Goal: Task Accomplishment & Management: Use online tool/utility

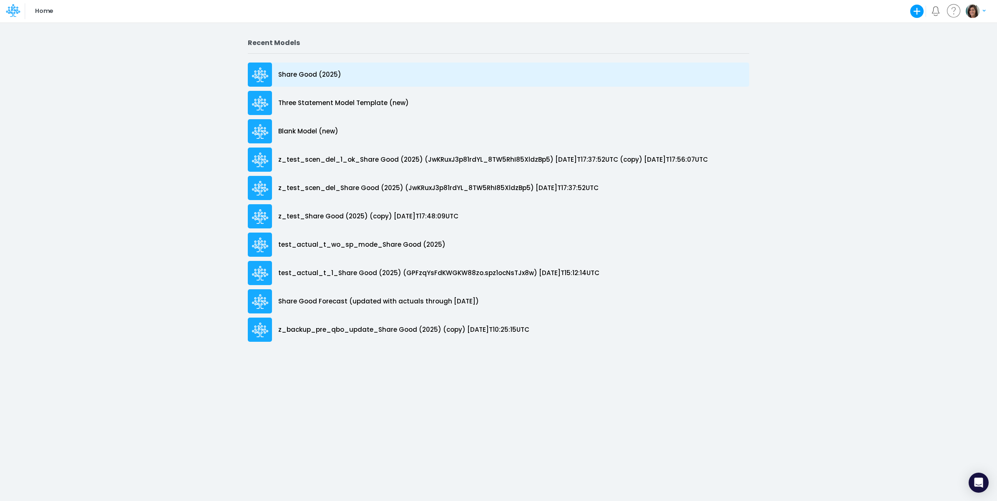
click at [309, 76] on p "Share Good (2025)" at bounding box center [309, 75] width 63 height 10
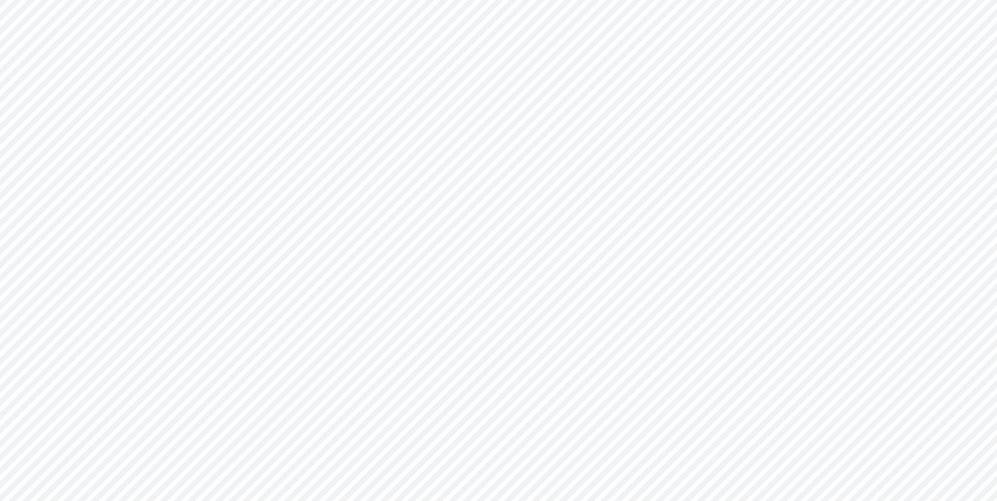
type input "Cash Flow Projections | Actuals through Dec-24 vs 2024 Budget"
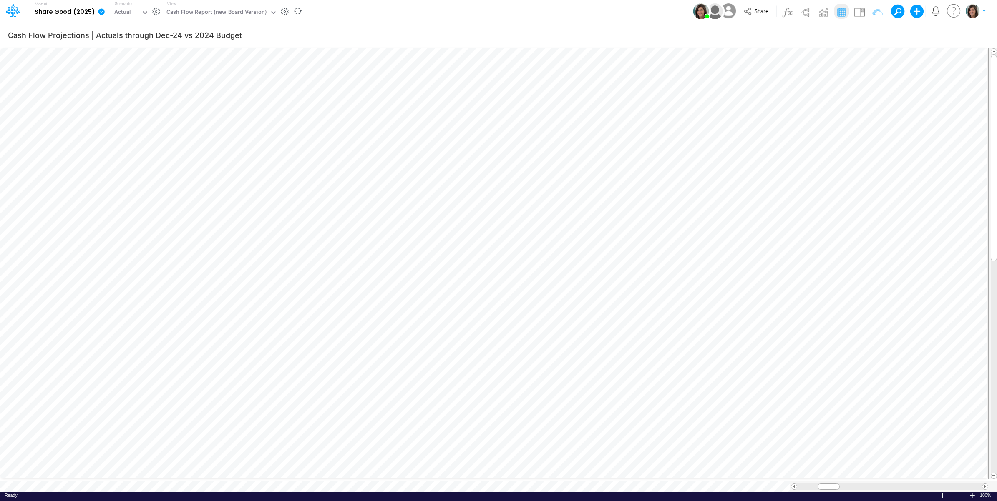
click at [101, 12] on icon at bounding box center [101, 11] width 6 height 6
click at [148, 88] on button "View model info" at bounding box center [143, 86] width 89 height 13
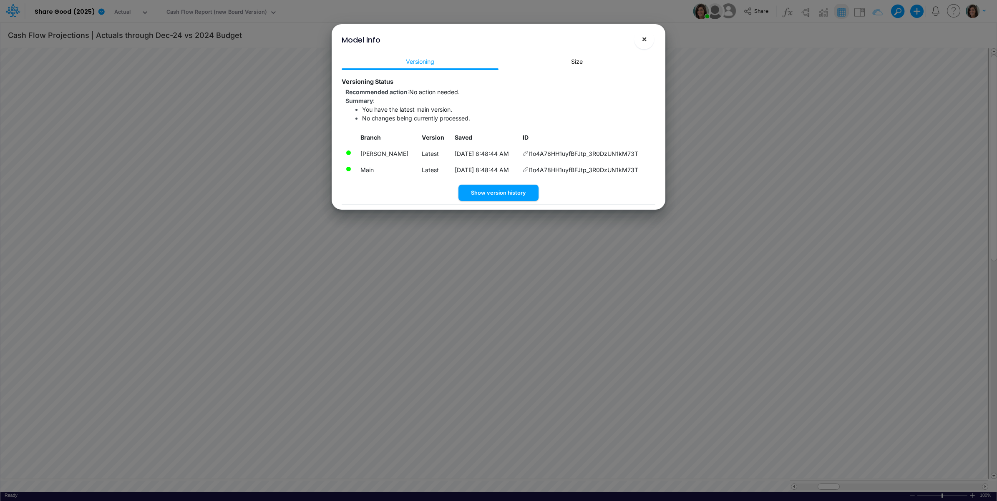
click at [643, 40] on span "×" at bounding box center [643, 39] width 5 height 10
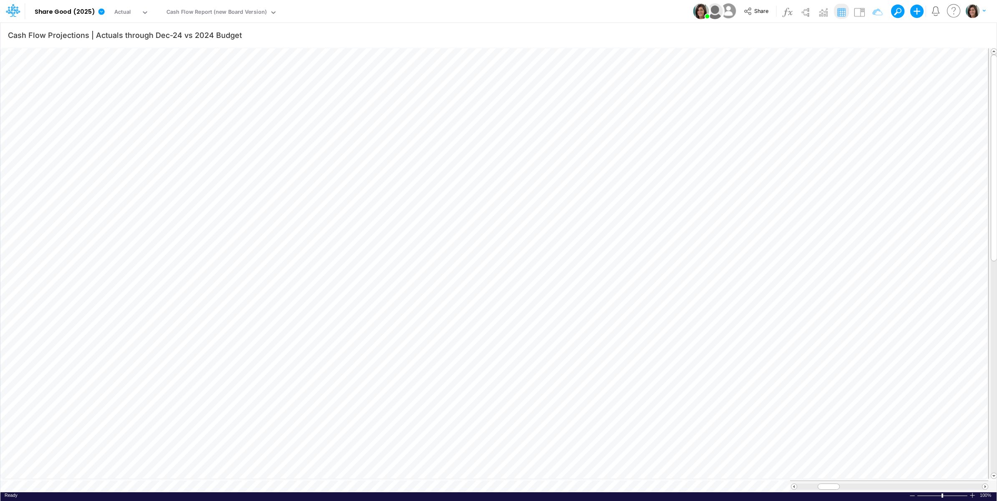
click at [412, 15] on div "Model Share Good (2025) Edit model settings Duplicate Import QuickBooks QuickBo…" at bounding box center [498, 11] width 897 height 23
click at [224, 15] on div "Cash Flow Report (new Board Version)" at bounding box center [216, 13] width 100 height 10
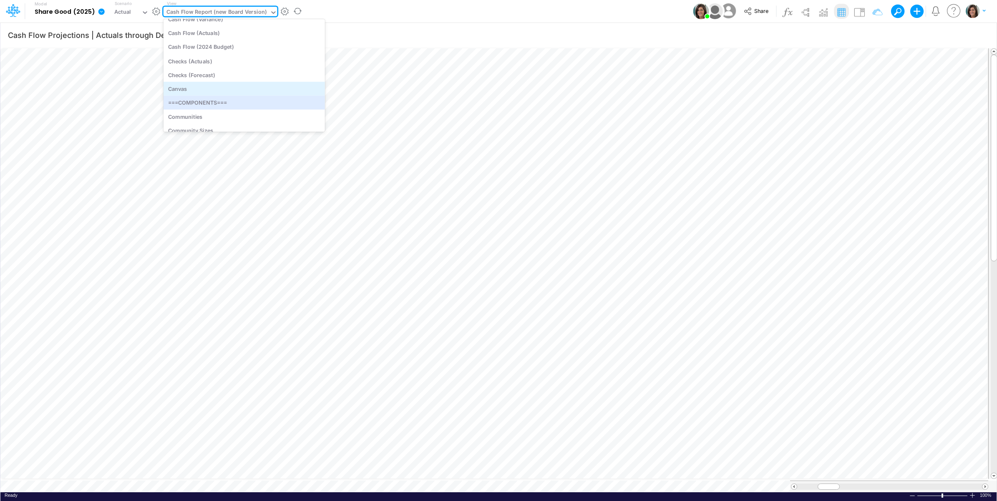
scroll to position [713, 0]
drag, startPoint x: 234, startPoint y: 95, endPoint x: 351, endPoint y: 8, distance: 145.9
click at [234, 96] on div "Cash Flow (Actuals)" at bounding box center [243, 96] width 161 height 14
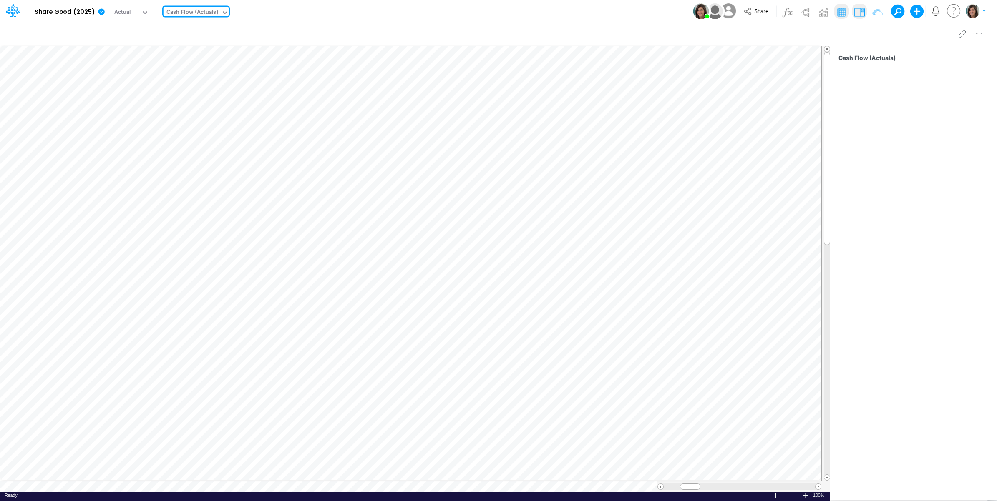
click at [356, 11] on div "Model Share Good (2025) Edit model settings Duplicate Import QuickBooks QuickBo…" at bounding box center [498, 11] width 897 height 23
click at [156, 13] on button "button" at bounding box center [156, 11] width 9 height 9
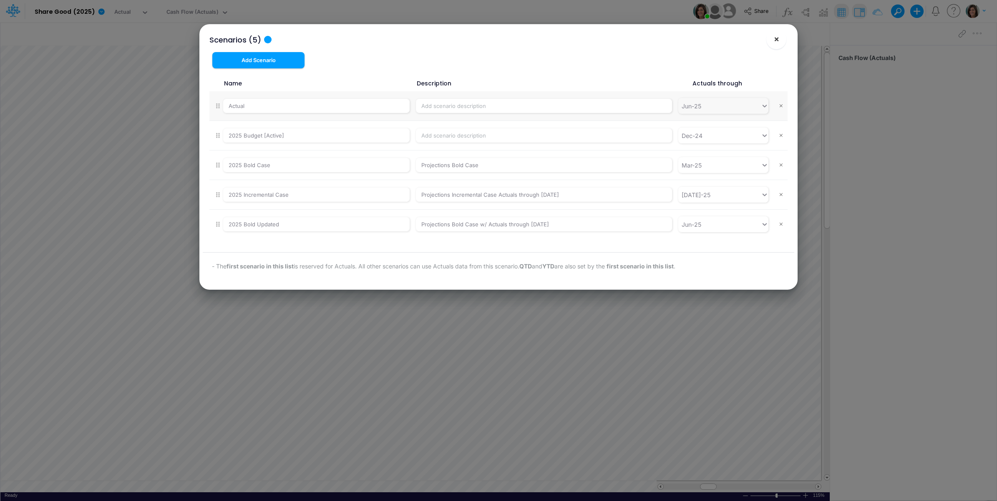
click at [776, 43] on span "×" at bounding box center [775, 39] width 5 height 10
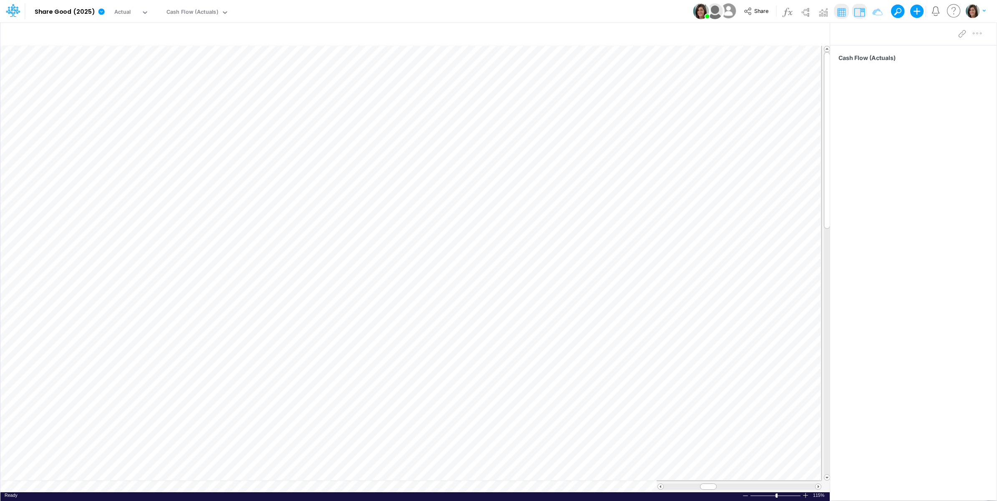
scroll to position [0, 0]
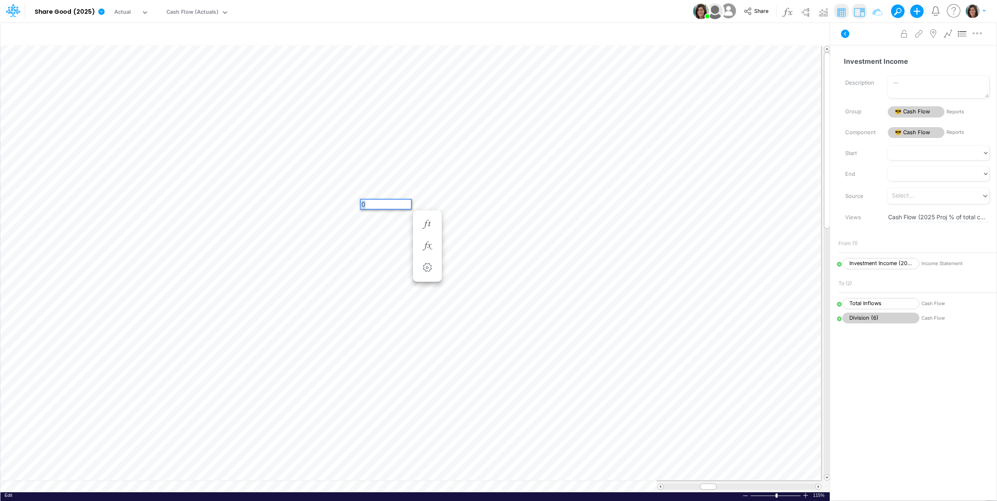
click at [357, 206] on div "Paste Cut Copy AutoFill 0" at bounding box center [414, 269] width 829 height 447
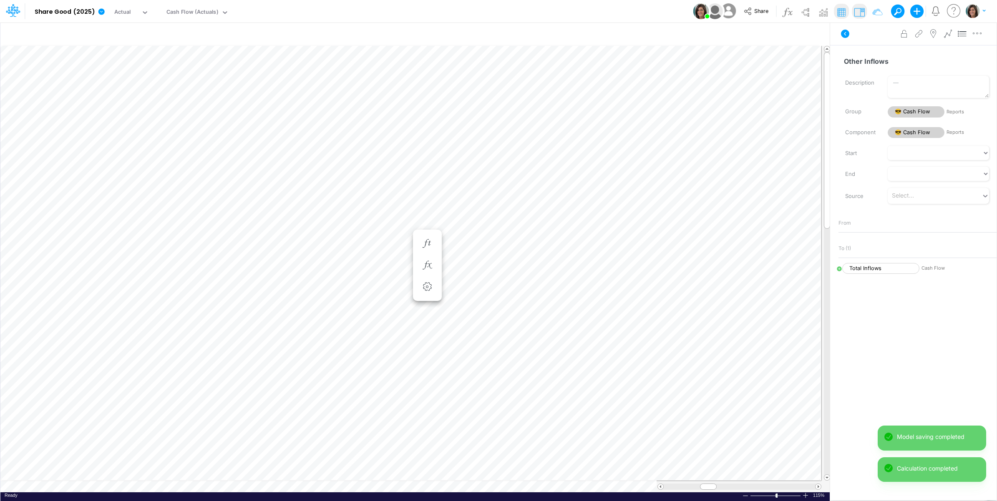
scroll to position [0, 0]
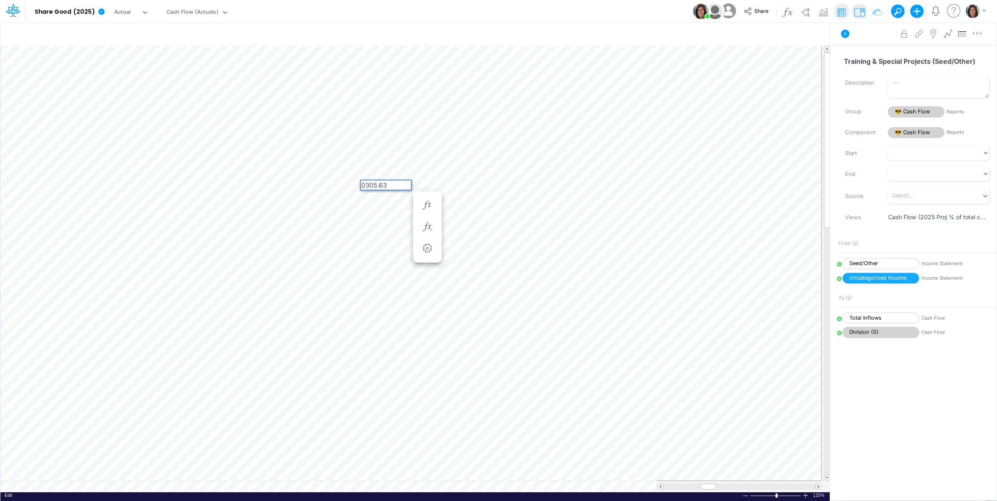
click at [387, 184] on div "0 305.63" at bounding box center [386, 185] width 50 height 9
click at [386, 183] on span "305.63" at bounding box center [375, 185] width 21 height 8
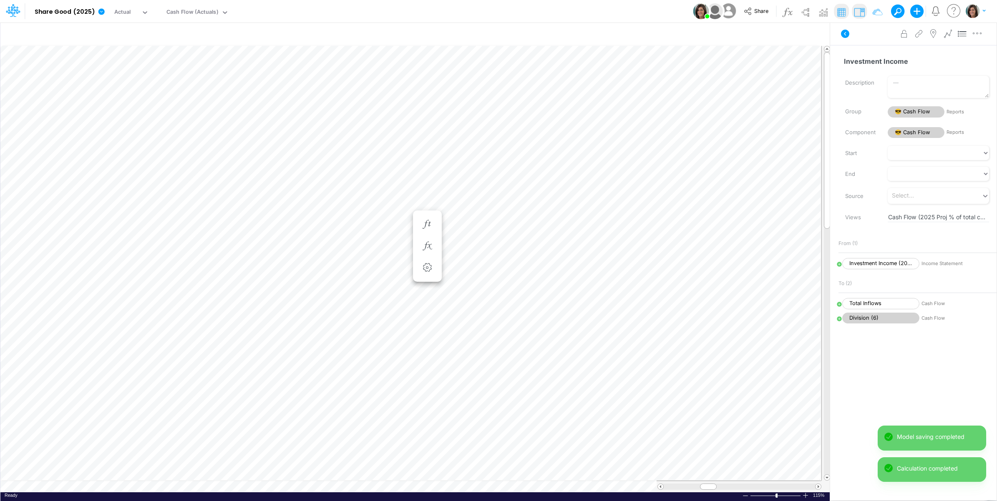
scroll to position [0, 0]
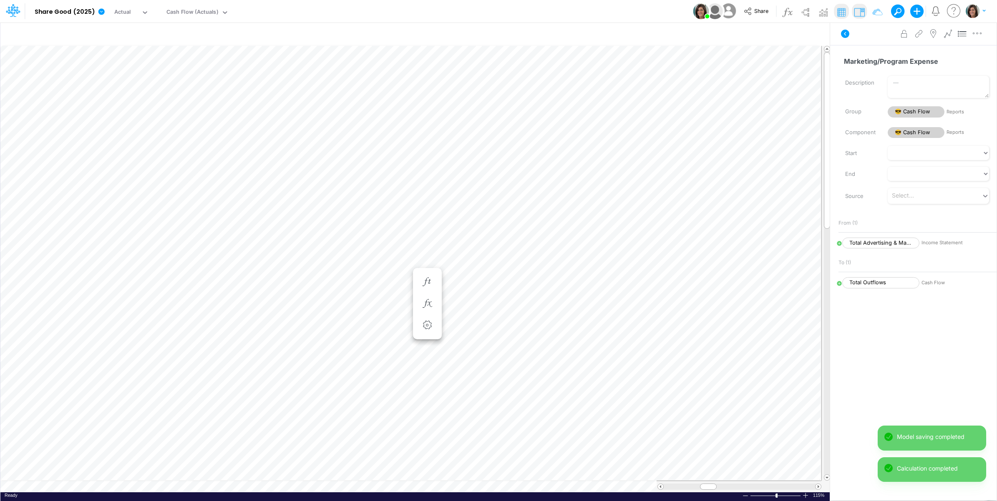
scroll to position [0, 0]
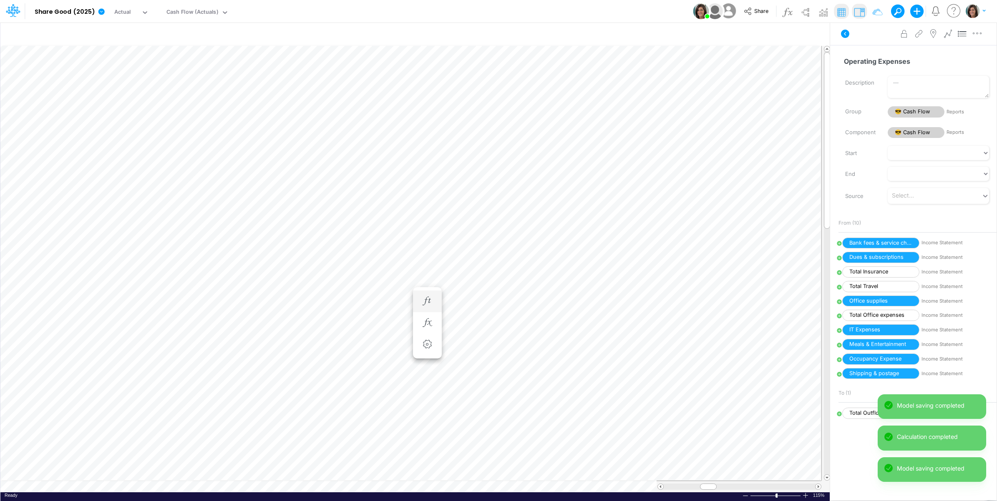
scroll to position [0, 0]
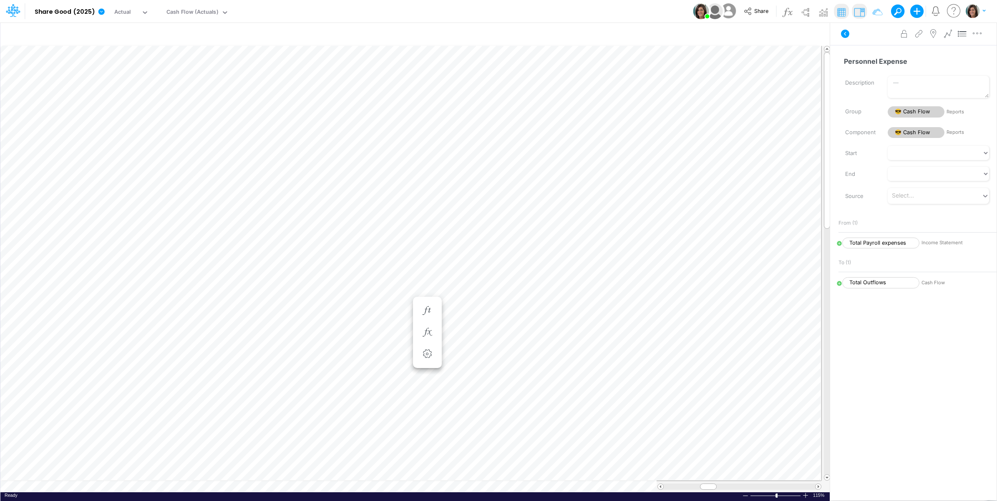
scroll to position [0, 0]
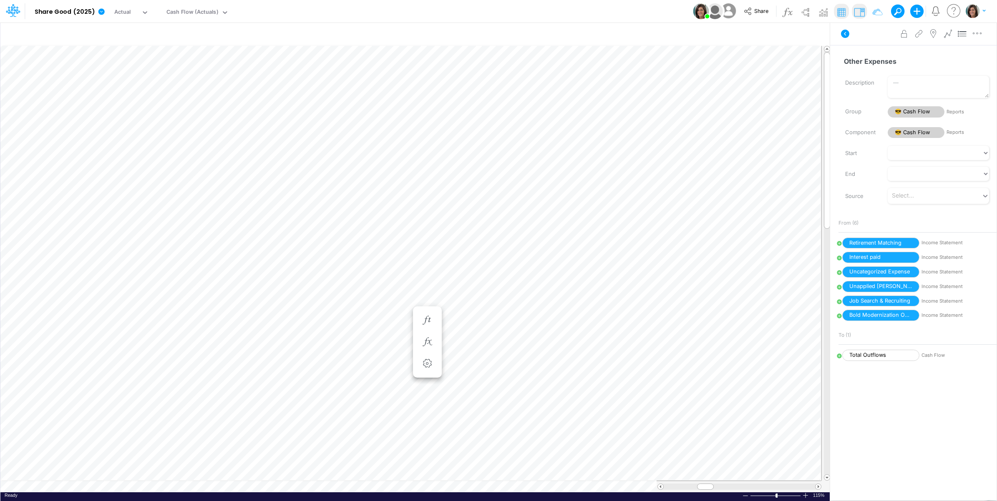
scroll to position [0, 0]
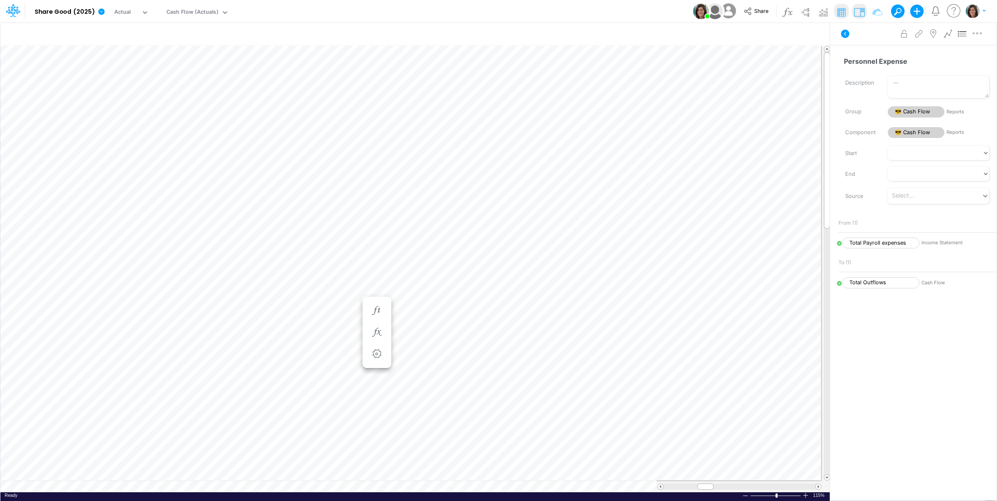
scroll to position [0, 0]
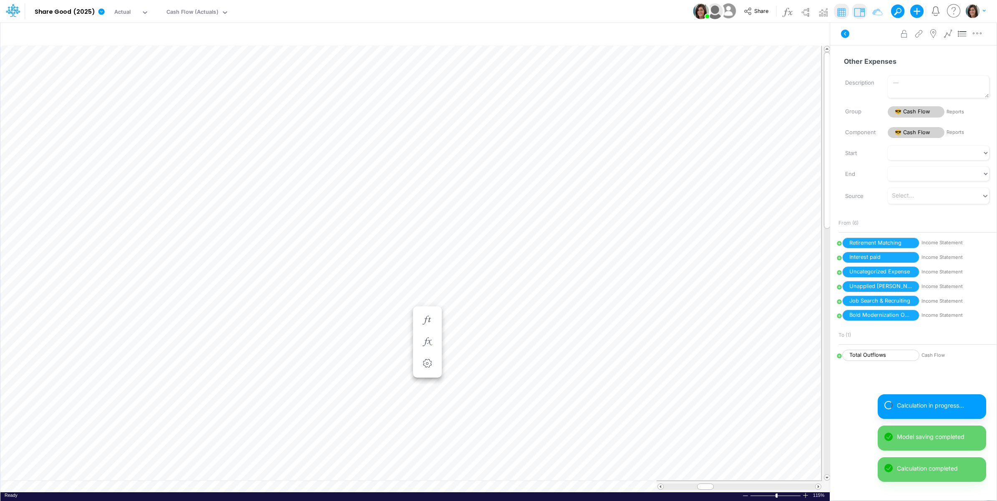
scroll to position [0, 0]
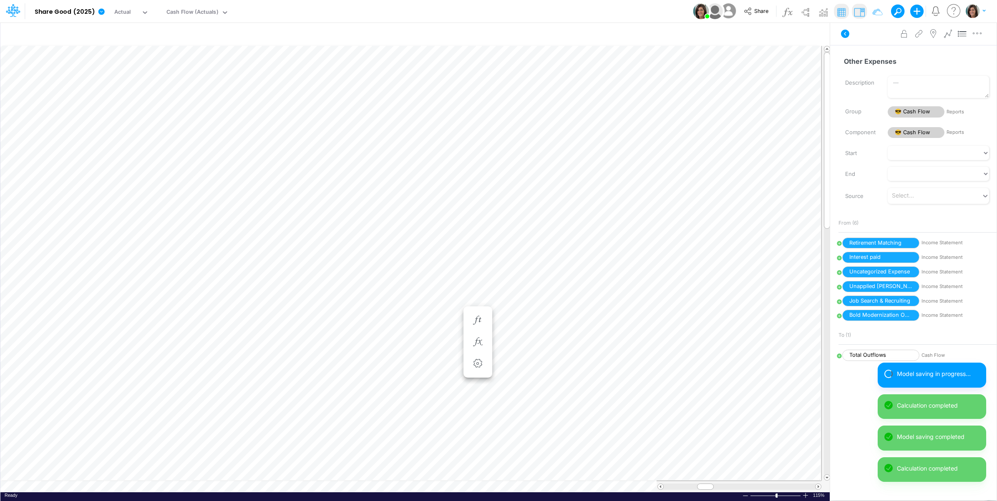
click at [845, 40] on button at bounding box center [845, 33] width 20 height 15
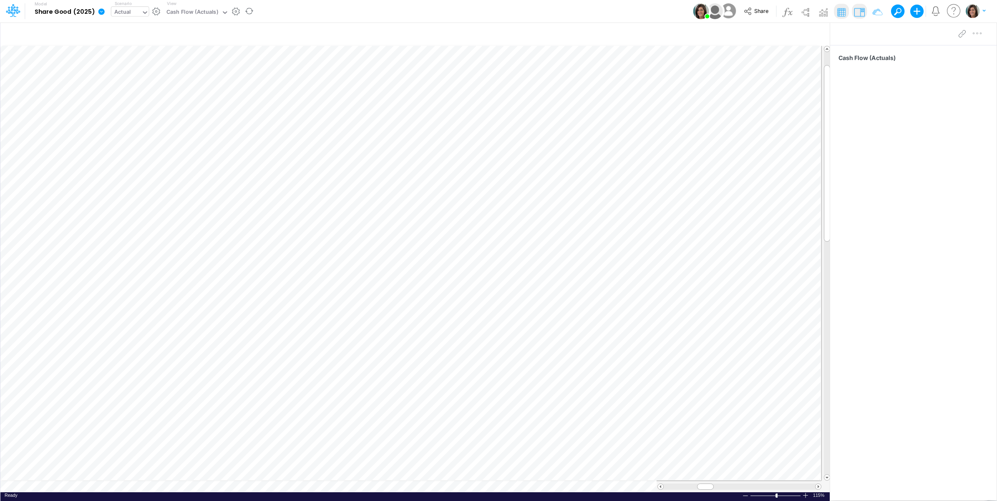
click at [126, 9] on div "Actual" at bounding box center [122, 13] width 17 height 10
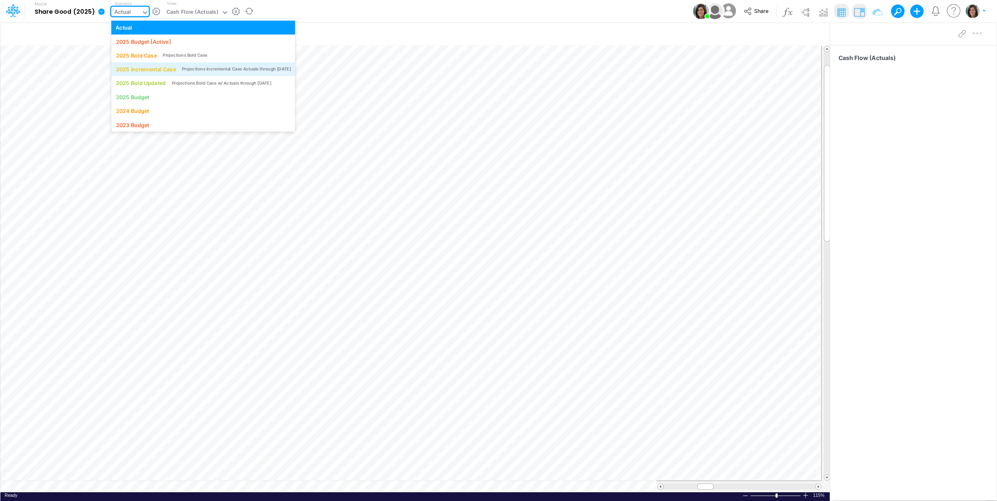
click at [163, 72] on div "2025 Incremental Case" at bounding box center [145, 69] width 60 height 8
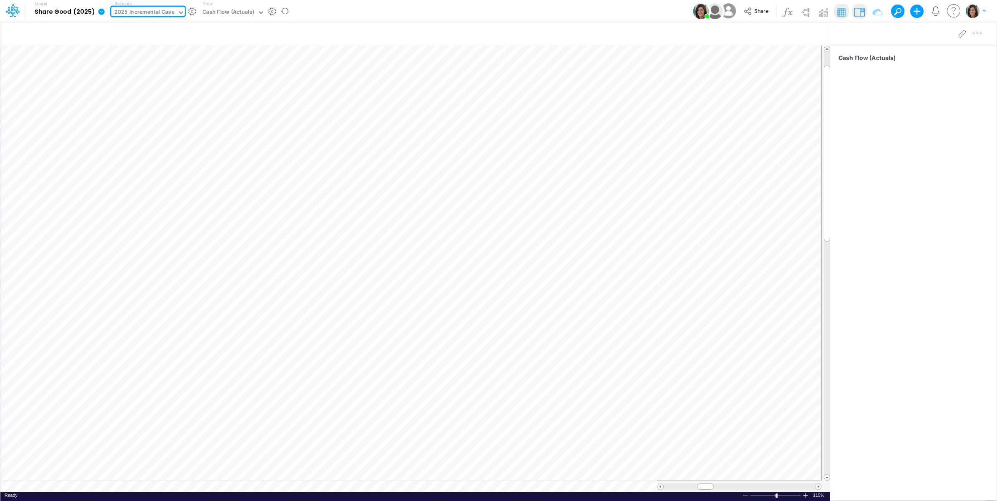
click at [398, 8] on div "Model Share Good (2025) Edit model settings Duplicate Import QuickBooks QuickBo…" at bounding box center [498, 11] width 897 height 23
click at [140, 10] on div "2025 Incremental Case" at bounding box center [144, 13] width 60 height 10
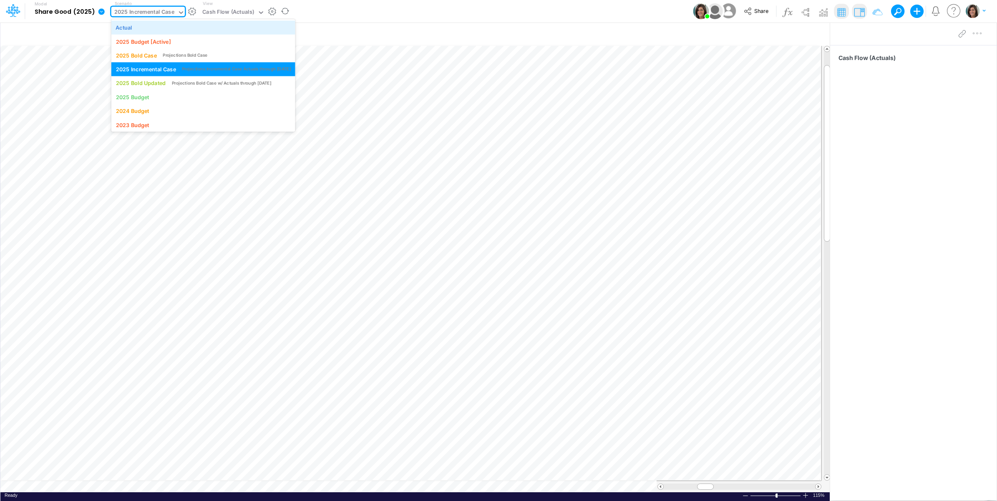
click at [148, 30] on div "Actual" at bounding box center [202, 27] width 175 height 8
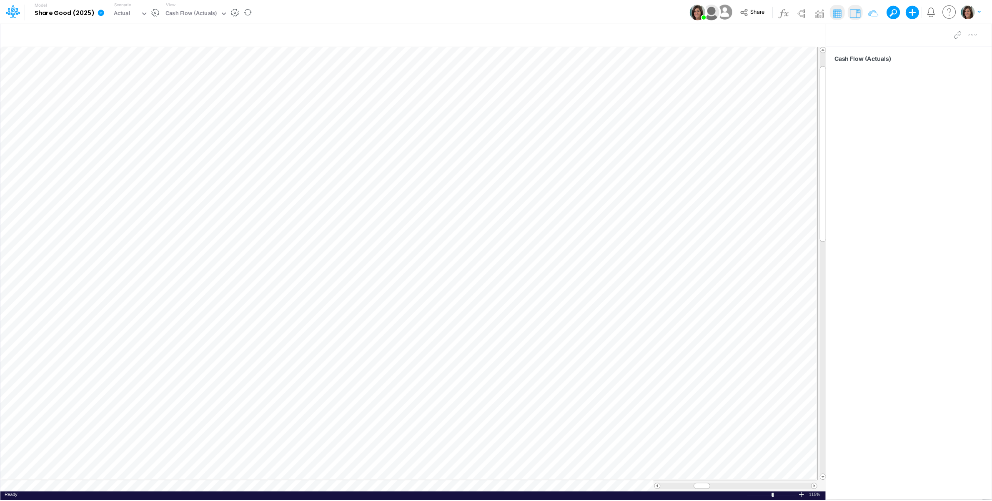
scroll to position [0, 0]
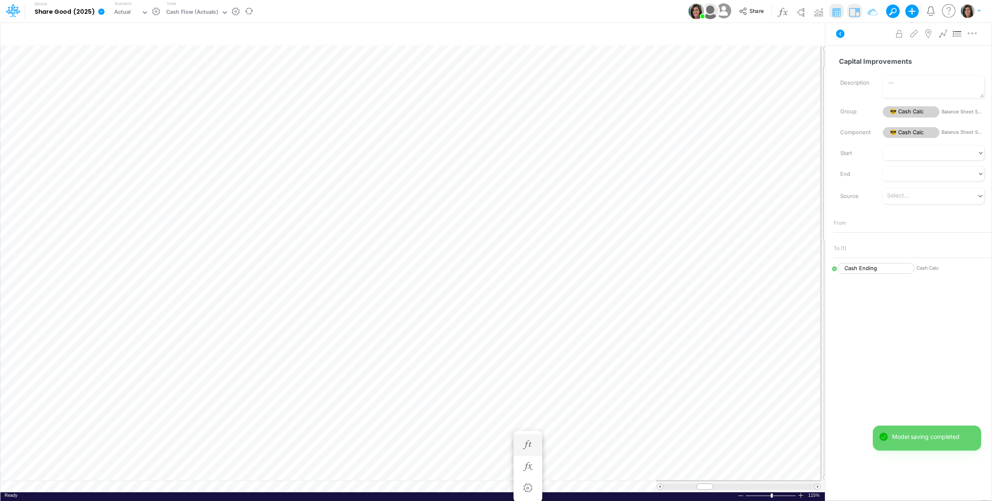
scroll to position [0, 0]
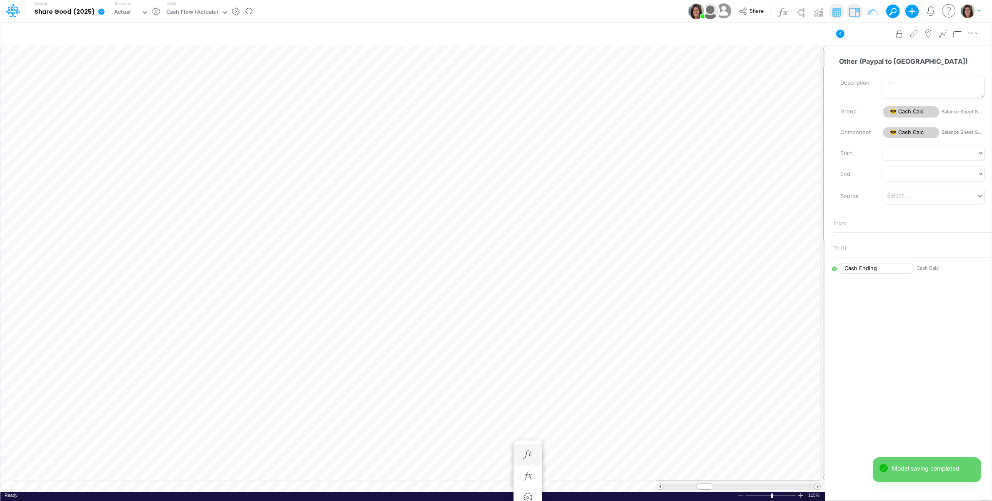
scroll to position [0, 0]
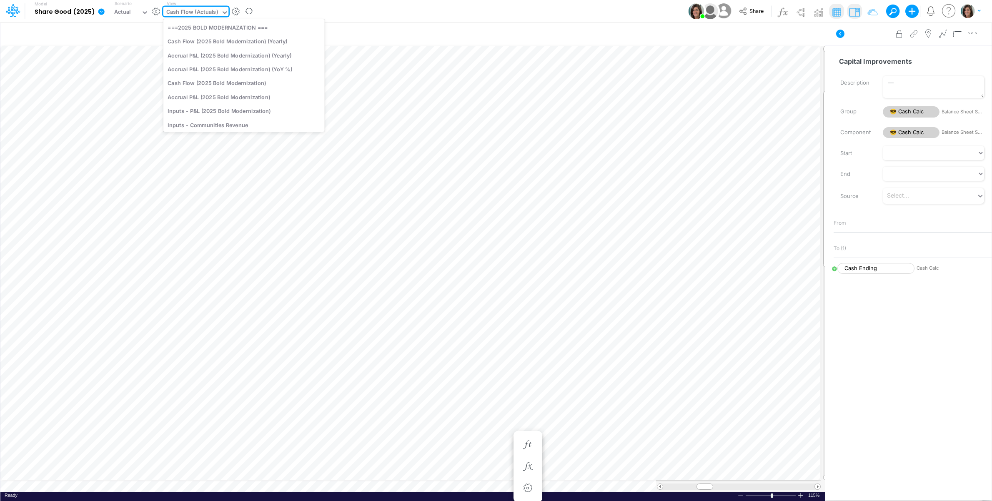
click at [184, 13] on div "Cash Flow (Actuals)" at bounding box center [192, 13] width 52 height 10
type input "qb"
click at [237, 68] on div "QBO Balance Sheet" at bounding box center [243, 69] width 161 height 14
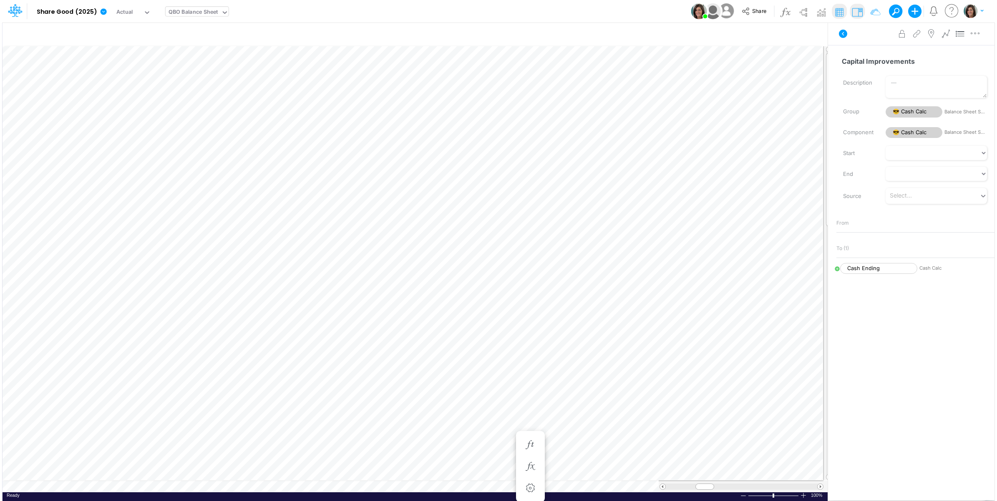
scroll to position [0, 0]
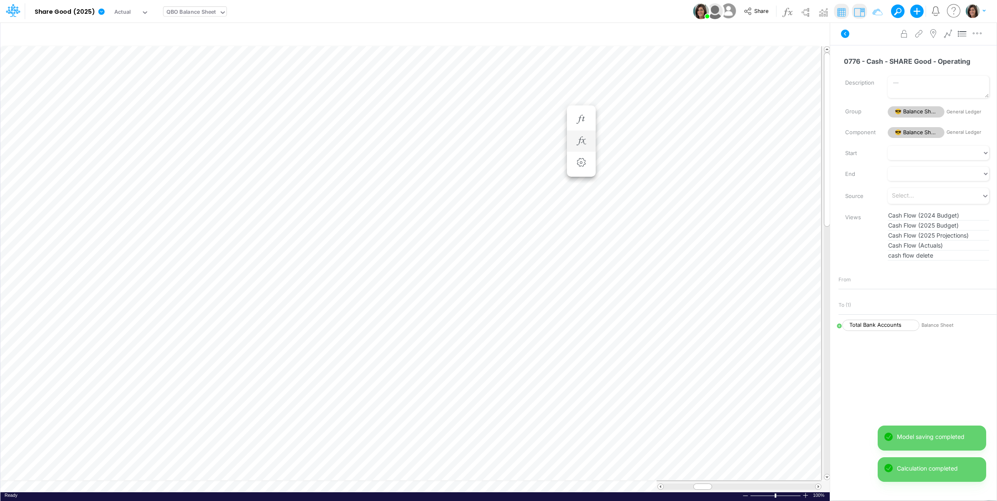
scroll to position [0, 0]
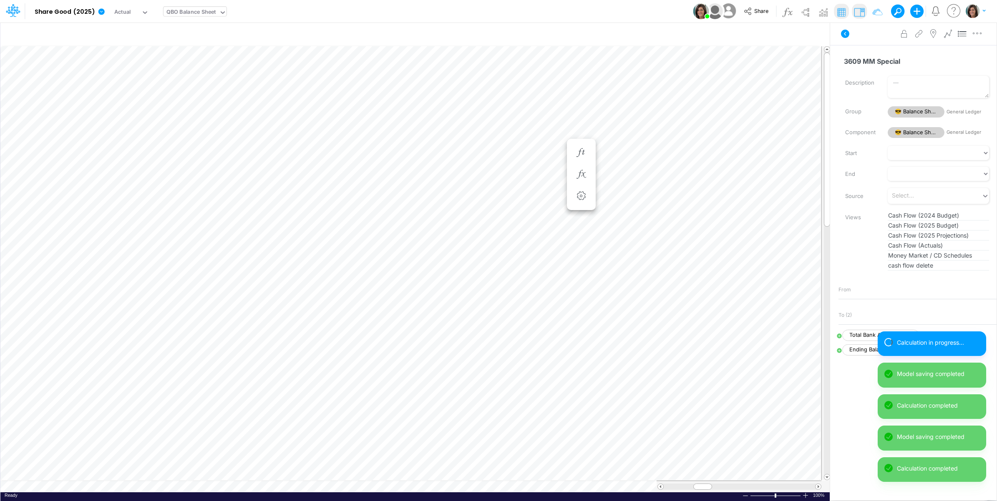
scroll to position [0, 0]
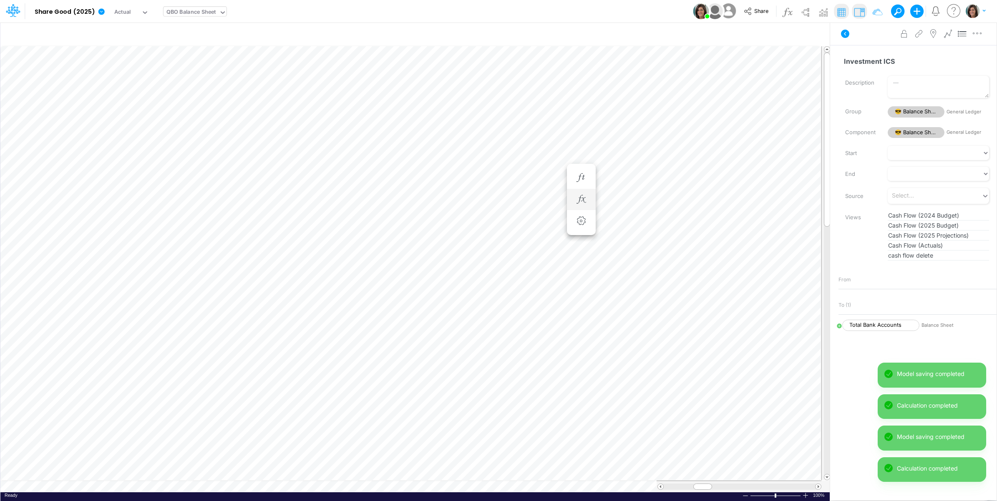
scroll to position [0, 0]
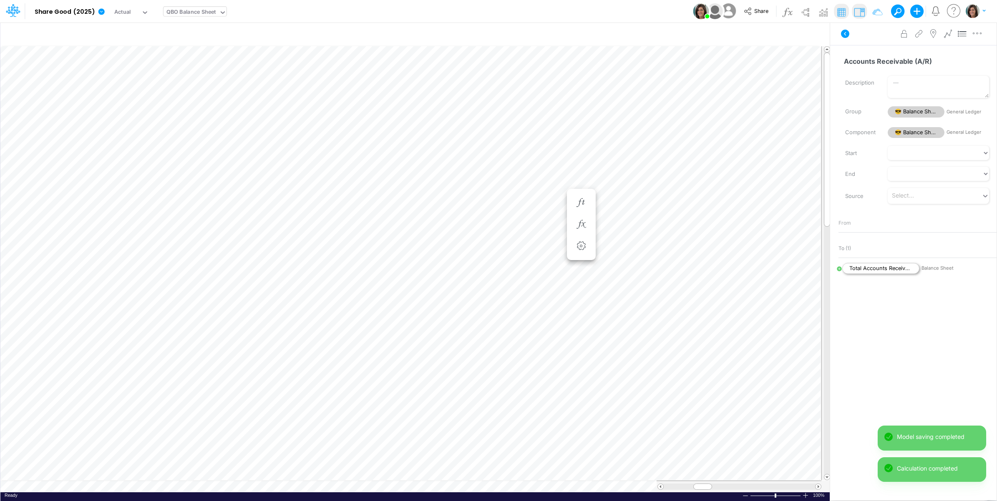
scroll to position [0, 0]
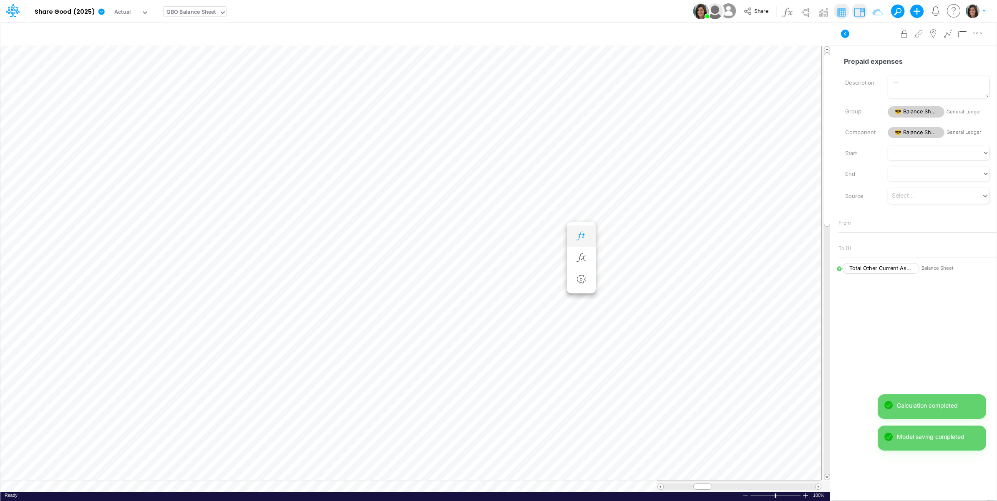
scroll to position [0, 0]
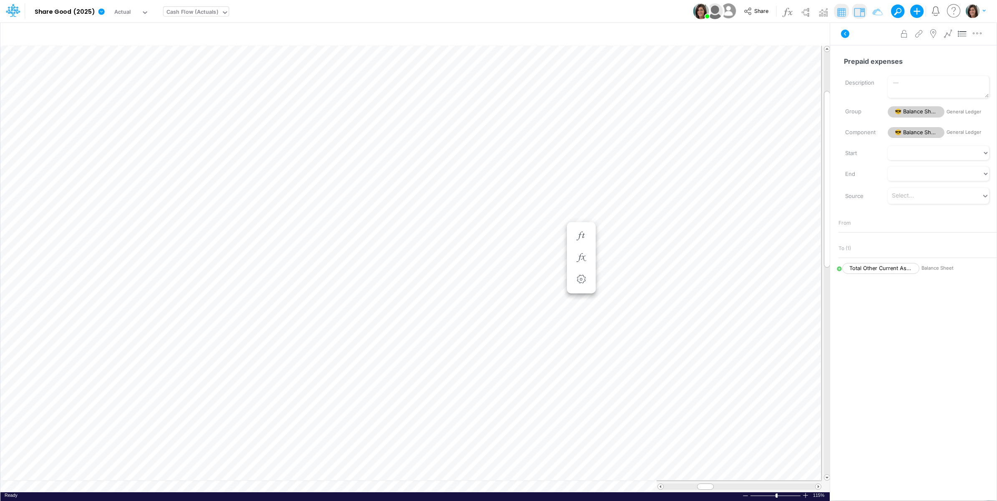
scroll to position [0, 0]
click at [190, 13] on div "Cash Flow (Actuals)" at bounding box center [192, 13] width 52 height 10
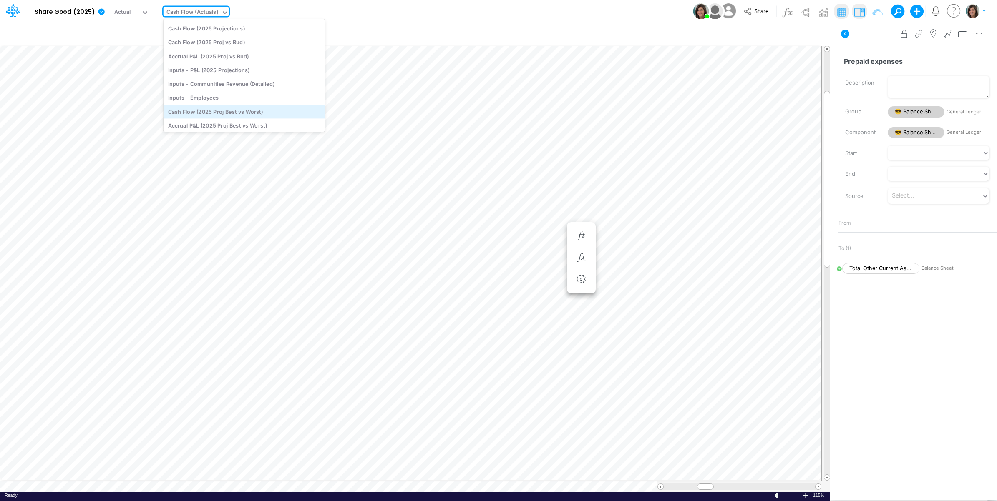
scroll to position [227, 0]
drag, startPoint x: 269, startPoint y: 49, endPoint x: 217, endPoint y: 37, distance: 54.0
click at [269, 50] on div "Cash Flow (2025 Projections)" at bounding box center [243, 46] width 161 height 14
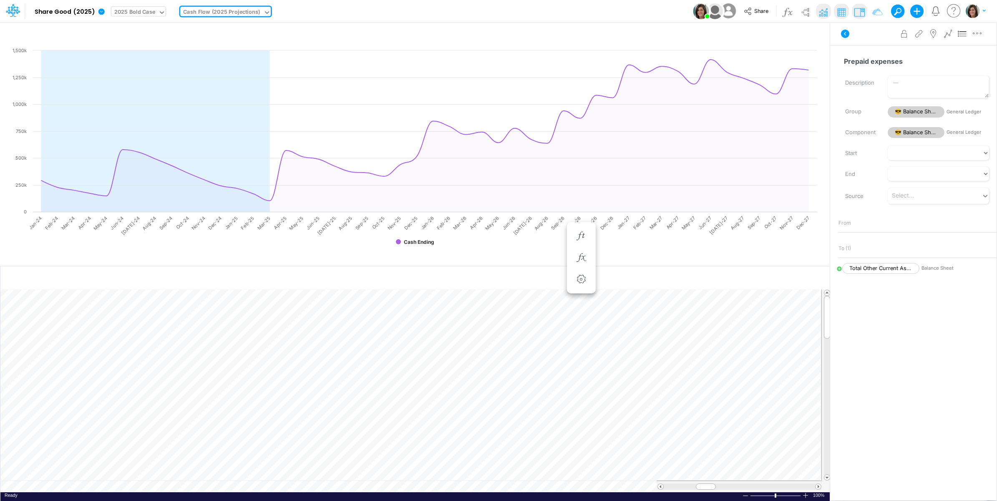
click at [146, 12] on div "2025 Bold Case" at bounding box center [134, 13] width 41 height 10
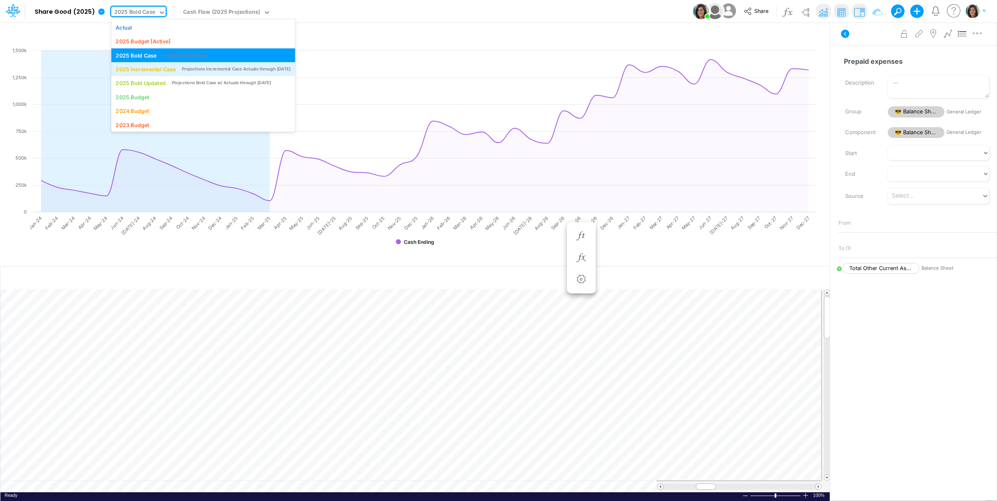
click at [156, 73] on div "2025 Incremental Case" at bounding box center [145, 69] width 60 height 8
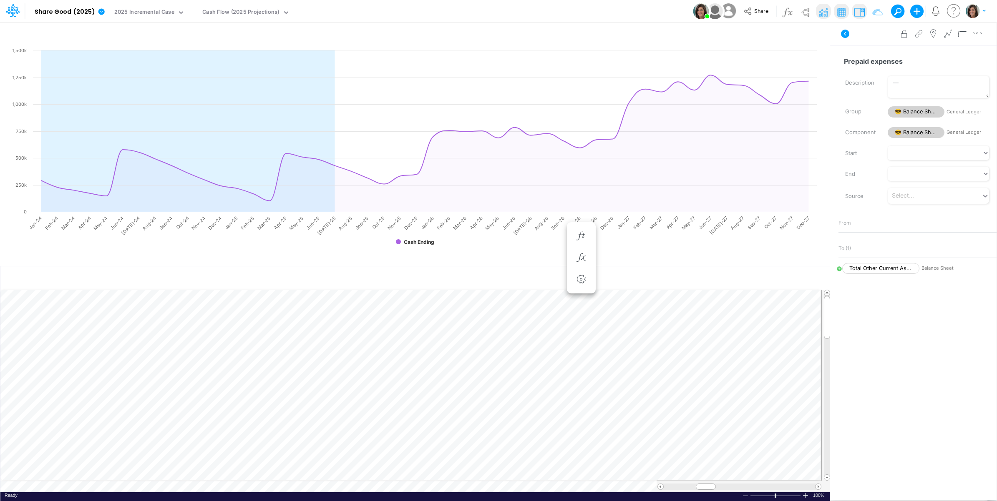
click at [340, 11] on div "Model Share Good (2025) Edit model settings Duplicate Import QuickBooks QuickBo…" at bounding box center [498, 11] width 897 height 23
click at [834, 32] on div "Advanced settings Delete" at bounding box center [913, 33] width 166 height 23
drag, startPoint x: 391, startPoint y: 9, endPoint x: 413, endPoint y: 8, distance: 22.5
click at [391, 9] on div "Model Share Good (2025) Edit model settings Duplicate Import QuickBooks QuickBo…" at bounding box center [498, 11] width 897 height 23
click at [843, 34] on icon at bounding box center [845, 34] width 8 height 8
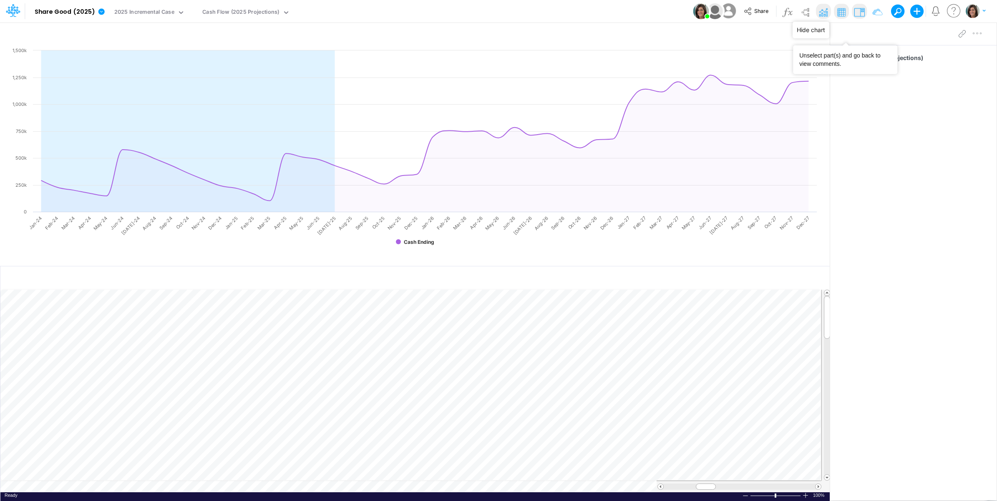
click at [823, 12] on img at bounding box center [822, 11] width 13 height 13
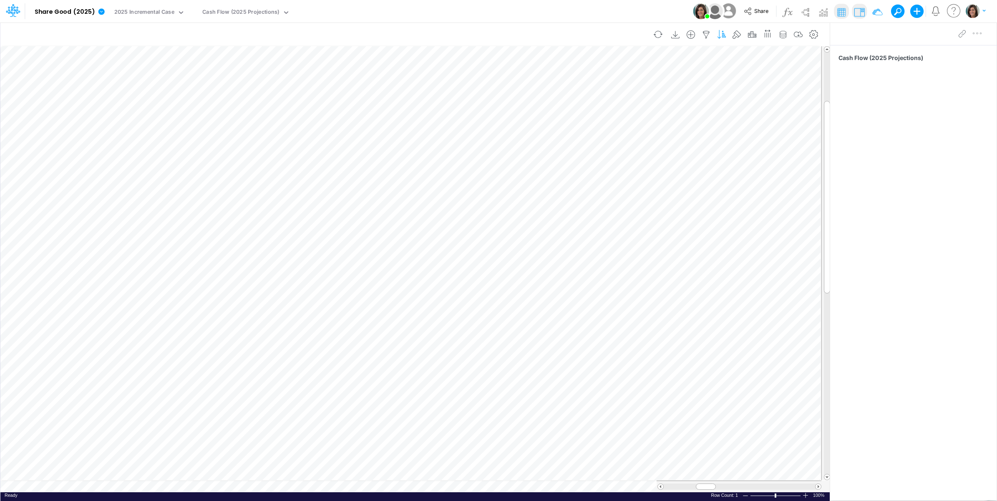
scroll to position [0, 0]
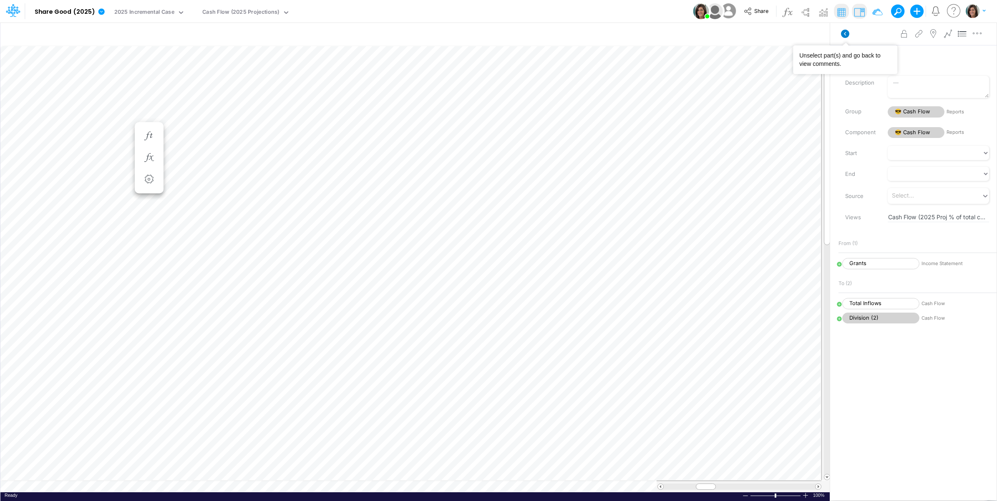
click at [846, 31] on icon at bounding box center [845, 34] width 8 height 8
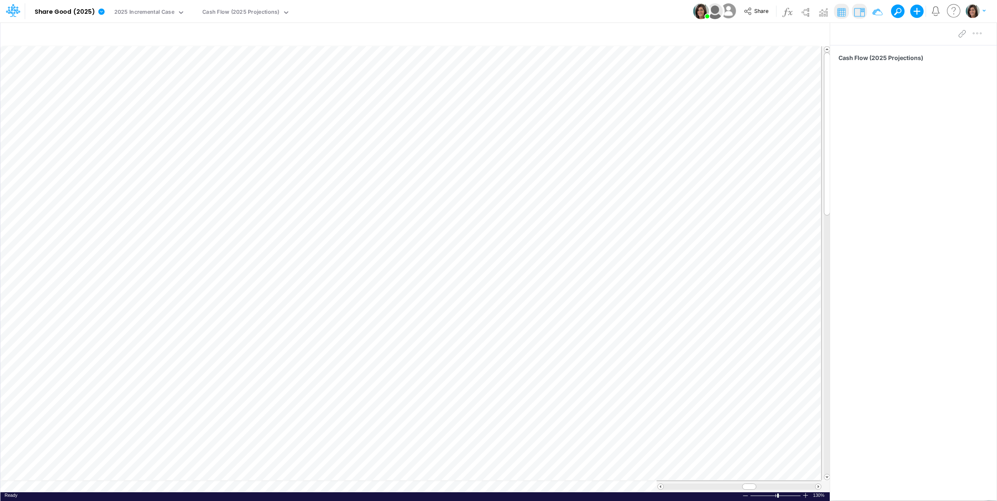
scroll to position [0, 0]
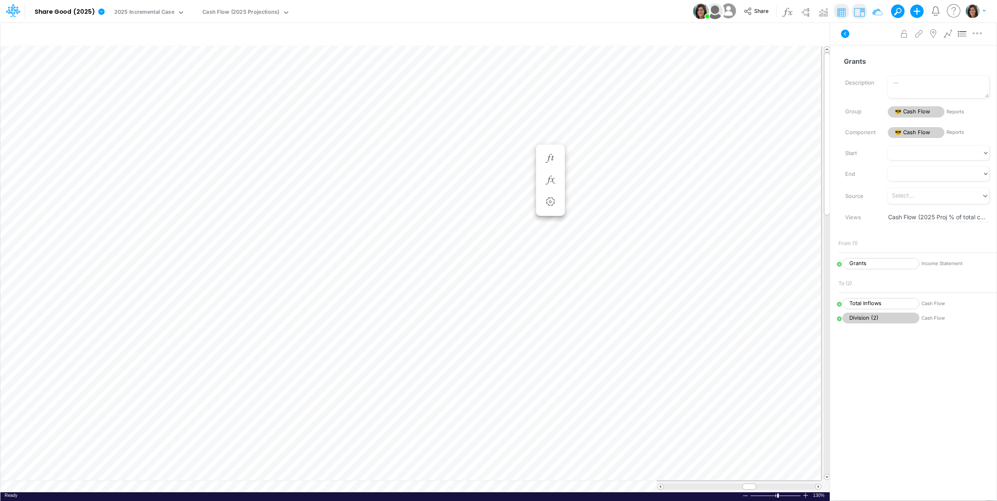
scroll to position [0, 0]
click at [751, 33] on icon "button" at bounding box center [751, 34] width 13 height 9
click at [570, 121] on div "2025 Bold Case" at bounding box center [615, 121] width 223 height 14
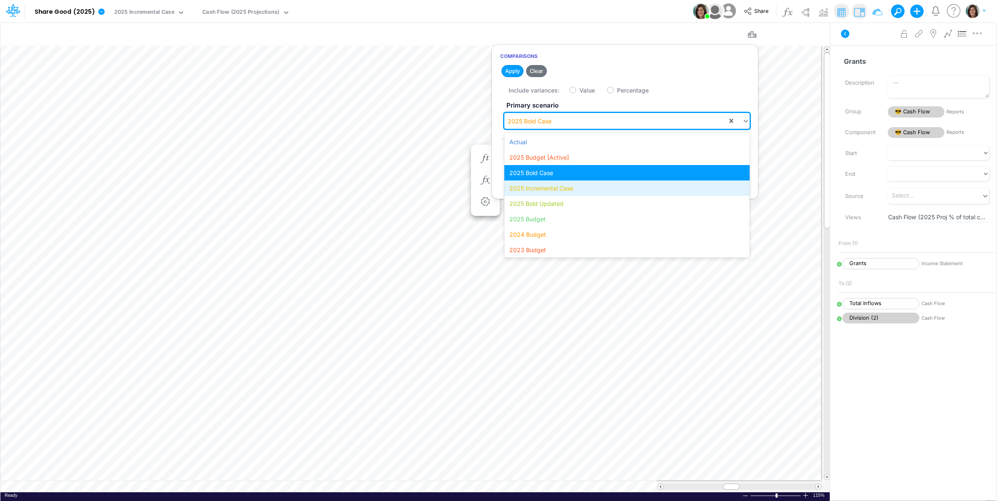
click at [570, 191] on div "2025 Incremental Case" at bounding box center [626, 188] width 245 height 15
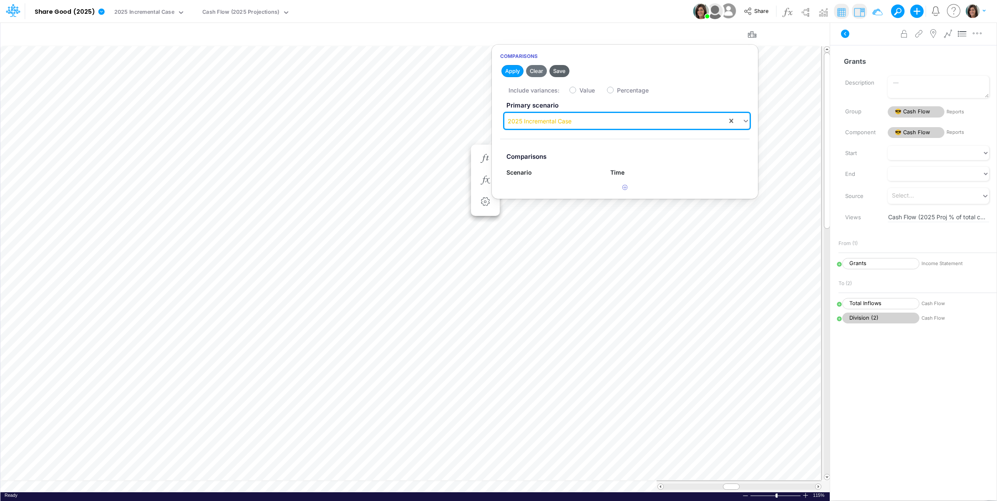
click at [564, 68] on button "Save" at bounding box center [559, 71] width 20 height 12
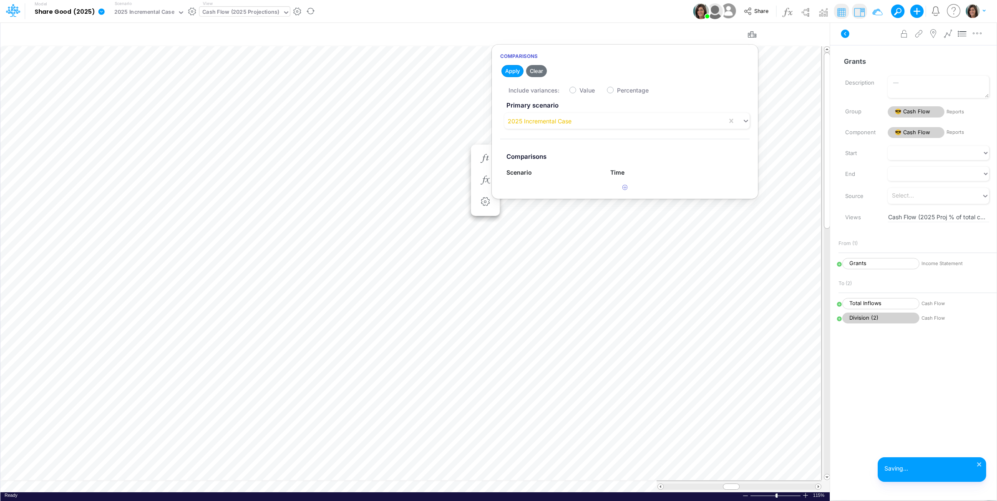
click at [276, 11] on div "Cash Flow (2025 Projections)" at bounding box center [240, 13] width 83 height 13
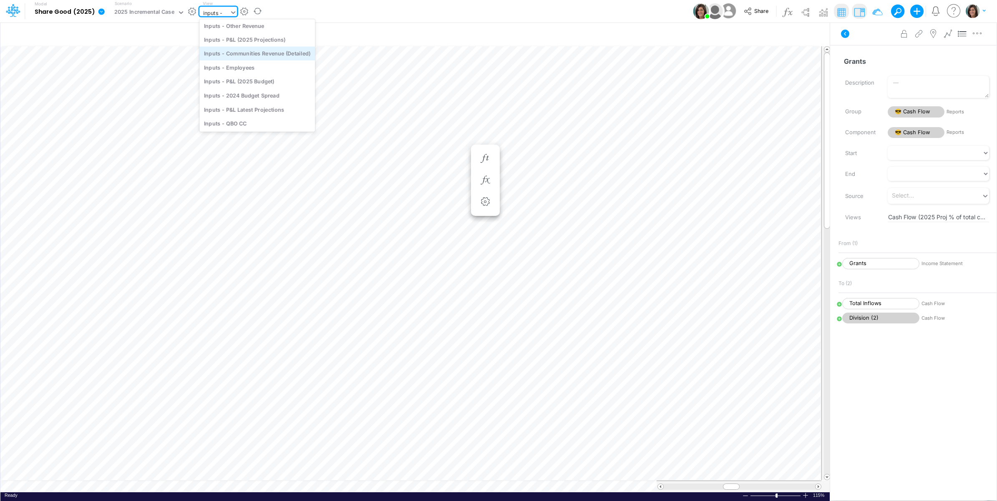
scroll to position [33, 0]
type input "inputs -"
drag, startPoint x: 282, startPoint y: 26, endPoint x: 307, endPoint y: 34, distance: 26.6
click at [282, 27] on div "Inputs - Other Revenue" at bounding box center [256, 26] width 115 height 14
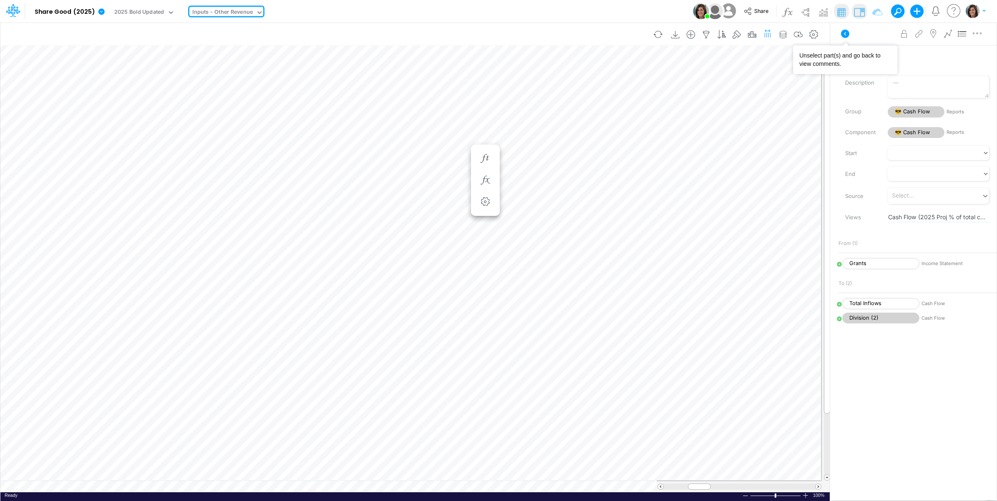
click at [846, 32] on icon at bounding box center [845, 34] width 8 height 8
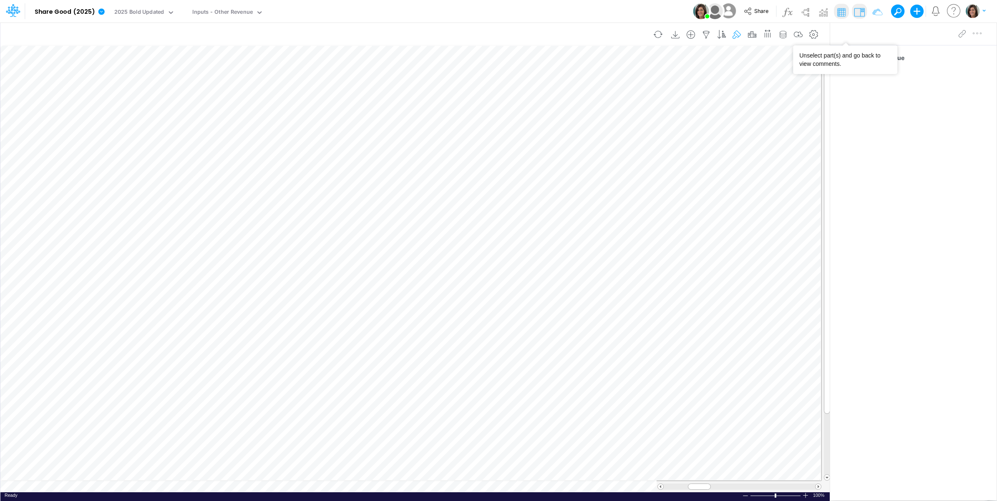
click at [753, 34] on icon "button" at bounding box center [751, 34] width 13 height 9
click at [562, 130] on article "Primary scenario 2025 Bold Updated Comparisons Scenario Time" at bounding box center [625, 139] width 266 height 83
click at [562, 123] on div "2025 Bold Updated" at bounding box center [615, 121] width 223 height 14
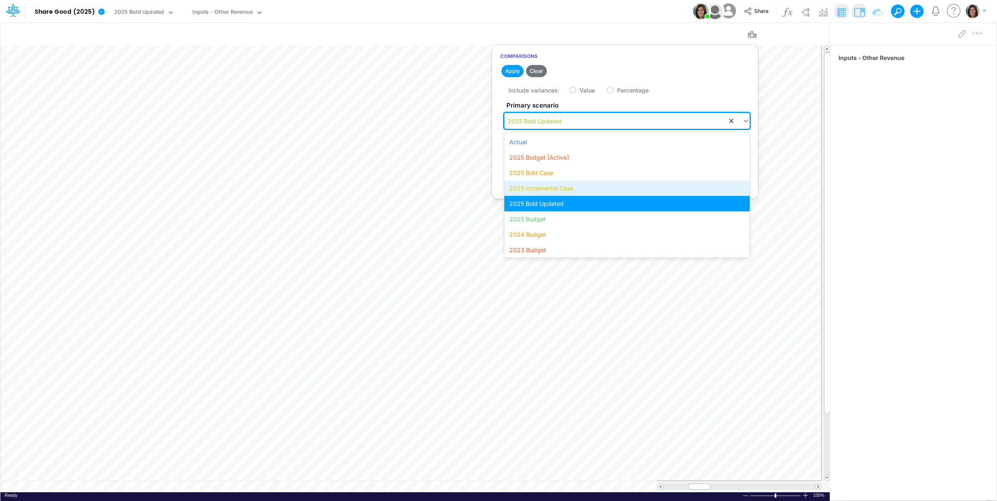
drag, startPoint x: 554, startPoint y: 186, endPoint x: 554, endPoint y: 143, distance: 42.9
click at [554, 184] on div "2025 Incremental Case" at bounding box center [626, 188] width 245 height 15
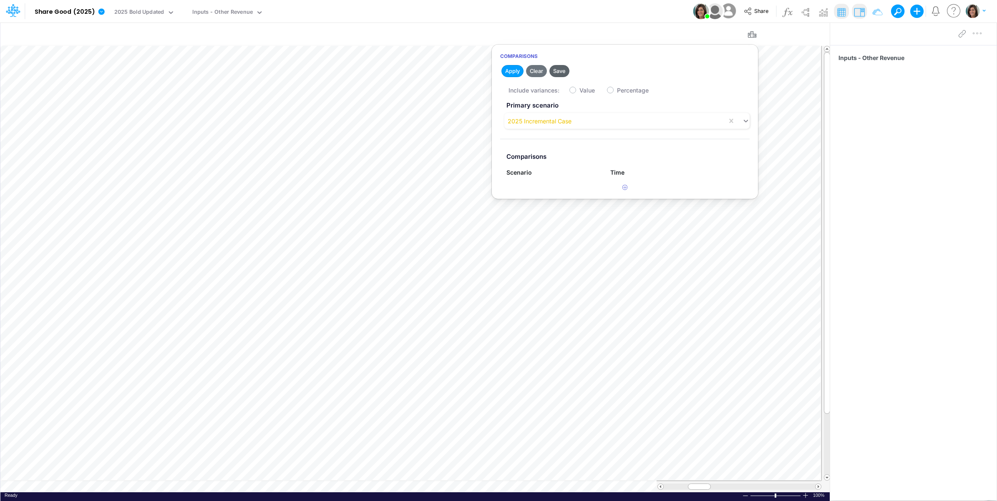
click at [560, 69] on button "Save" at bounding box center [559, 71] width 20 height 12
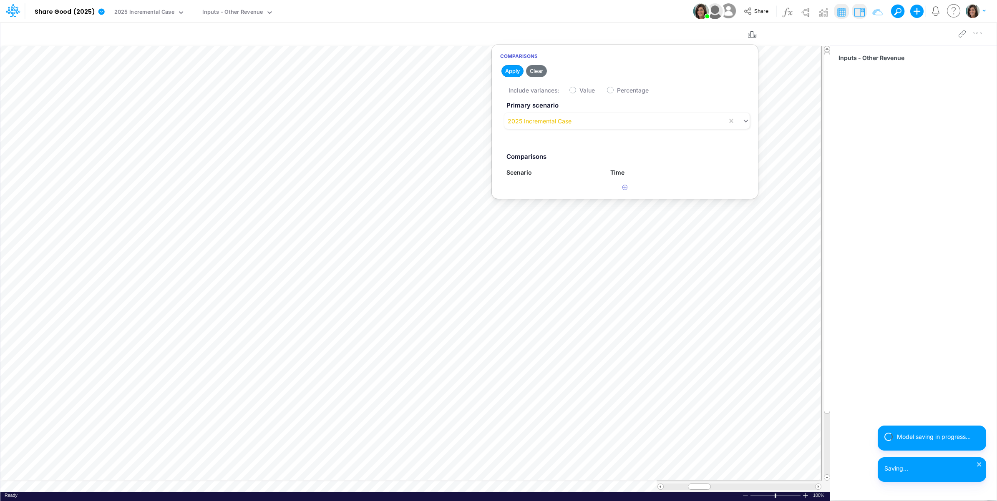
click at [544, 5] on div "Model Share Good (2025) Edit model settings Duplicate Import QuickBooks QuickBo…" at bounding box center [498, 11] width 897 height 23
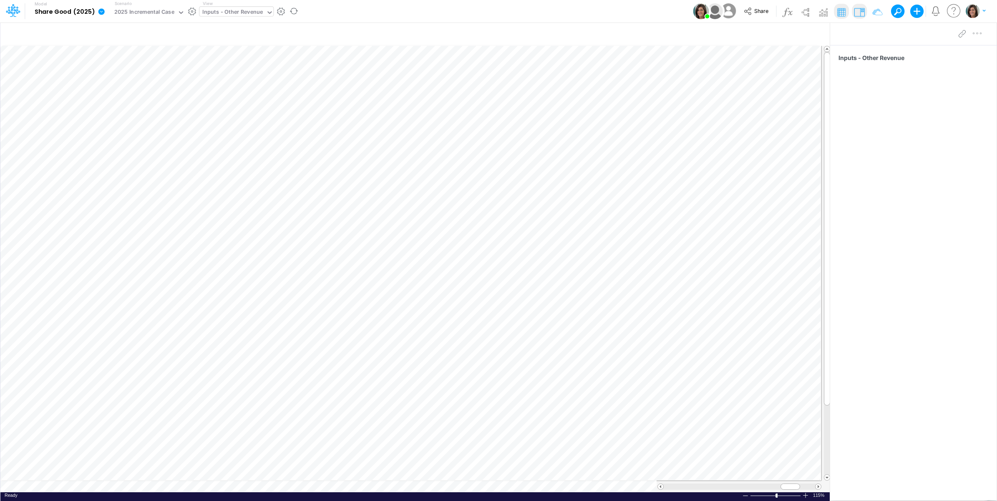
click at [236, 14] on div "Inputs - Other Revenue" at bounding box center [232, 13] width 60 height 10
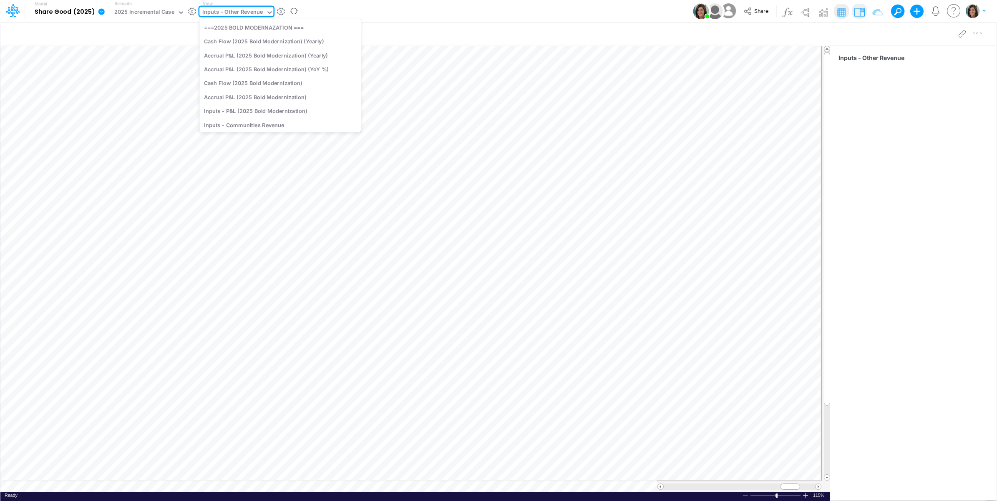
scroll to position [21, 0]
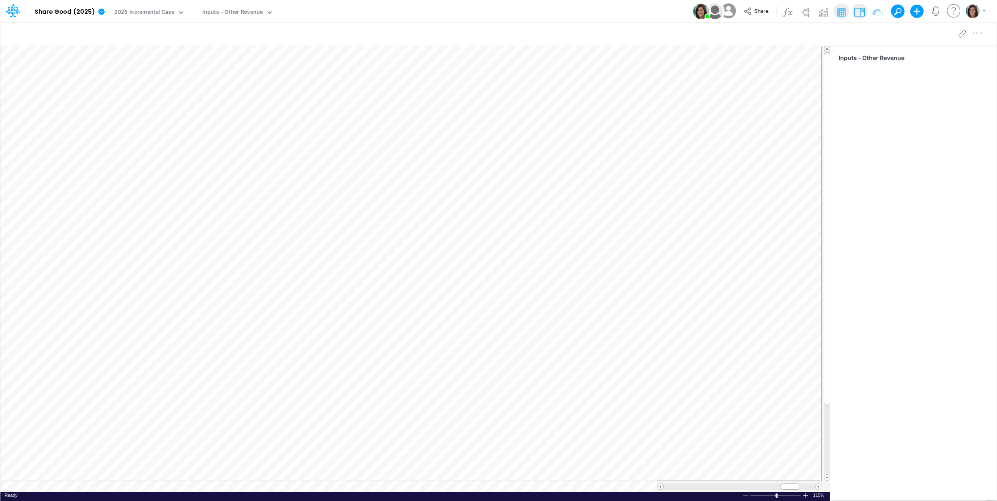
click at [349, 6] on div "Model Share Good (2025) Edit model settings Duplicate Import QuickBooks QuickBo…" at bounding box center [498, 11] width 897 height 23
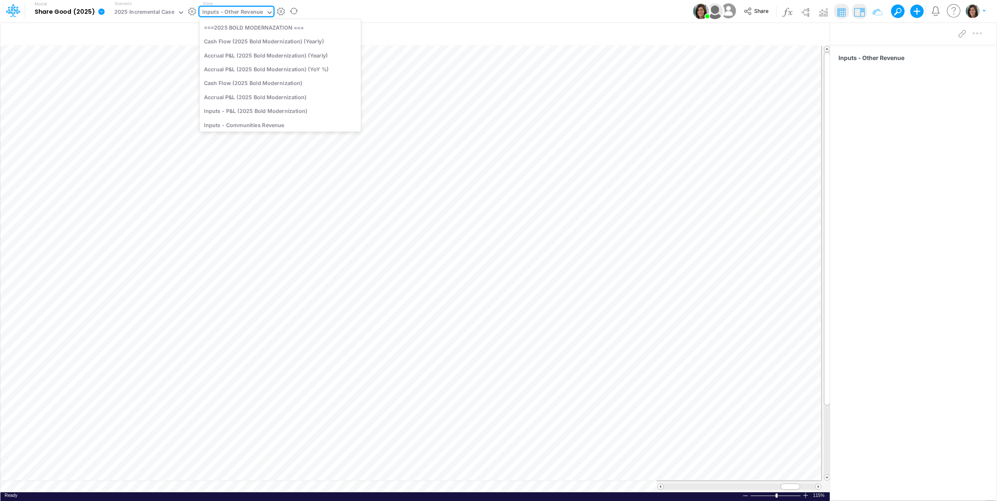
click at [246, 11] on div "Inputs - Other Revenue" at bounding box center [232, 13] width 60 height 10
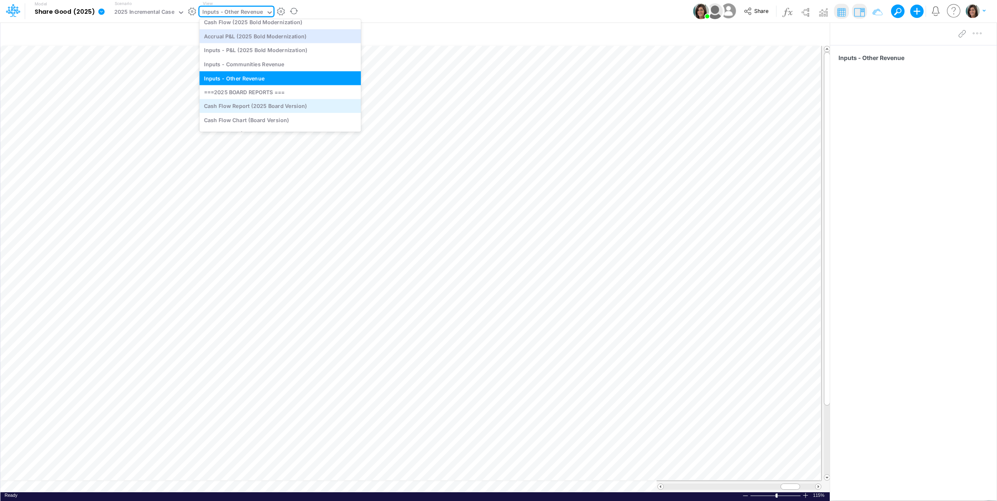
scroll to position [90, 0]
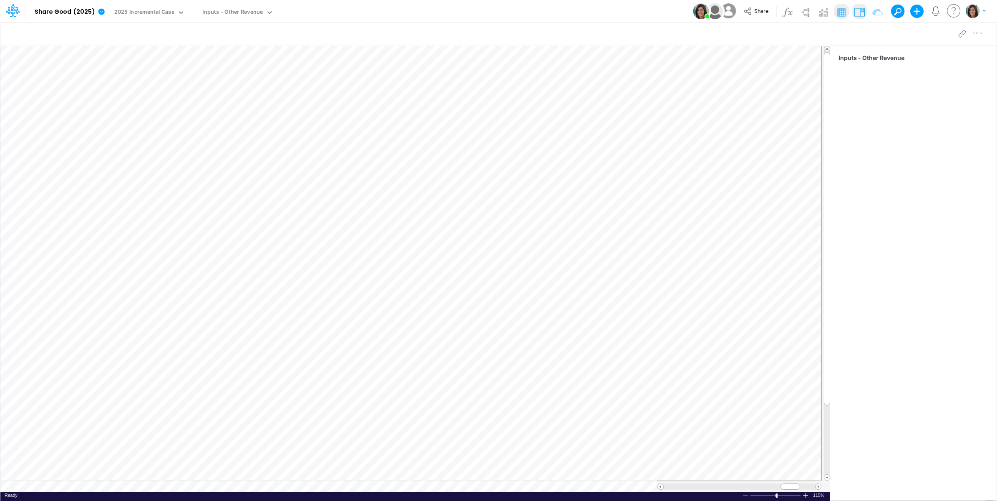
click at [330, 13] on div "Model Share Good (2025) Edit model settings Duplicate Import QuickBooks QuickBo…" at bounding box center [498, 11] width 897 height 23
click at [816, 35] on icon "button" at bounding box center [813, 34] width 13 height 9
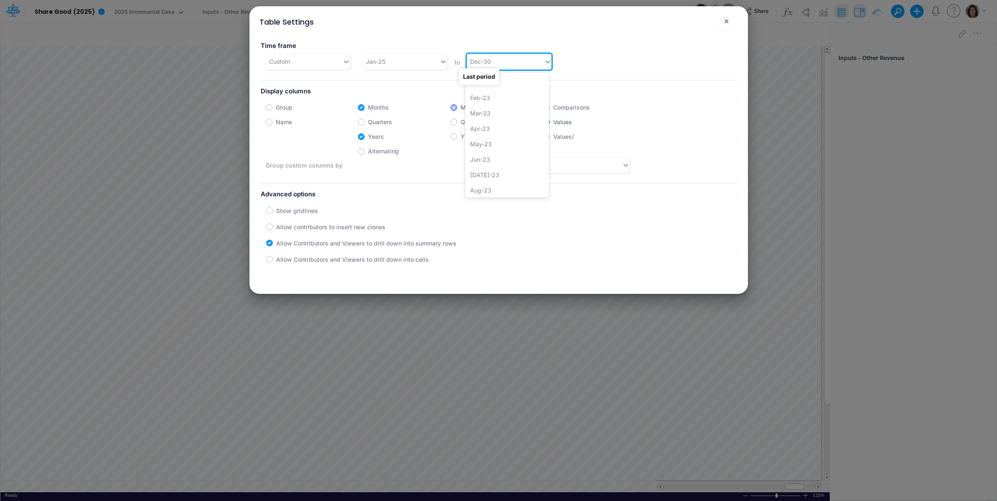
click at [506, 59] on div "Dec-30" at bounding box center [505, 62] width 77 height 14
click at [494, 141] on div "Dec-26" at bounding box center [507, 141] width 84 height 15
click at [725, 23] on span "×" at bounding box center [725, 21] width 5 height 10
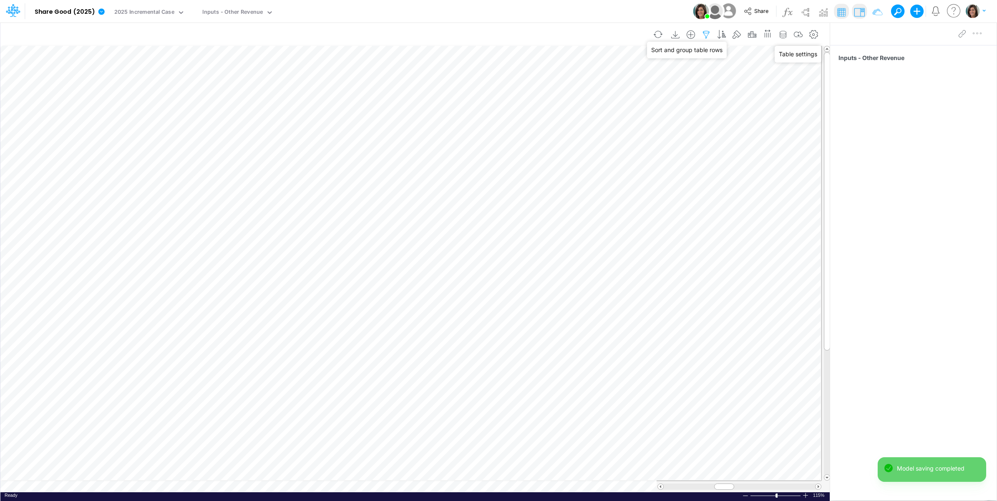
click at [701, 32] on icon "button" at bounding box center [706, 34] width 13 height 9
select select "notEqual"
select select "tableSearchOR"
select select "notEqual"
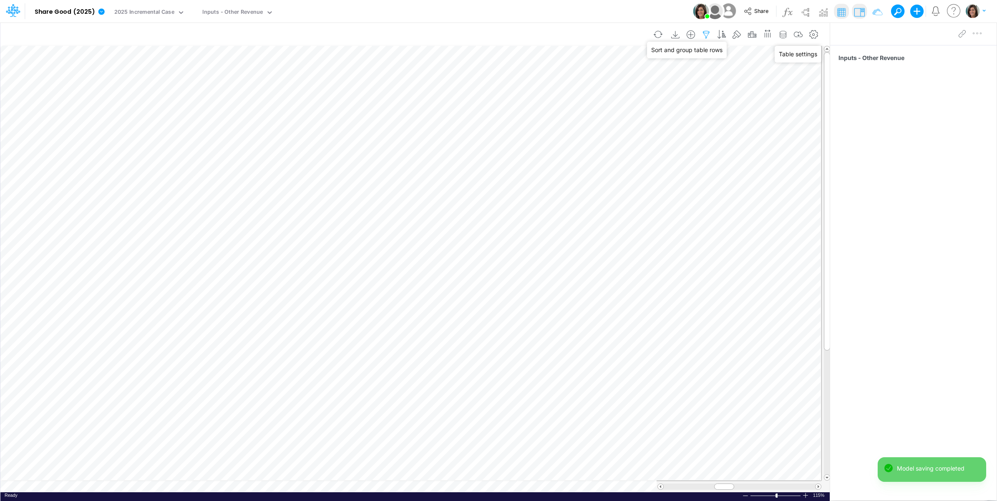
select select "notEqual"
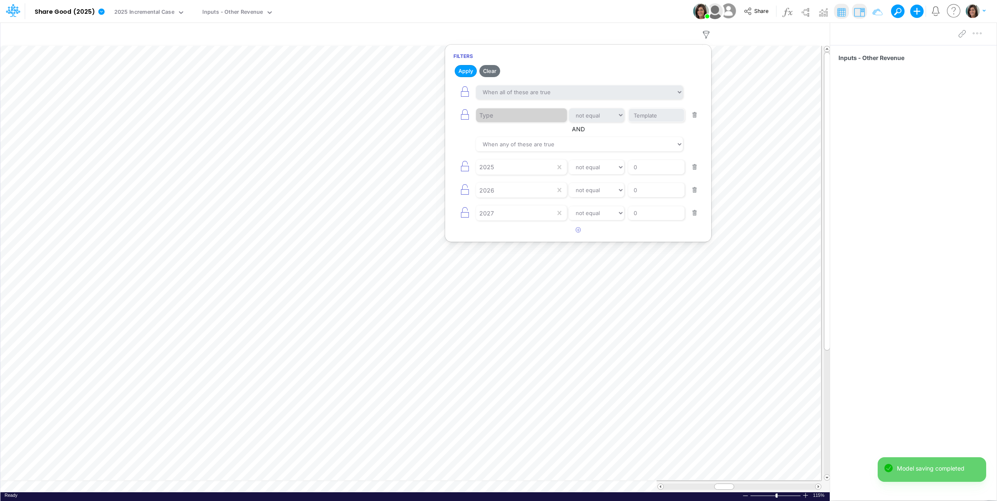
click at [691, 215] on button "button" at bounding box center [694, 213] width 16 height 11
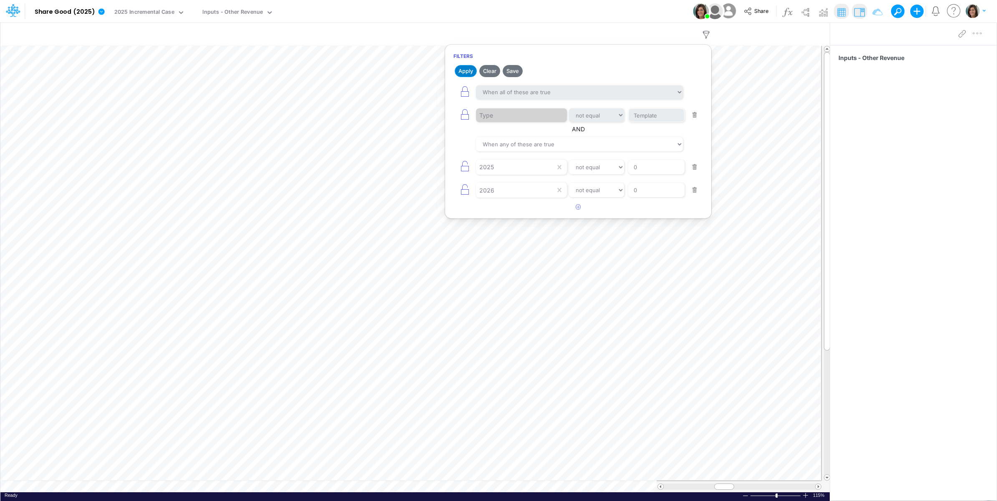
click at [466, 69] on button "Apply" at bounding box center [465, 71] width 22 height 12
click at [551, 8] on div "Model Share Good (2025) Edit model settings Duplicate Import QuickBooks QuickBo…" at bounding box center [498, 11] width 897 height 23
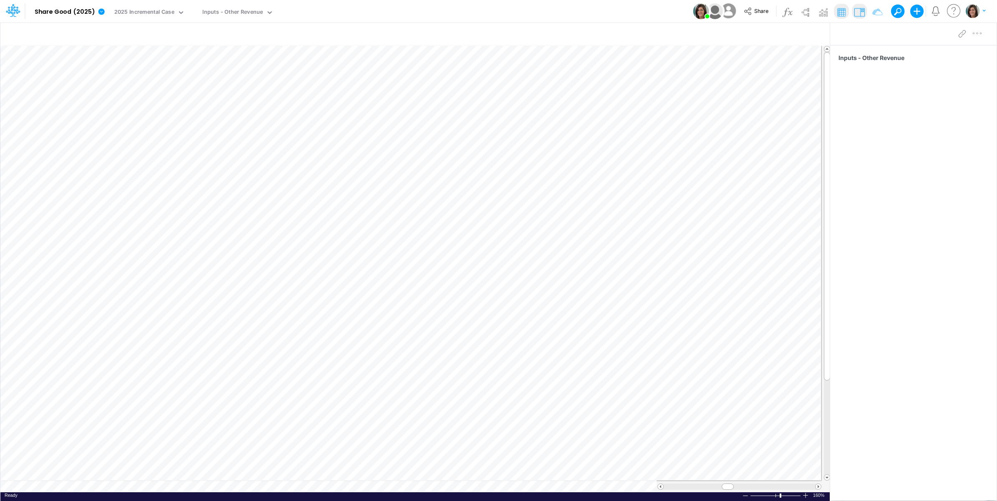
scroll to position [0, 0]
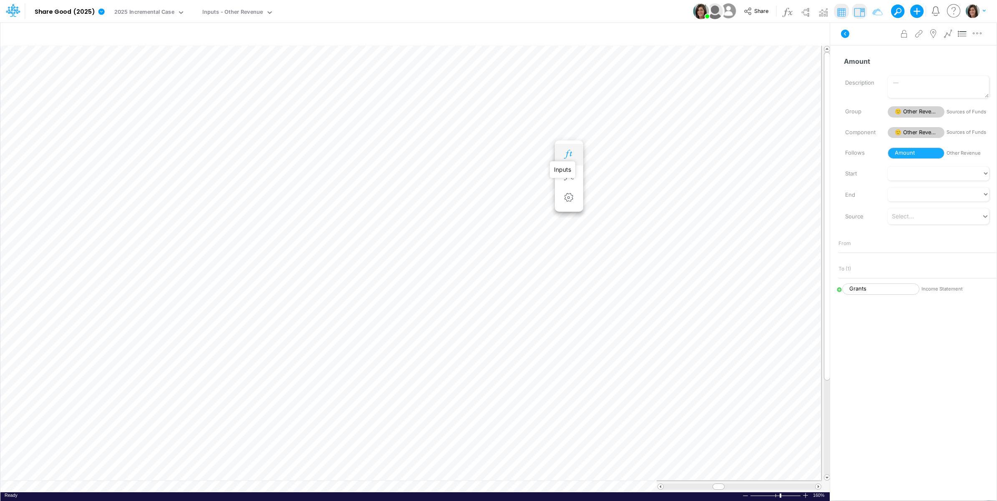
click at [572, 155] on icon "button" at bounding box center [568, 154] width 13 height 9
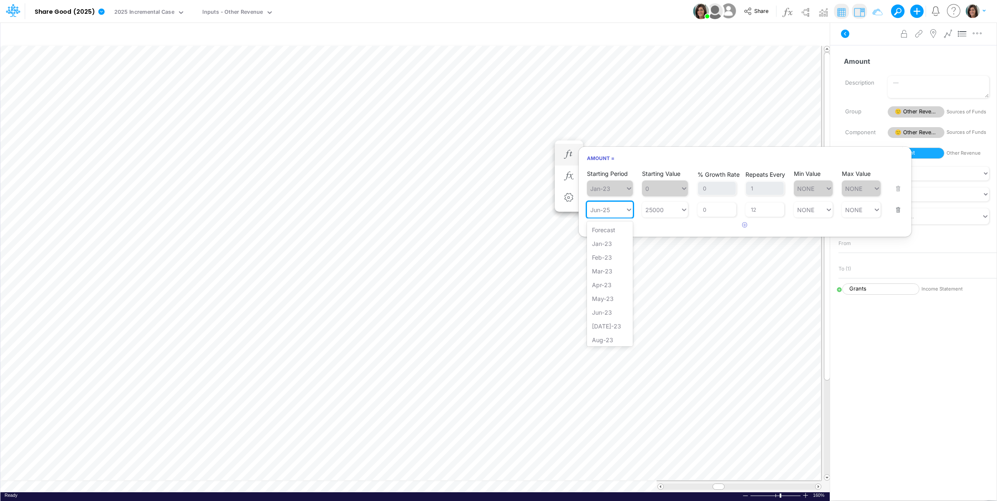
click at [630, 212] on icon at bounding box center [629, 210] width 8 height 8
click at [608, 279] on div "Dec-25" at bounding box center [610, 273] width 46 height 14
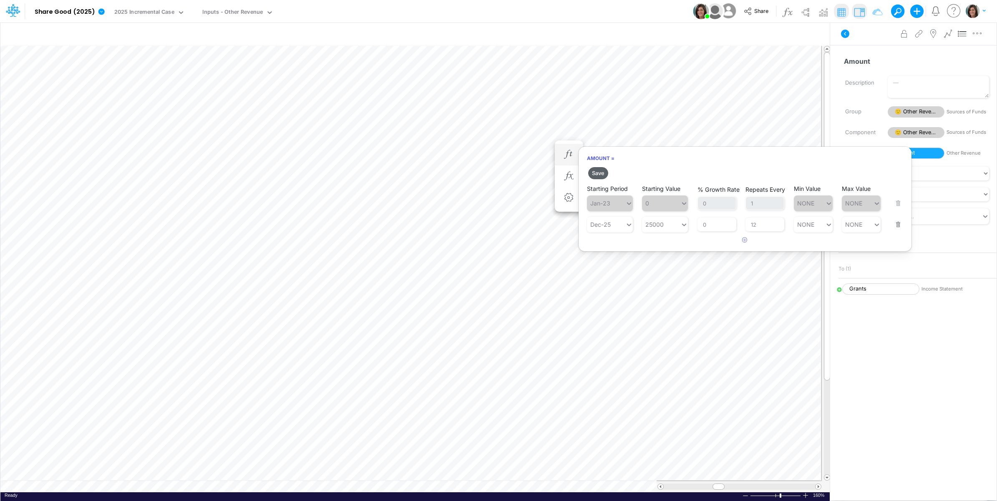
click at [595, 172] on button "Save" at bounding box center [598, 173] width 20 height 12
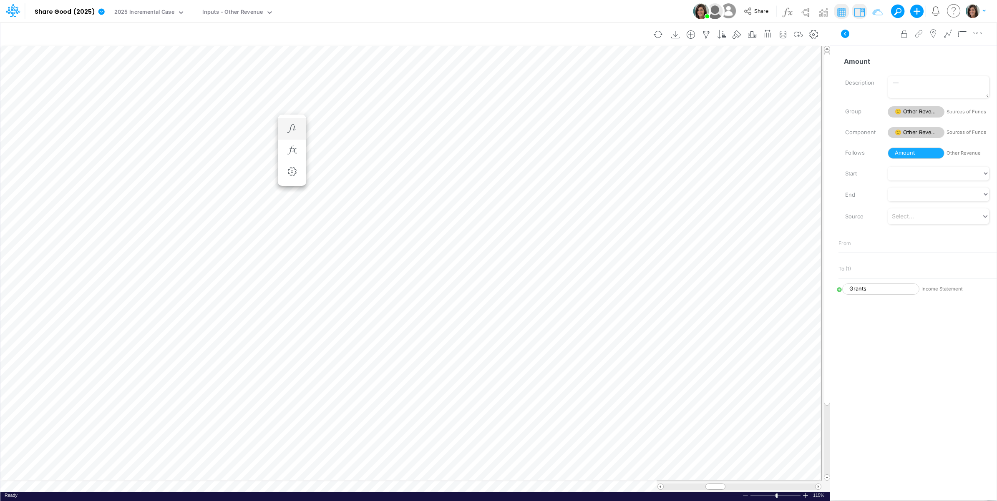
scroll to position [0, 0]
drag, startPoint x: 843, startPoint y: 32, endPoint x: 834, endPoint y: 38, distance: 10.8
click at [841, 33] on icon at bounding box center [845, 34] width 8 height 8
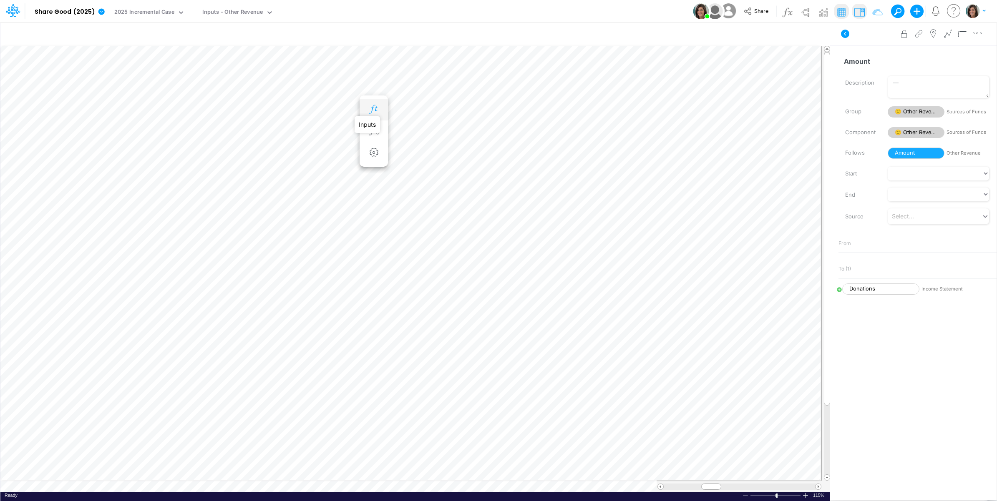
click at [374, 108] on icon "button" at bounding box center [373, 109] width 13 height 9
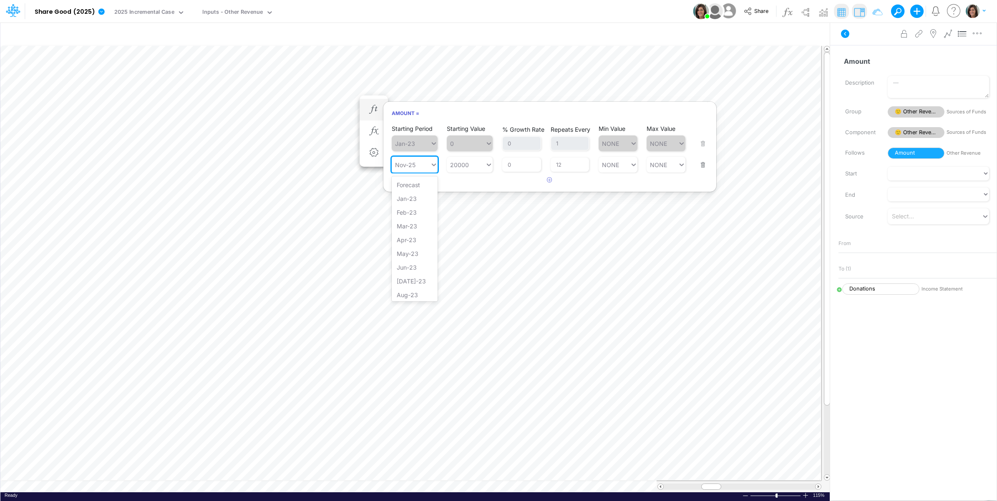
click at [432, 166] on icon at bounding box center [434, 165] width 8 height 8
click at [424, 233] on div "May-26" at bounding box center [415, 227] width 46 height 14
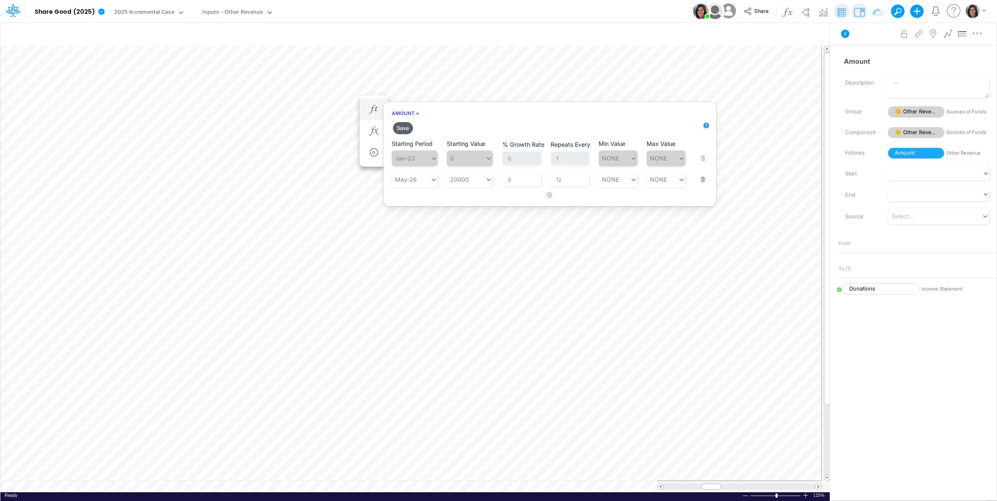
click at [406, 130] on button "Save" at bounding box center [403, 128] width 20 height 12
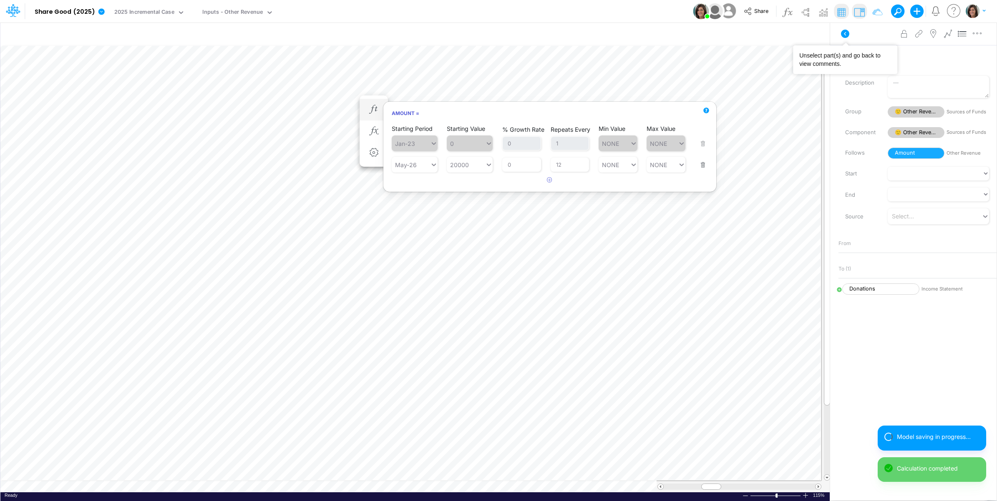
click at [840, 32] on icon at bounding box center [845, 34] width 10 height 10
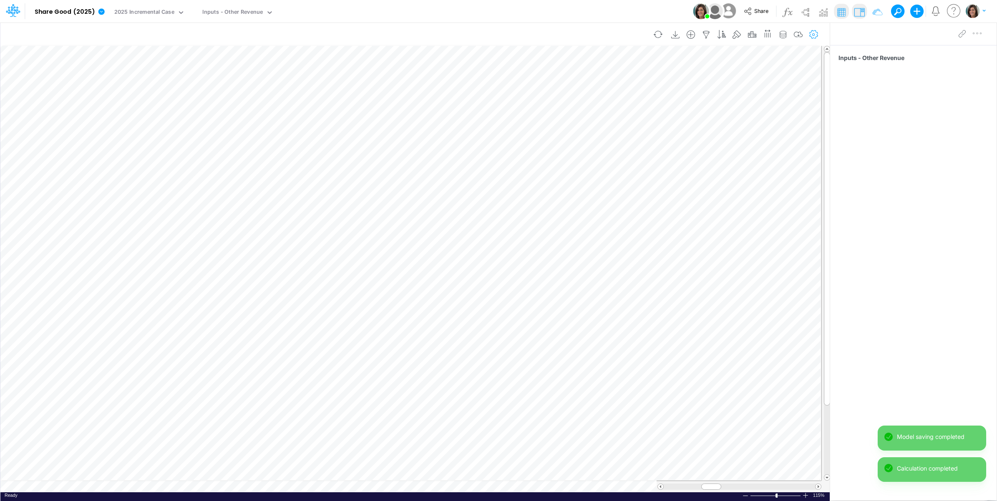
scroll to position [0, 0]
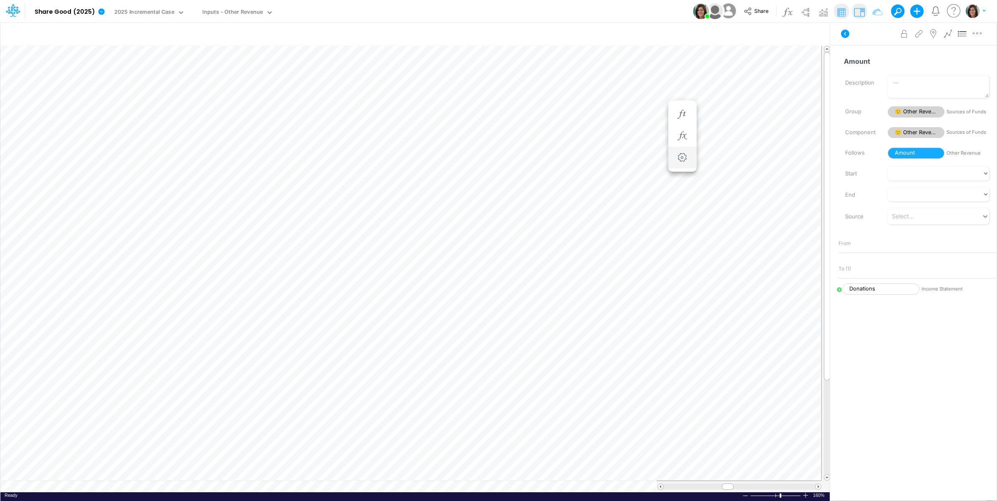
scroll to position [0, 0]
click at [843, 33] on icon at bounding box center [845, 34] width 8 height 8
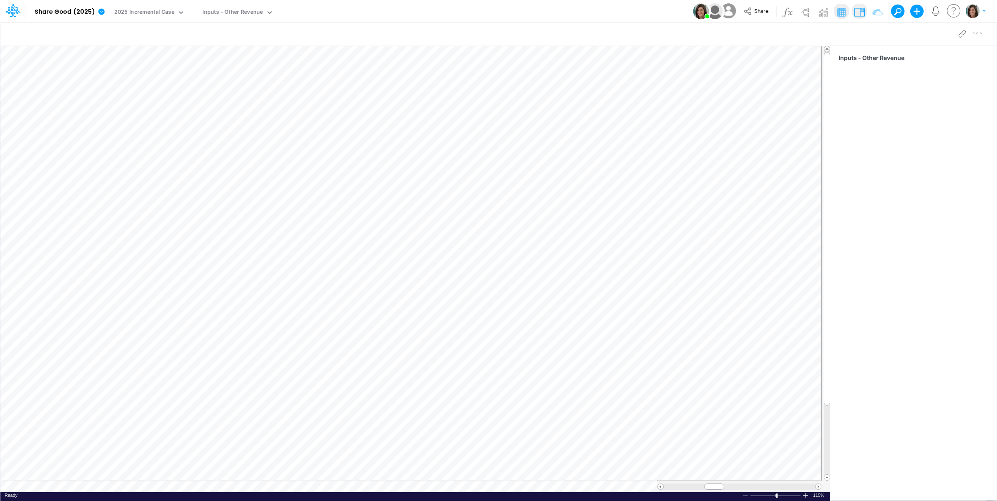
scroll to position [0, 0]
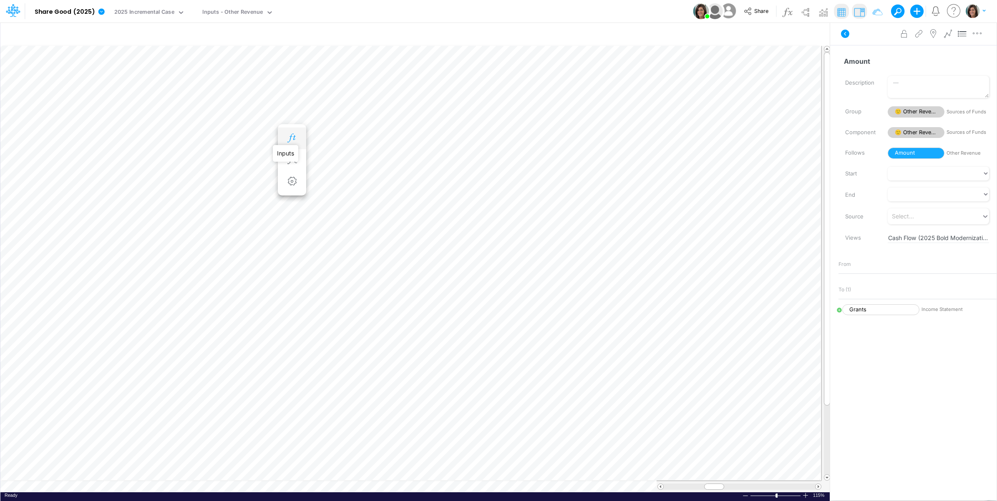
click at [290, 134] on icon "button" at bounding box center [292, 138] width 13 height 9
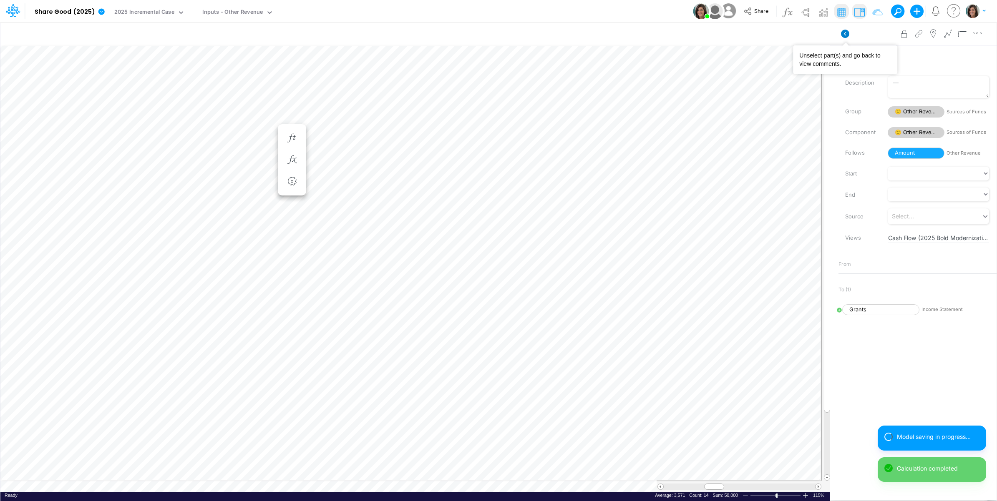
click at [843, 35] on icon at bounding box center [845, 34] width 8 height 8
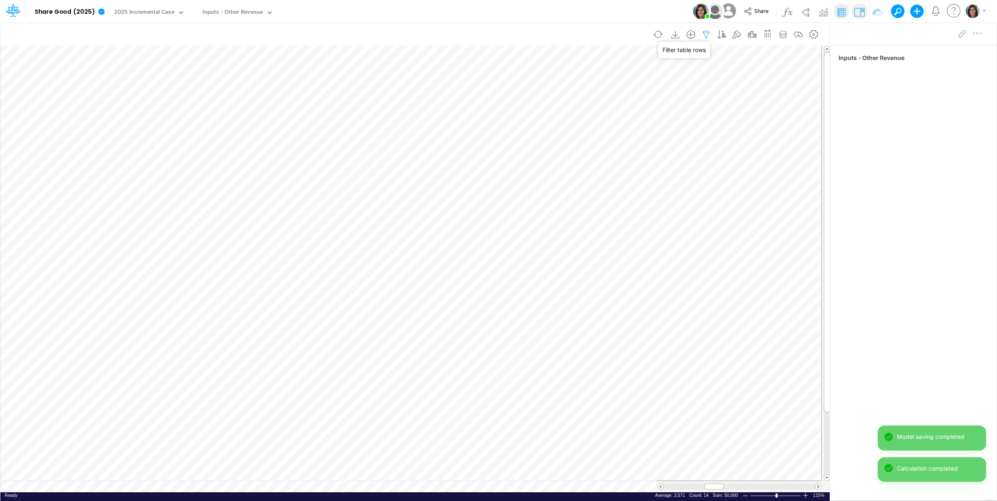
click at [700, 32] on icon "button" at bounding box center [706, 34] width 13 height 9
select select "notEqual"
select select "tableSearchOR"
select select "notEqual"
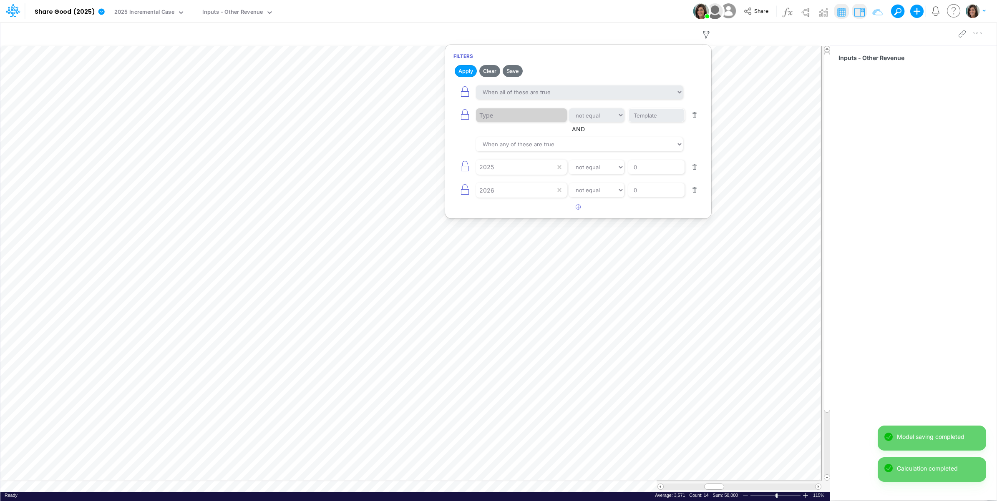
drag, startPoint x: 695, startPoint y: 194, endPoint x: 693, endPoint y: 169, distance: 25.5
click at [695, 193] on button "button" at bounding box center [694, 190] width 16 height 11
click at [695, 164] on button "button" at bounding box center [694, 167] width 16 height 11
click at [464, 68] on button "Apply" at bounding box center [465, 71] width 22 height 12
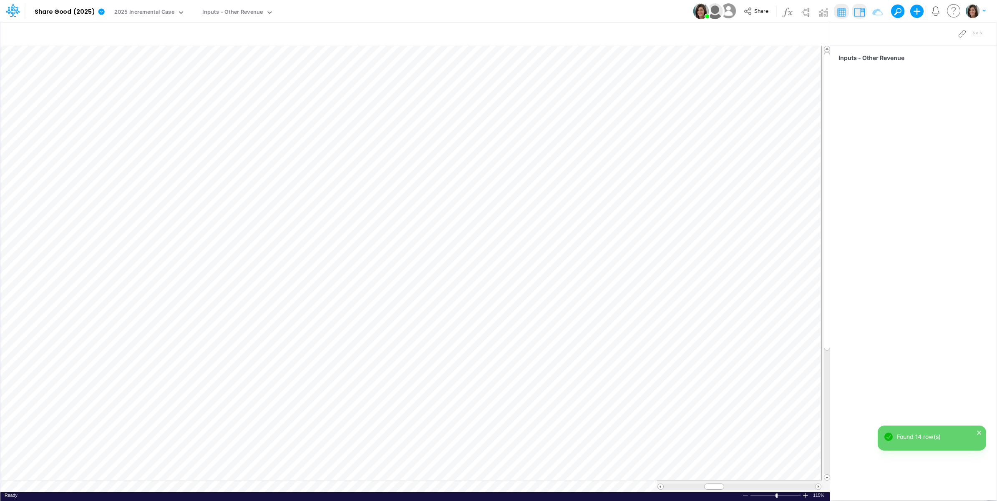
scroll to position [0, 0]
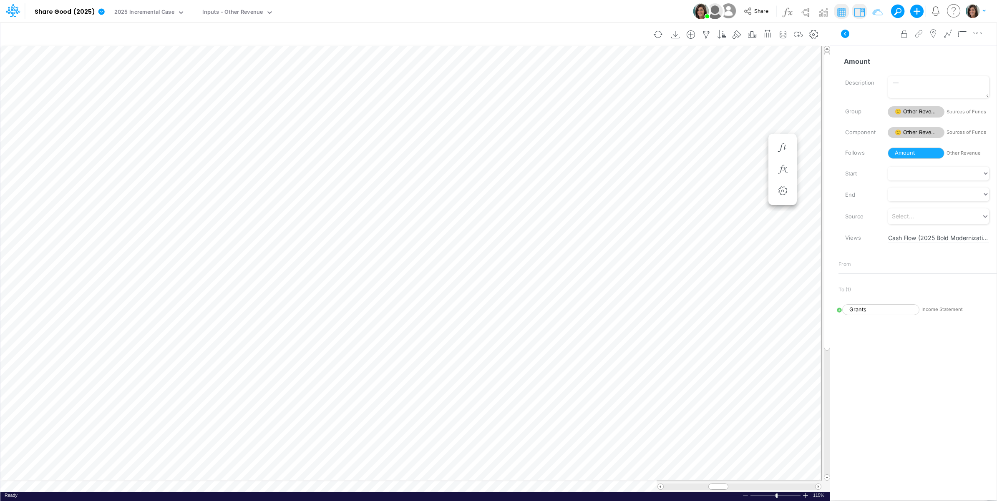
scroll to position [0, 0]
click at [377, 144] on icon "button" at bounding box center [373, 147] width 13 height 9
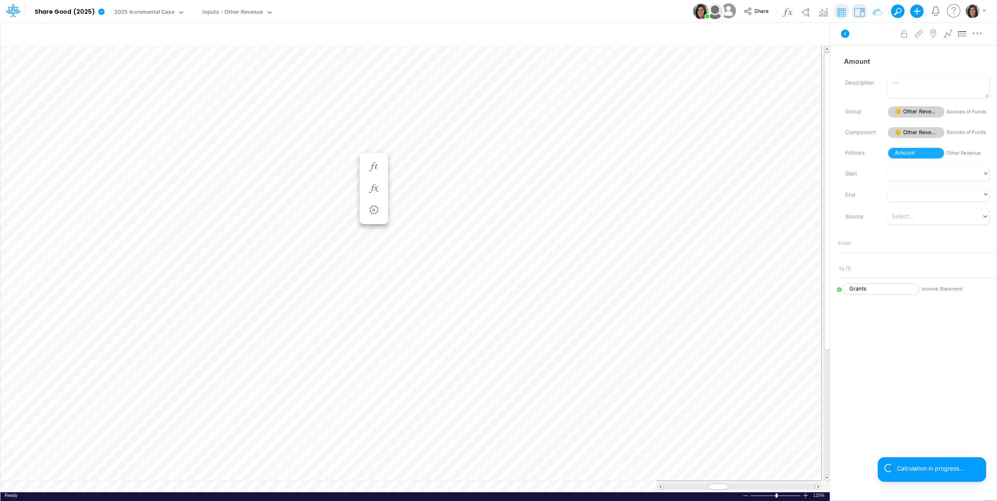
scroll to position [0, 0]
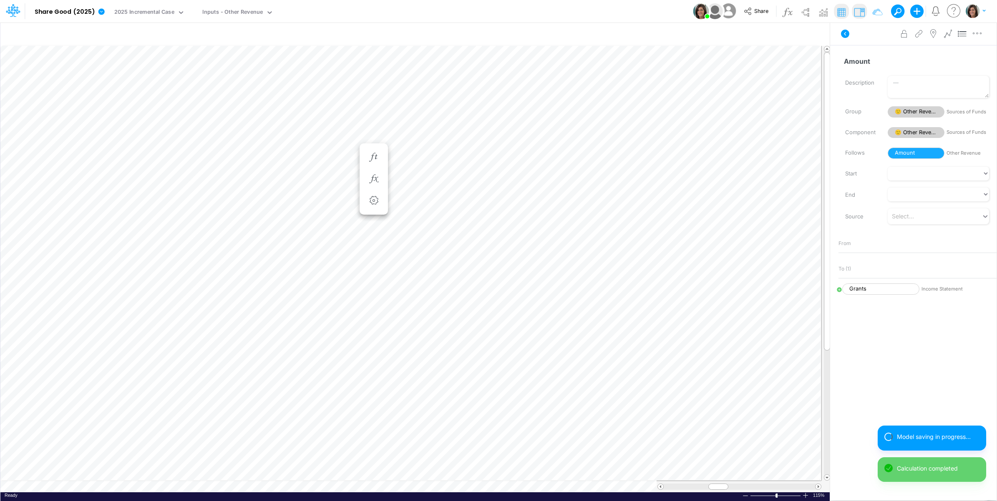
scroll to position [0, 0]
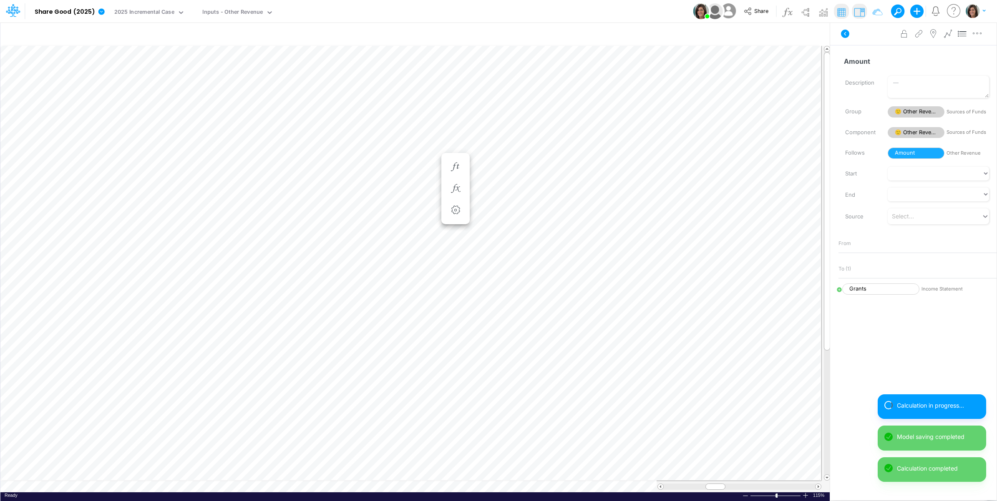
scroll to position [0, 0]
click at [845, 31] on icon at bounding box center [845, 34] width 8 height 8
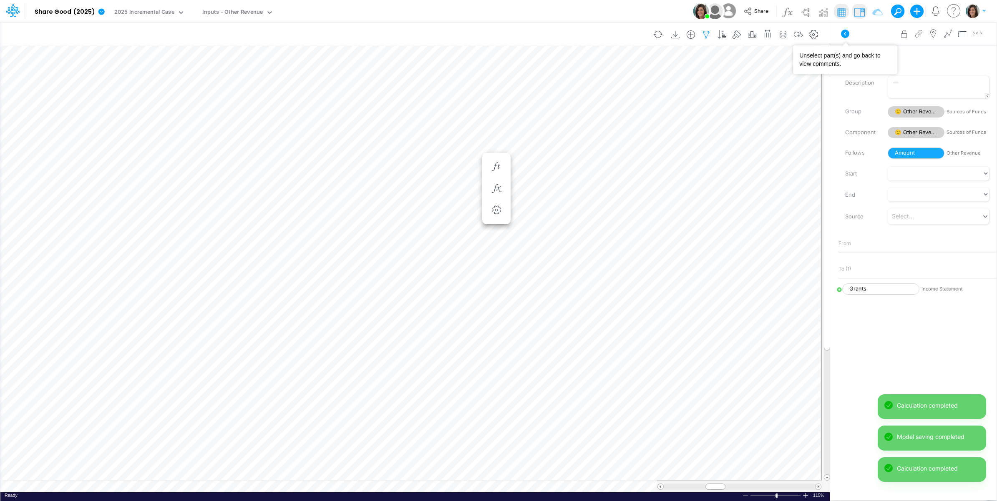
click at [705, 31] on icon "button" at bounding box center [706, 34] width 13 height 9
select select "notEqual"
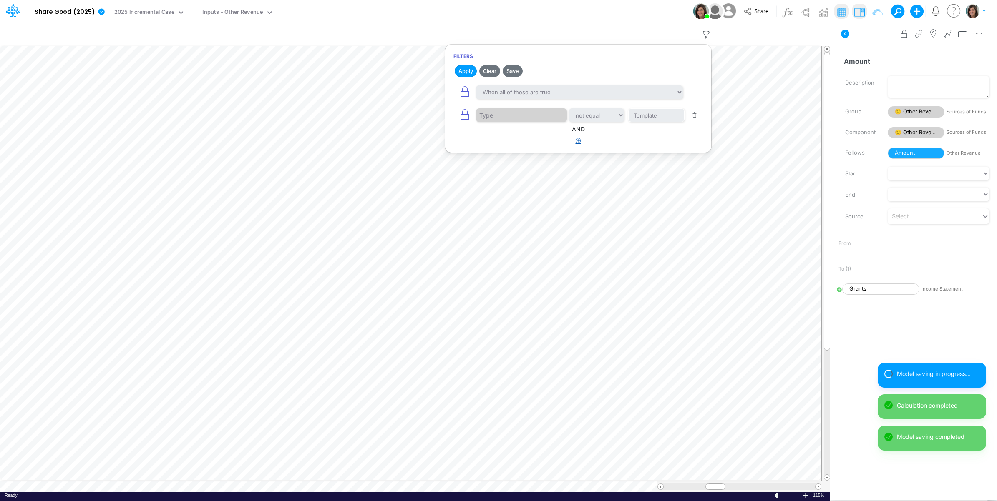
click at [578, 142] on icon "button" at bounding box center [577, 140] width 5 height 5
select select "tableSearchOR"
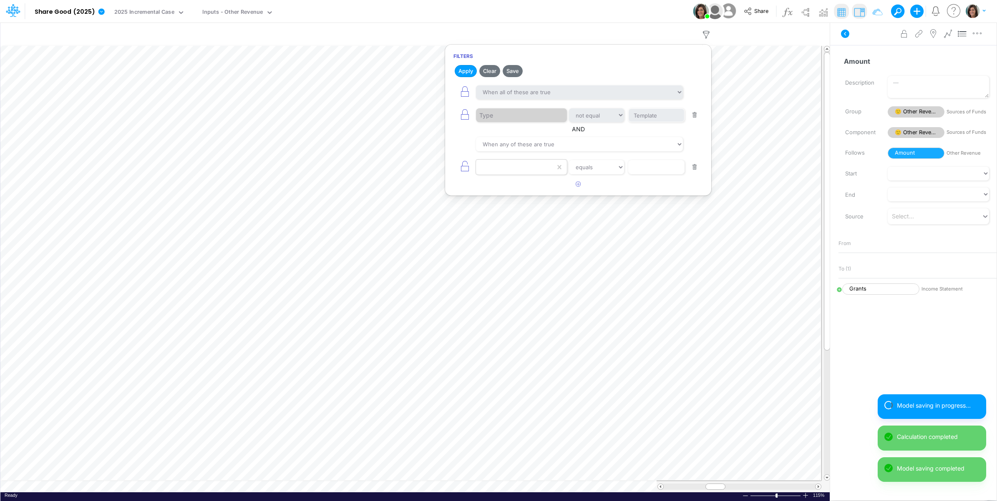
drag, startPoint x: 511, startPoint y: 168, endPoint x: 511, endPoint y: 174, distance: 6.3
click at [511, 170] on div at bounding box center [515, 167] width 79 height 14
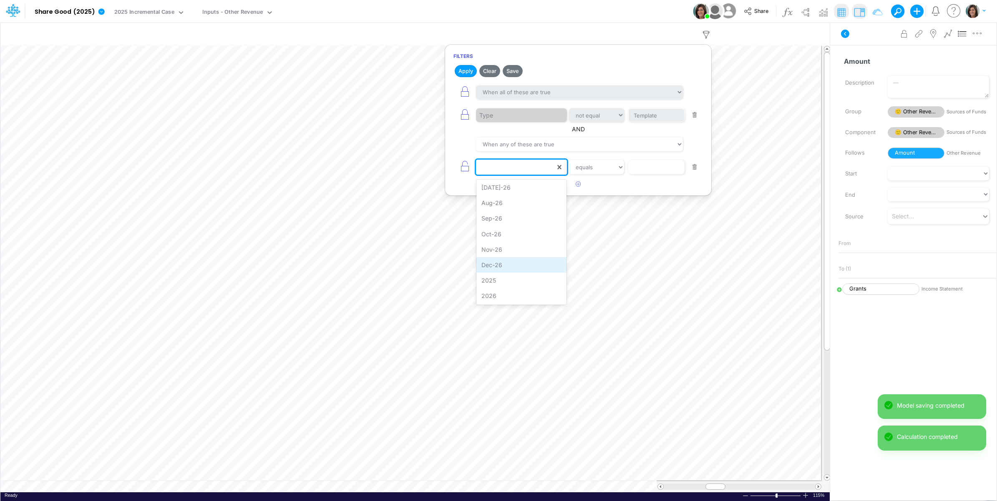
scroll to position [342, 0]
click at [505, 276] on div "2025" at bounding box center [521, 279] width 90 height 15
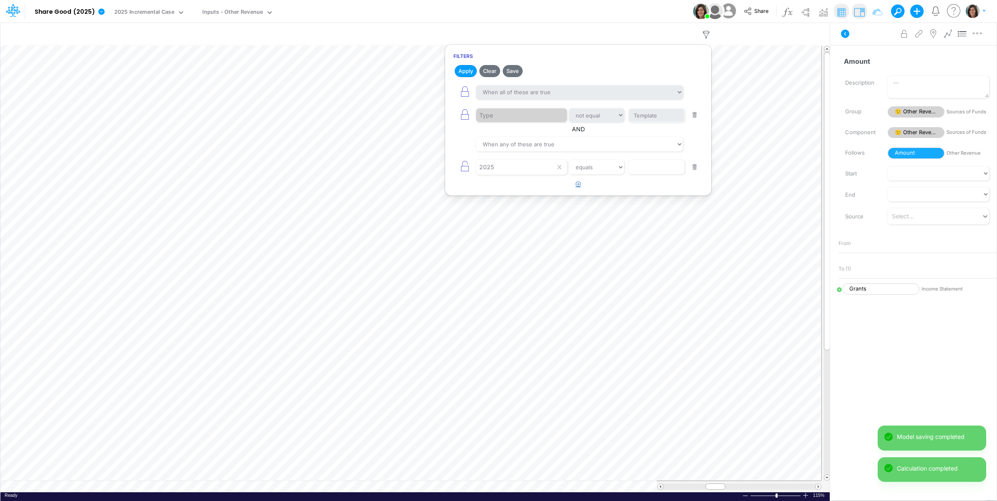
click at [577, 187] on icon "button" at bounding box center [577, 183] width 5 height 5
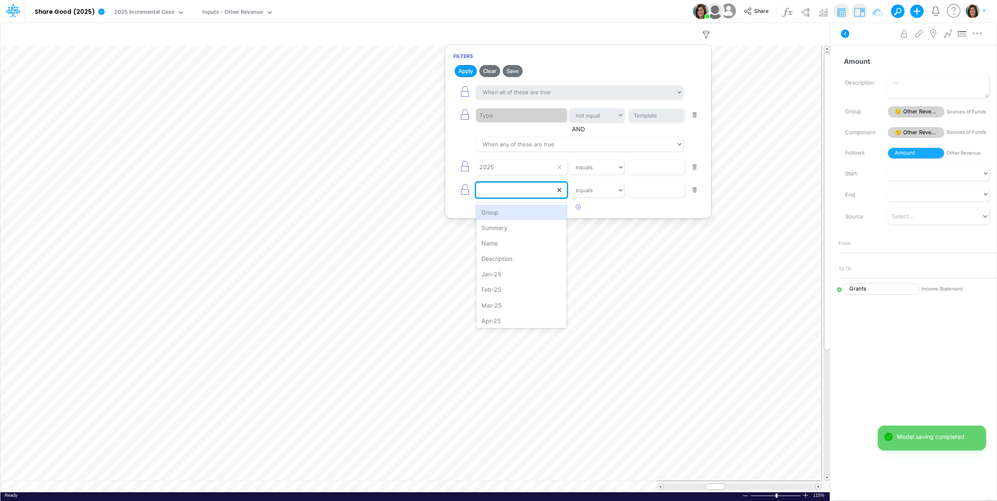
click at [507, 193] on div at bounding box center [515, 190] width 79 height 14
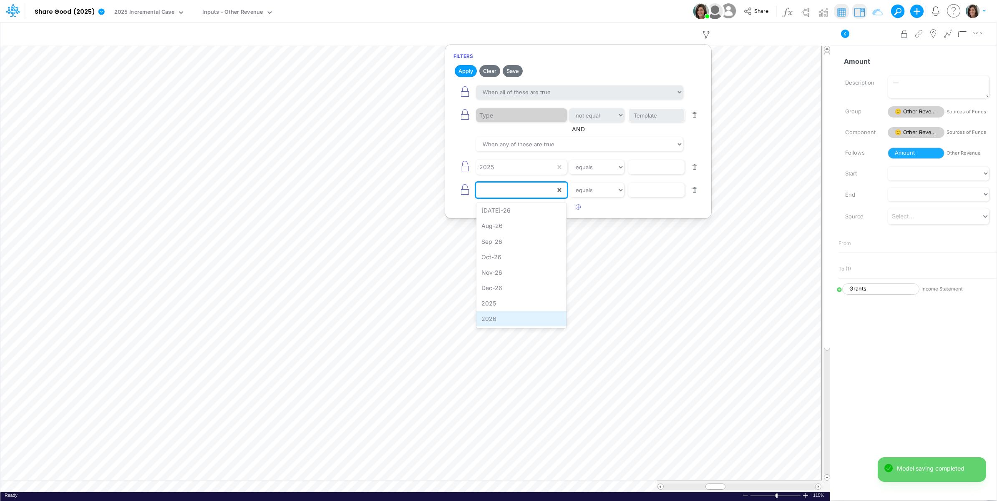
drag, startPoint x: 487, startPoint y: 317, endPoint x: 575, endPoint y: 220, distance: 131.1
click at [487, 316] on div "2026" at bounding box center [521, 318] width 90 height 15
click at [606, 168] on select "equals not equal starts with ends with contains" at bounding box center [596, 167] width 56 height 14
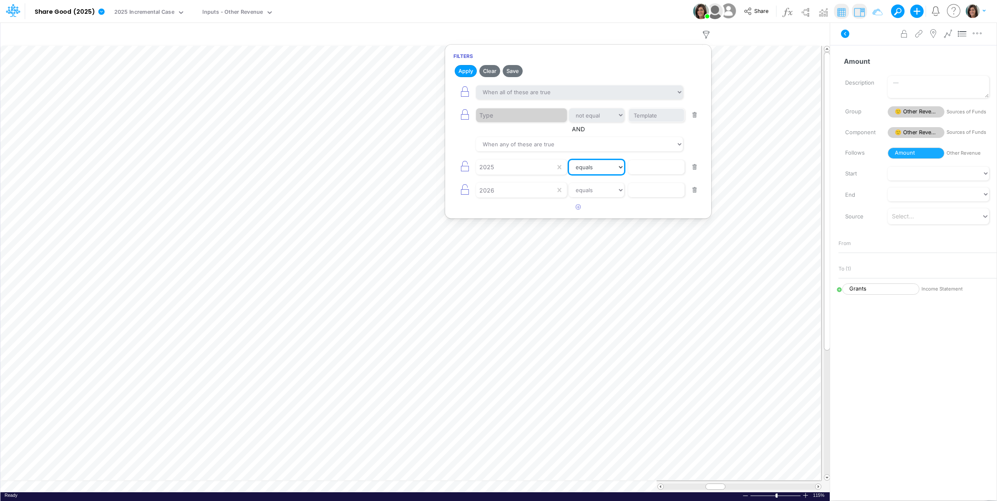
select select "notEqual"
click at [569, 162] on select "equals not equal starts with ends with contains" at bounding box center [596, 167] width 55 height 14
click at [602, 193] on select "equals not equal starts with ends with contains" at bounding box center [596, 190] width 56 height 14
select select "notEqual"
click at [568, 185] on select "equals not equal starts with ends with contains" at bounding box center [596, 190] width 56 height 14
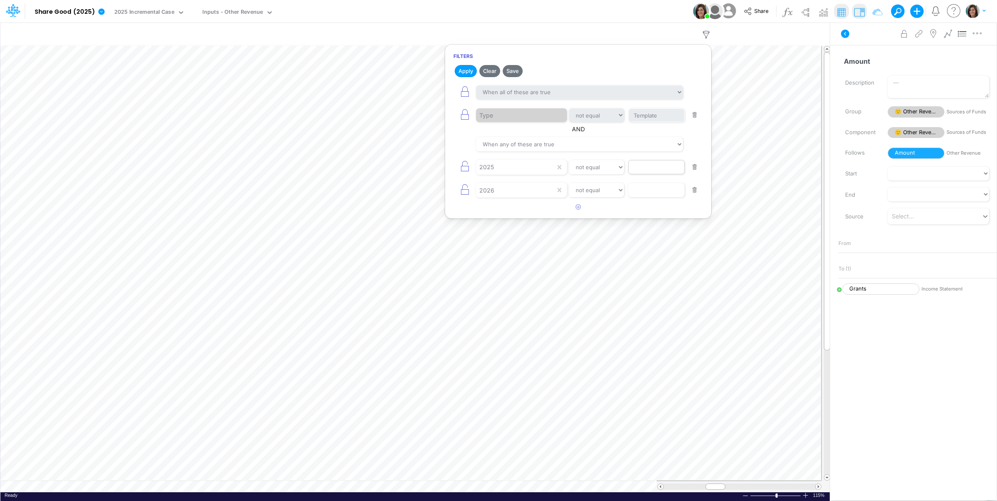
click at [648, 161] on div "2025 equals not equal starts with ends with contains" at bounding box center [577, 167] width 249 height 19
click at [647, 123] on input "text" at bounding box center [656, 115] width 56 height 14
type input "0"
drag, startPoint x: 653, startPoint y: 196, endPoint x: 640, endPoint y: 184, distance: 17.1
click at [652, 123] on input "text" at bounding box center [656, 115] width 56 height 14
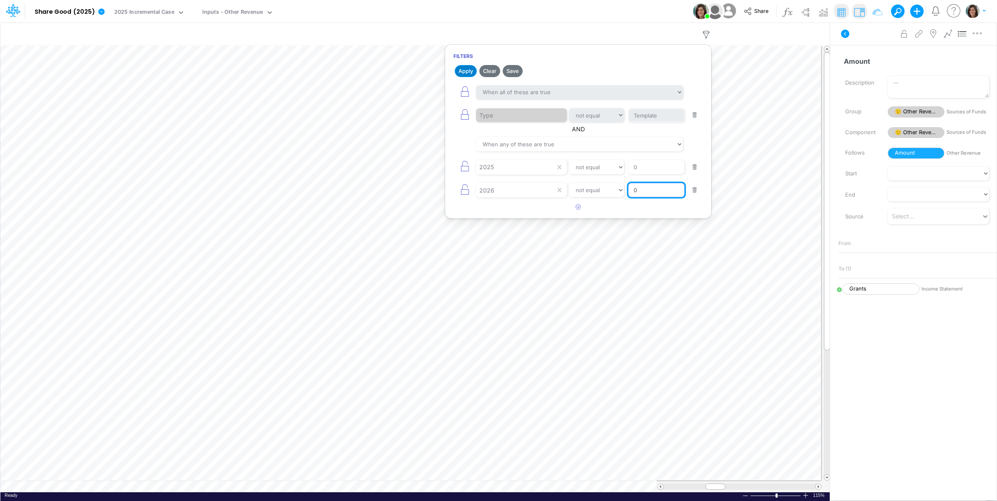
type input "0"
click at [462, 69] on button "Apply" at bounding box center [465, 71] width 22 height 12
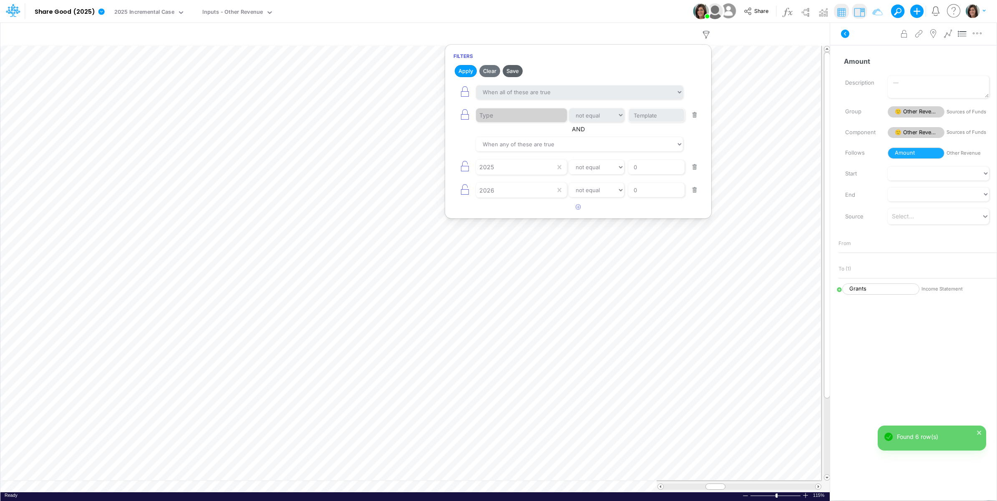
click at [510, 69] on button "Save" at bounding box center [512, 71] width 20 height 12
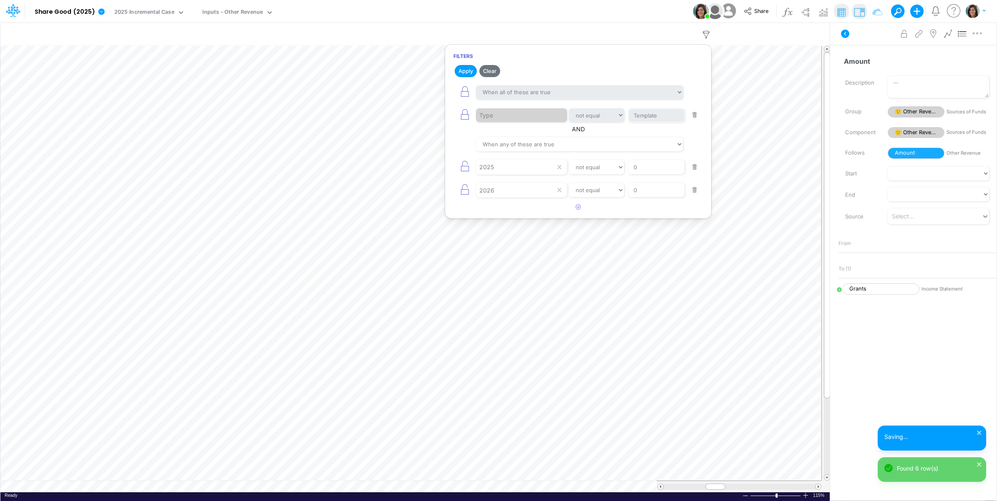
click at [557, 9] on div "Model Share Good (2025) Edit model settings Duplicate Import QuickBooks QuickBo…" at bounding box center [498, 11] width 897 height 23
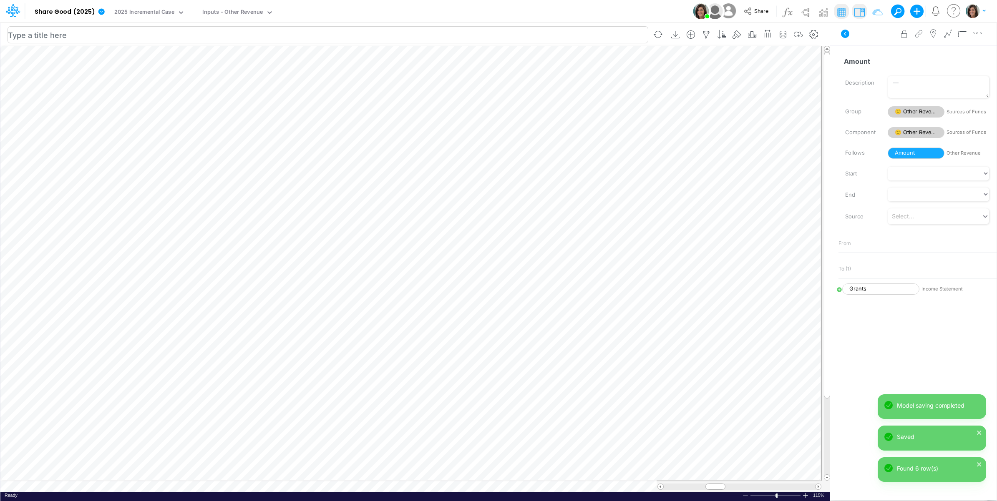
scroll to position [0, 0]
click at [464, 145] on li "Amount =" at bounding box center [455, 148] width 29 height 22
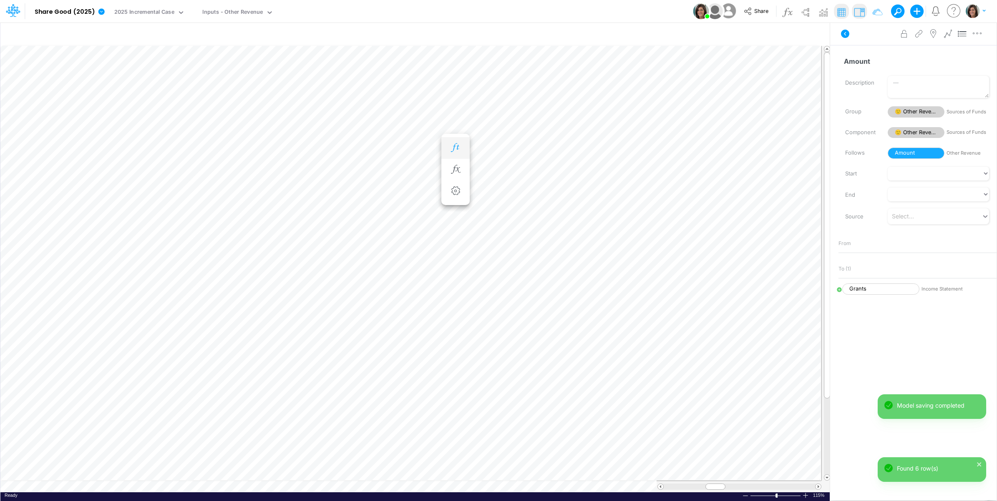
click at [458, 150] on icon "button" at bounding box center [455, 147] width 13 height 9
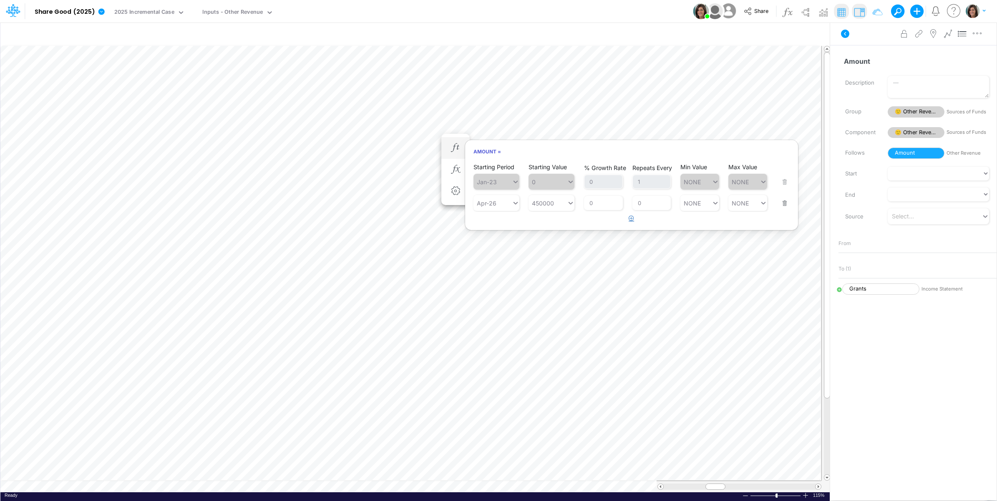
click at [625, 218] on button "button" at bounding box center [631, 219] width 16 height 14
click at [493, 223] on div "Type to search..." at bounding box center [500, 224] width 46 height 7
drag, startPoint x: 495, startPoint y: 251, endPoint x: 528, endPoint y: 235, distance: 36.6
click at [495, 251] on div "Apr-27" at bounding box center [496, 245] width 46 height 14
type input "apr-27"
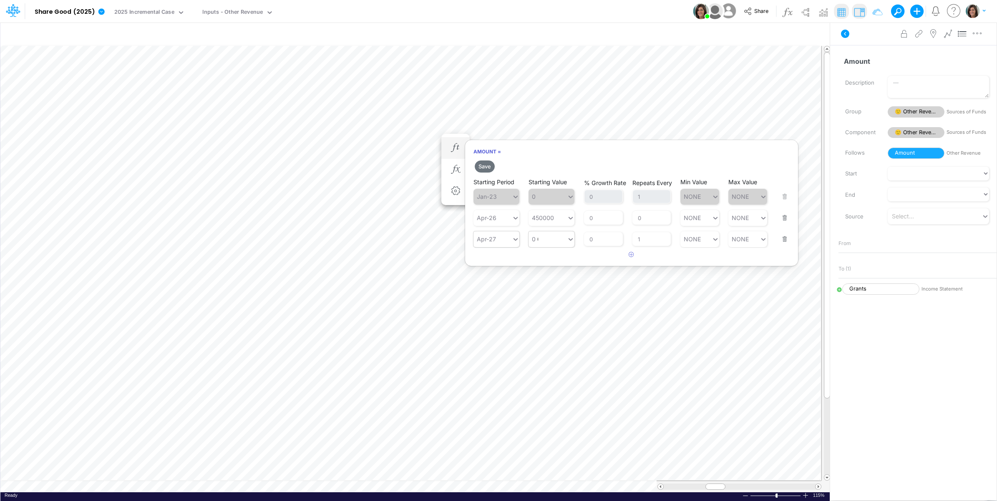
click at [541, 240] on div "0 0" at bounding box center [547, 239] width 38 height 12
click at [559, 260] on div "Set value 375000" at bounding box center [558, 260] width 59 height 14
type input "375000"
drag, startPoint x: 643, startPoint y: 242, endPoint x: 632, endPoint y: 243, distance: 11.7
click at [632, 243] on input "1" at bounding box center [651, 239] width 39 height 14
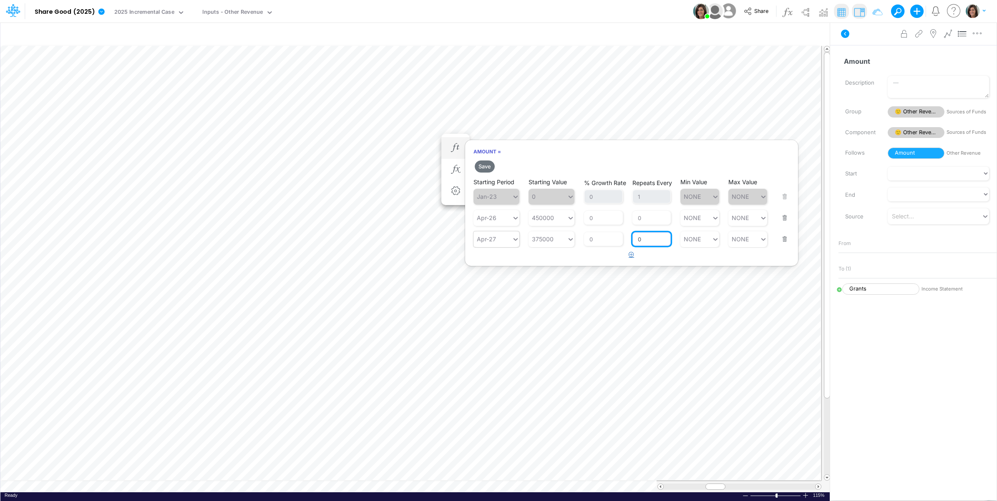
type input "0"
click at [626, 259] on button "button" at bounding box center [631, 255] width 16 height 14
click at [507, 263] on div "Type to search..." at bounding box center [500, 260] width 46 height 7
click at [498, 284] on div "Apr-28" at bounding box center [496, 281] width 46 height 14
type input "apr-28"
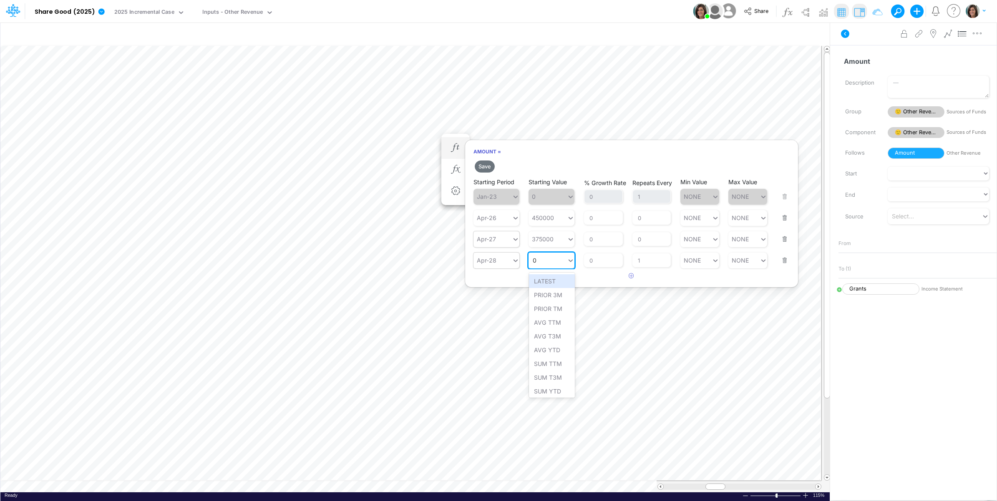
click at [537, 260] on div "0 0" at bounding box center [547, 260] width 38 height 12
drag, startPoint x: 557, startPoint y: 284, endPoint x: 592, endPoint y: 274, distance: 36.4
click at [557, 284] on div "Set value 300000" at bounding box center [559, 281] width 60 height 14
type input "300000"
drag, startPoint x: 649, startPoint y: 263, endPoint x: 631, endPoint y: 265, distance: 18.0
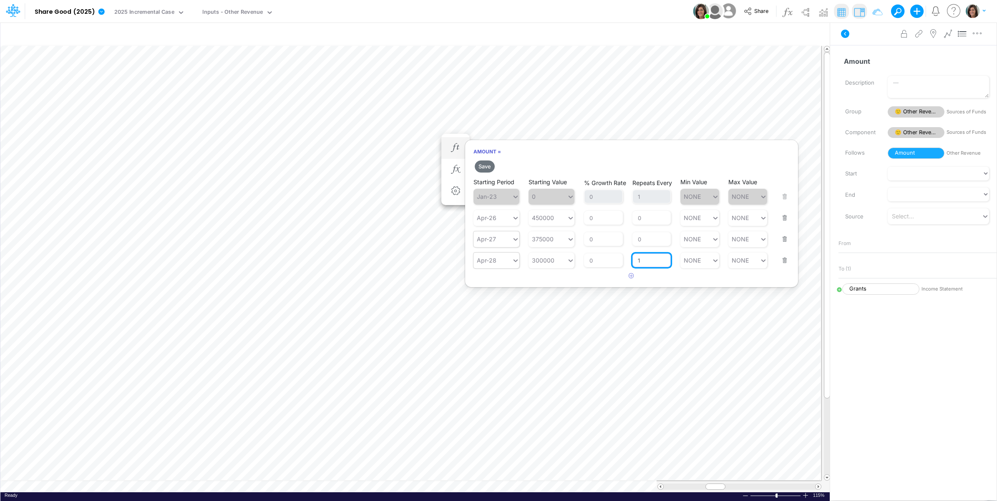
click at [631, 265] on div "Starting Period Apr-28 Starting Value 300000 % Growth Rate 0 Repeats Every 1 Mi…" at bounding box center [631, 255] width 316 height 26
type input "0"
click at [486, 167] on button "Save" at bounding box center [484, 167] width 20 height 12
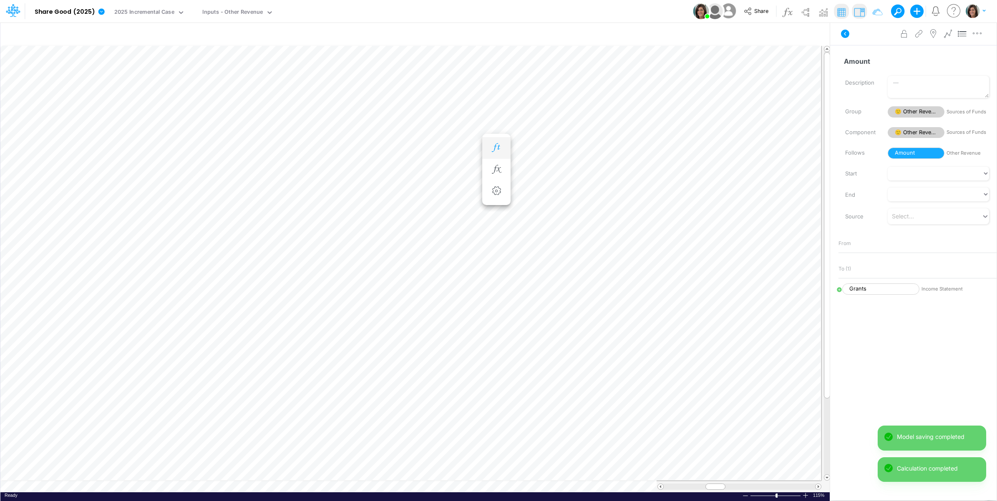
click at [497, 145] on icon "button" at bounding box center [496, 147] width 13 height 9
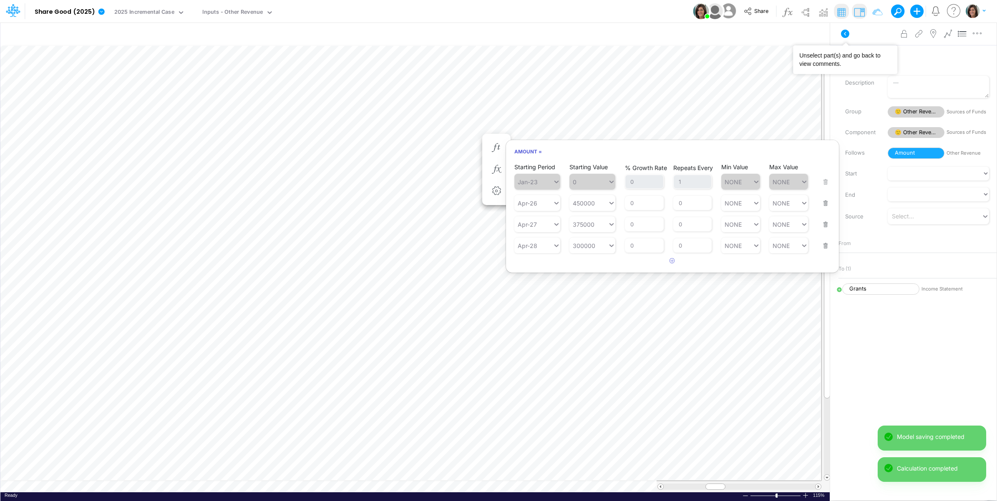
click at [834, 37] on div "Advanced settings Delete" at bounding box center [913, 33] width 166 height 23
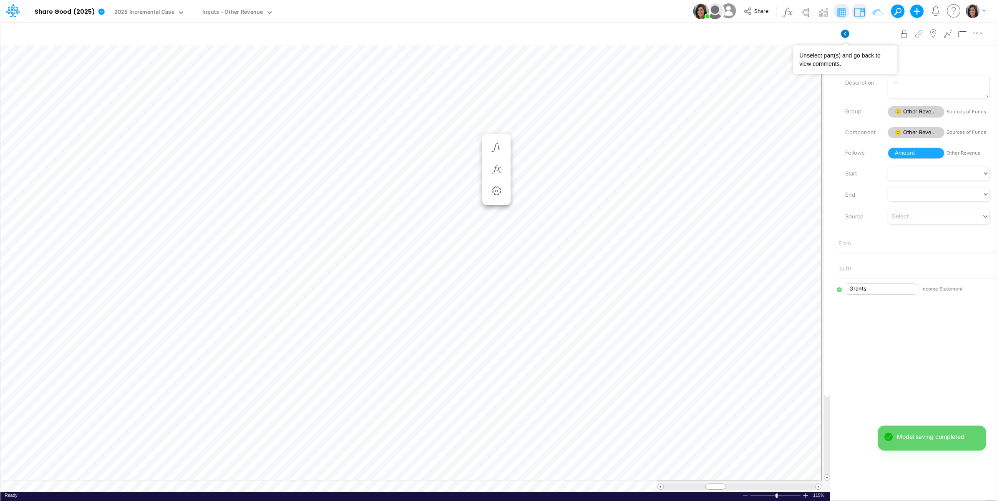
click at [847, 33] on icon at bounding box center [845, 34] width 8 height 8
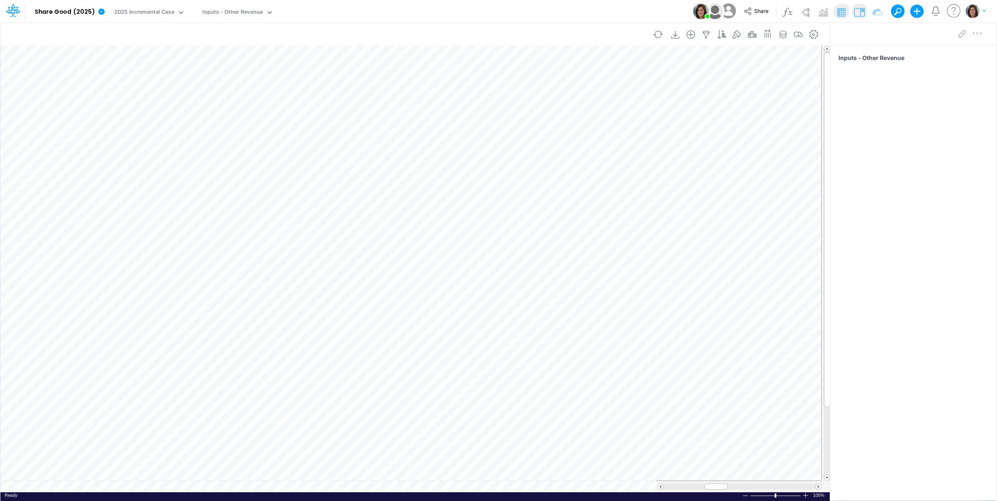
scroll to position [0, 0]
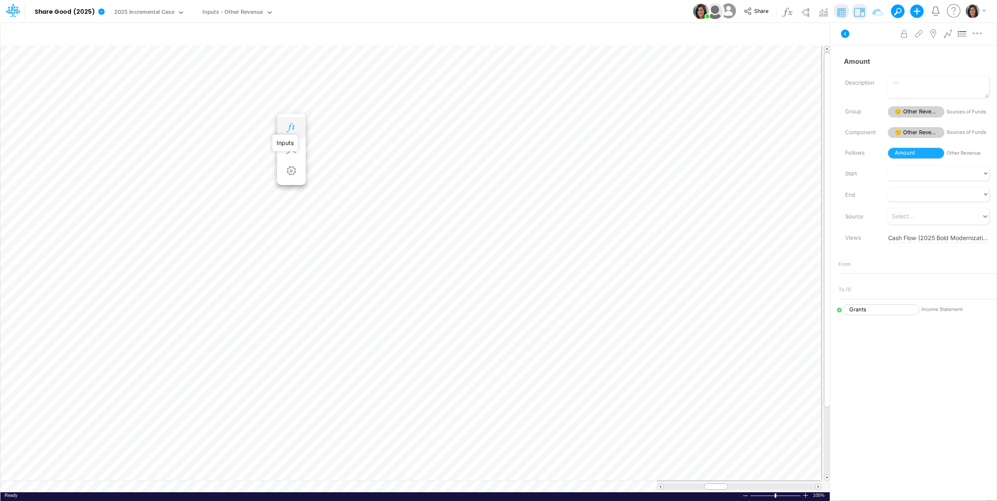
click at [291, 128] on icon "button" at bounding box center [291, 127] width 13 height 9
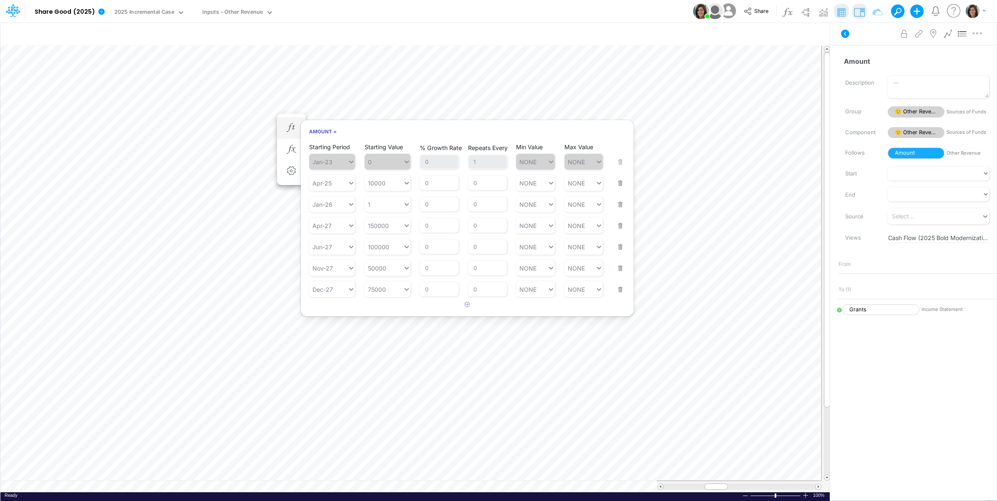
click at [616, 293] on button "button" at bounding box center [617, 284] width 11 height 23
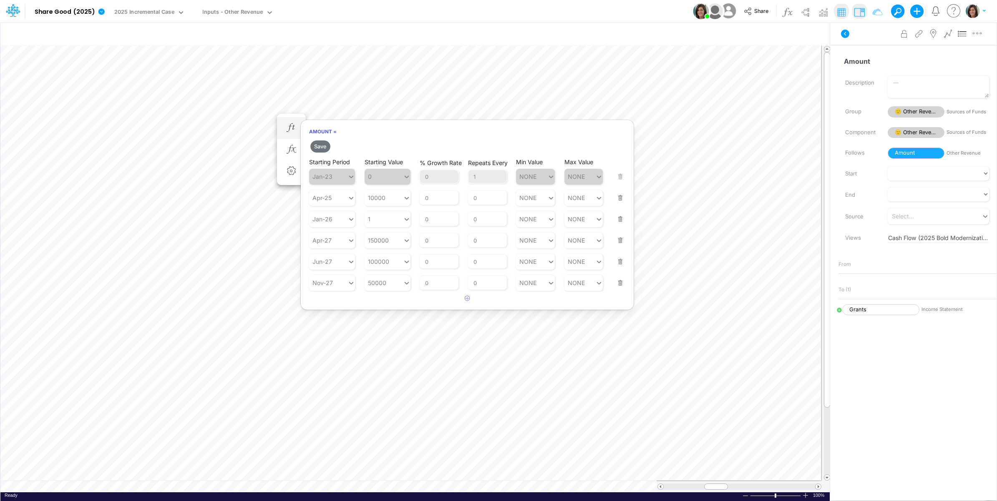
click at [618, 289] on button "button" at bounding box center [617, 277] width 11 height 23
click at [620, 263] on button "button" at bounding box center [617, 256] width 11 height 23
click at [620, 245] on button "button" at bounding box center [617, 235] width 11 height 23
click at [618, 220] on button "button" at bounding box center [617, 214] width 11 height 23
click at [343, 197] on div "Apr-25" at bounding box center [328, 198] width 38 height 12
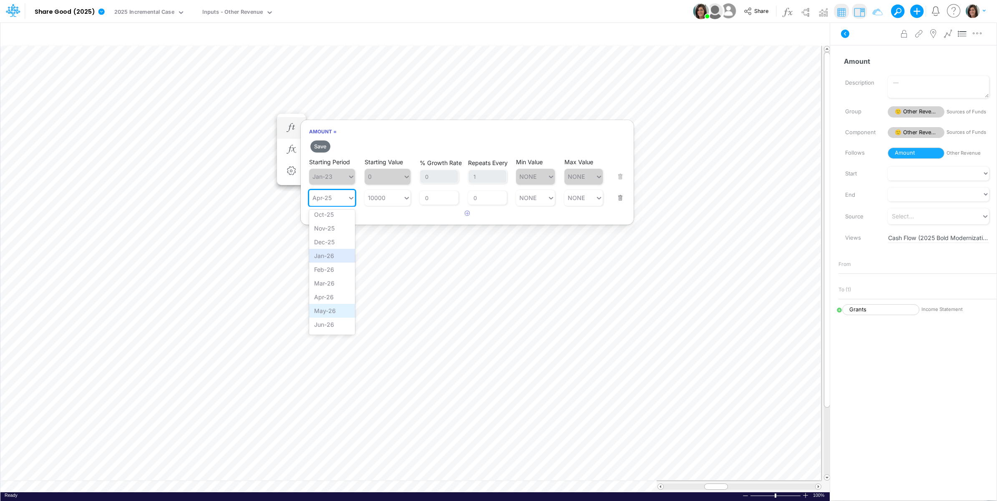
scroll to position [494, 0]
click at [331, 268] on div "Mar-26" at bounding box center [332, 261] width 46 height 14
click at [395, 198] on div "10000 10000" at bounding box center [383, 198] width 38 height 12
click at [399, 217] on div "Set value 50000" at bounding box center [391, 218] width 55 height 14
type input "50000"
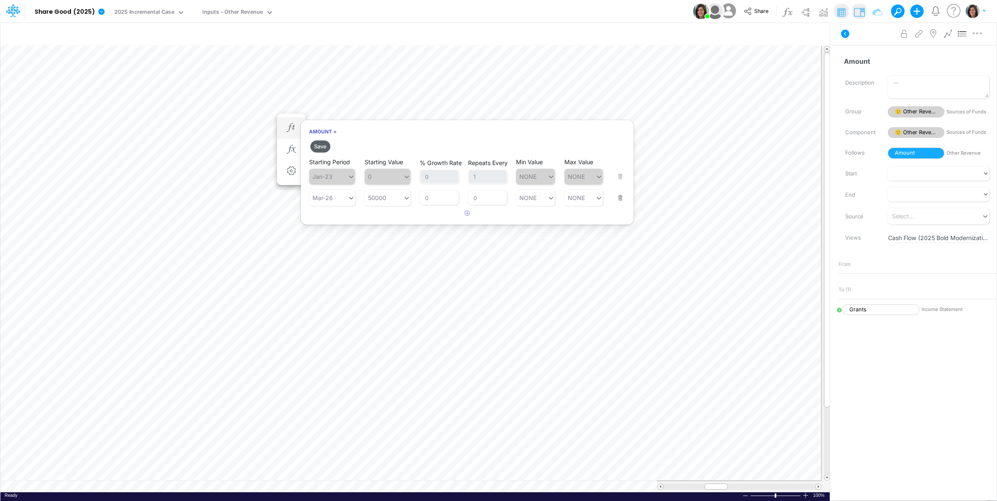
click at [321, 143] on button "Save" at bounding box center [320, 147] width 20 height 12
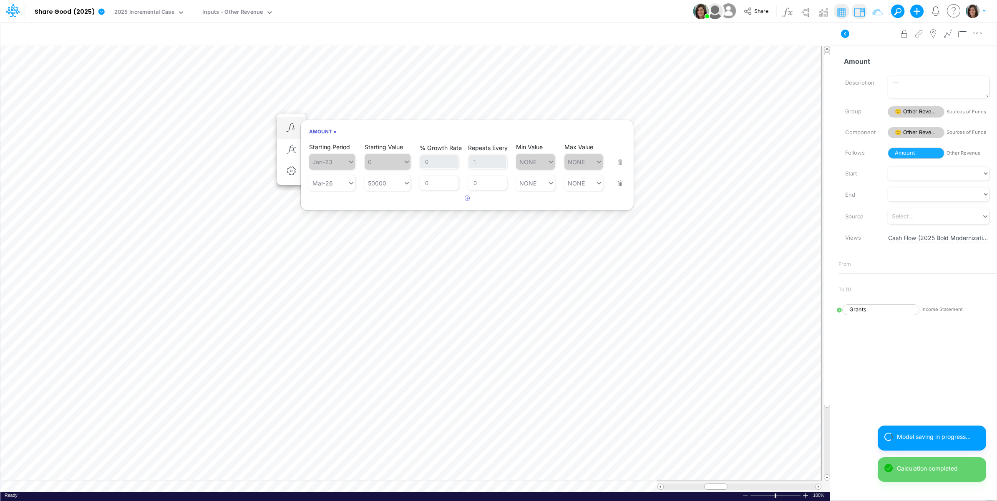
scroll to position [0, 0]
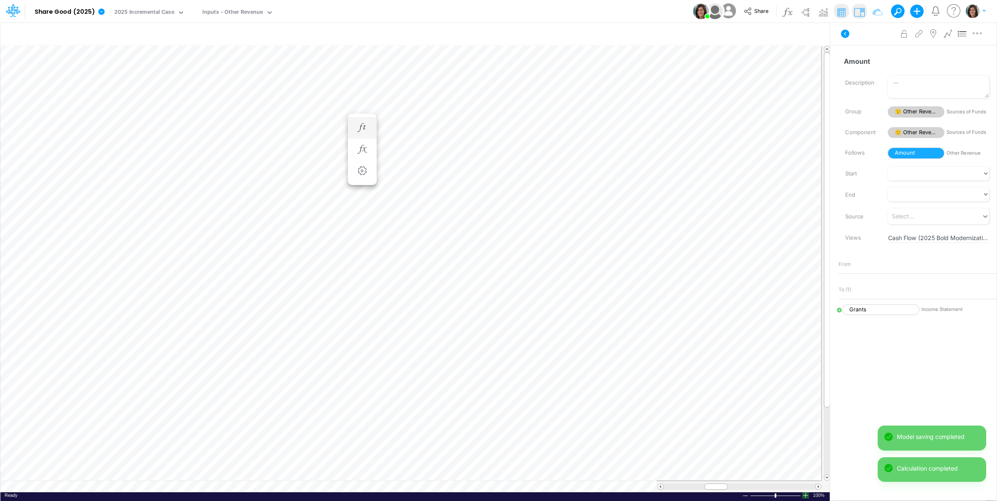
click at [803, 496] on div at bounding box center [805, 495] width 7 height 6
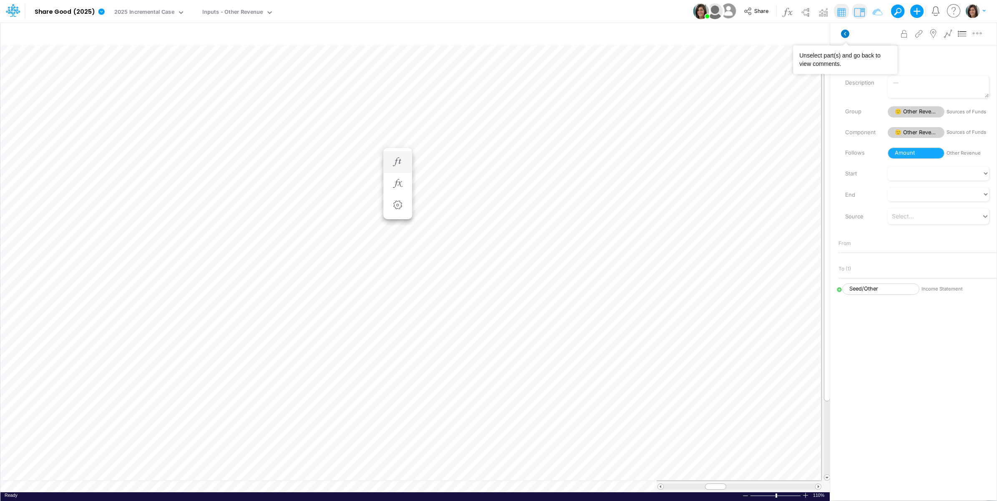
click at [843, 36] on icon at bounding box center [845, 34] width 8 height 8
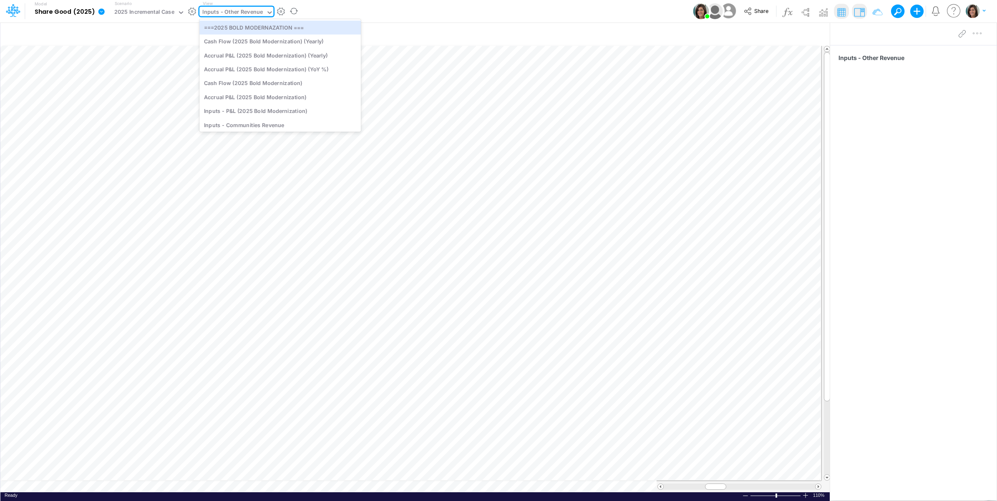
click at [250, 12] on div "Inputs - Other Revenue" at bounding box center [232, 13] width 60 height 10
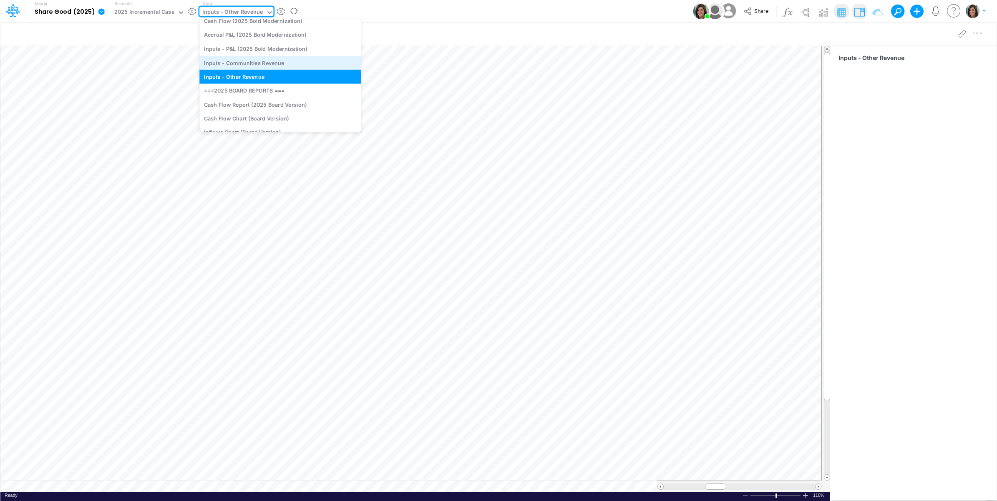
click at [276, 66] on div "Inputs - Communities Revenue" at bounding box center [279, 63] width 161 height 14
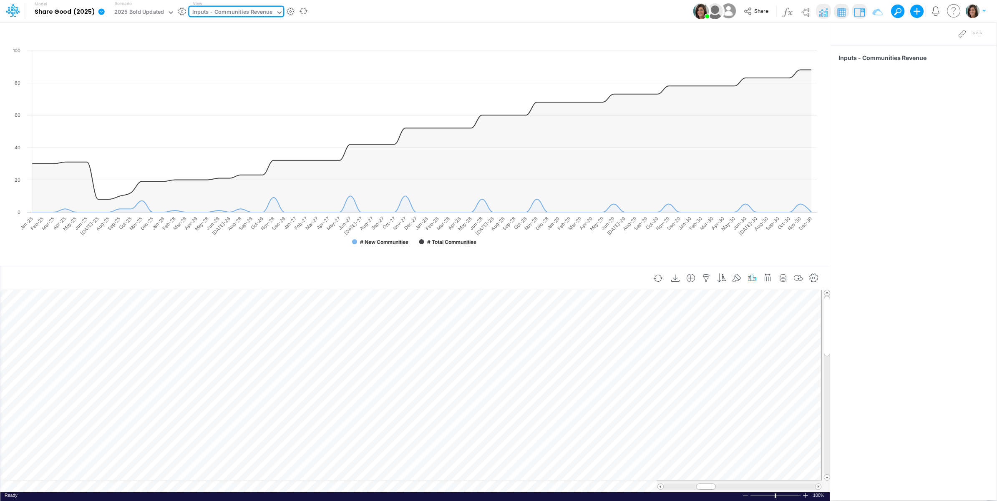
click at [747, 276] on icon "button" at bounding box center [751, 278] width 13 height 9
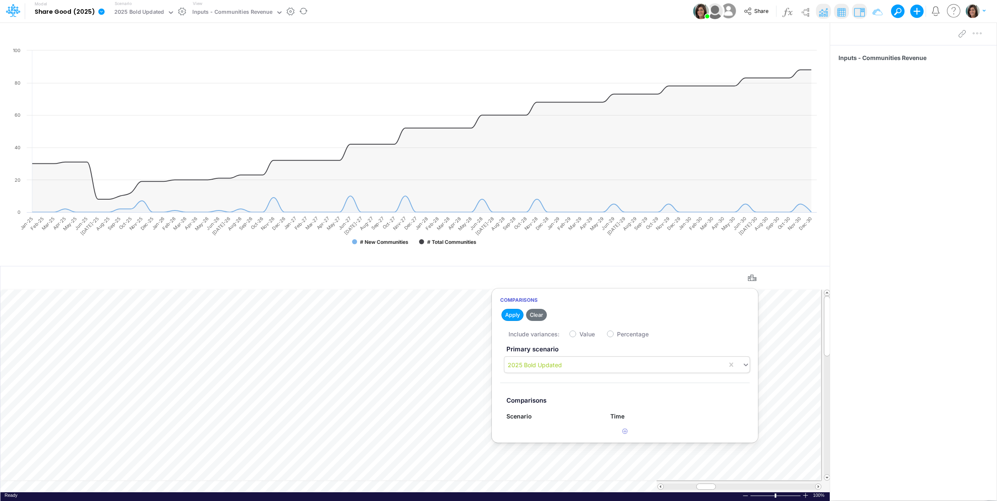
click at [573, 361] on div "2025 Bold Updated" at bounding box center [615, 365] width 223 height 14
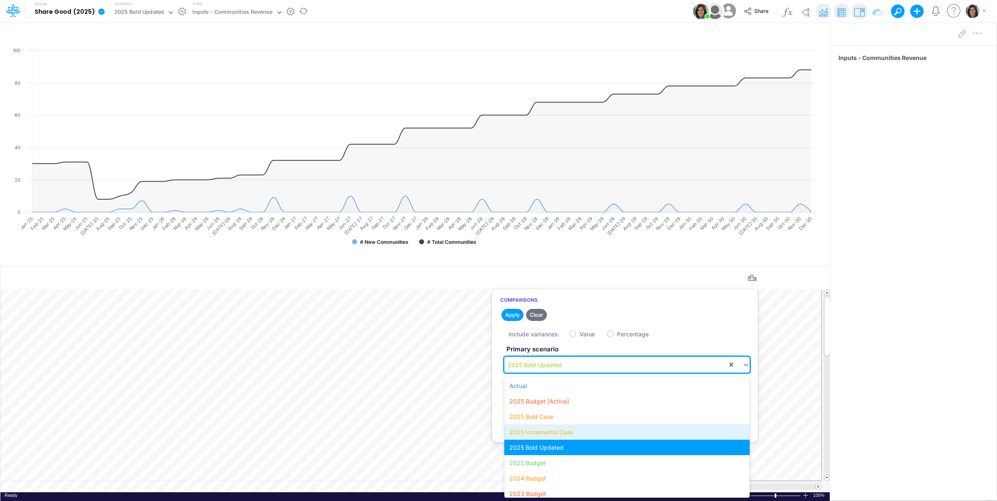
click at [555, 430] on div "2025 Incremental Case" at bounding box center [626, 431] width 245 height 15
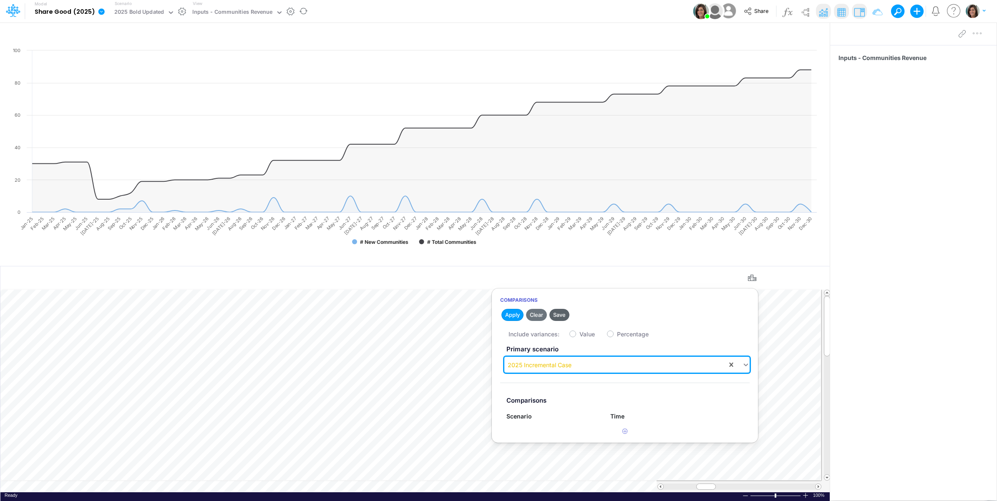
click at [561, 316] on button "Save" at bounding box center [559, 315] width 20 height 12
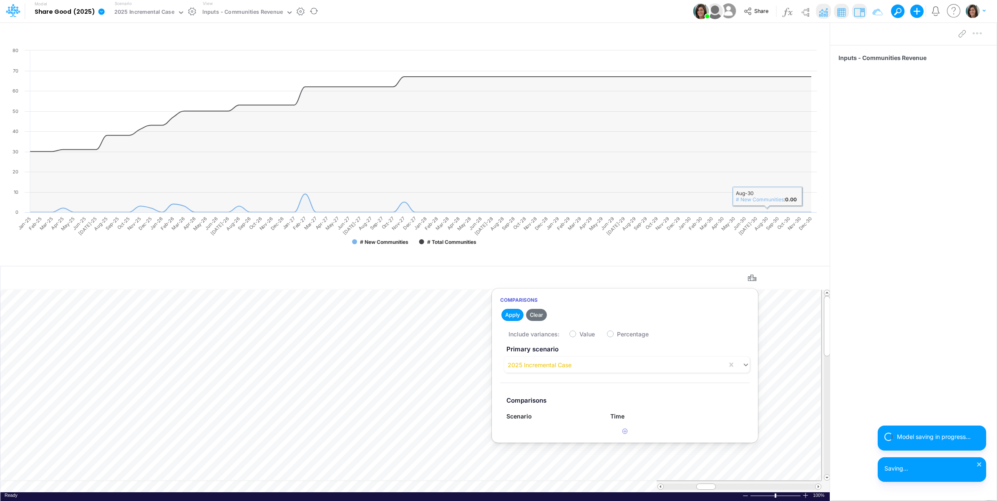
drag, startPoint x: 881, startPoint y: 198, endPoint x: 803, endPoint y: 103, distance: 122.7
click at [881, 197] on div "Inputs - Communities Revenue" at bounding box center [913, 261] width 166 height 432
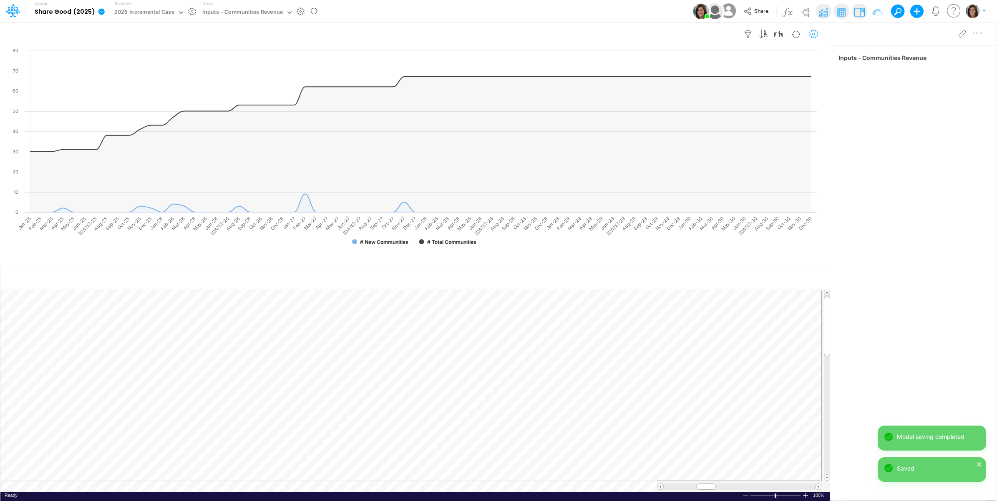
click at [816, 37] on icon "button" at bounding box center [813, 34] width 13 height 9
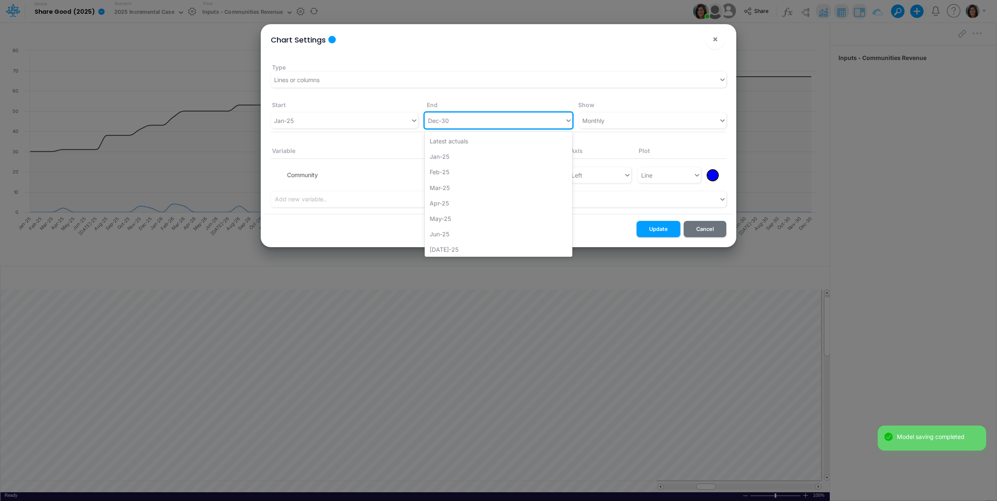
click at [453, 124] on div "Dec-30" at bounding box center [494, 121] width 140 height 14
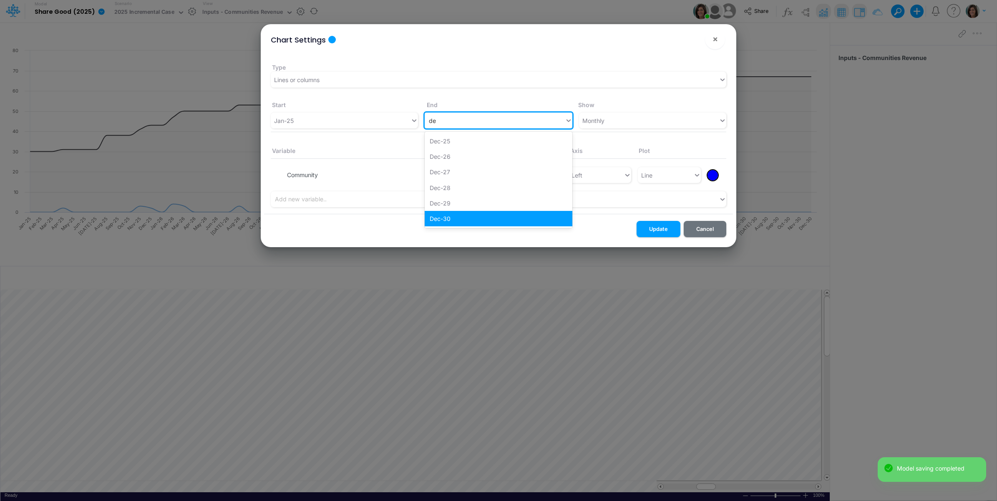
type input "dec"
click at [451, 158] on div "Dec-26" at bounding box center [497, 156] width 147 height 15
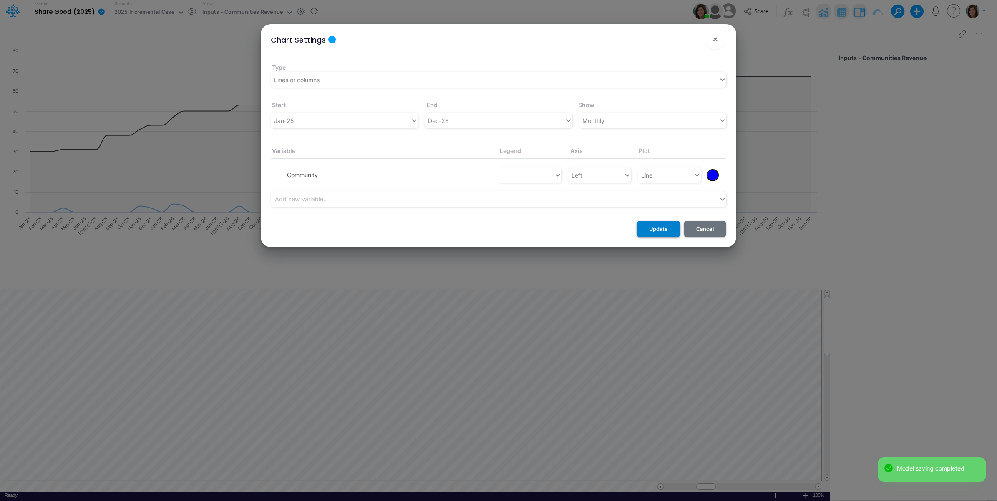
click at [655, 228] on button "Update" at bounding box center [658, 229] width 44 height 16
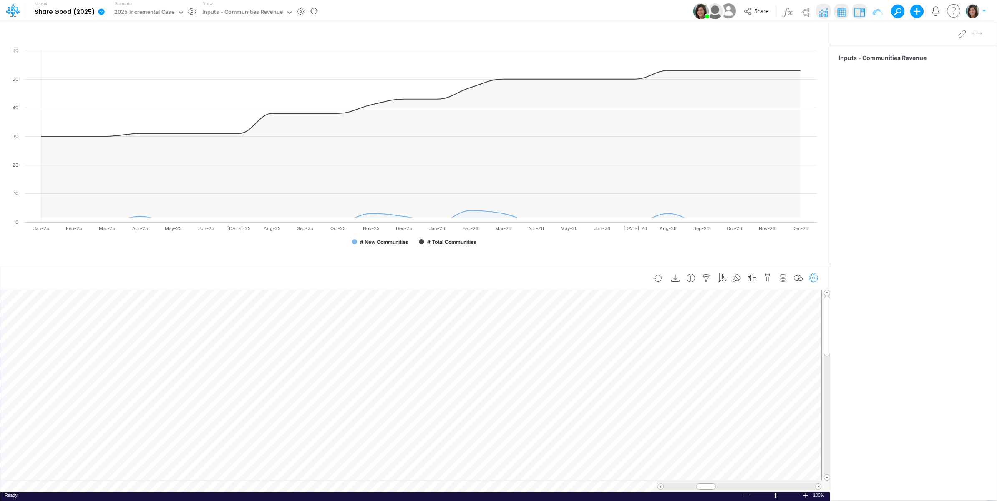
click at [813, 279] on icon "button" at bounding box center [813, 278] width 13 height 9
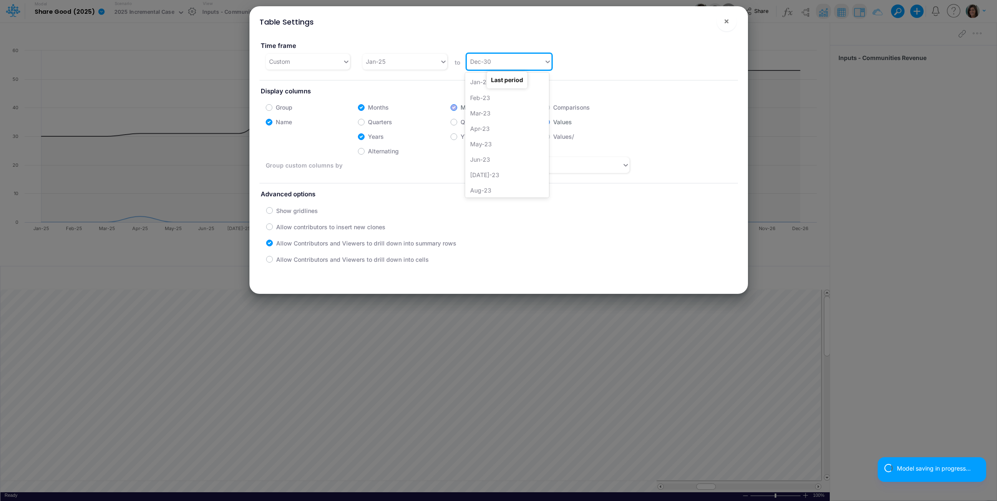
click at [509, 65] on div "Dec-30" at bounding box center [505, 62] width 77 height 14
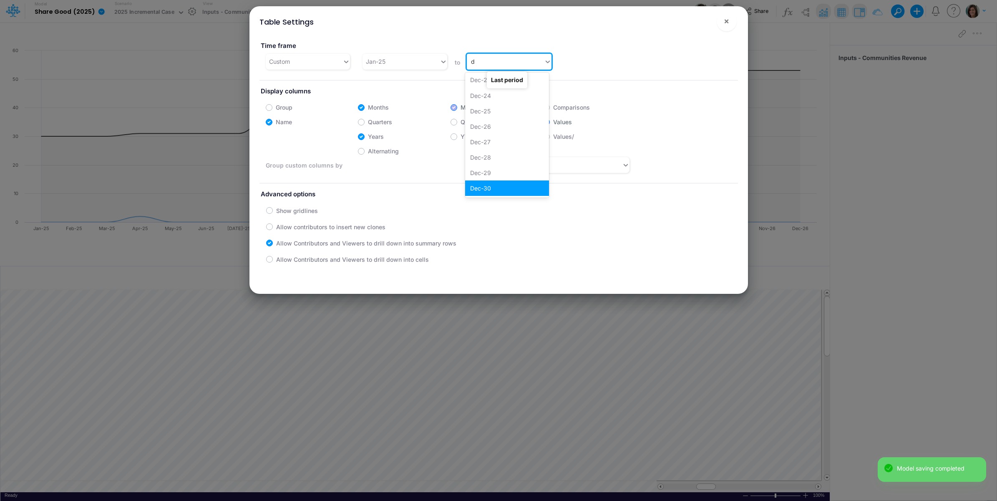
scroll to position [2, 0]
type input "dec"
click at [490, 123] on div "Dec-26" at bounding box center [507, 126] width 84 height 15
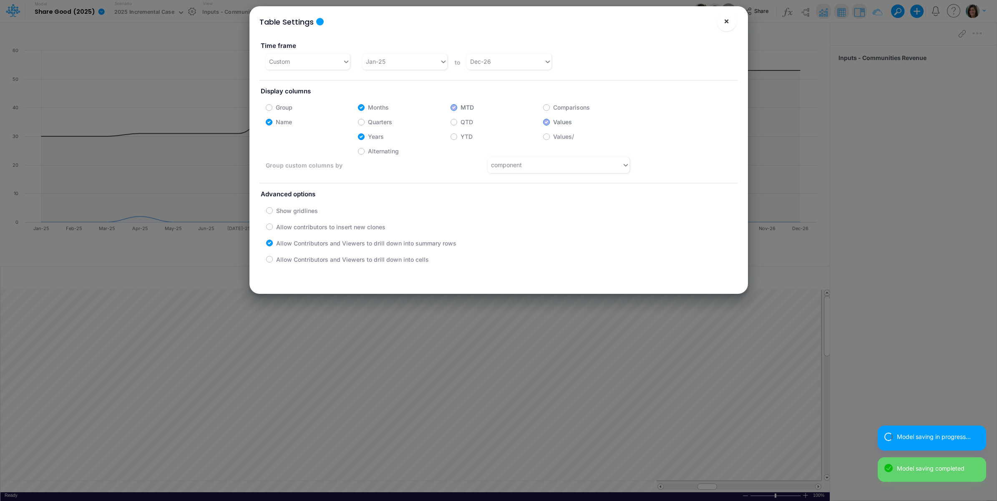
click at [726, 19] on span "×" at bounding box center [725, 21] width 5 height 10
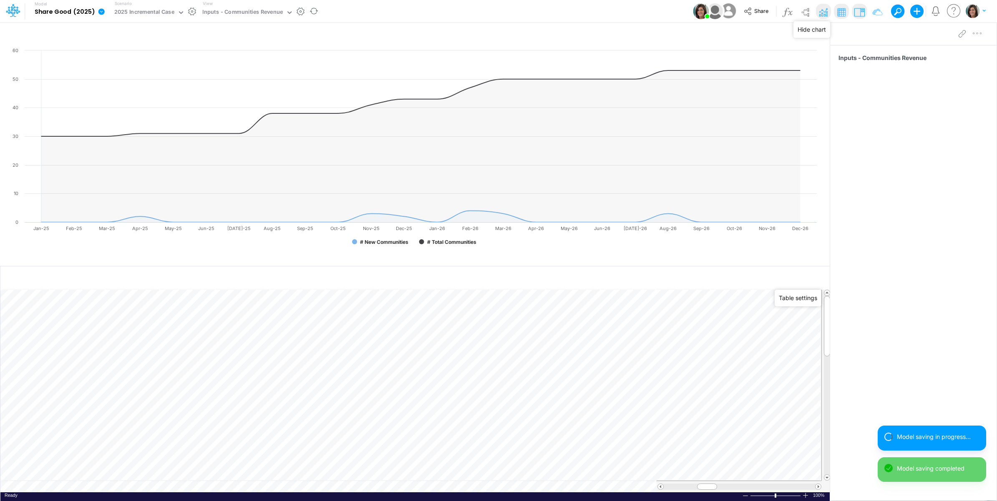
click at [822, 10] on img at bounding box center [822, 11] width 13 height 13
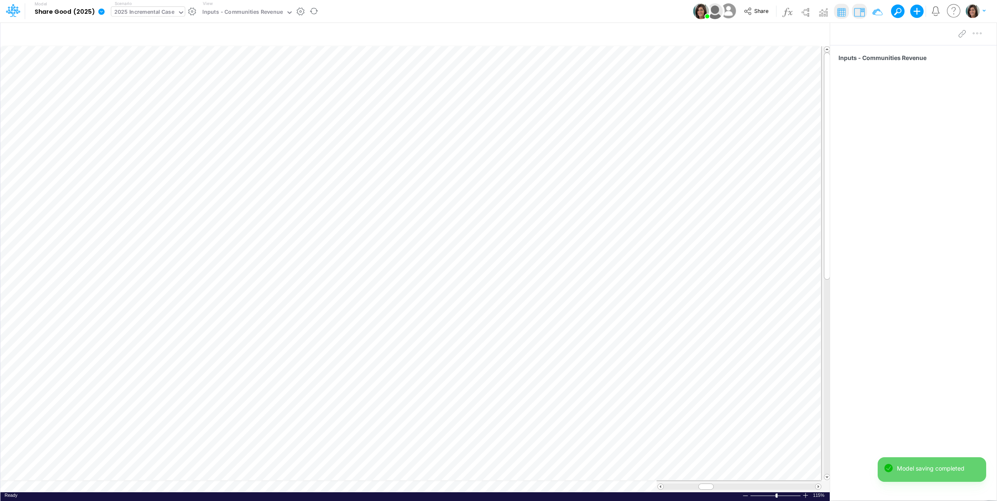
click at [149, 10] on div "2025 Incremental Case" at bounding box center [144, 13] width 60 height 10
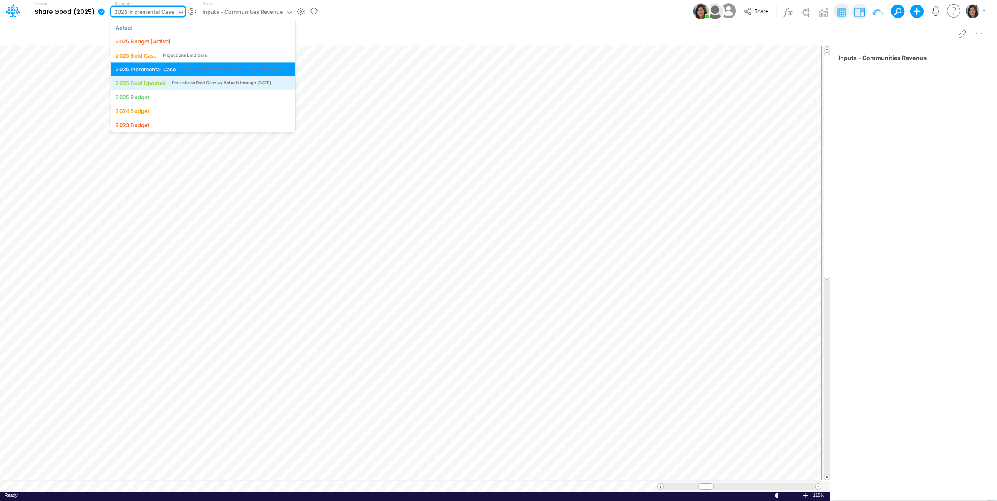
click at [147, 82] on div "2025 Bold Updated" at bounding box center [140, 83] width 50 height 8
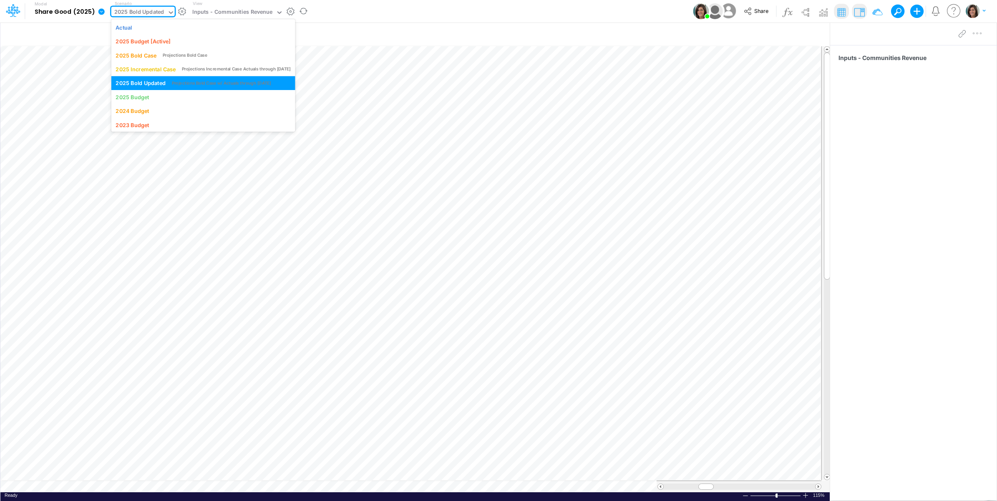
click at [125, 15] on div "2025 Bold Updated" at bounding box center [139, 13] width 50 height 10
click at [144, 69] on div "2025 Incremental Case" at bounding box center [145, 69] width 60 height 8
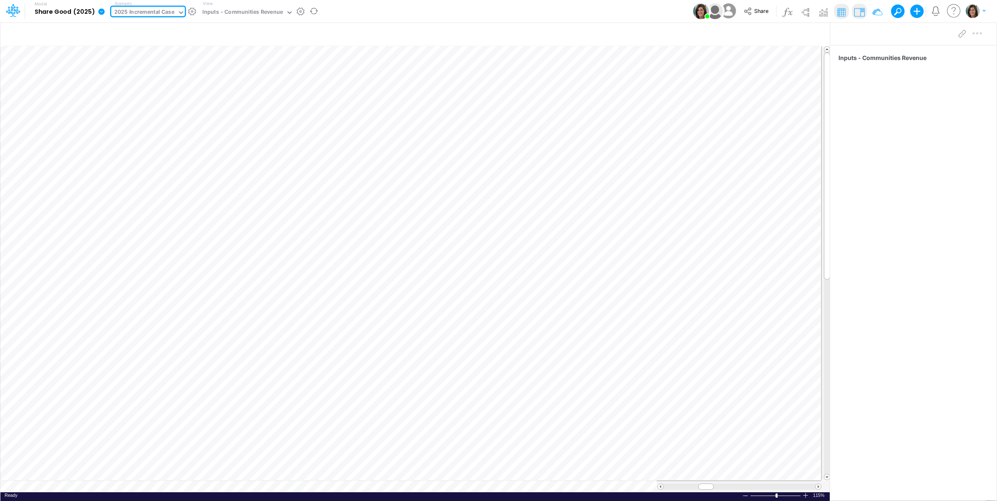
click at [166, 9] on div "2025 Incremental Case" at bounding box center [144, 13] width 60 height 10
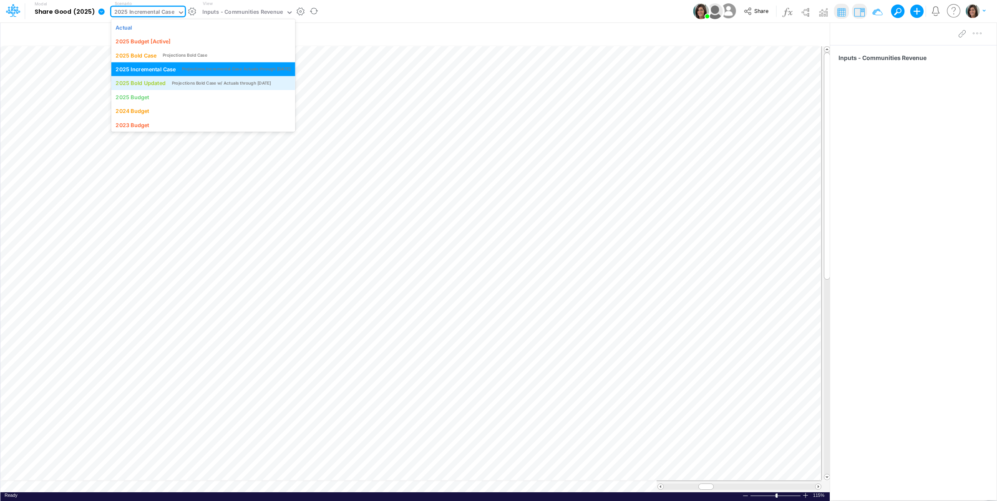
click at [158, 82] on div "2025 Bold Updated" at bounding box center [140, 83] width 50 height 8
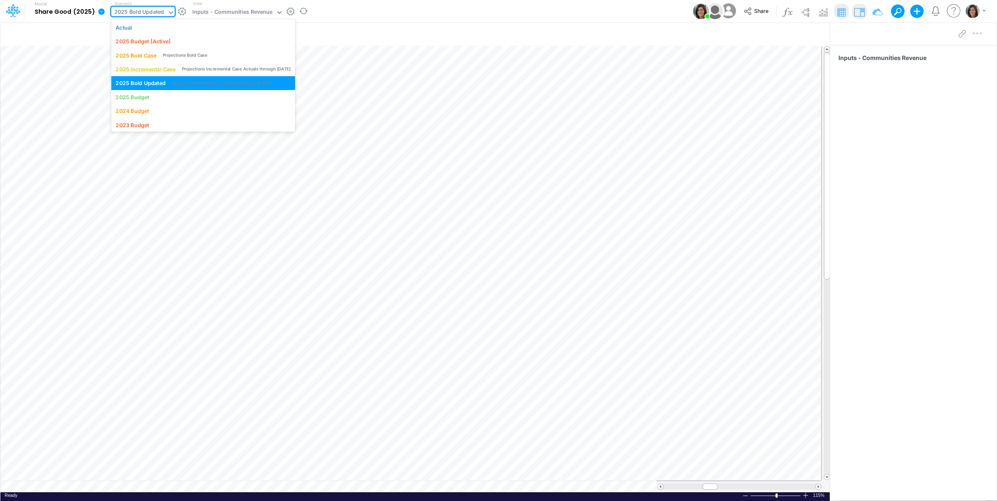
click at [149, 13] on div "2025 Bold Updated" at bounding box center [139, 13] width 50 height 10
click at [149, 70] on div "2025 Incremental Case" at bounding box center [145, 69] width 60 height 8
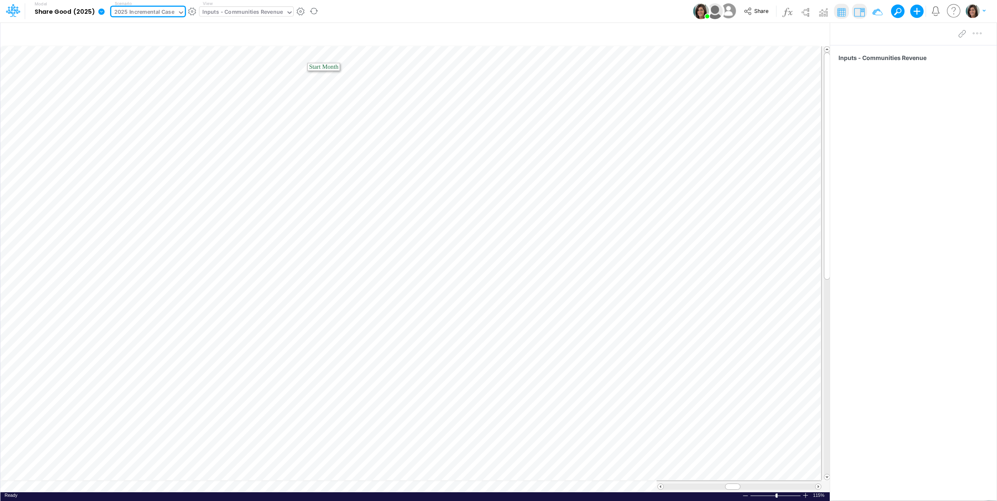
click at [276, 13] on div "Inputs - Communities Revenue" at bounding box center [242, 13] width 80 height 10
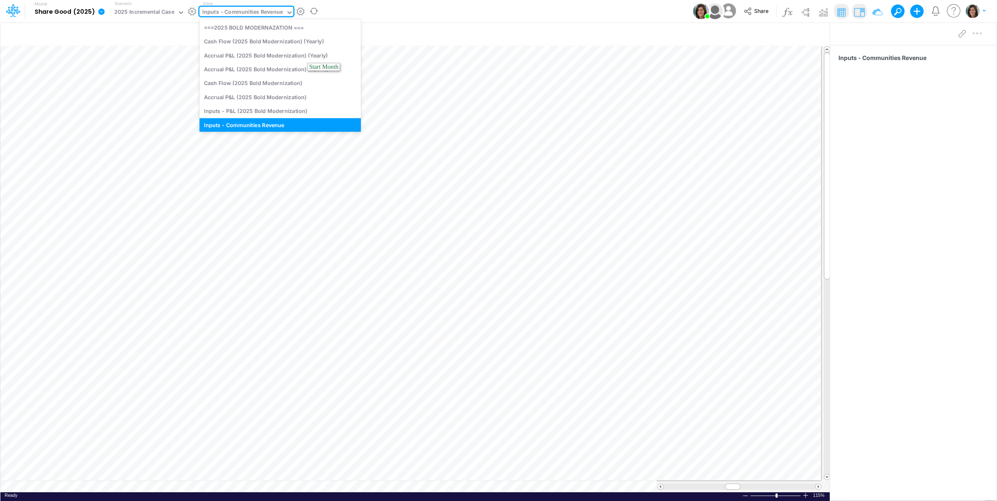
scroll to position [0, 0]
click at [276, 13] on div "Inputs - Communities Revenue" at bounding box center [242, 13] width 80 height 10
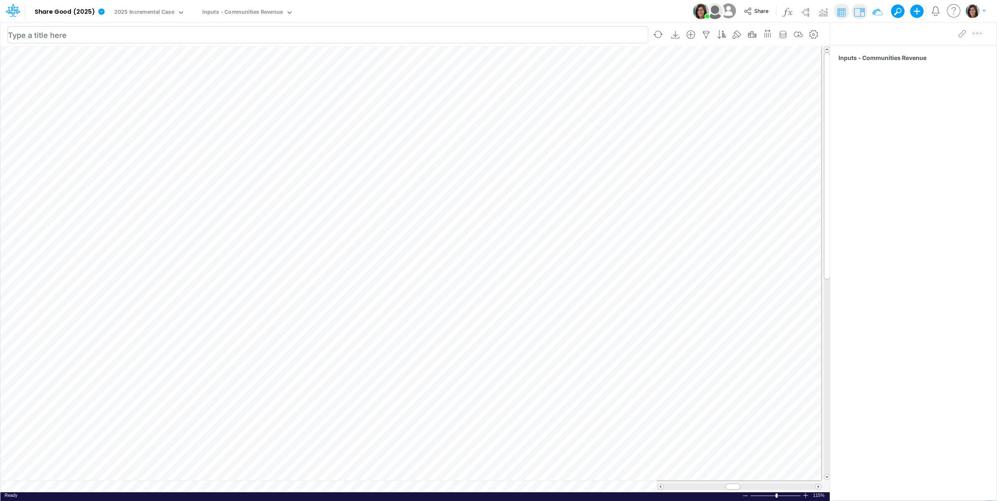
scroll to position [0, 0]
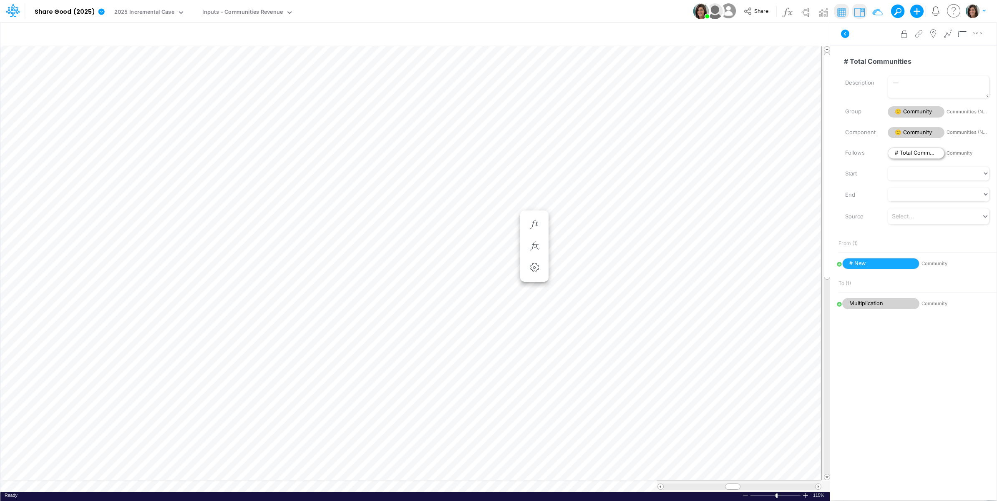
click at [915, 151] on body "Model Share Good (2025) Edit model settings Duplicate Import QuickBooks QuickBo…" at bounding box center [498, 250] width 997 height 501
click at [903, 152] on span "# Total Communities" at bounding box center [915, 153] width 57 height 11
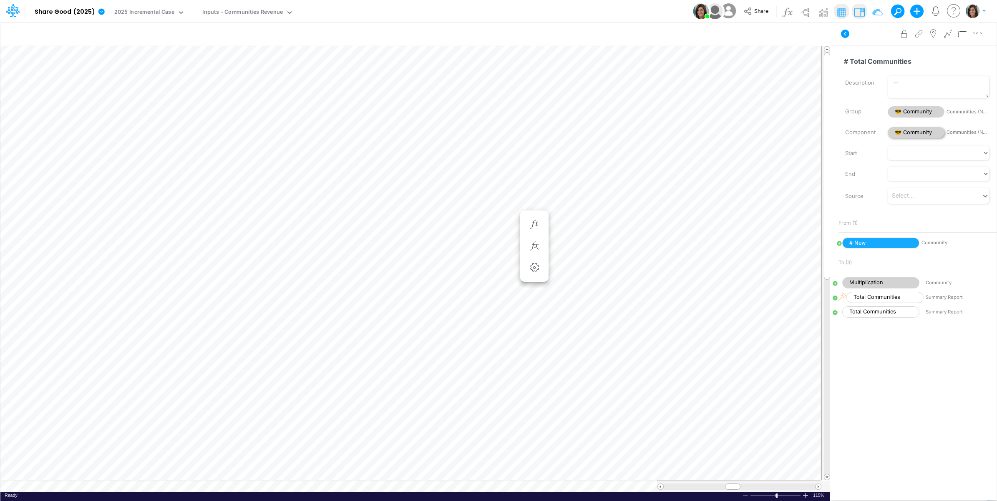
click at [928, 132] on span "😎 Community" at bounding box center [915, 132] width 57 height 11
select select "HorizontalTreeCompact"
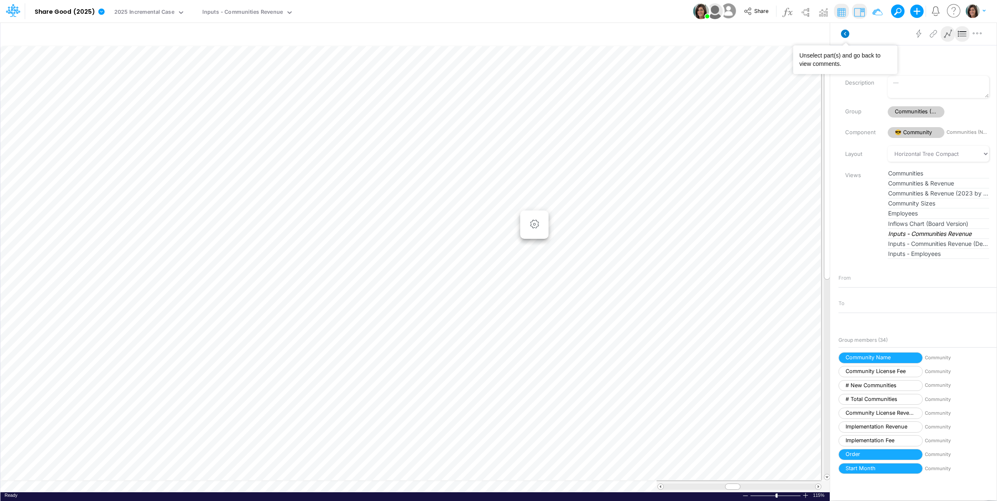
click at [841, 32] on icon at bounding box center [845, 34] width 8 height 8
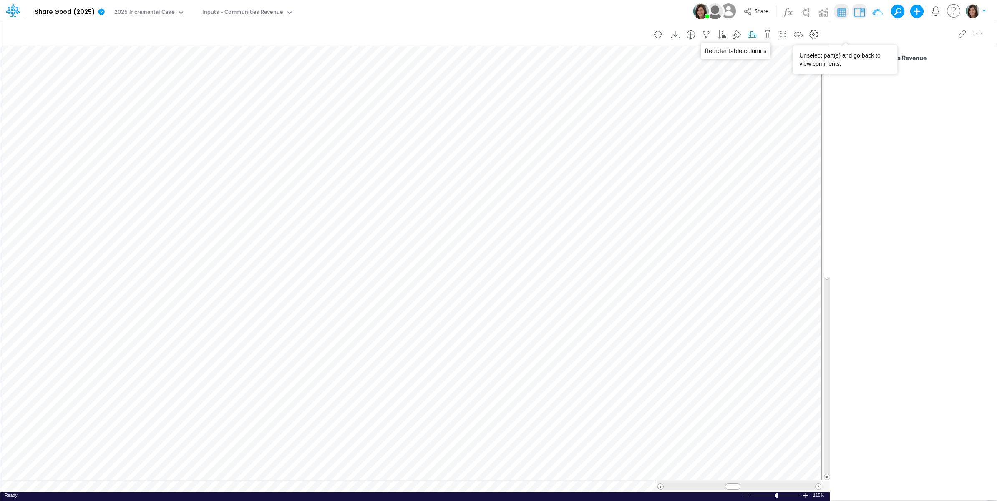
click at [751, 33] on icon "button" at bounding box center [751, 34] width 13 height 9
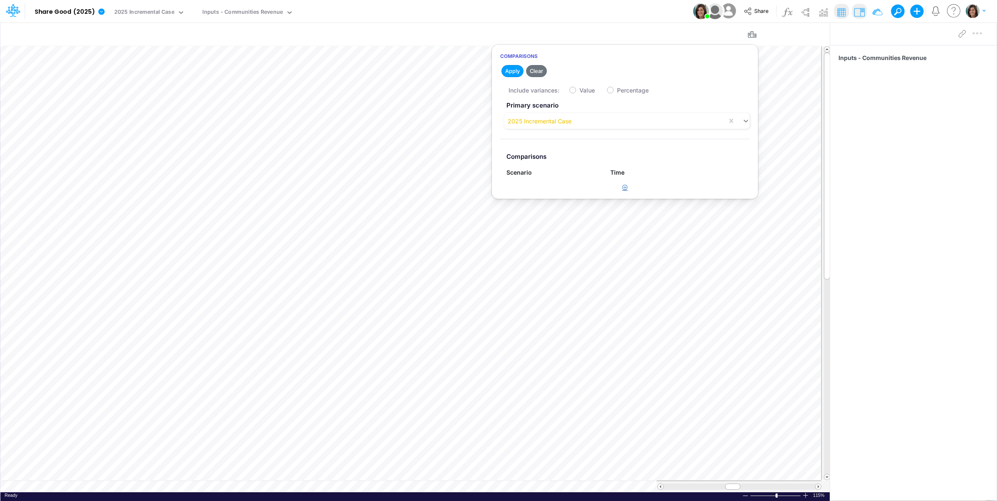
click at [625, 189] on icon "button" at bounding box center [624, 187] width 5 height 5
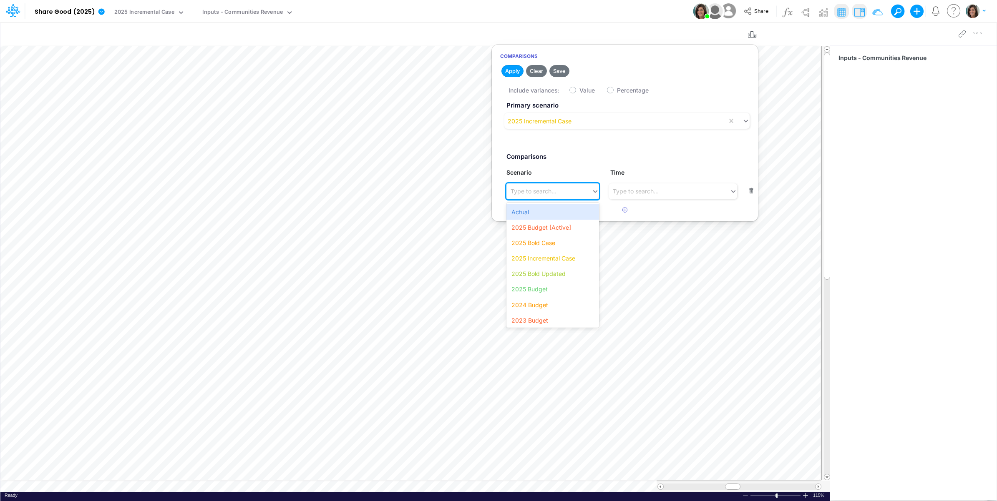
click at [570, 189] on div "Type to search..." at bounding box center [548, 191] width 85 height 14
click at [568, 263] on div "2025 Bold Updated" at bounding box center [552, 256] width 92 height 15
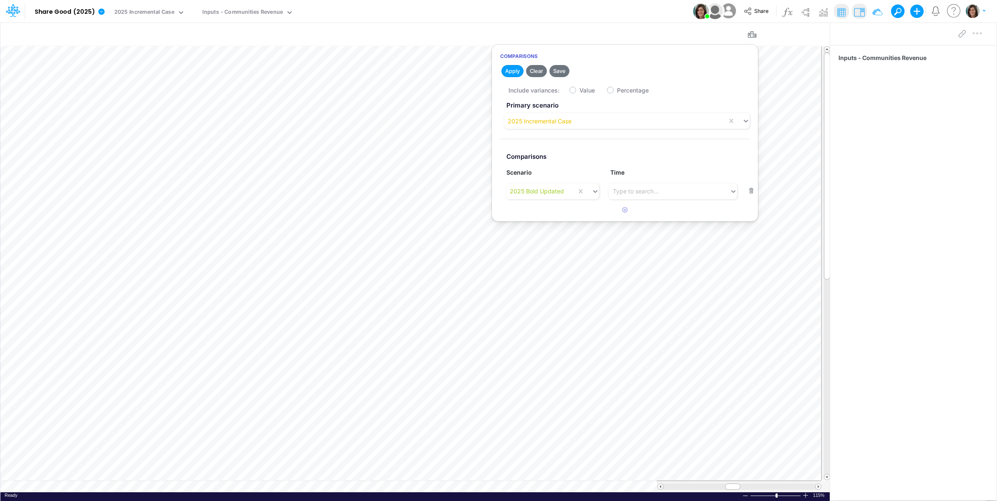
click at [579, 88] on label "Value" at bounding box center [586, 90] width 15 height 9
click at [579, 88] on input "Value" at bounding box center [581, 87] width 5 height 5
checkbox input "true"
drag, startPoint x: 559, startPoint y: 70, endPoint x: 624, endPoint y: 5, distance: 92.0
click at [559, 70] on button "Save" at bounding box center [559, 71] width 20 height 12
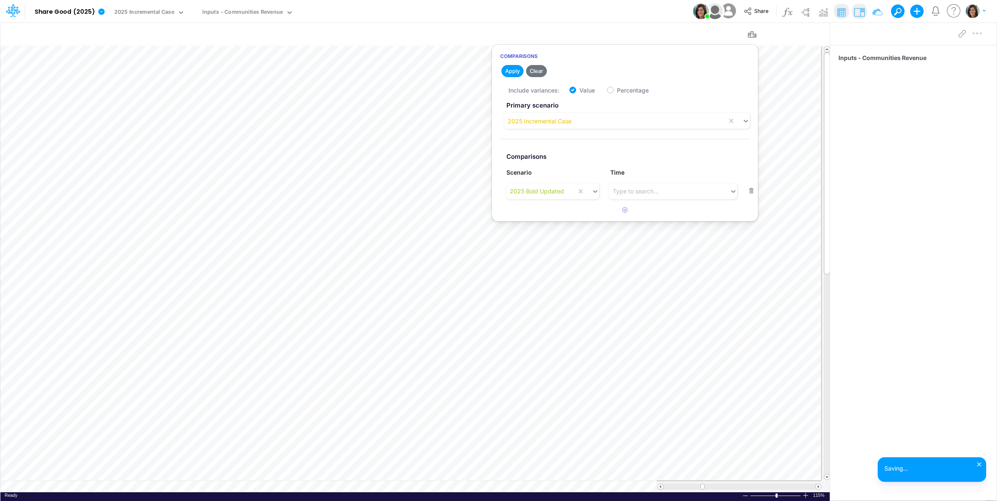
click at [624, 5] on div "Model Share Good (2025) Edit model settings Duplicate Import QuickBooks QuickBo…" at bounding box center [498, 11] width 897 height 23
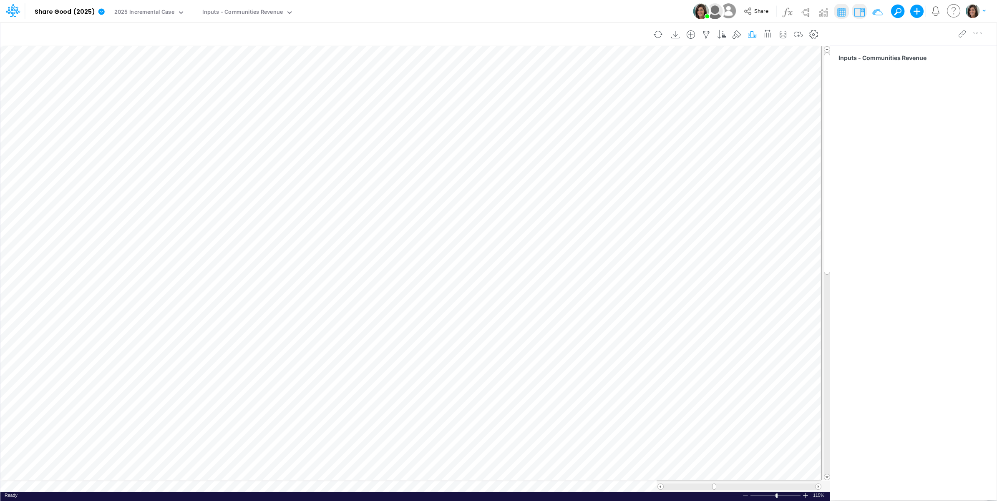
click at [752, 34] on icon "button" at bounding box center [751, 34] width 13 height 9
click at [748, 192] on button "button" at bounding box center [751, 191] width 16 height 11
checkbox input "false"
click at [564, 68] on button "Save" at bounding box center [559, 71] width 20 height 12
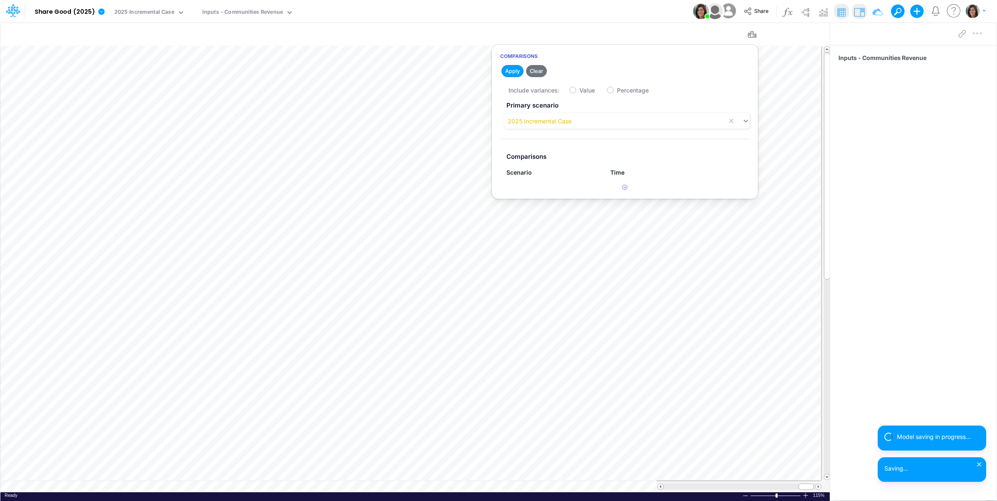
click at [577, 13] on div "Model Share Good (2025) Edit model settings Duplicate Import QuickBooks QuickBo…" at bounding box center [498, 11] width 897 height 23
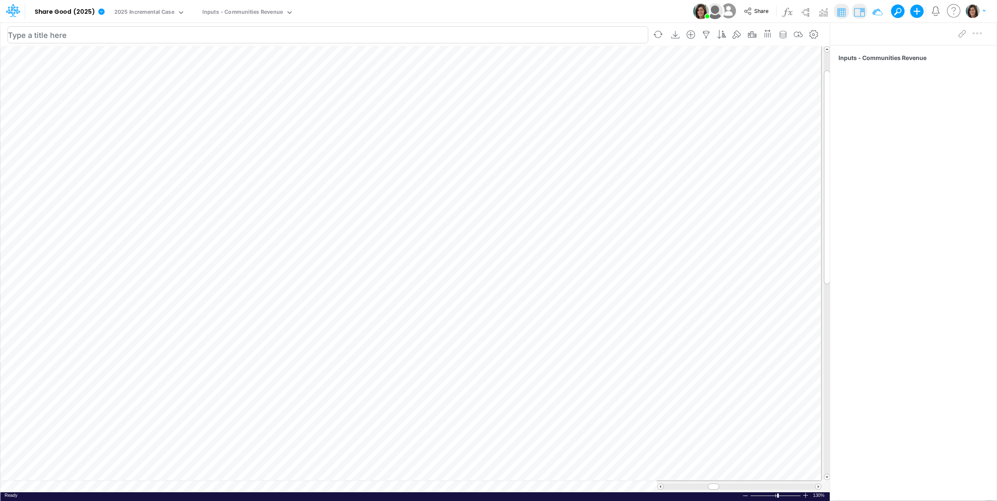
scroll to position [0, 0]
click at [339, 150] on div "Paste Cut Copy AutoFill 10,766.31 Nov-25 Jan-23 Feb-23 Mar-23 Apr-23 May-23 Jun…" at bounding box center [414, 269] width 829 height 447
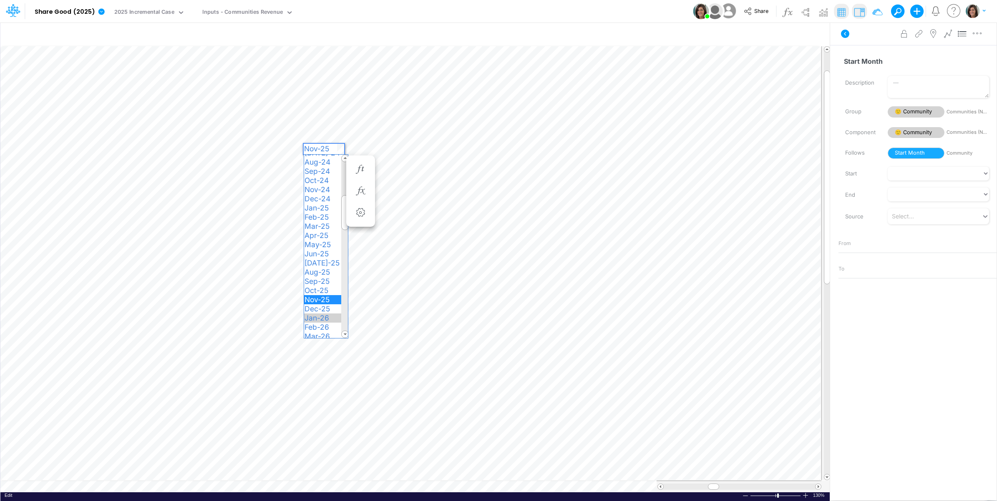
click at [326, 318] on span "Jan-26" at bounding box center [320, 318] width 33 height 9
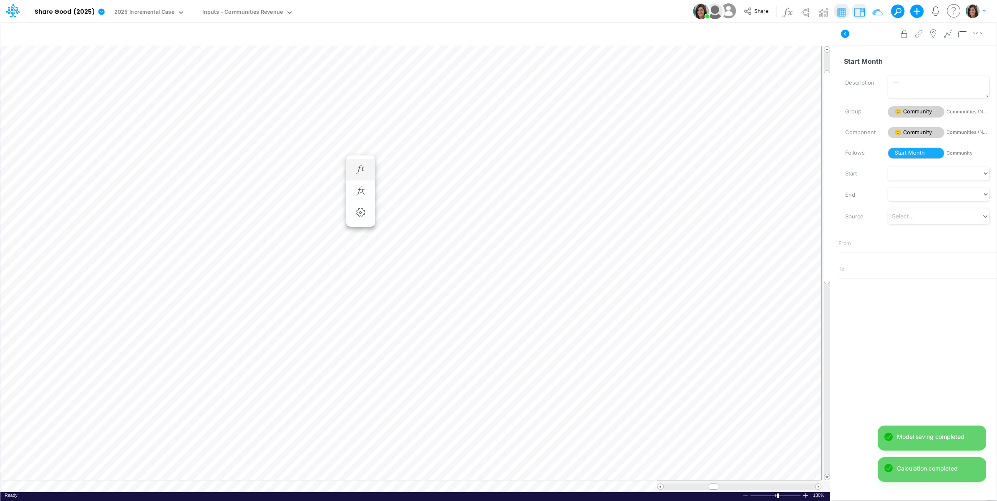
scroll to position [0, 0]
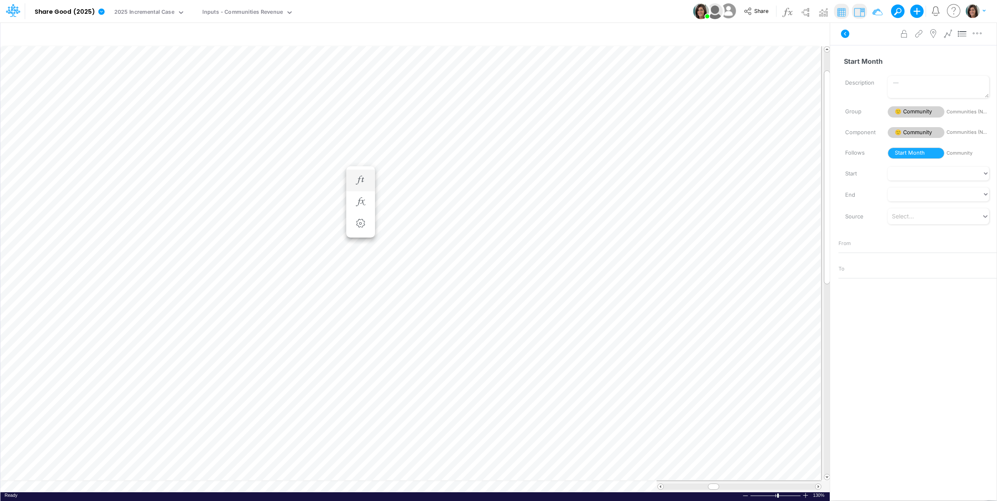
scroll to position [0, 0]
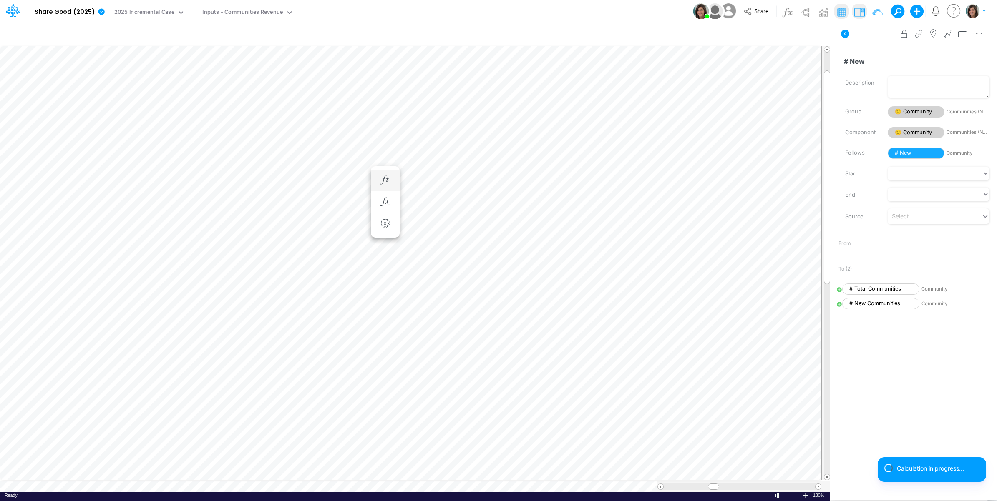
scroll to position [0, 0]
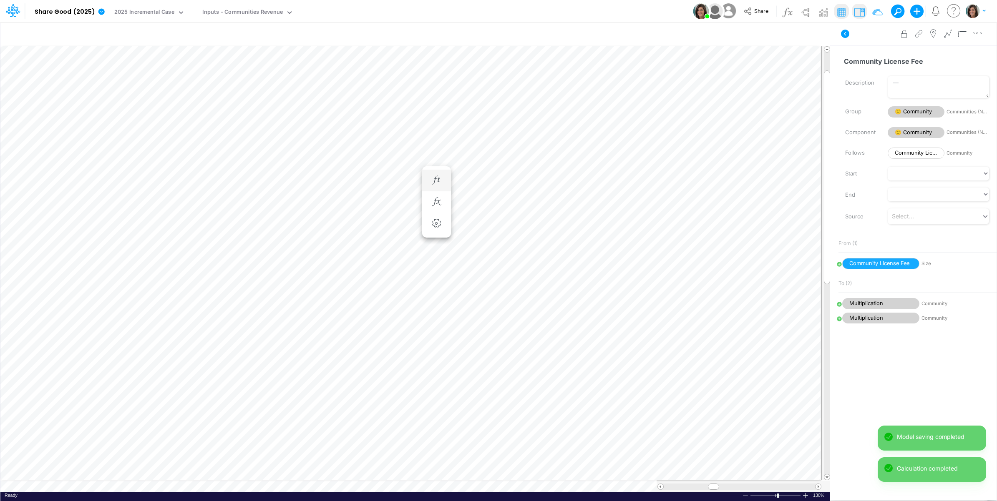
scroll to position [0, 0]
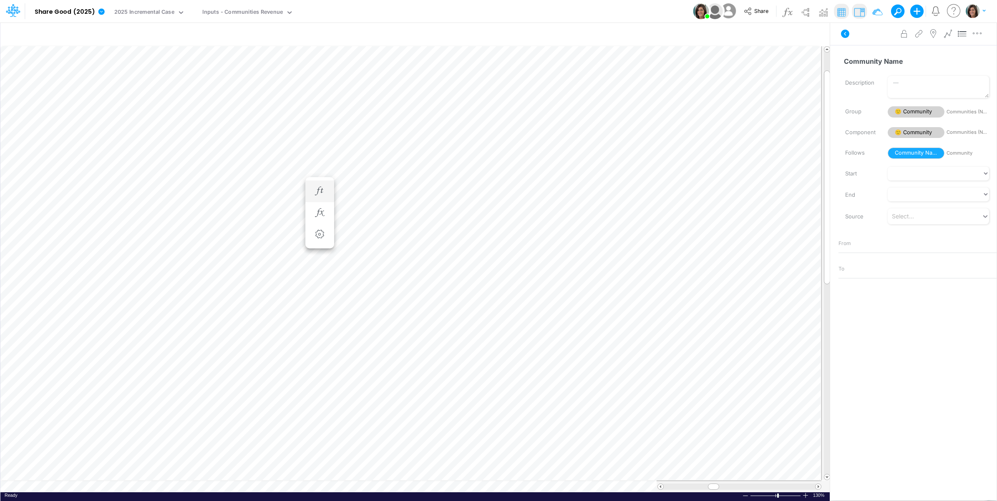
scroll to position [0, 0]
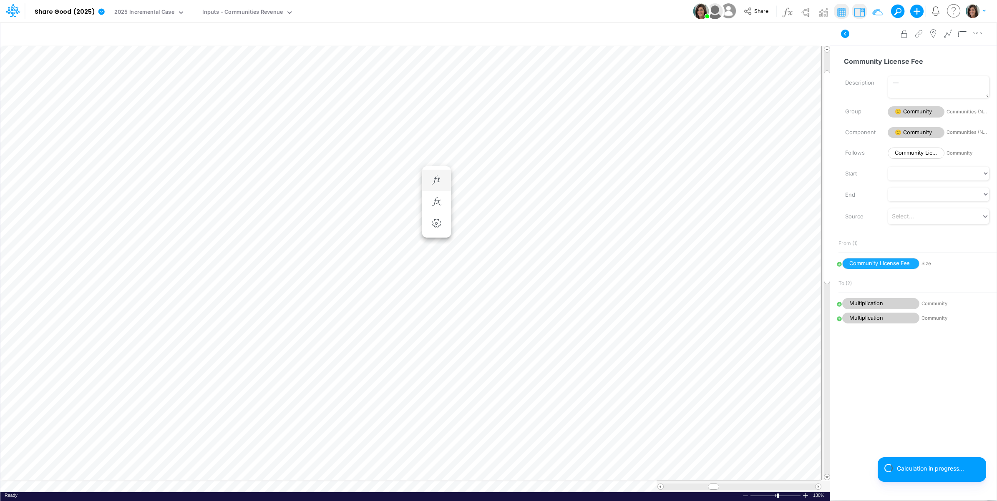
scroll to position [0, 0]
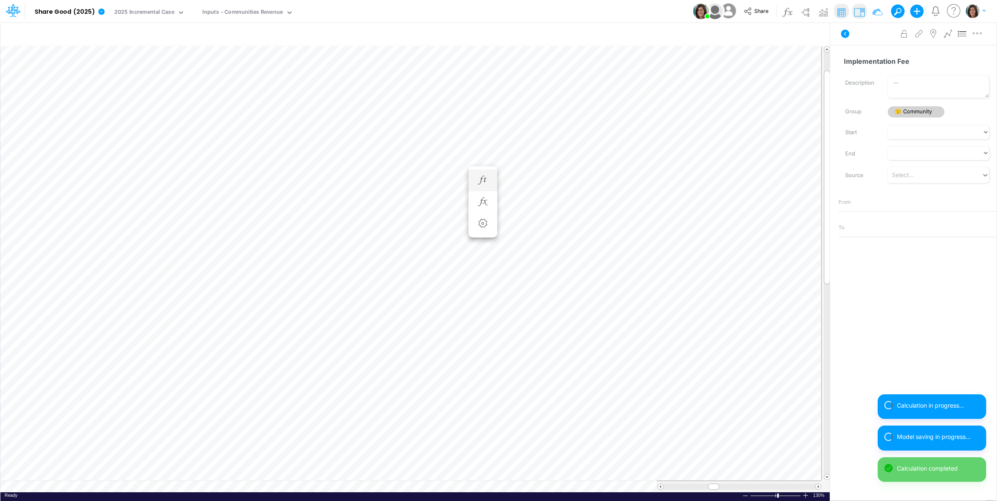
scroll to position [0, 0]
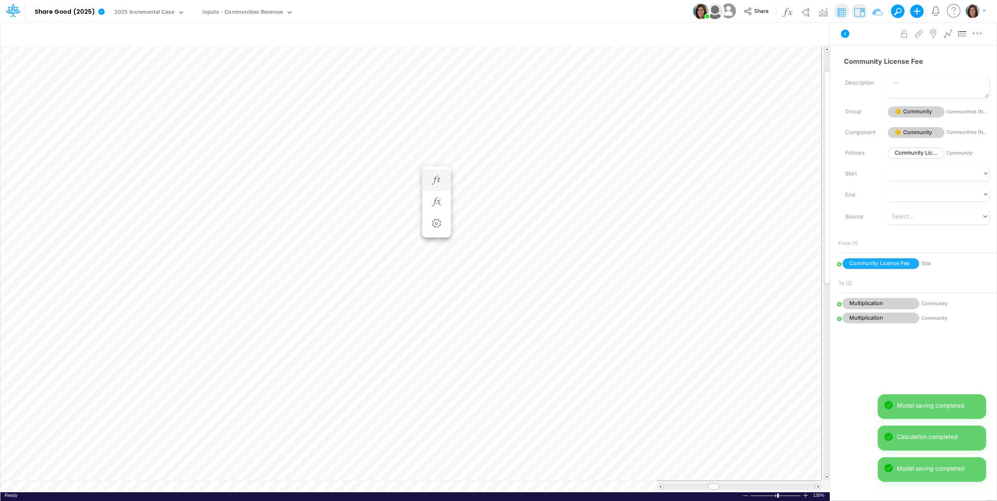
scroll to position [0, 0]
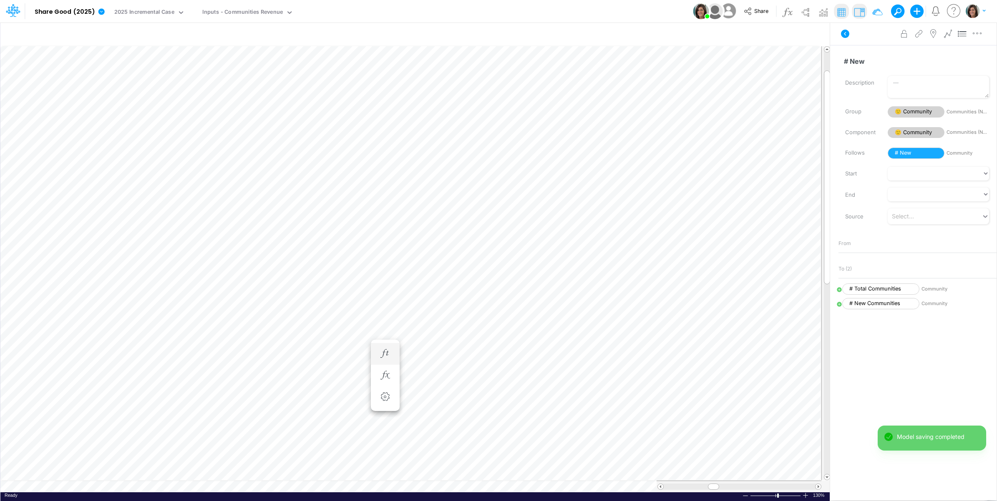
scroll to position [0, 0]
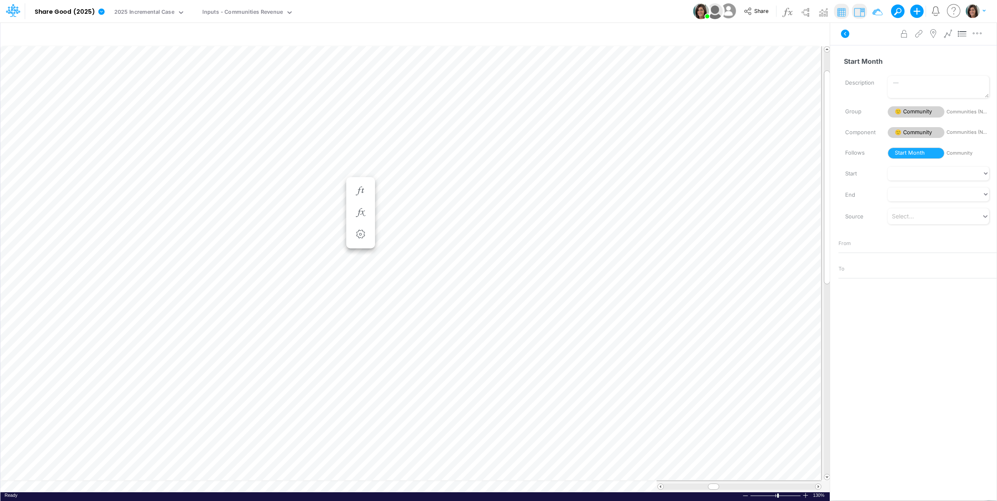
scroll to position [0, 0]
click at [340, 181] on div "Paste Cut Copy AutoFill Feb-26 Jan-23 Feb-23 Mar-23 Apr-23 May-23 Jun-23 [DATE]…" at bounding box center [414, 269] width 829 height 447
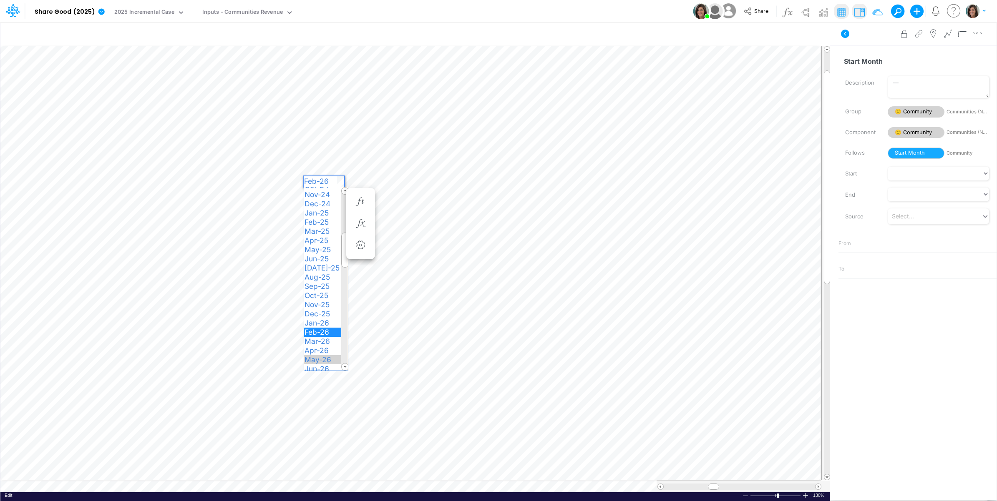
click at [326, 359] on span "May-26" at bounding box center [321, 359] width 35 height 9
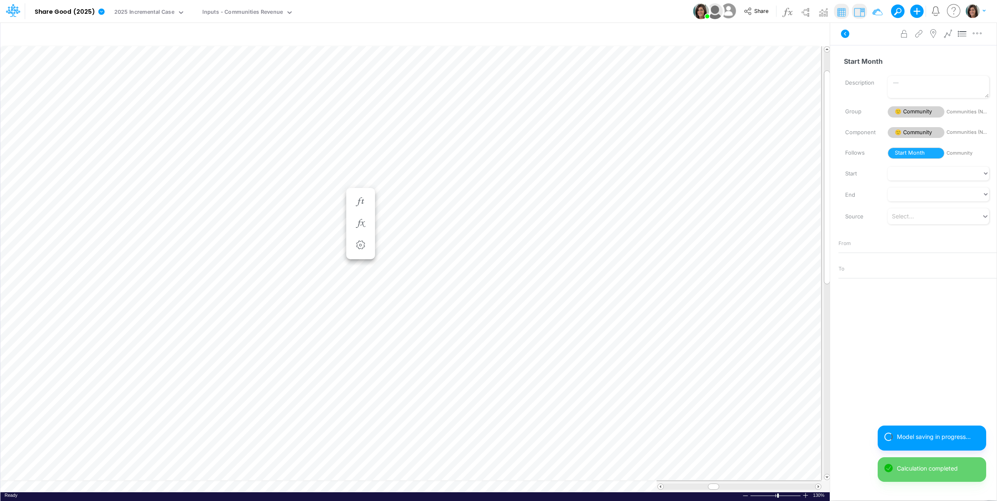
scroll to position [0, 0]
click at [818, 488] on span at bounding box center [817, 486] width 5 height 5
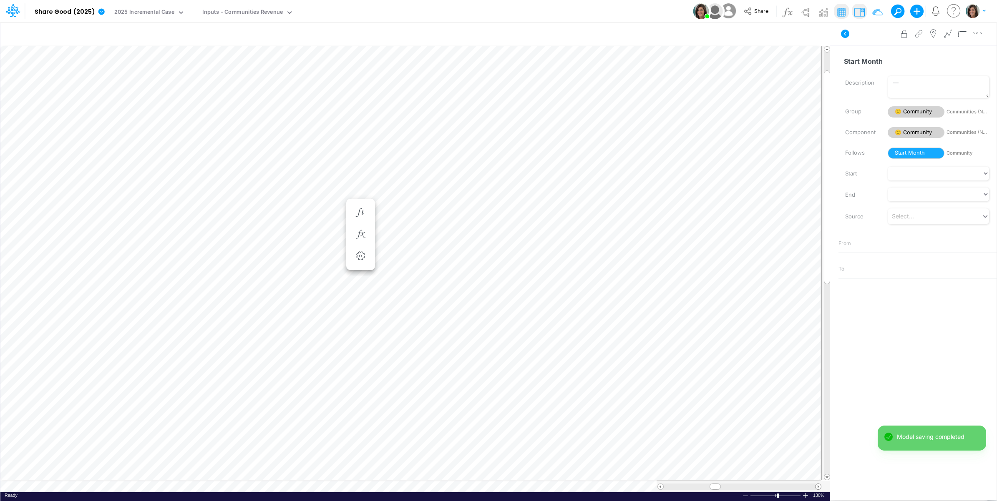
click at [818, 488] on span at bounding box center [817, 486] width 5 height 5
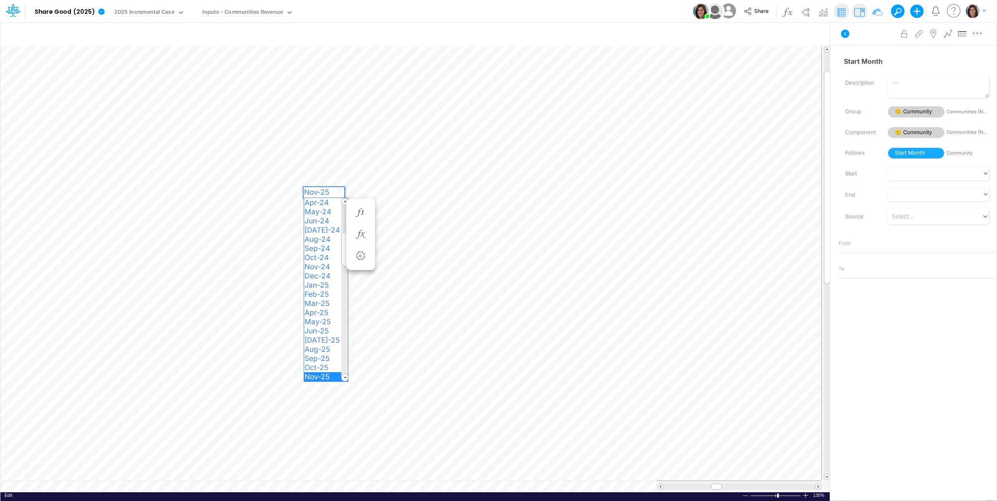
click at [338, 192] on div "Paste Cut Copy AutoFill Nov-25 Jan-23 Feb-23 Mar-23 Apr-23 May-23 Jun-23 [DATE]…" at bounding box center [414, 269] width 829 height 447
click at [321, 353] on span "Dec-25" at bounding box center [320, 352] width 33 height 9
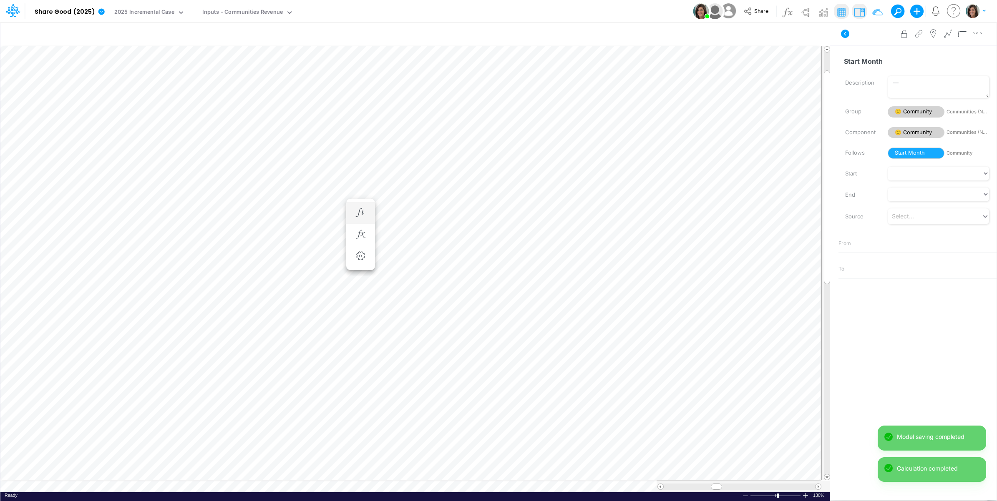
scroll to position [0, 0]
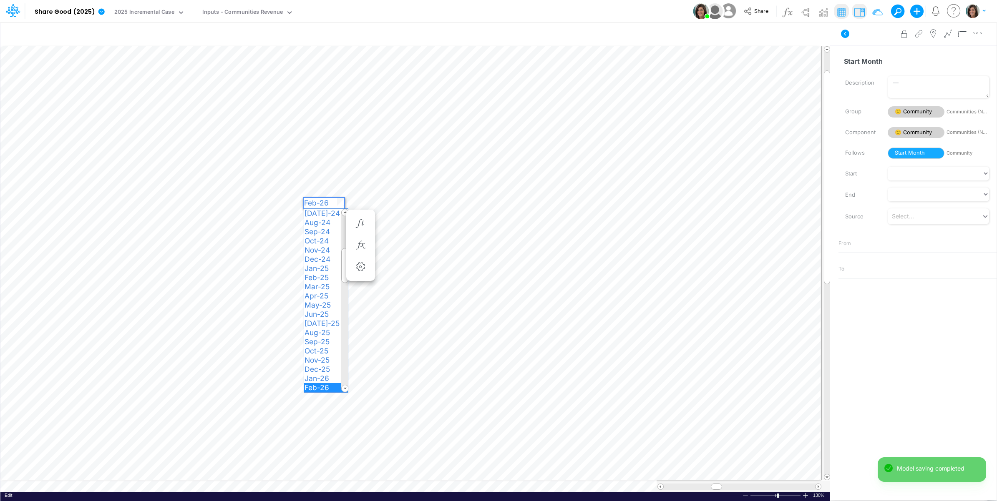
click at [341, 202] on div "Paste Cut Copy AutoFill Feb-26 Jan-23 Feb-23 Mar-23 Apr-23 May-23 Jun-23 [DATE]…" at bounding box center [414, 269] width 829 height 447
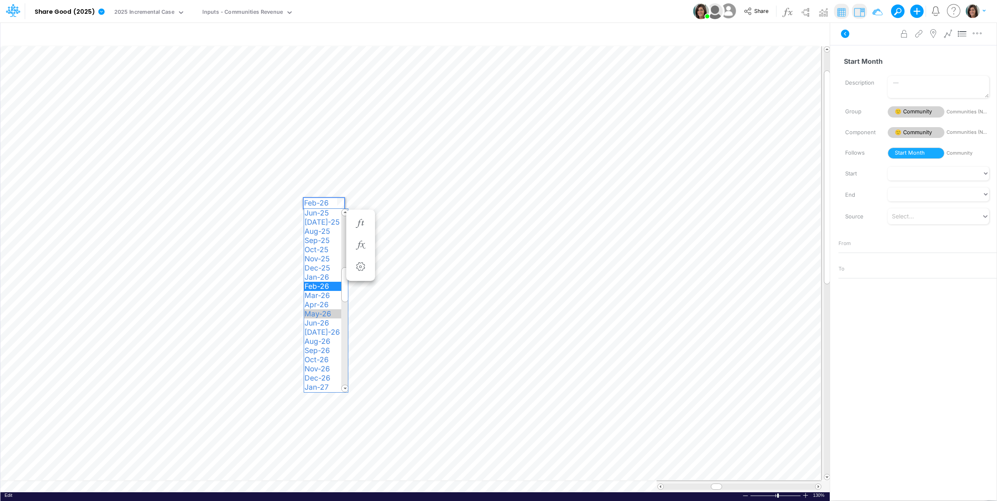
click at [324, 314] on span "May-26" at bounding box center [321, 313] width 35 height 9
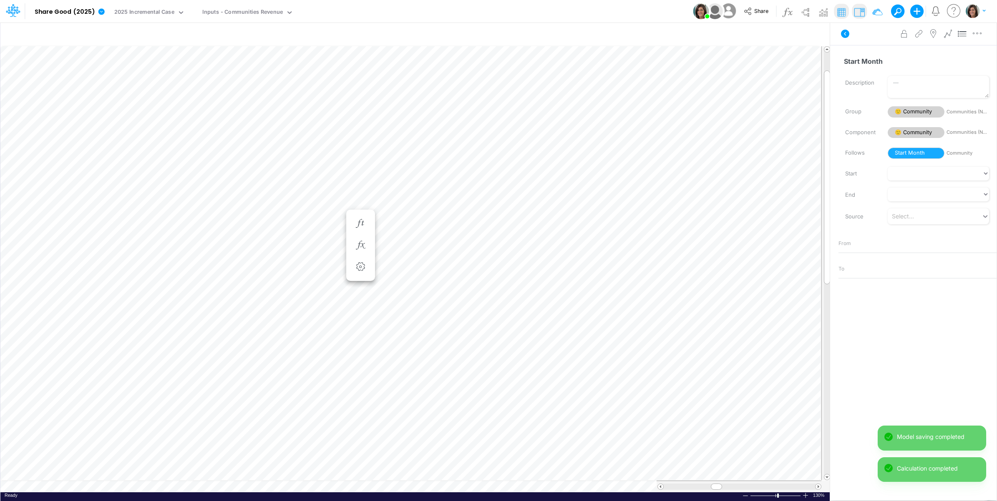
scroll to position [0, 0]
click at [340, 216] on div "Paste Cut Copy AutoFill Nov-25 Jan-23 Feb-23 Mar-23 Apr-23 May-23 Jun-23 [DATE]…" at bounding box center [414, 269] width 829 height 447
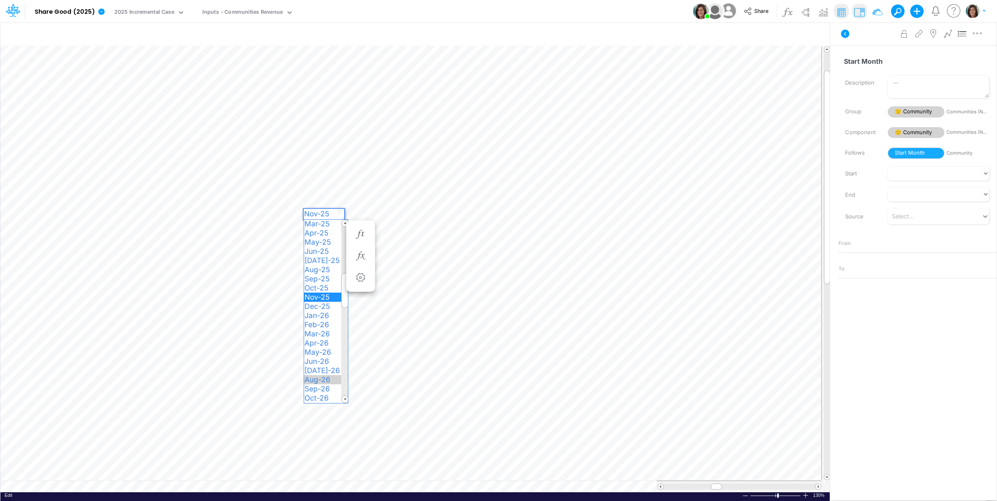
click at [327, 380] on span "Aug-26" at bounding box center [321, 379] width 34 height 9
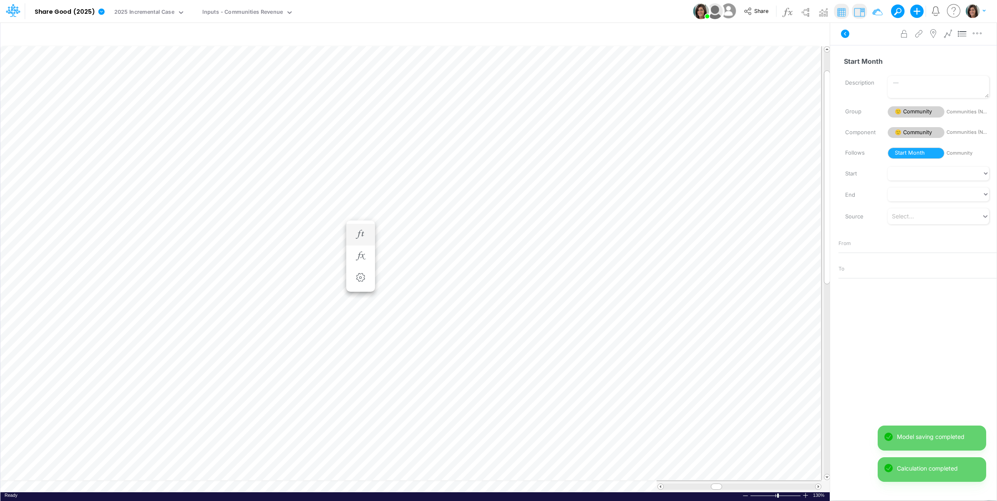
scroll to position [0, 0]
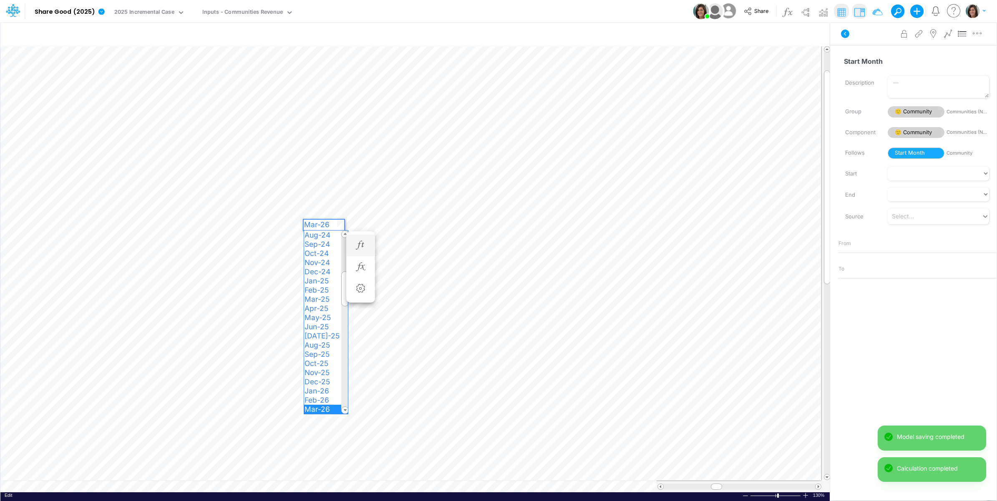
click at [339, 228] on div "Paste Cut Copy AutoFill Mar-26 Jan-23 Feb-23 Mar-23 Apr-23 May-23 Jun-23 [DATE]…" at bounding box center [414, 269] width 829 height 447
click at [320, 352] on span "Aug-26" at bounding box center [321, 353] width 34 height 9
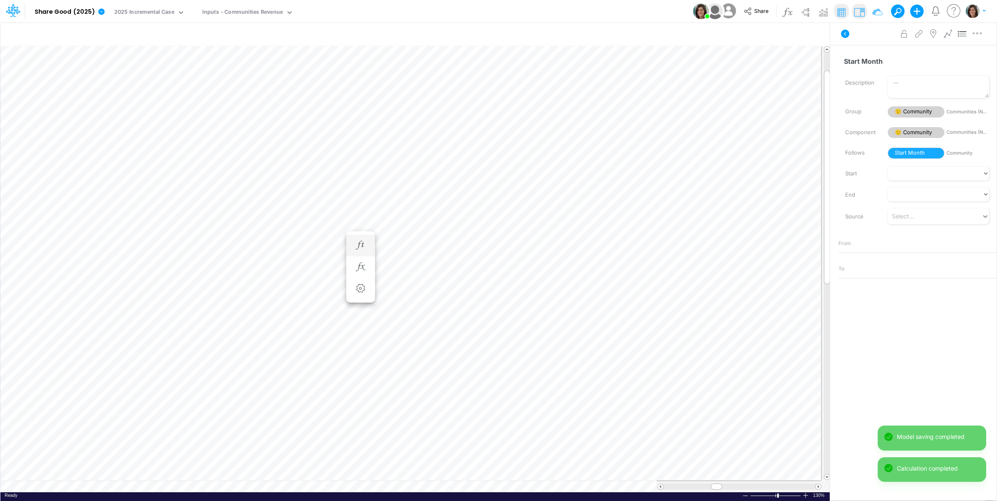
scroll to position [0, 0]
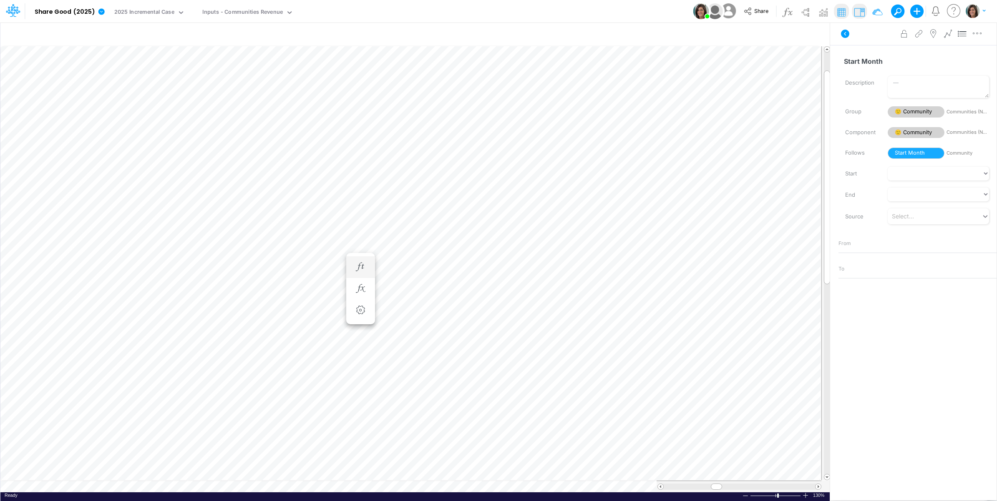
scroll to position [0, 0]
click at [340, 291] on div "Paste Cut Copy AutoFill Aug-26 Jan-23 Feb-23 Mar-23 Apr-23 May-23 Jun-23 [DATE]…" at bounding box center [414, 269] width 829 height 447
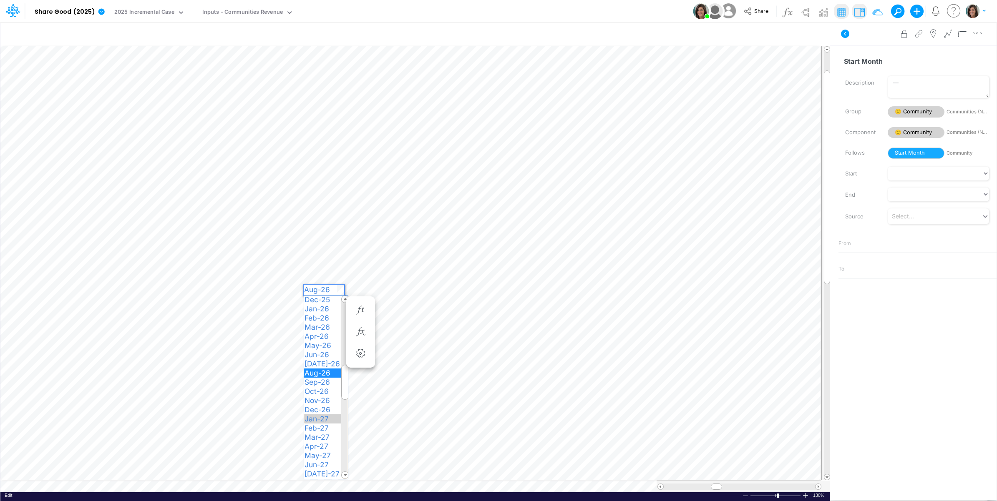
click at [310, 419] on span "Jan-27" at bounding box center [320, 418] width 32 height 9
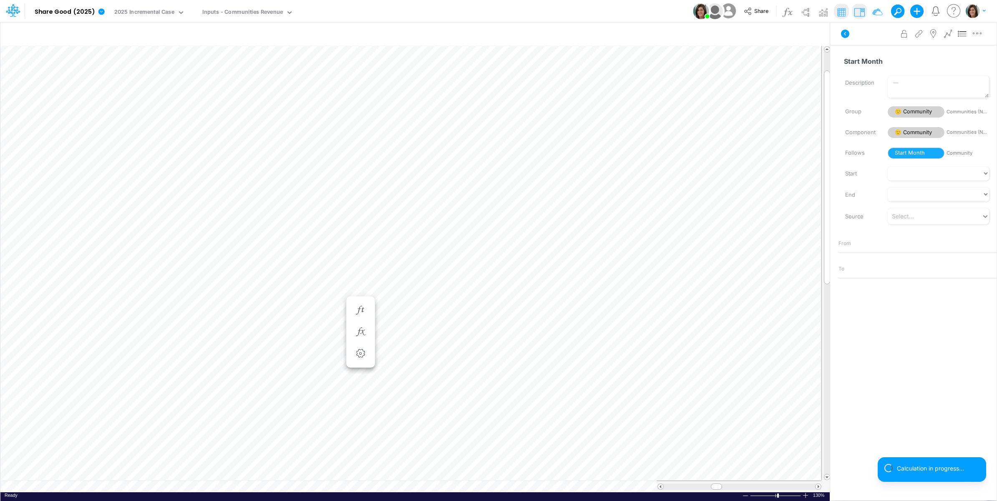
scroll to position [0, 0]
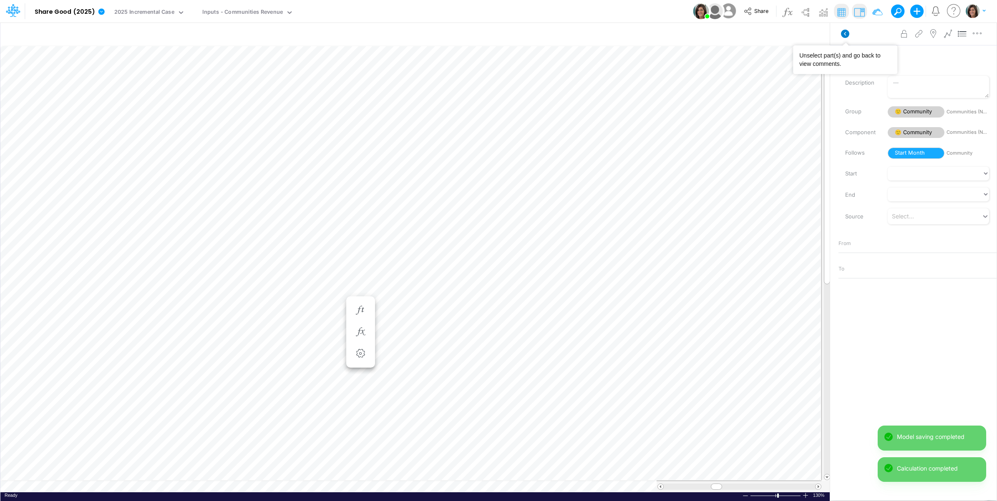
click at [846, 34] on icon at bounding box center [845, 34] width 8 height 8
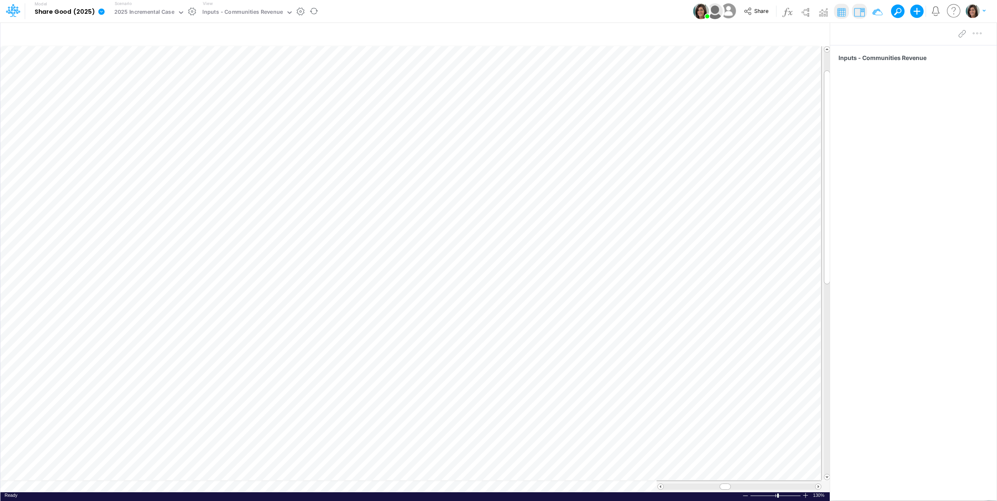
click at [243, 2] on div "View Inputs - Communities Revenue" at bounding box center [246, 11] width 94 height 22
click at [243, 15] on div "Inputs - Communities Revenue" at bounding box center [242, 13] width 80 height 10
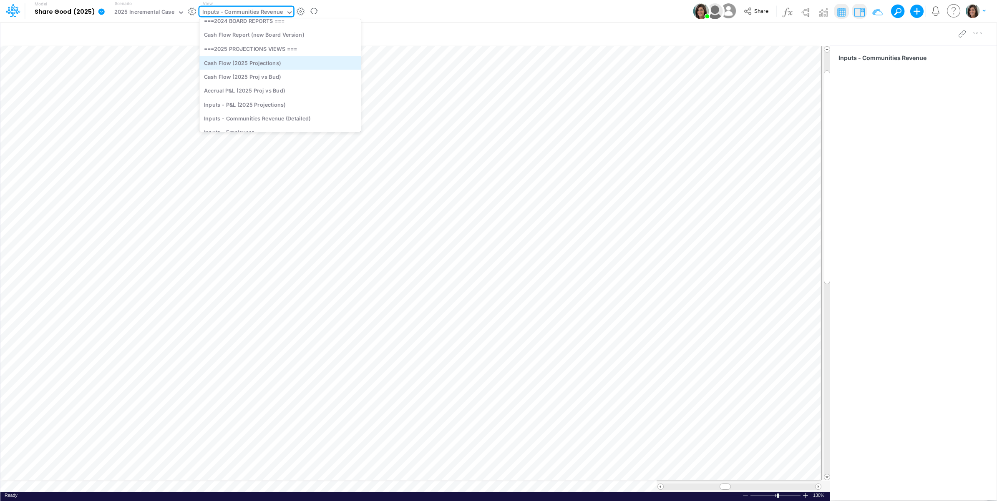
click at [299, 63] on div "Cash Flow (2025 Projections)" at bounding box center [279, 63] width 161 height 14
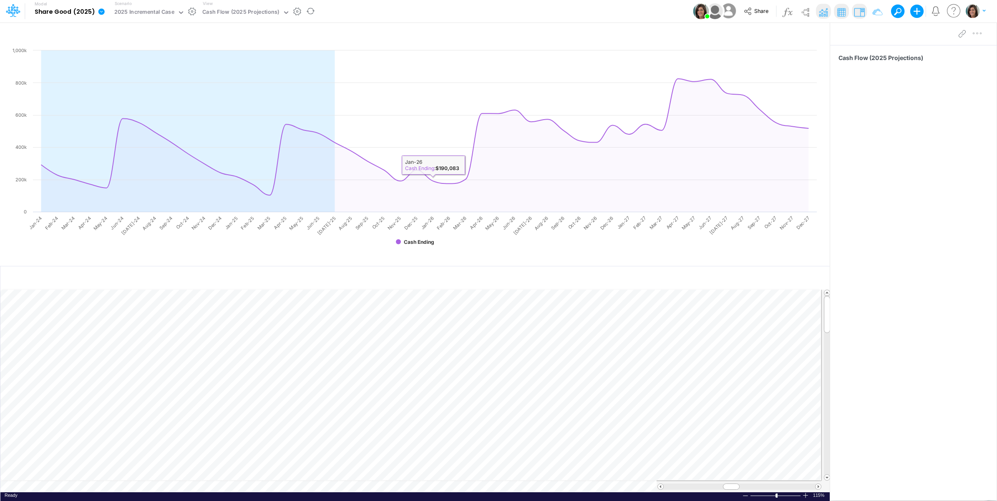
click at [440, 11] on div "Model Share Good (2025) Edit model settings Duplicate Import QuickBooks QuickBo…" at bounding box center [498, 11] width 897 height 23
click at [819, 32] on icon "button" at bounding box center [813, 34] width 13 height 9
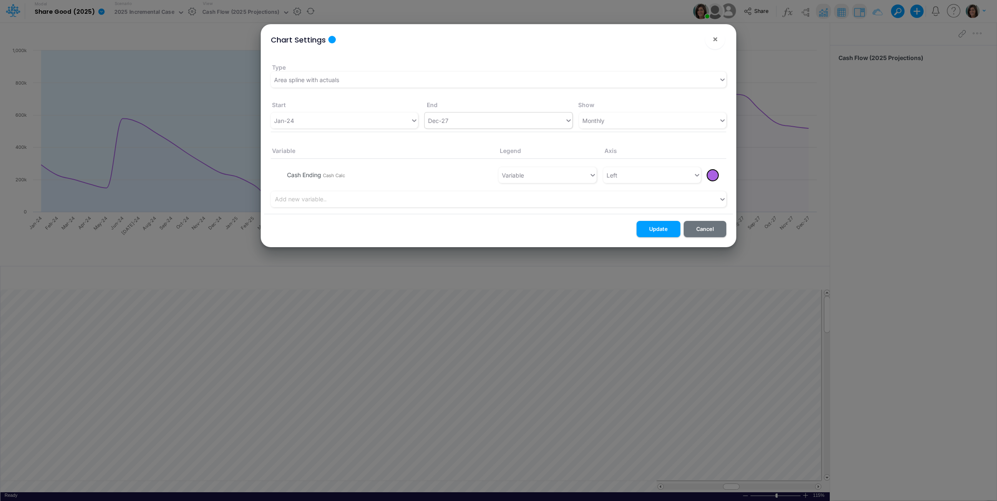
click at [511, 114] on div "Dec-27" at bounding box center [494, 121] width 140 height 14
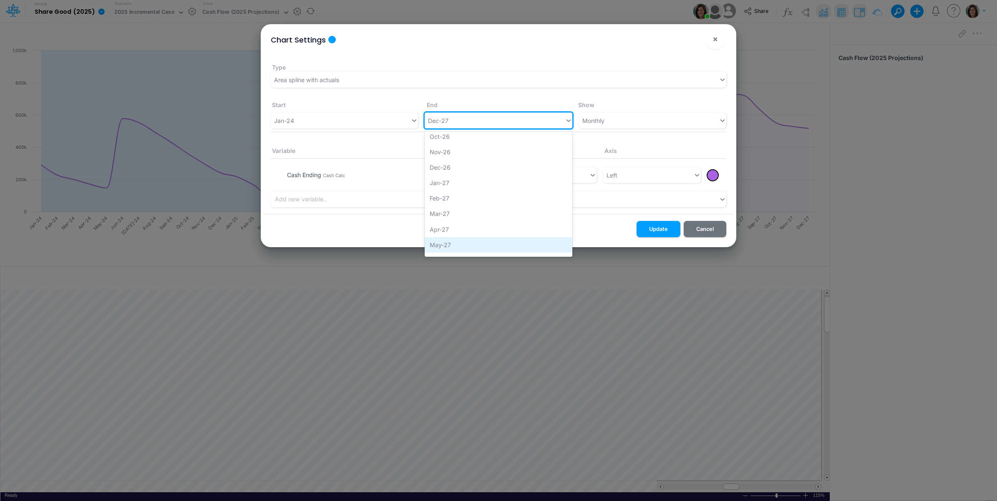
scroll to position [500, 0]
drag, startPoint x: 455, startPoint y: 194, endPoint x: 464, endPoint y: 194, distance: 8.3
click at [455, 195] on div "Dec-26" at bounding box center [497, 197] width 147 height 15
click at [663, 226] on button "Update" at bounding box center [658, 229] width 44 height 16
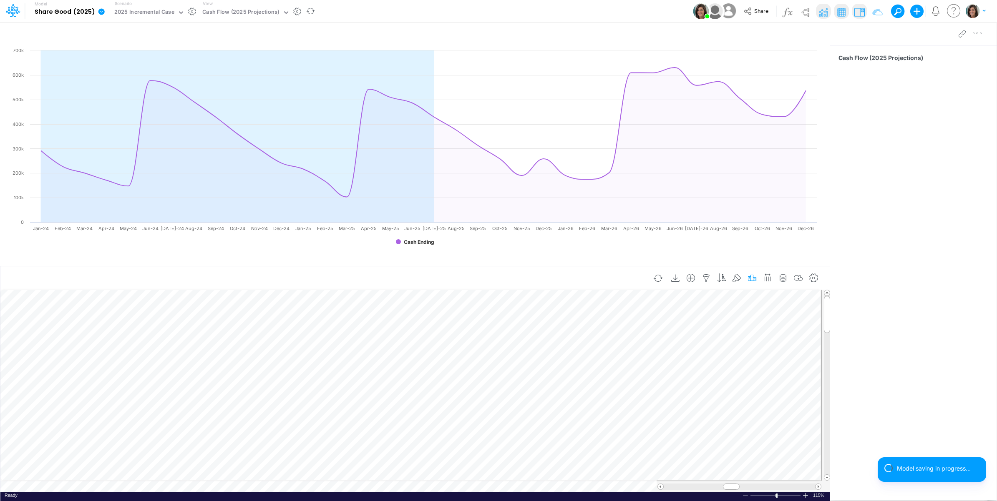
click at [753, 278] on icon "button" at bounding box center [751, 278] width 13 height 9
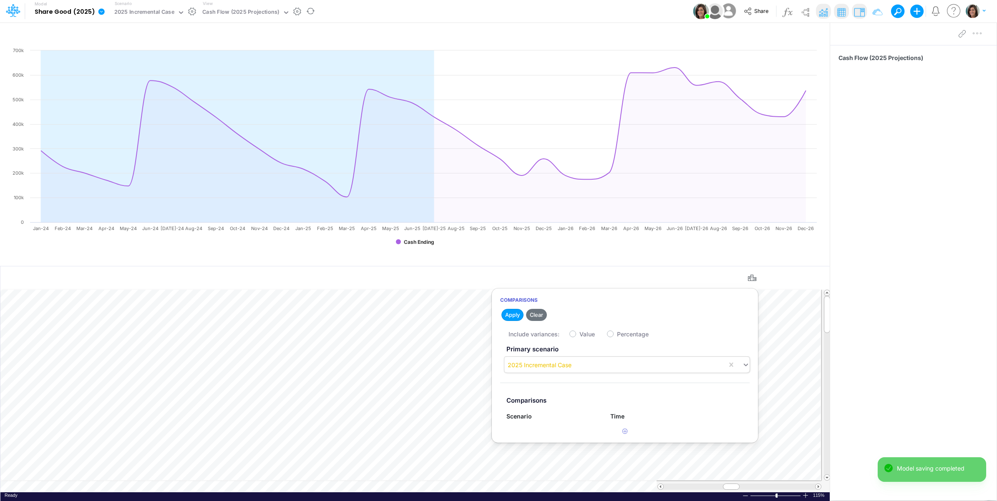
click at [567, 359] on div "2025 Incremental Case" at bounding box center [615, 365] width 223 height 14
click at [930, 253] on div "Cash Flow (2025 Projections)" at bounding box center [913, 261] width 166 height 432
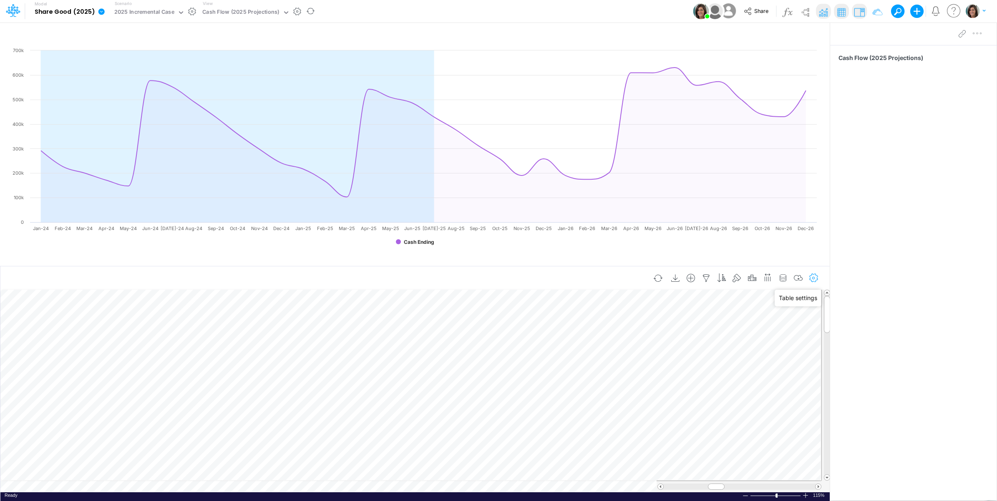
click at [817, 278] on icon "button" at bounding box center [813, 278] width 13 height 9
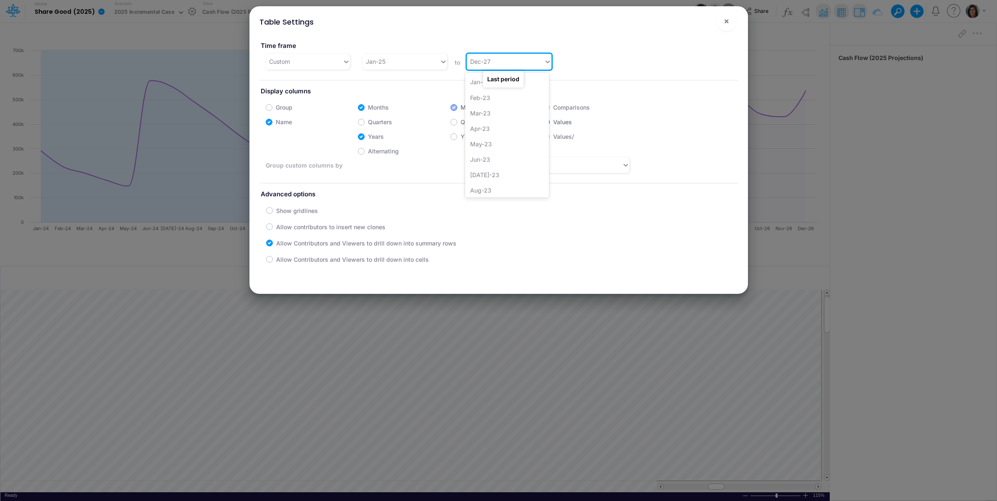
click at [504, 63] on div "Dec-27" at bounding box center [505, 62] width 77 height 14
click at [497, 141] on div "Dec-26" at bounding box center [507, 139] width 84 height 15
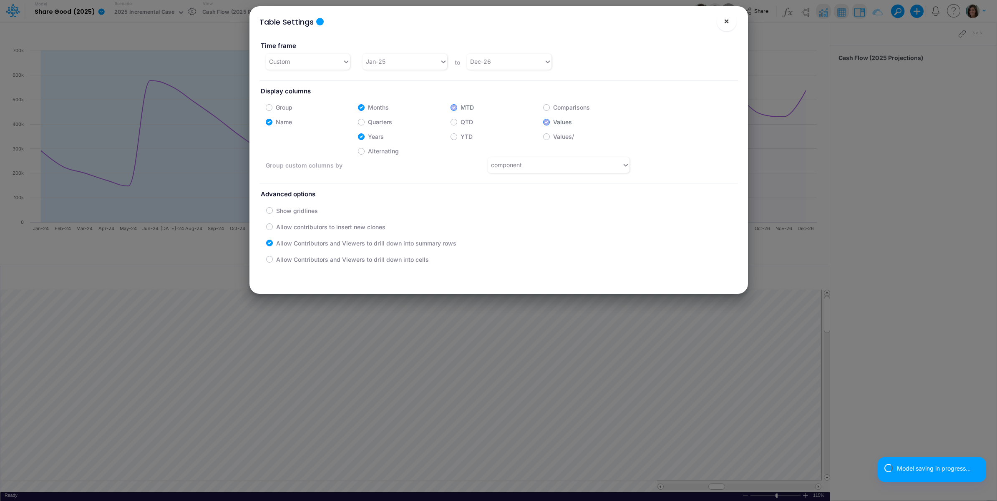
click at [730, 23] on button "×" at bounding box center [726, 21] width 20 height 20
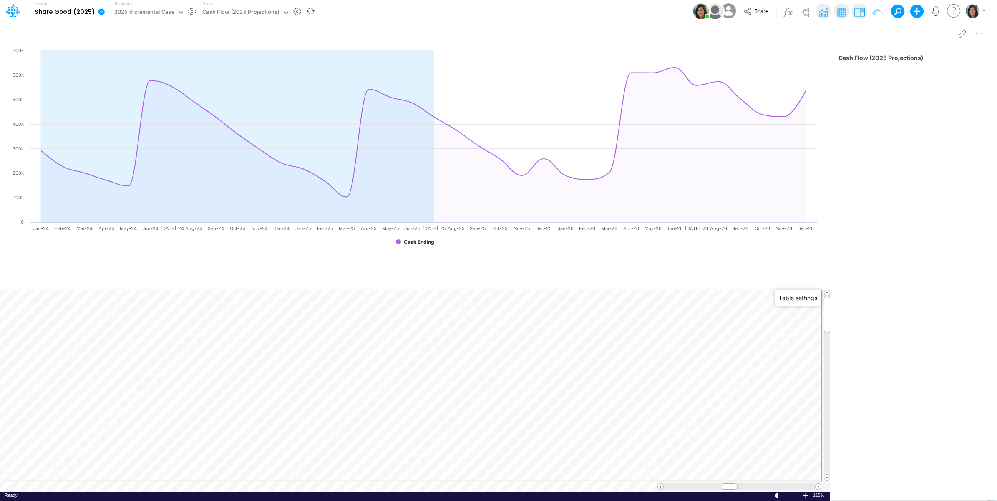
click at [397, 486] on td at bounding box center [410, 487] width 821 height 12
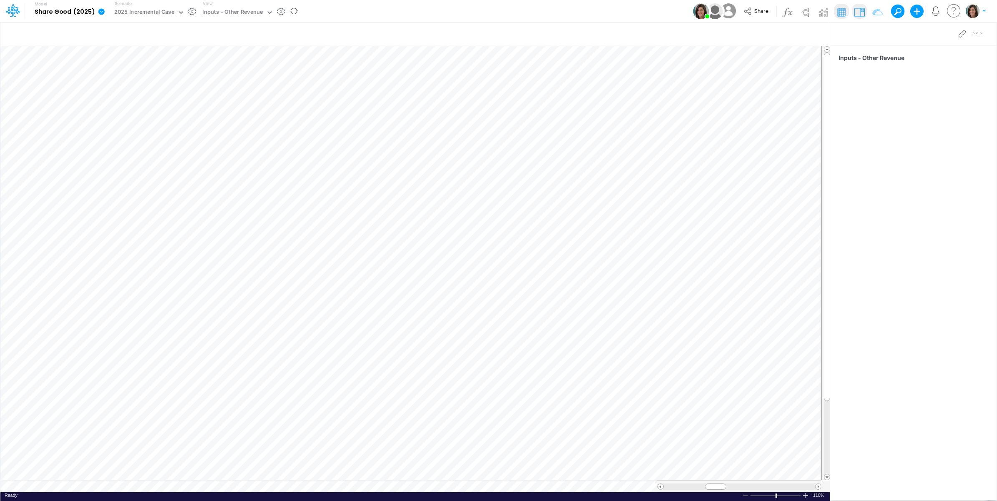
scroll to position [0, 0]
click at [342, 483] on table at bounding box center [415, 269] width 830 height 447
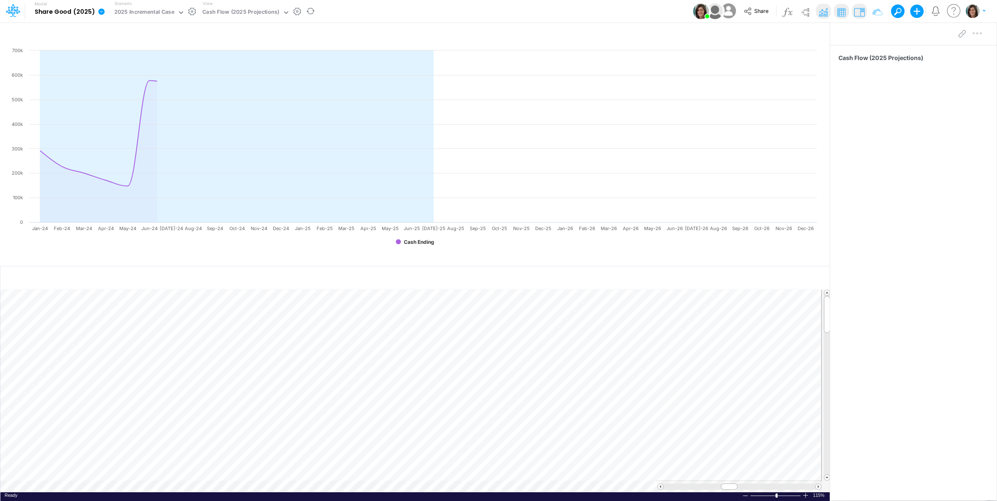
scroll to position [0, 0]
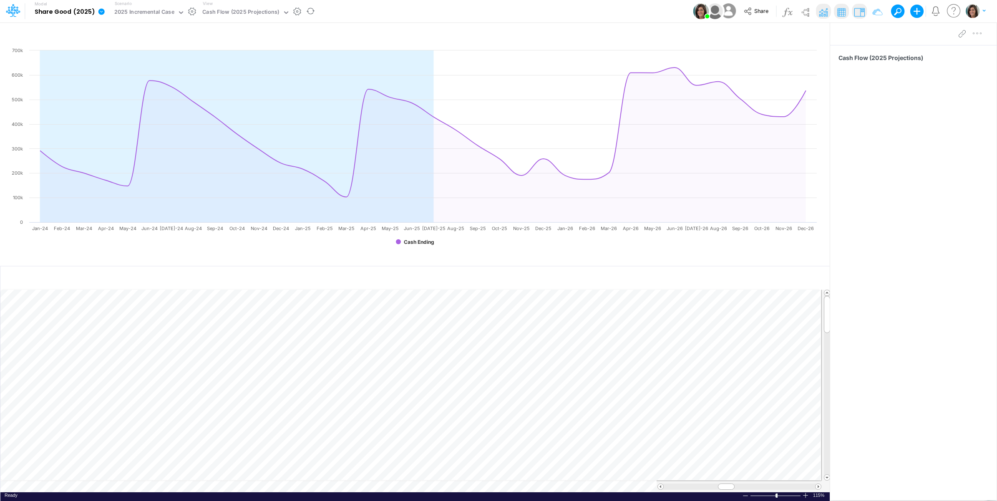
click at [372, 488] on td at bounding box center [410, 487] width 821 height 12
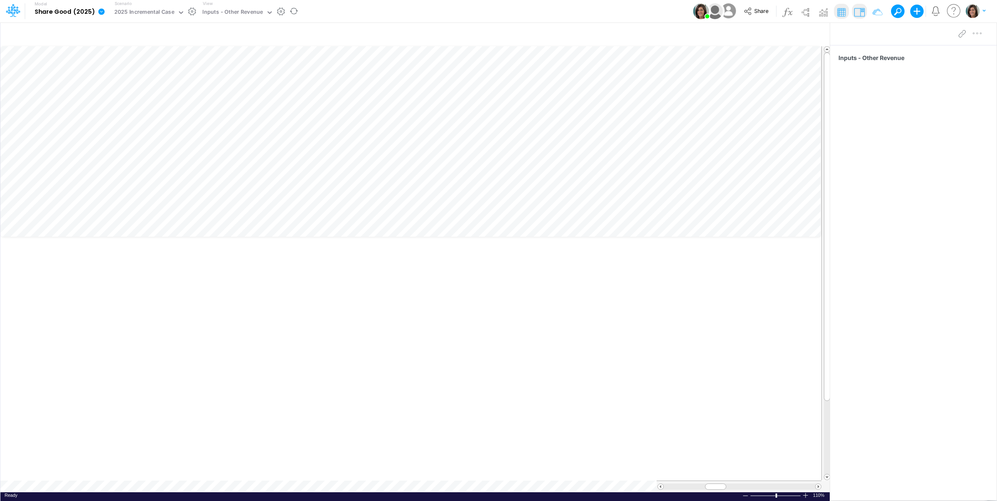
scroll to position [0, 0]
click at [345, 486] on table at bounding box center [415, 269] width 830 height 447
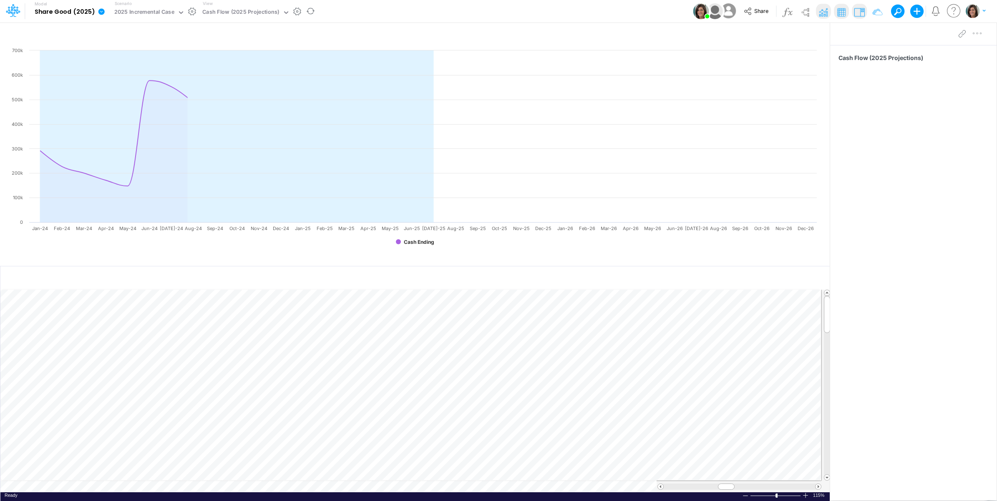
scroll to position [0, 0]
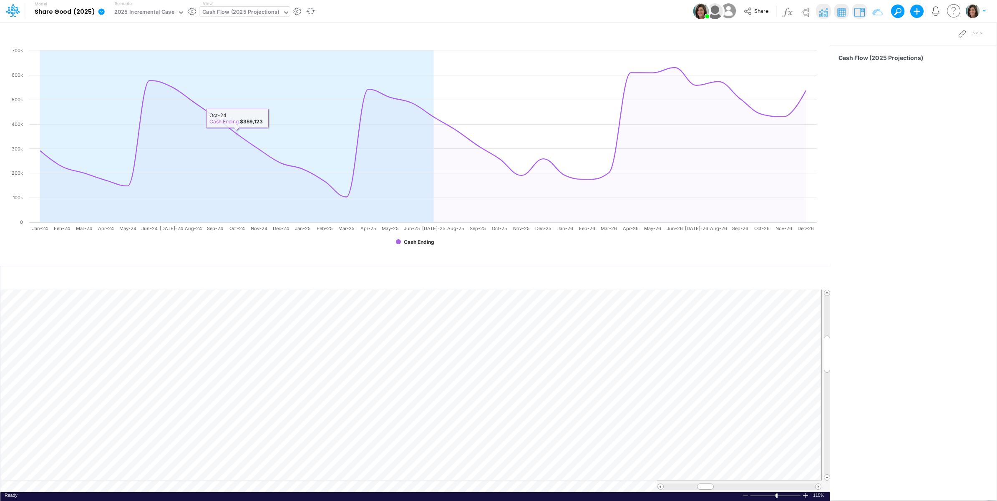
click at [240, 13] on div "Cash Flow (2025 Projections)" at bounding box center [240, 13] width 77 height 10
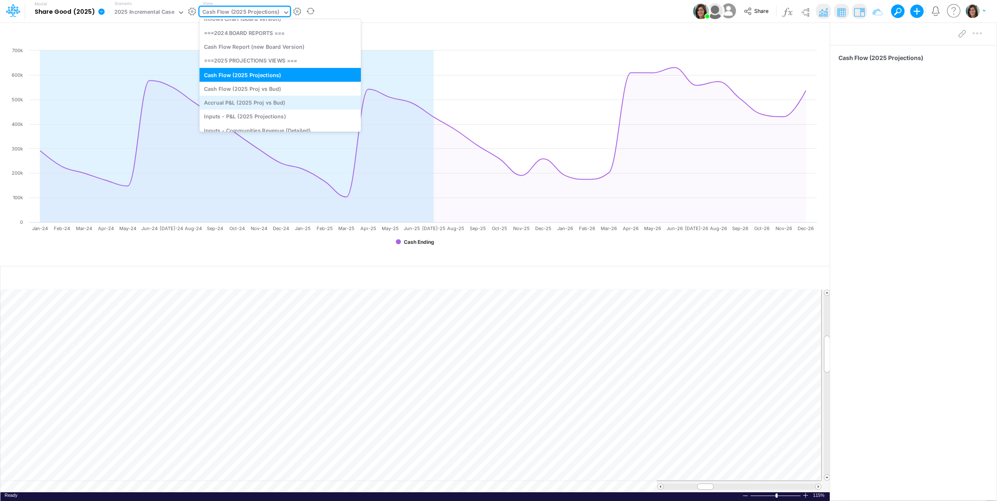
scroll to position [213, 0]
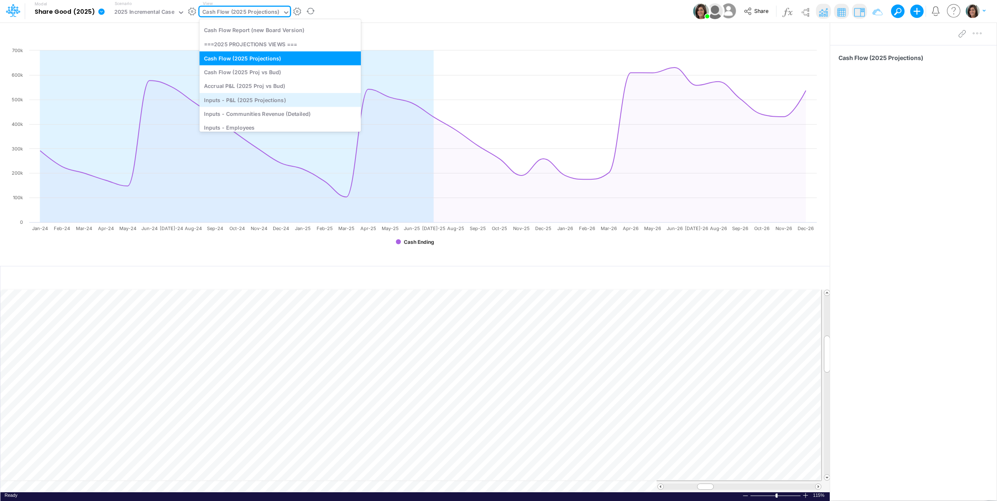
click at [286, 99] on div "Inputs - P&L (2025 Projections)" at bounding box center [279, 100] width 161 height 14
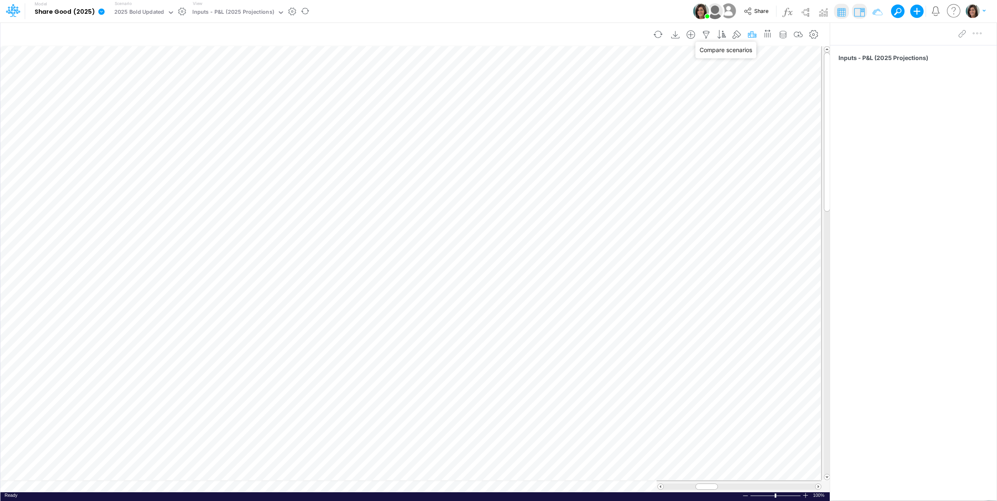
click at [753, 35] on icon "button" at bounding box center [751, 34] width 13 height 9
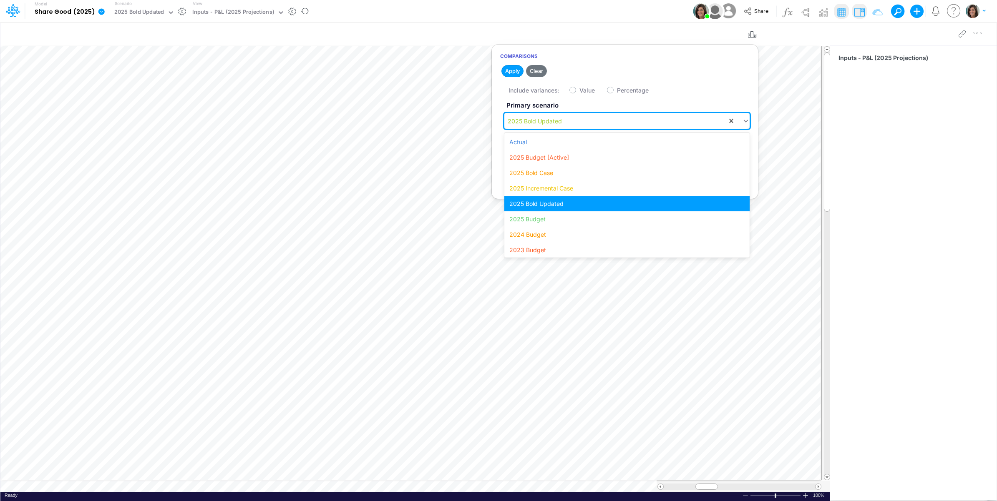
click at [531, 120] on div "2025 Bold Updated" at bounding box center [534, 121] width 54 height 9
drag, startPoint x: 549, startPoint y: 188, endPoint x: 555, endPoint y: 107, distance: 81.9
click at [547, 187] on div "2025 Incremental Case" at bounding box center [626, 188] width 245 height 15
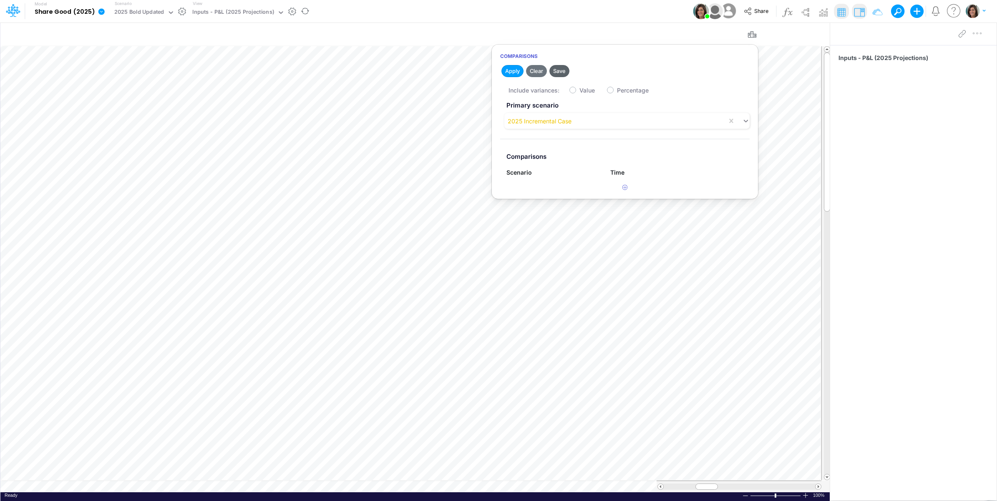
click at [560, 70] on button "Save" at bounding box center [559, 71] width 20 height 12
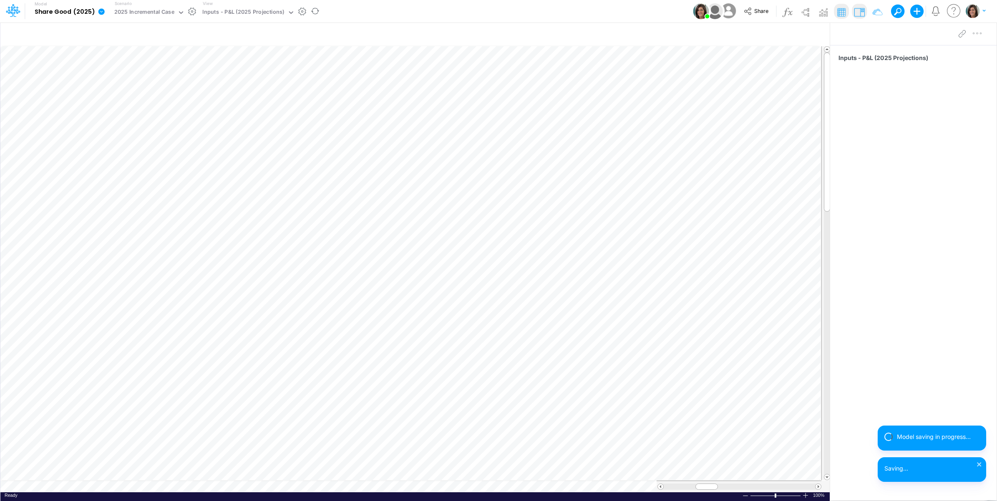
scroll to position [0, 0]
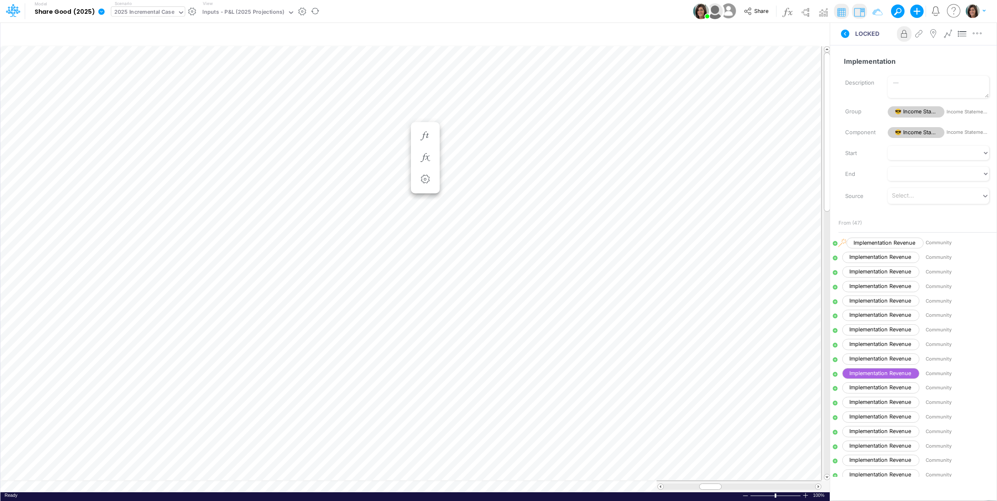
click at [143, 10] on div "2025 Incremental Case" at bounding box center [144, 13] width 60 height 10
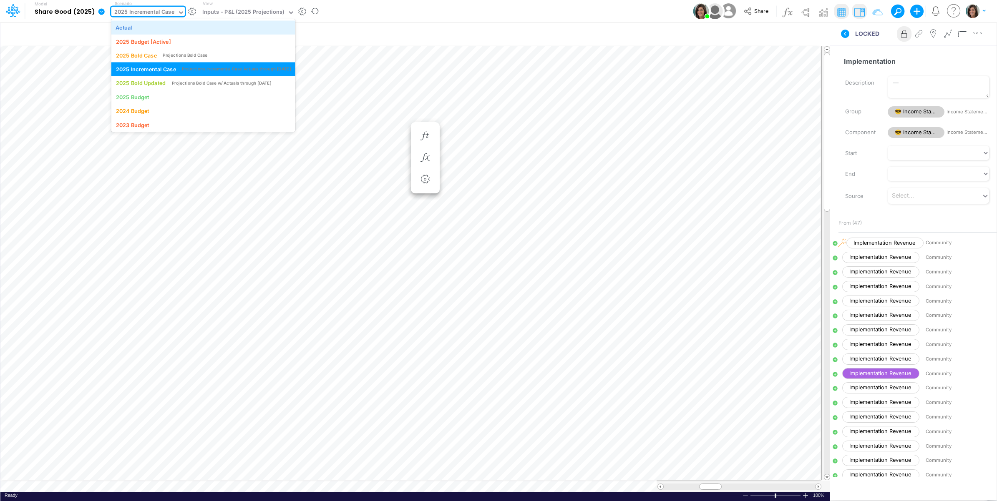
click at [157, 26] on div "Actual" at bounding box center [202, 27] width 175 height 8
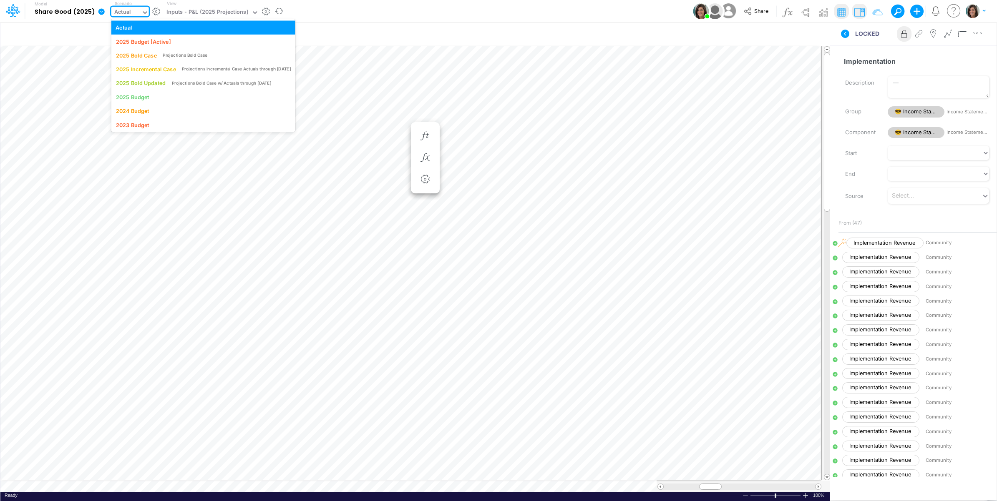
click at [128, 8] on div "Actual" at bounding box center [122, 13] width 17 height 10
click at [149, 69] on div "2025 Incremental Case" at bounding box center [145, 69] width 60 height 8
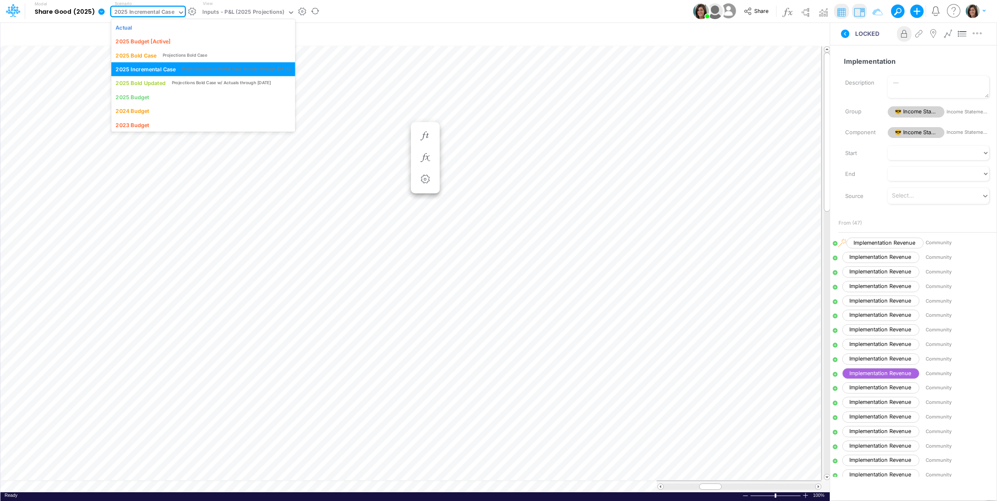
click at [162, 11] on div "2025 Incremental Case" at bounding box center [144, 13] width 60 height 10
click at [156, 25] on div "Actual" at bounding box center [202, 27] width 175 height 8
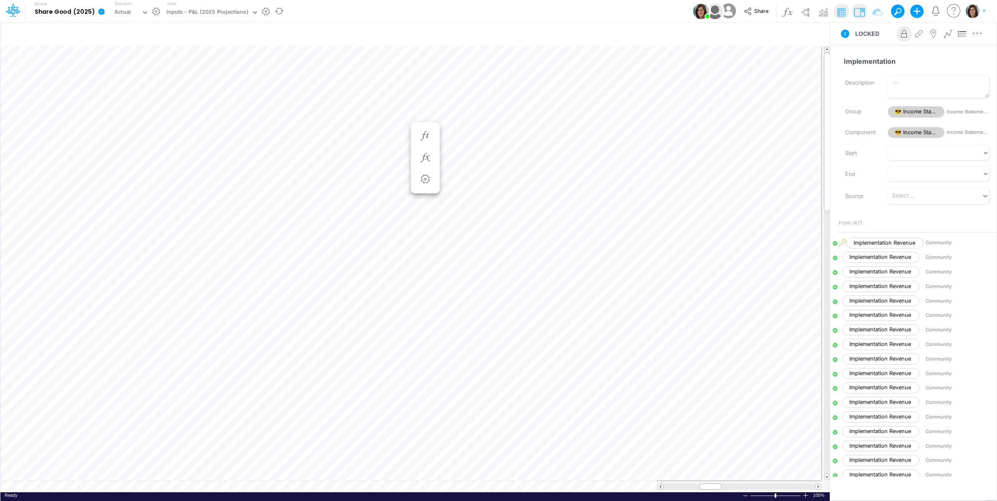
scroll to position [0, 0]
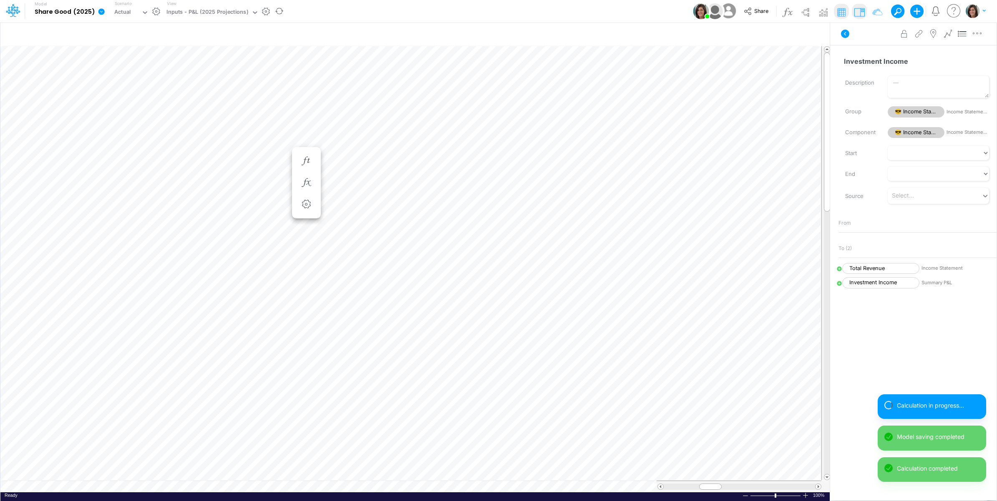
scroll to position [0, 0]
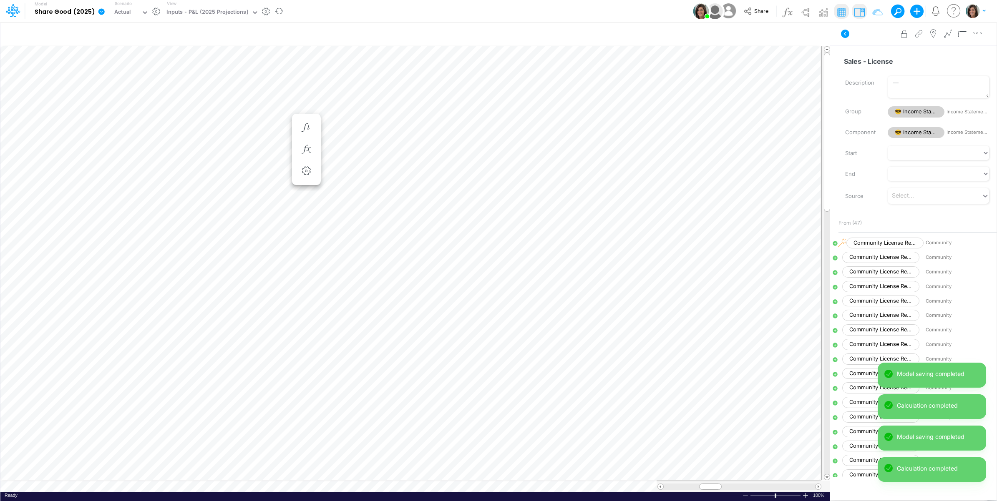
scroll to position [0, 0]
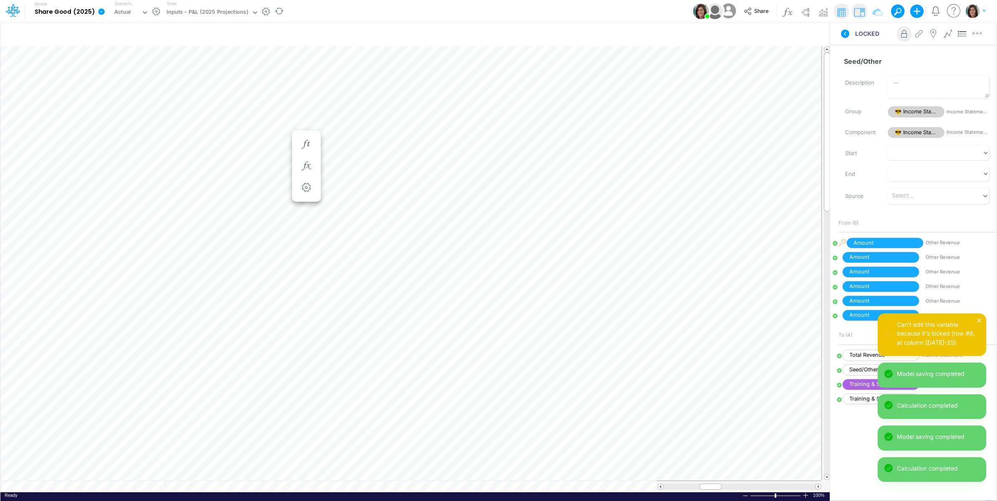
scroll to position [0, 0]
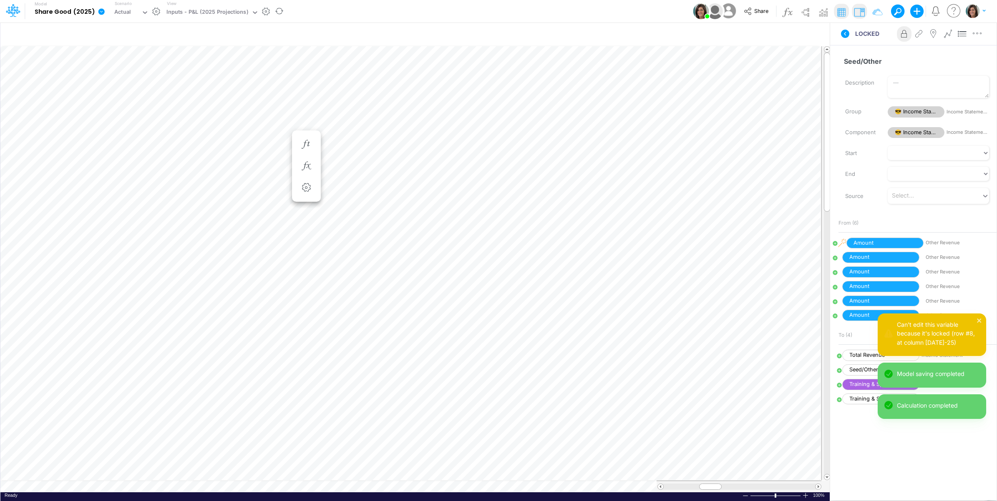
click at [901, 31] on icon at bounding box center [904, 34] width 13 height 9
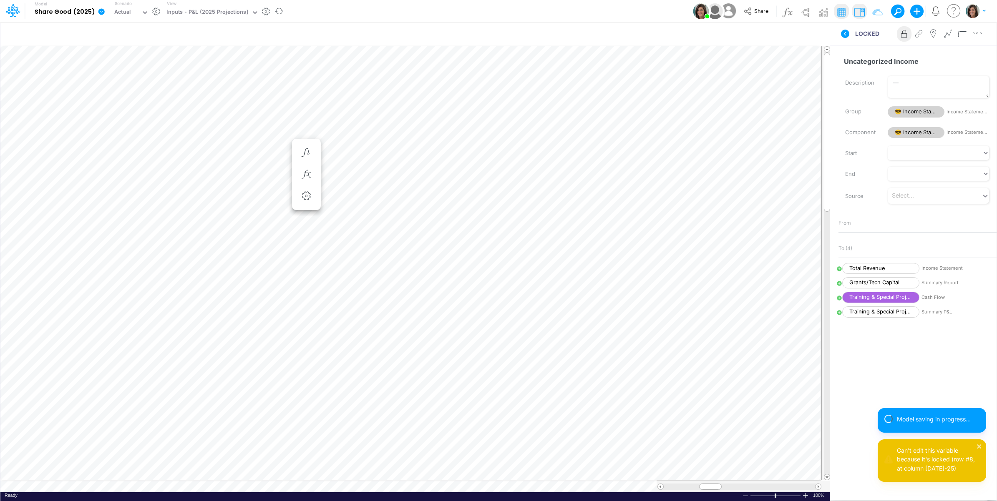
scroll to position [0, 0]
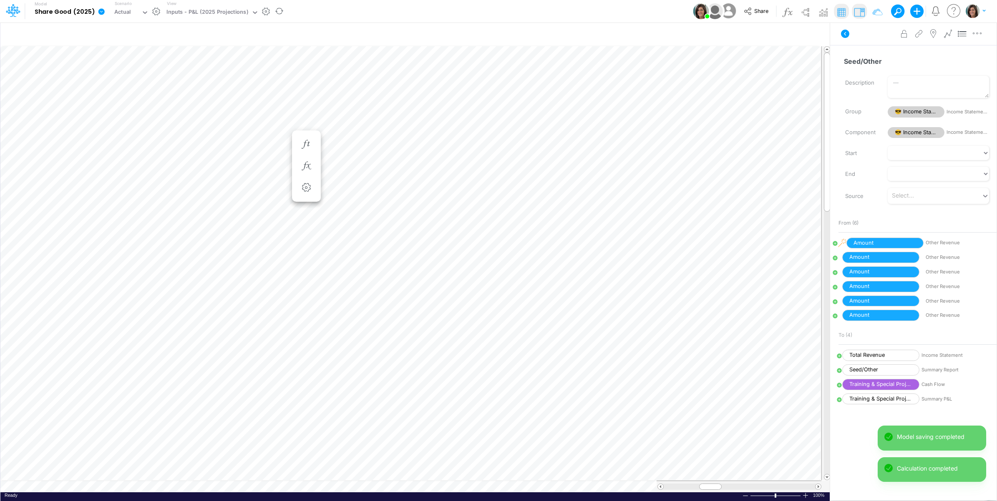
scroll to position [0, 0]
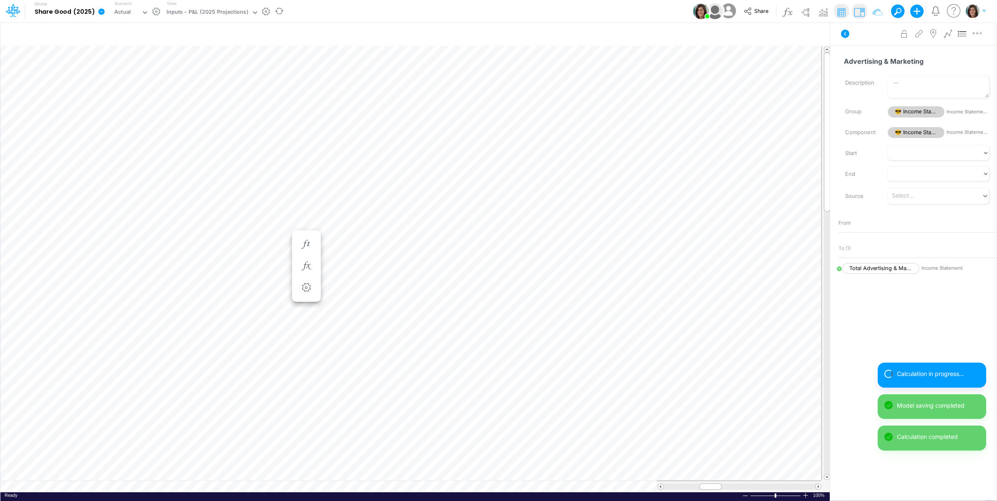
scroll to position [0, 0]
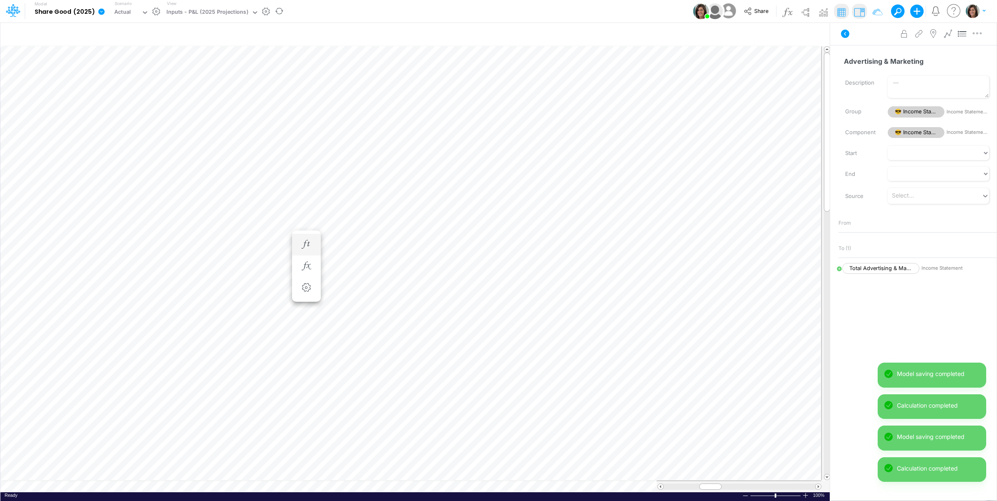
scroll to position [0, 0]
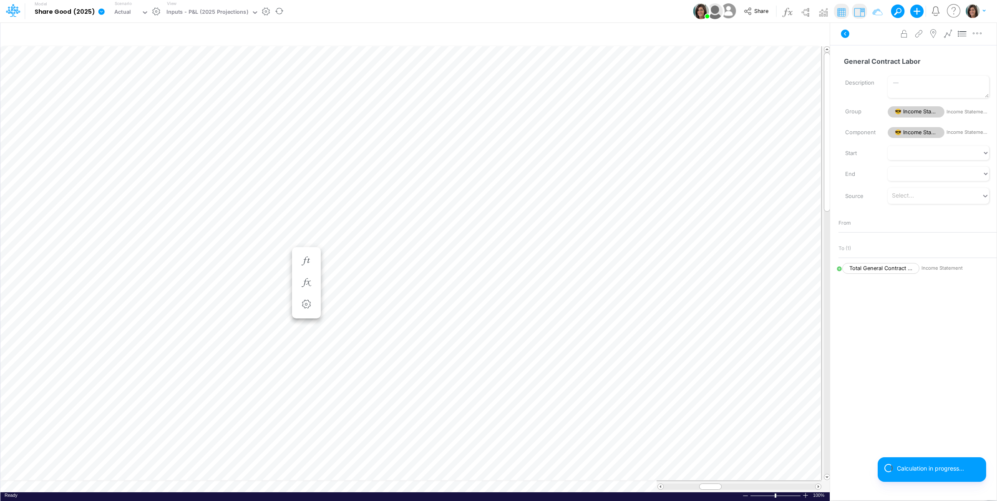
scroll to position [0, 0]
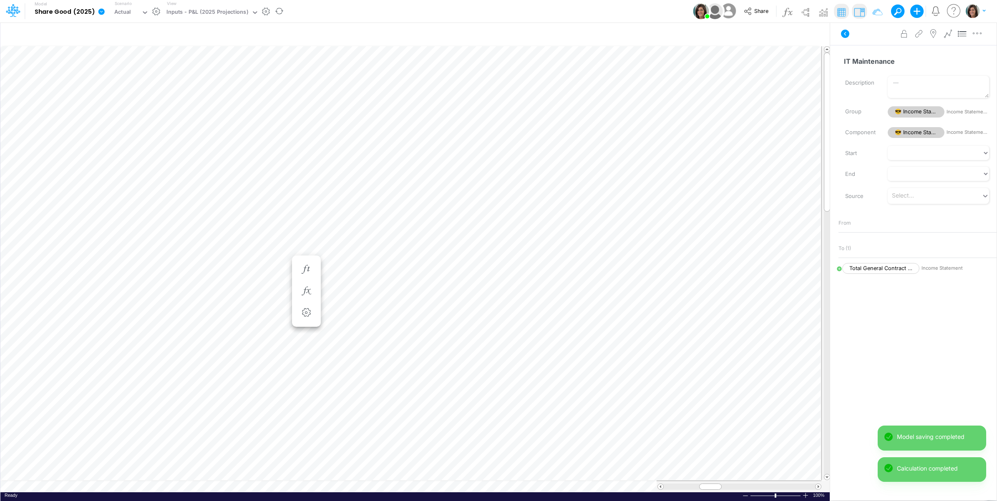
scroll to position [0, 0]
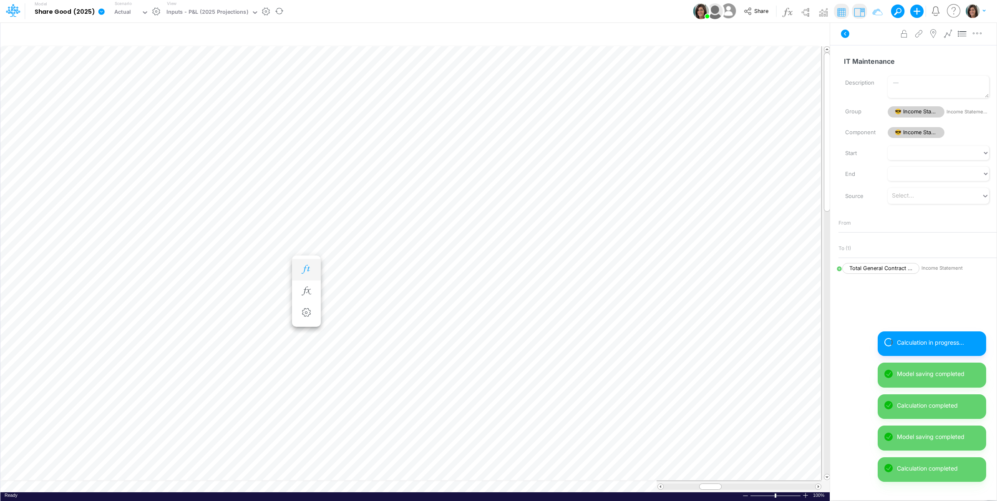
scroll to position [0, 0]
click at [128, 17] on div "Actual" at bounding box center [122, 13] width 17 height 10
click at [128, 15] on div "Actual" at bounding box center [122, 13] width 17 height 10
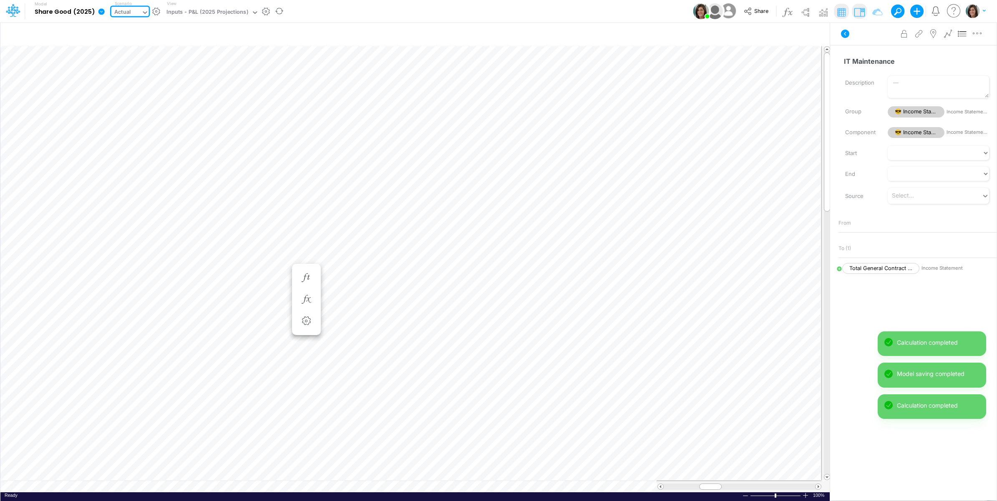
click at [137, 6] on div "Scenario option Actual, selected. 0 results available. Select is focused ,type …" at bounding box center [131, 11] width 40 height 22
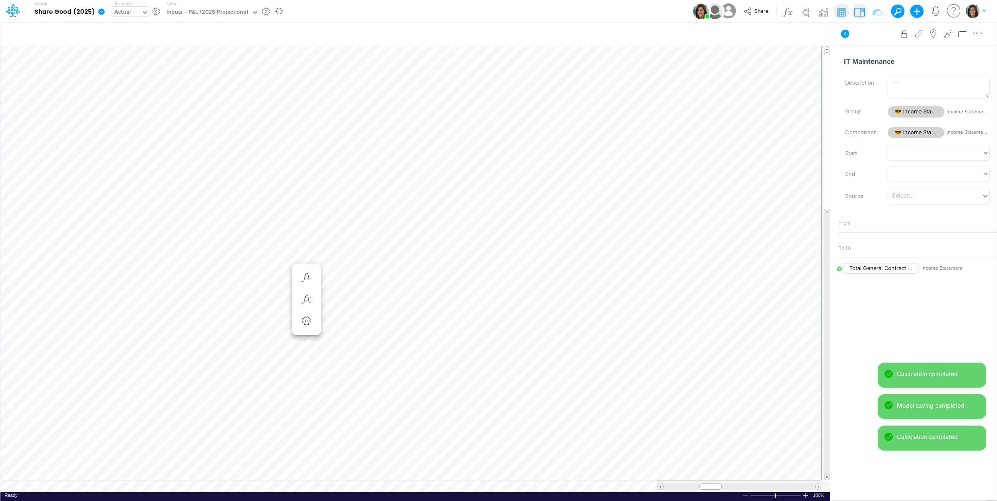
click at [136, 8] on div "Actual" at bounding box center [126, 13] width 30 height 13
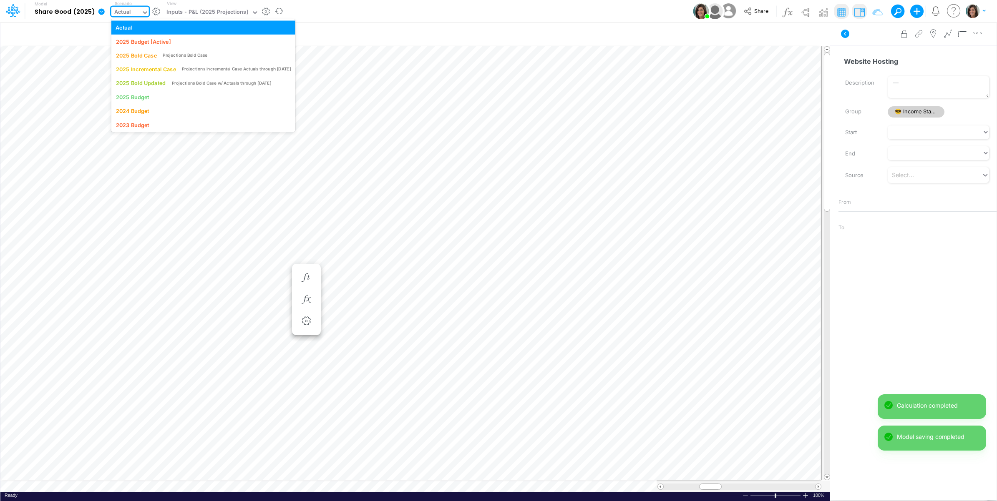
click at [138, 11] on div "Actual" at bounding box center [126, 13] width 30 height 13
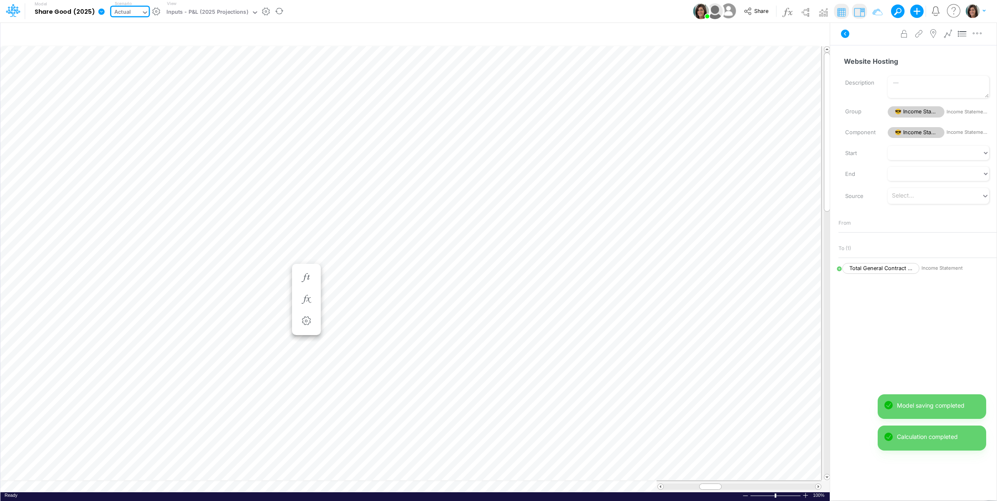
click at [131, 10] on div "Actual" at bounding box center [126, 13] width 30 height 13
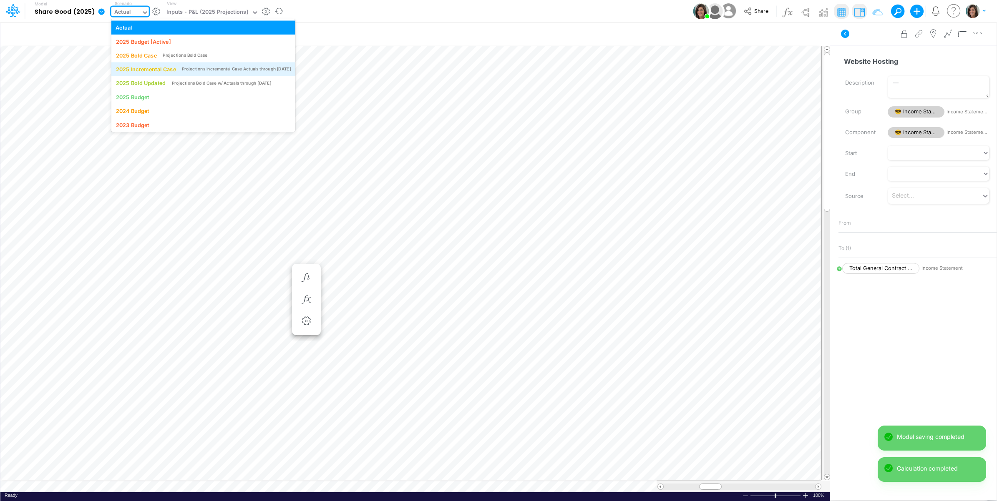
click at [138, 71] on div "2025 Incremental Case" at bounding box center [145, 69] width 60 height 8
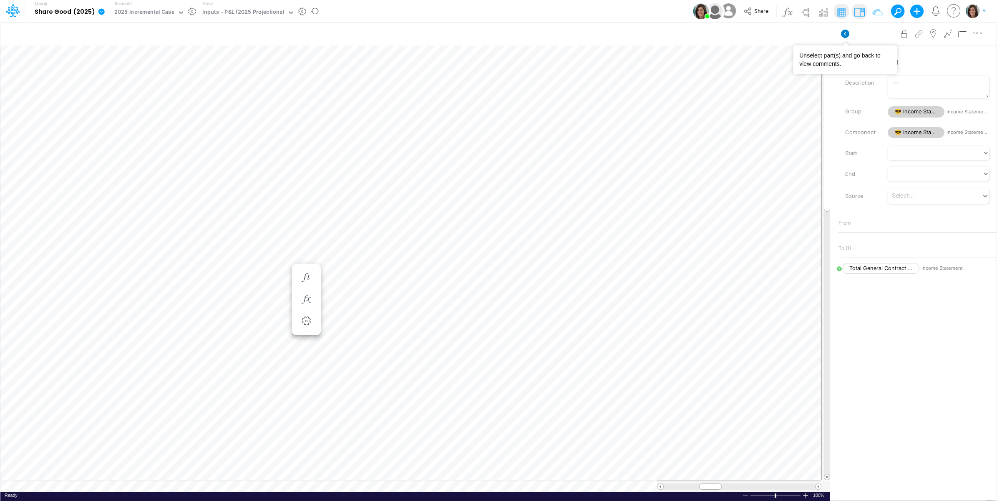
click at [846, 30] on icon at bounding box center [845, 34] width 8 height 8
click at [812, 33] on icon "button" at bounding box center [813, 34] width 13 height 9
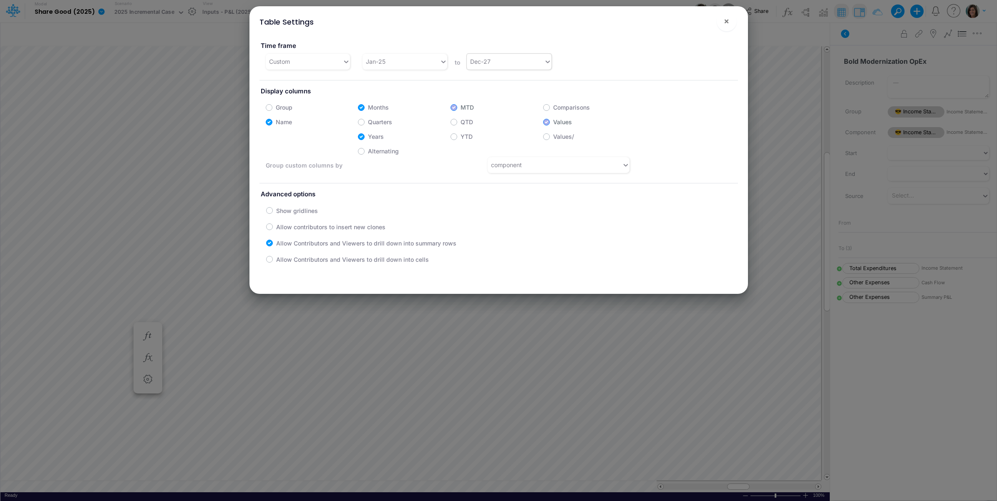
click at [530, 65] on div "Dec-27" at bounding box center [505, 62] width 77 height 14
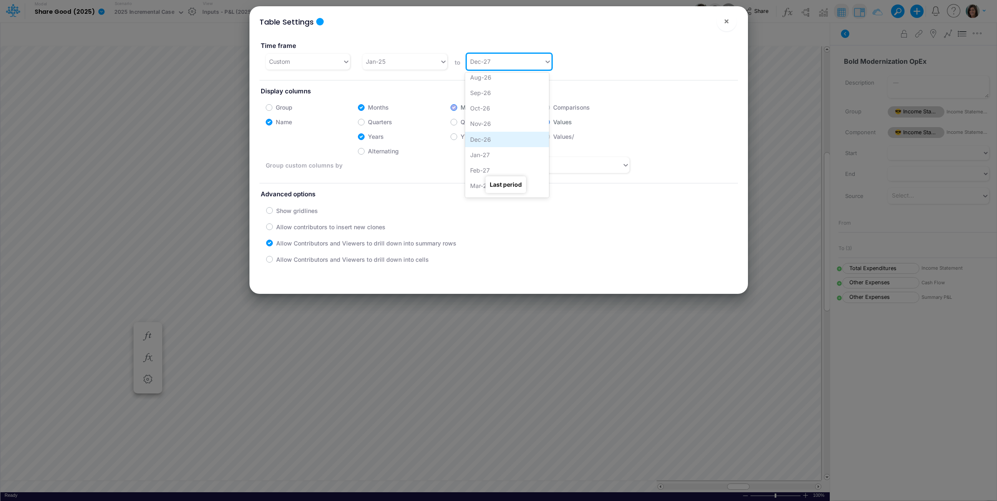
click at [500, 136] on div "Dec-26" at bounding box center [507, 139] width 84 height 15
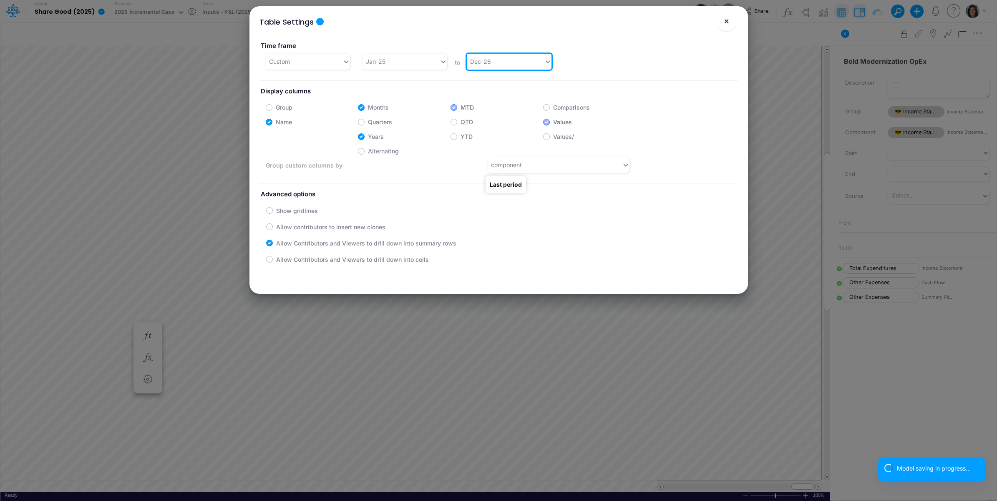
click at [728, 20] on span "×" at bounding box center [725, 21] width 5 height 10
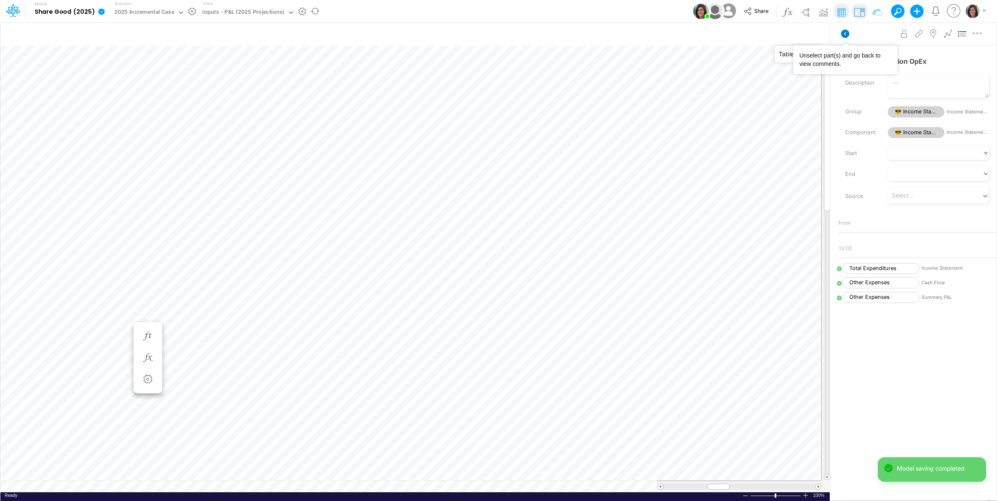
click at [846, 31] on icon at bounding box center [845, 34] width 8 height 8
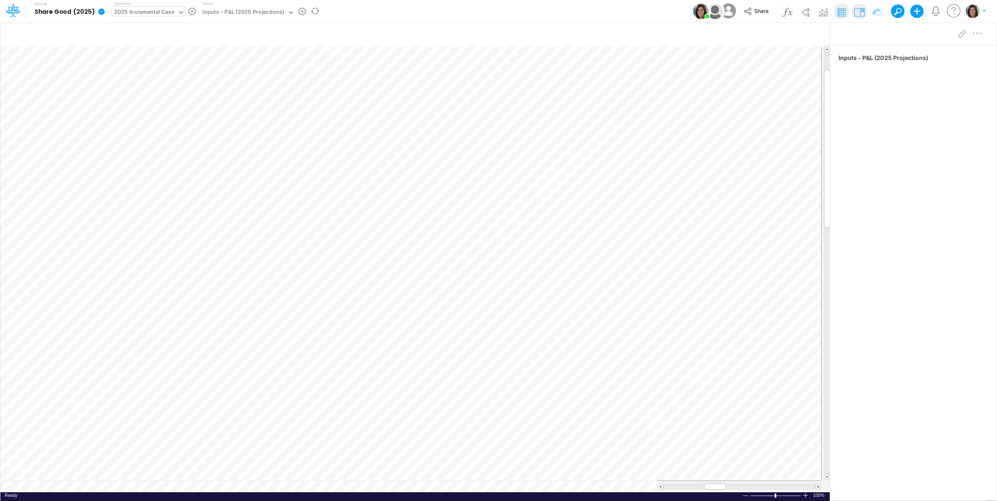
scroll to position [0, 0]
click at [799, 34] on icon "button" at bounding box center [798, 34] width 13 height 9
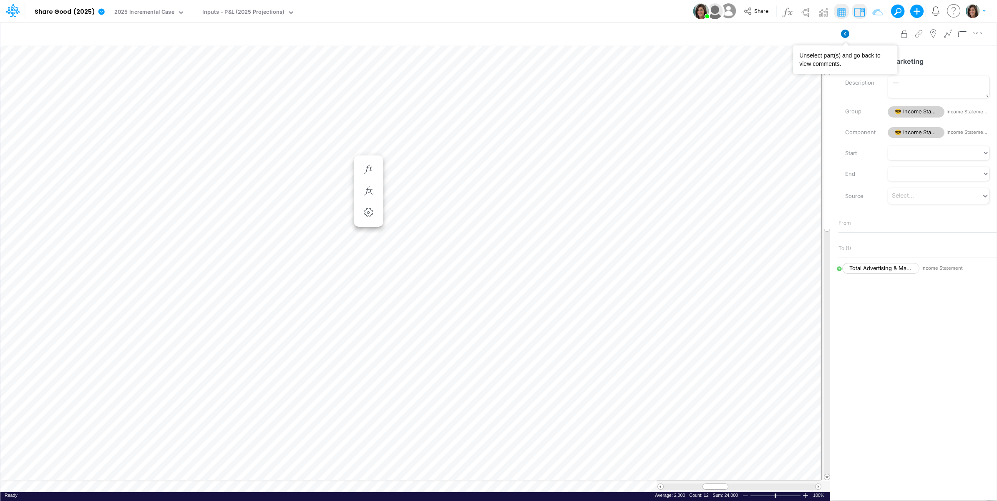
click at [845, 30] on icon at bounding box center [845, 34] width 8 height 8
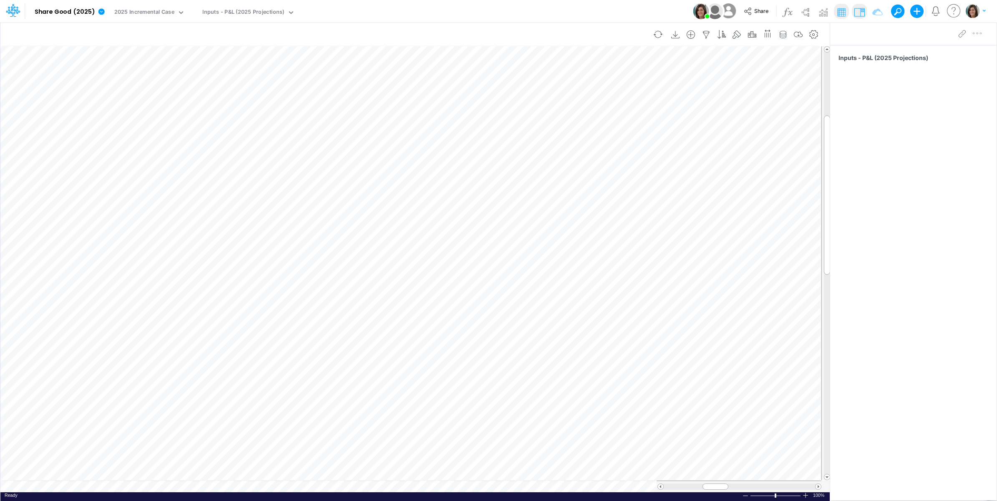
scroll to position [0, 0]
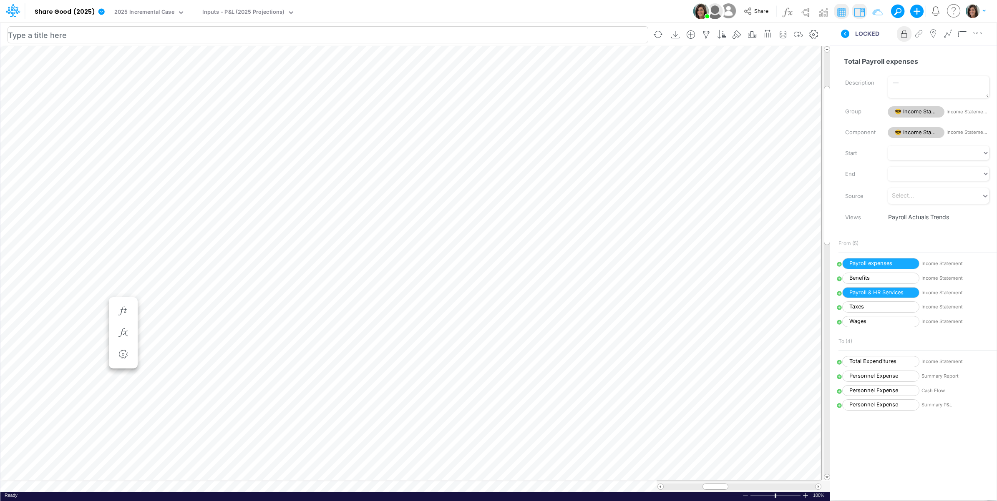
scroll to position [0, 0]
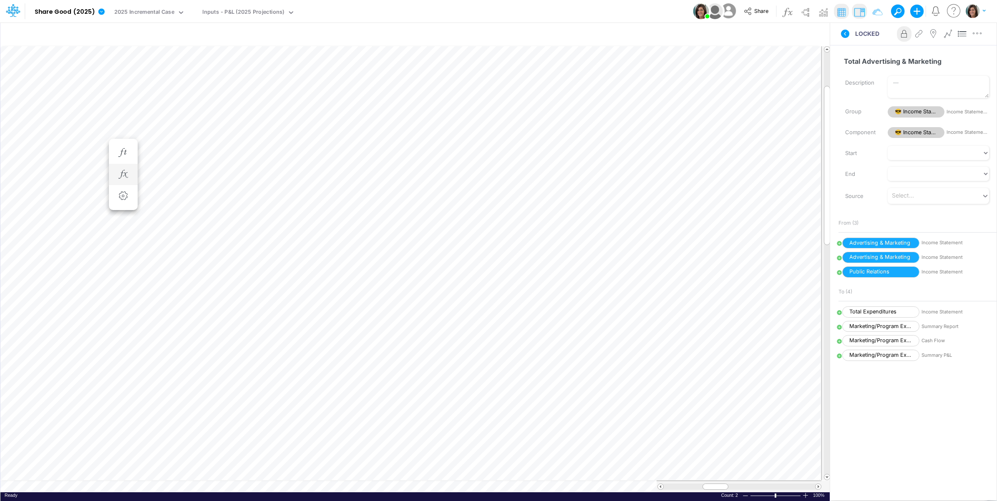
scroll to position [0, 0]
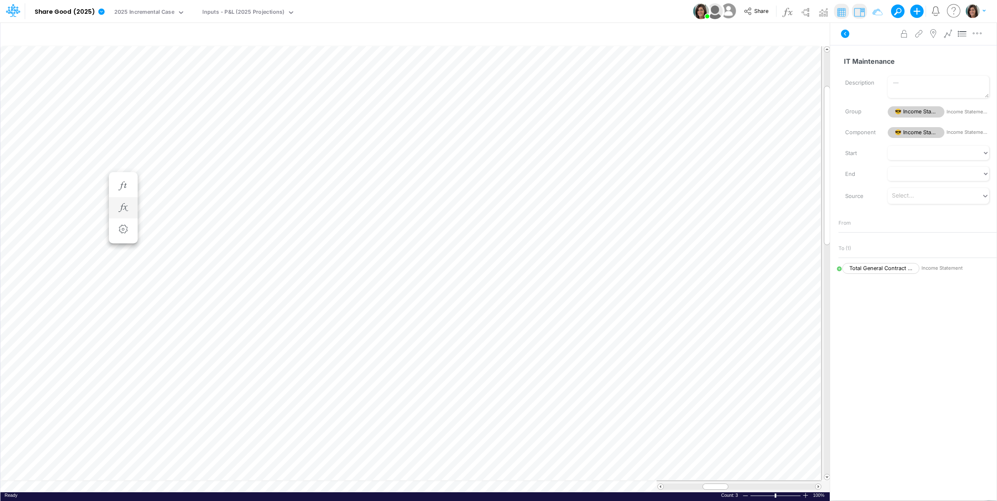
scroll to position [0, 0]
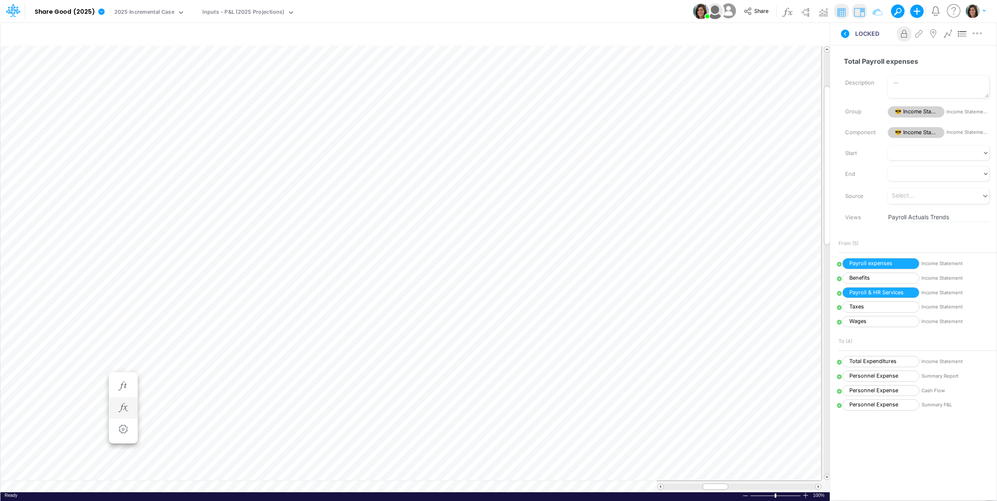
scroll to position [0, 0]
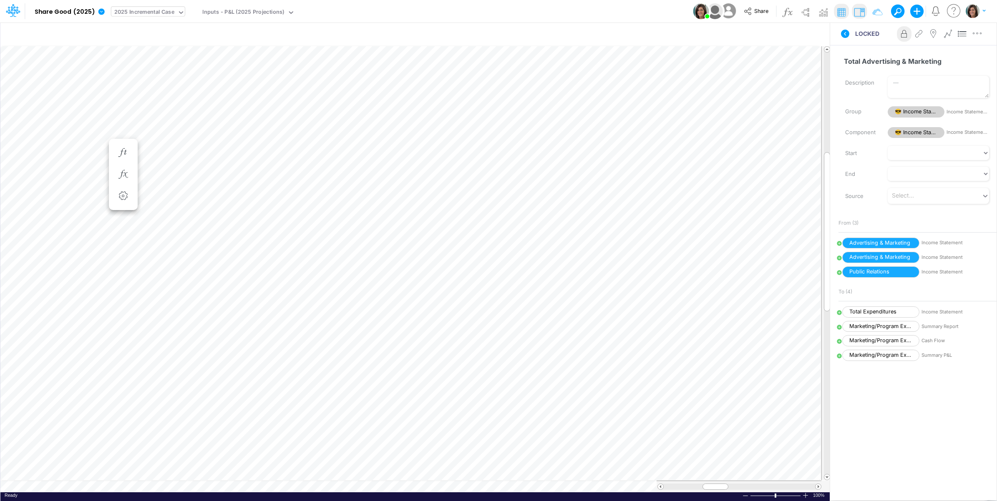
scroll to position [0, 0]
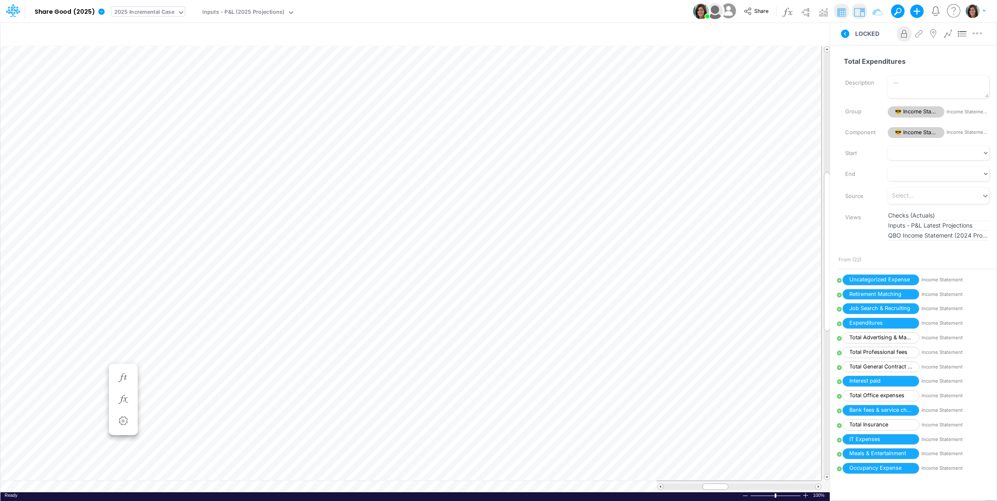
scroll to position [0, 0]
click at [311, 486] on table at bounding box center [415, 269] width 830 height 447
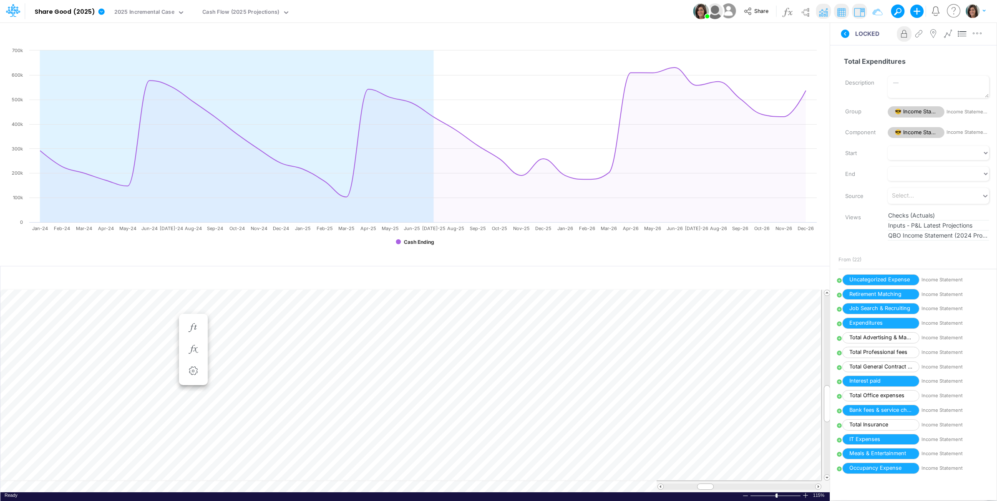
scroll to position [0, 0]
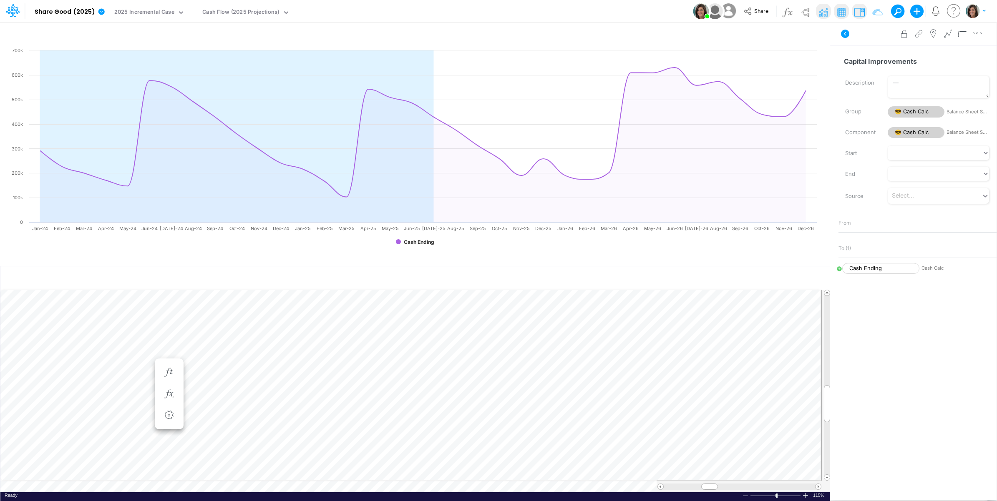
click at [572, 488] on td at bounding box center [410, 487] width 821 height 12
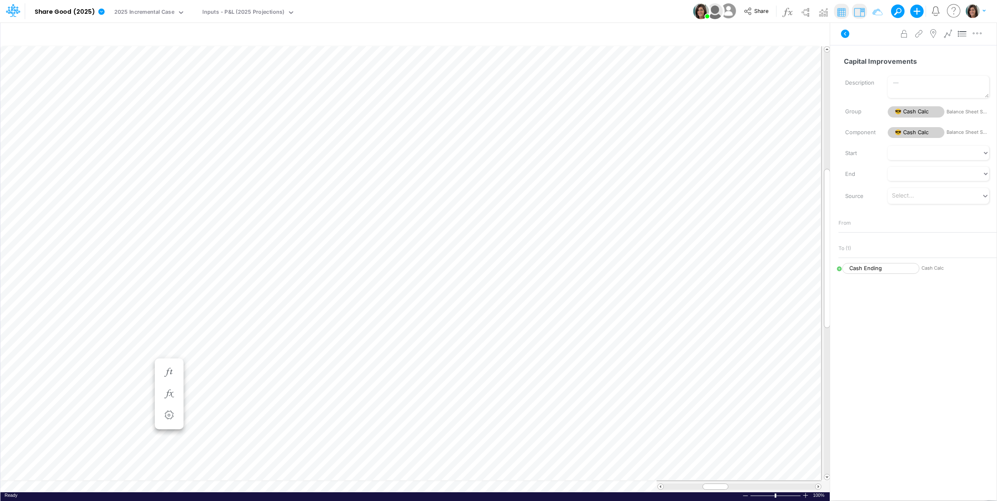
scroll to position [0, 0]
click at [843, 35] on icon at bounding box center [845, 34] width 8 height 8
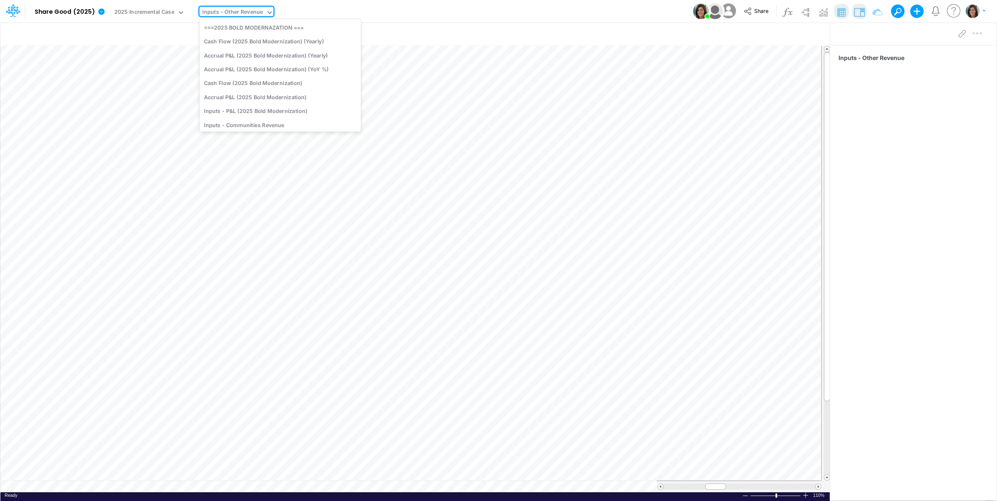
click at [227, 11] on div "Inputs - Other Revenue" at bounding box center [232, 13] width 60 height 10
click at [343, 11] on div "Model Share Good (2025) Edit model settings Duplicate Import QuickBooks QuickBo…" at bounding box center [498, 11] width 897 height 23
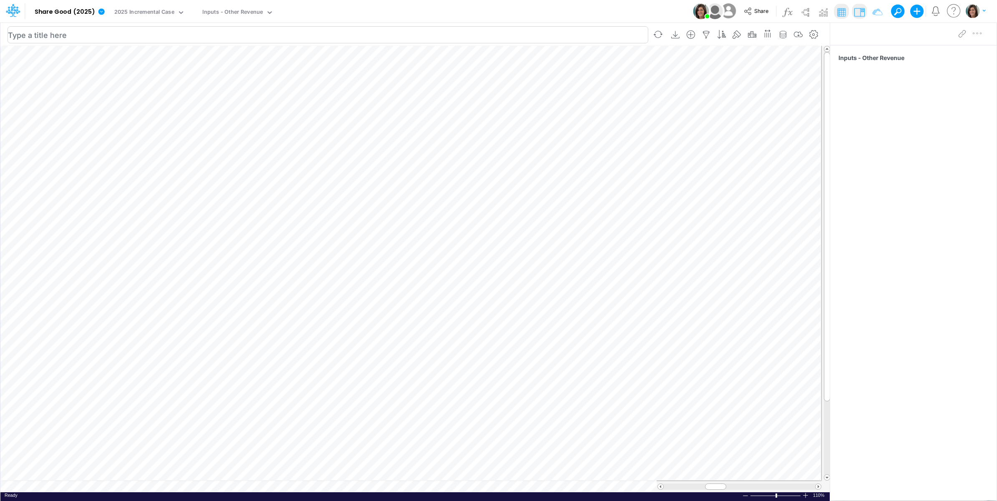
scroll to position [0, 0]
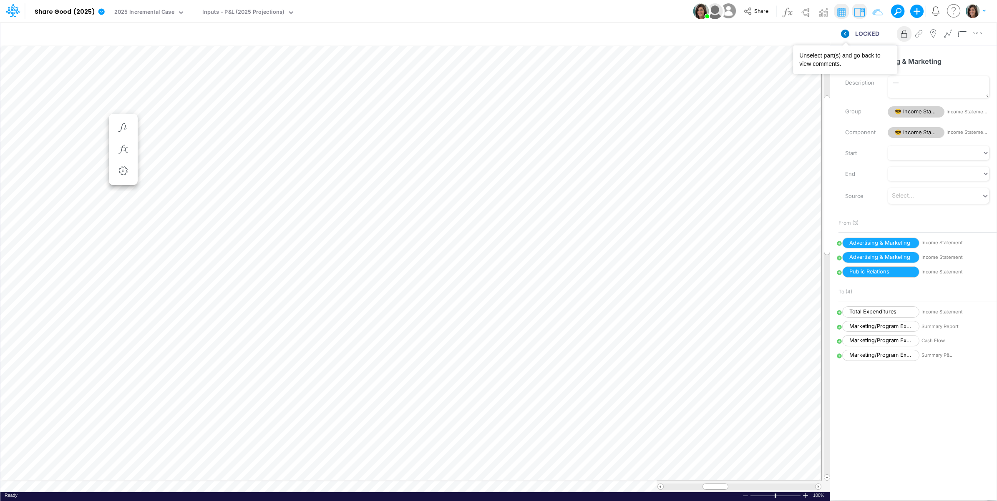
click at [842, 33] on icon at bounding box center [845, 34] width 8 height 8
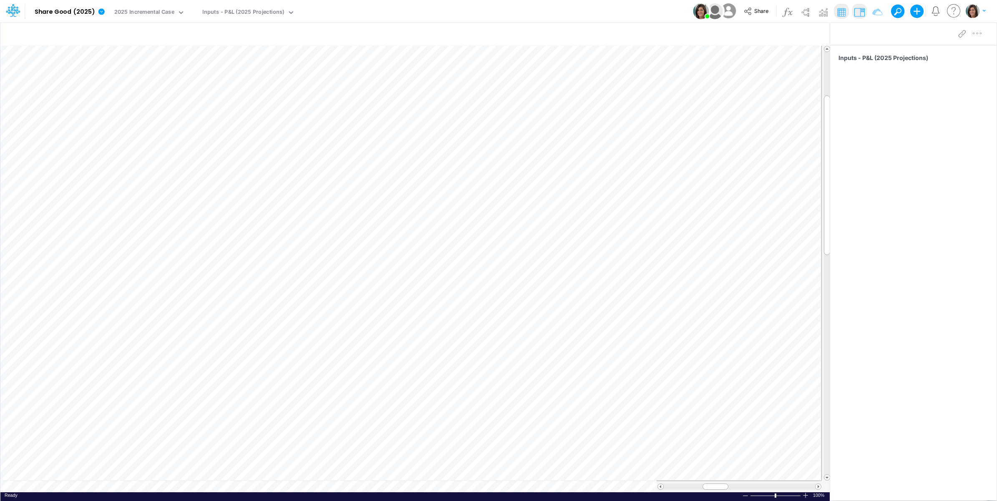
scroll to position [0, 0]
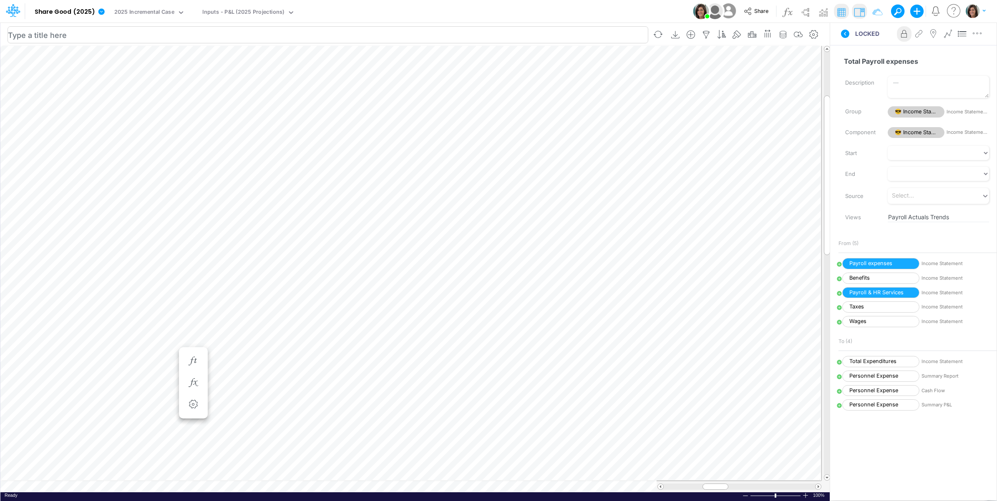
scroll to position [0, 0]
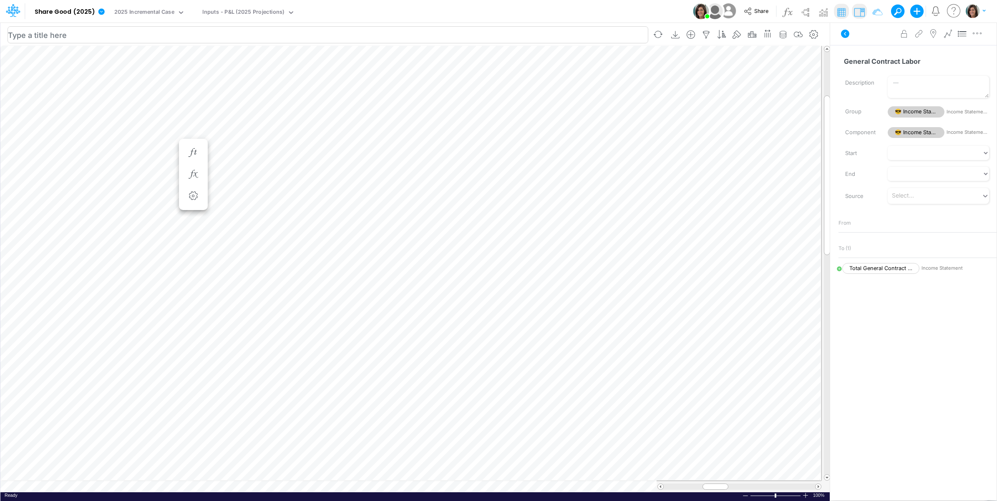
scroll to position [0, 0]
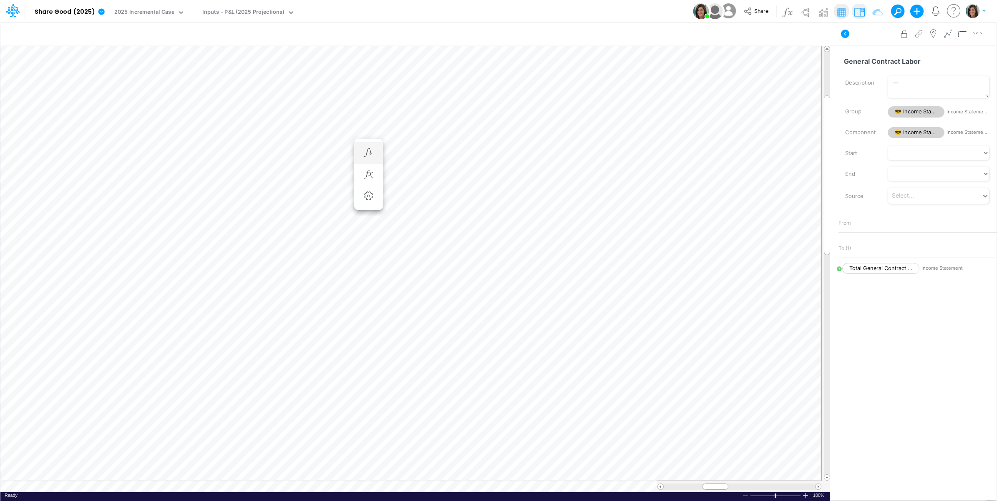
scroll to position [0, 0]
click at [369, 149] on icon "button" at bounding box center [368, 152] width 13 height 9
click at [691, 467] on button "button" at bounding box center [694, 460] width 11 height 23
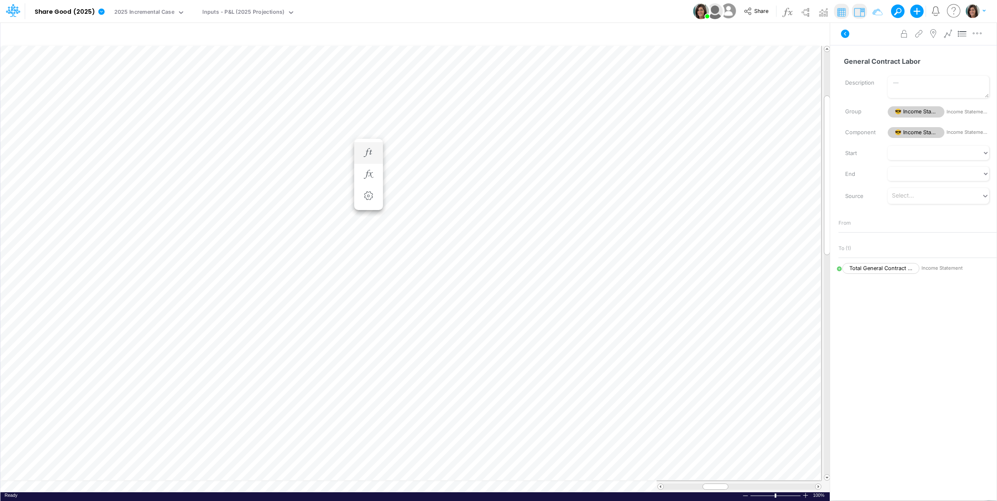
scroll to position [0, 0]
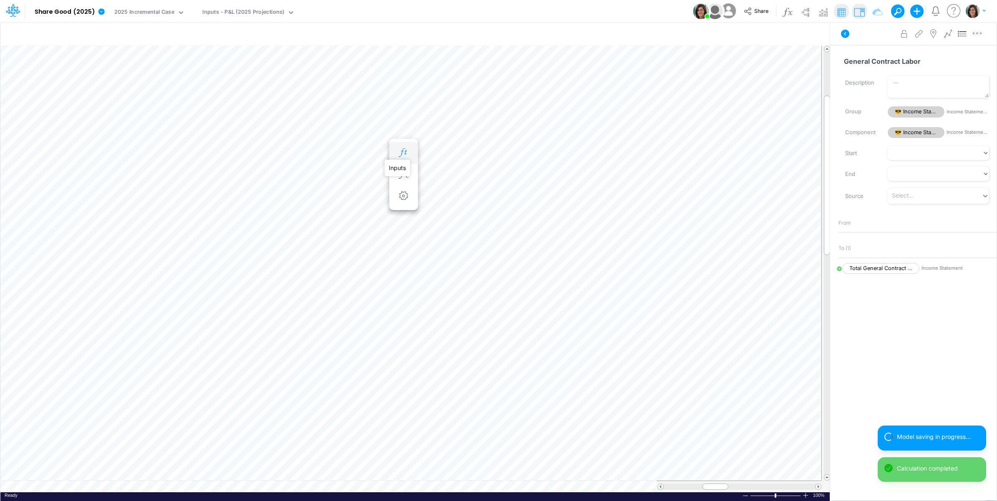
click at [403, 151] on icon "button" at bounding box center [403, 152] width 13 height 9
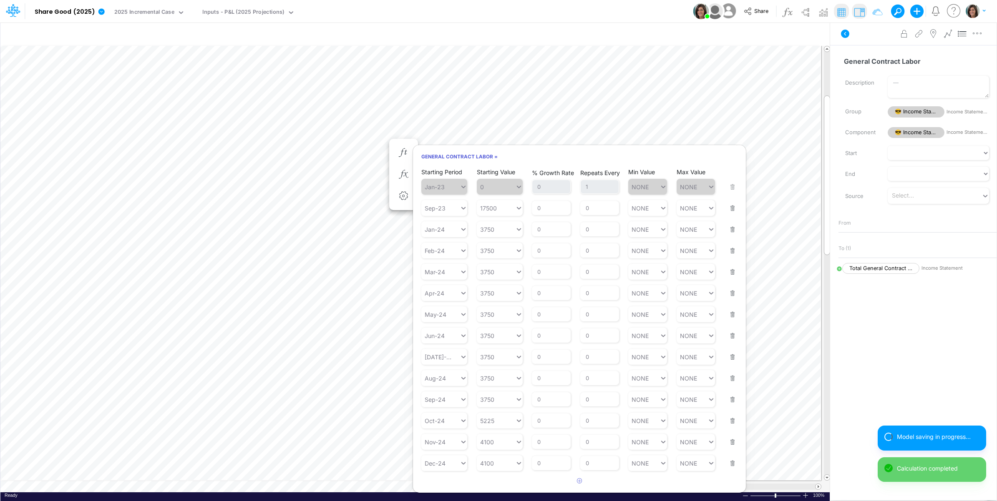
scroll to position [301, 0]
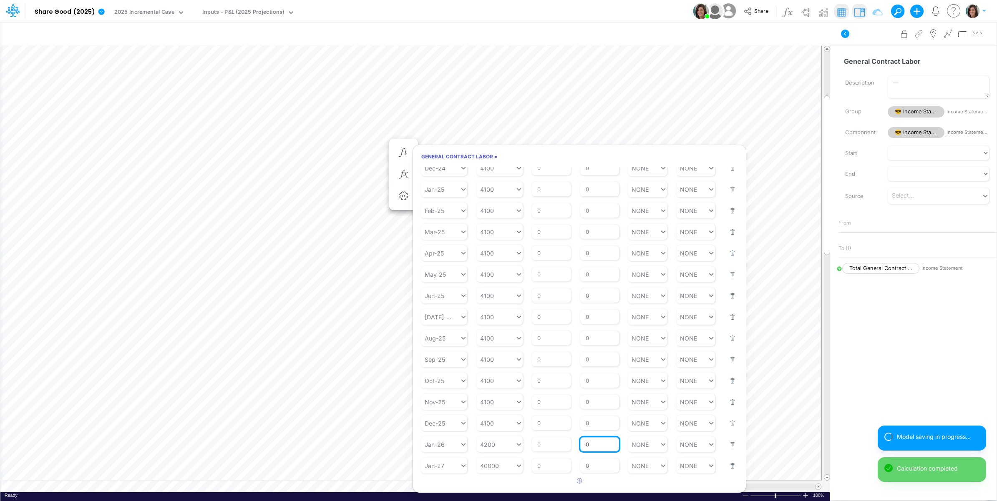
drag, startPoint x: 598, startPoint y: 444, endPoint x: 584, endPoint y: 446, distance: 14.7
click at [584, 446] on input "0" at bounding box center [599, 444] width 39 height 14
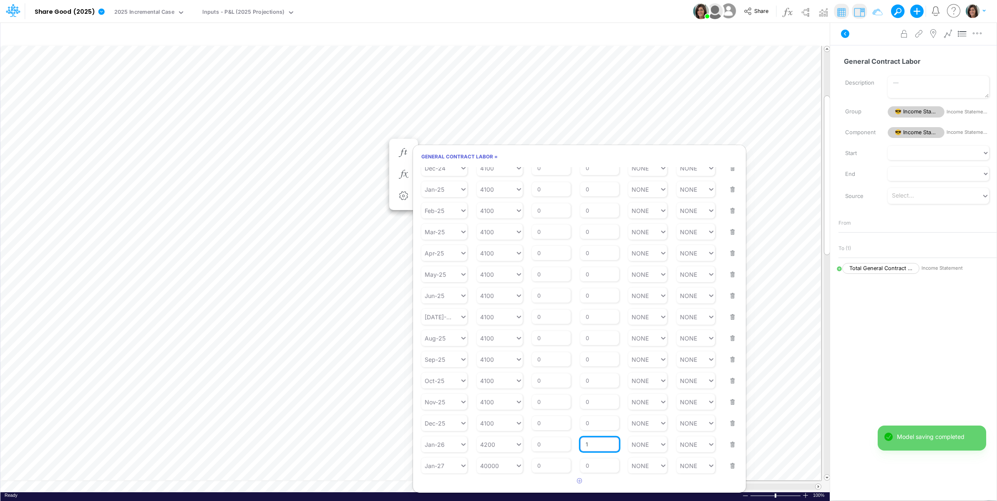
type input "1"
click at [470, 485] on article at bounding box center [579, 481] width 333 height 14
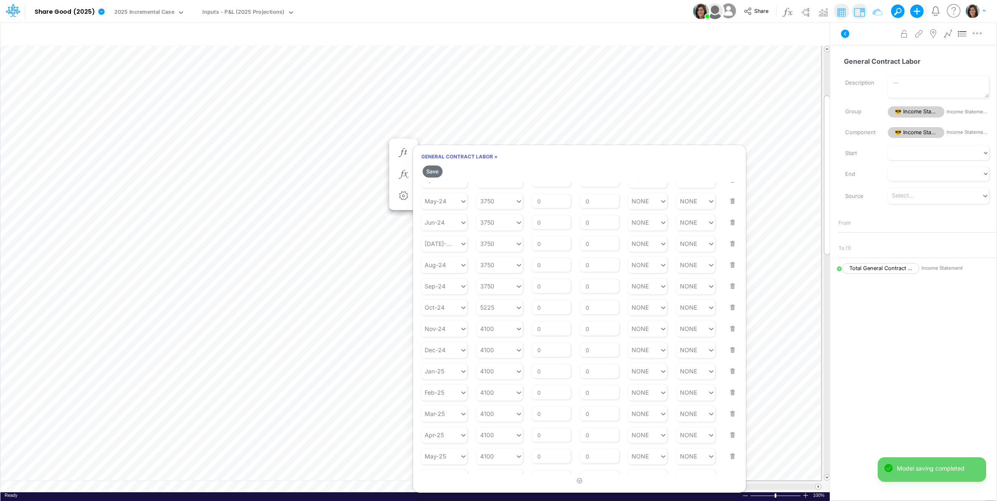
scroll to position [0, 0]
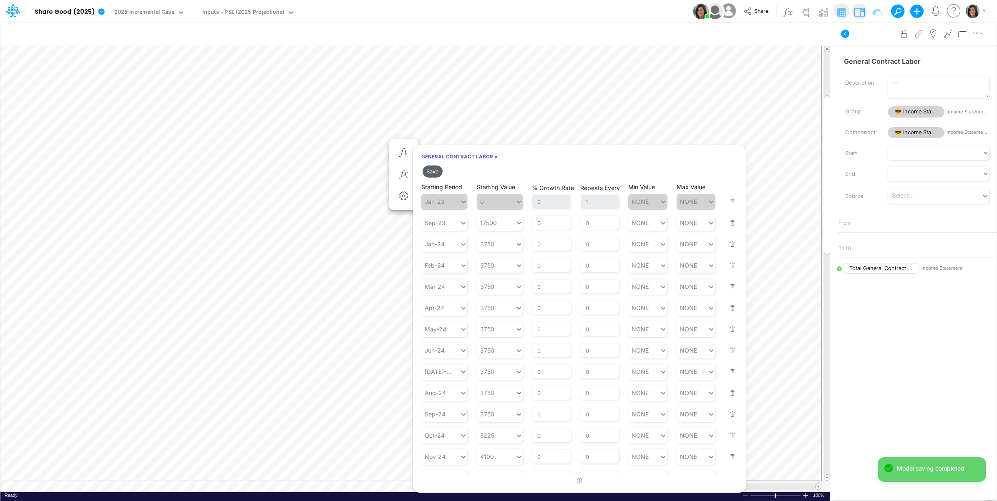
click at [436, 171] on button "Save" at bounding box center [432, 172] width 20 height 12
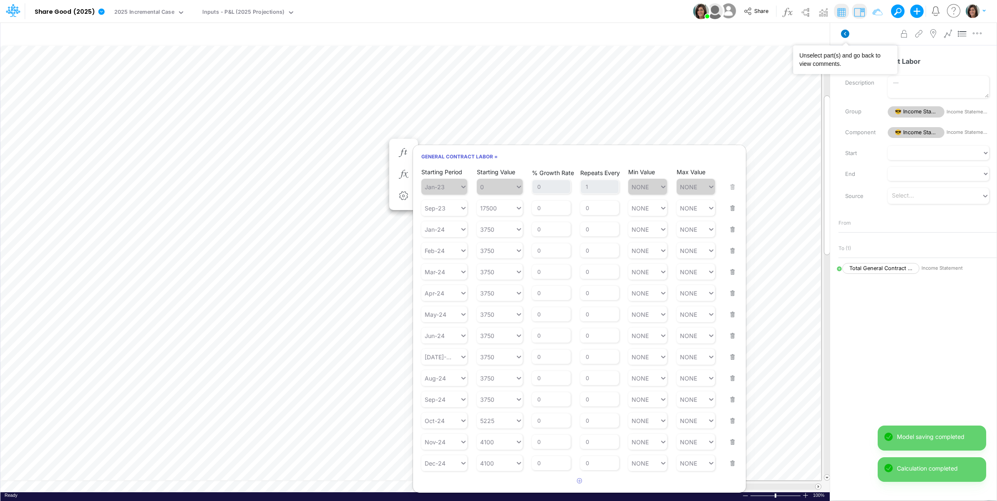
click at [846, 30] on icon at bounding box center [845, 34] width 8 height 8
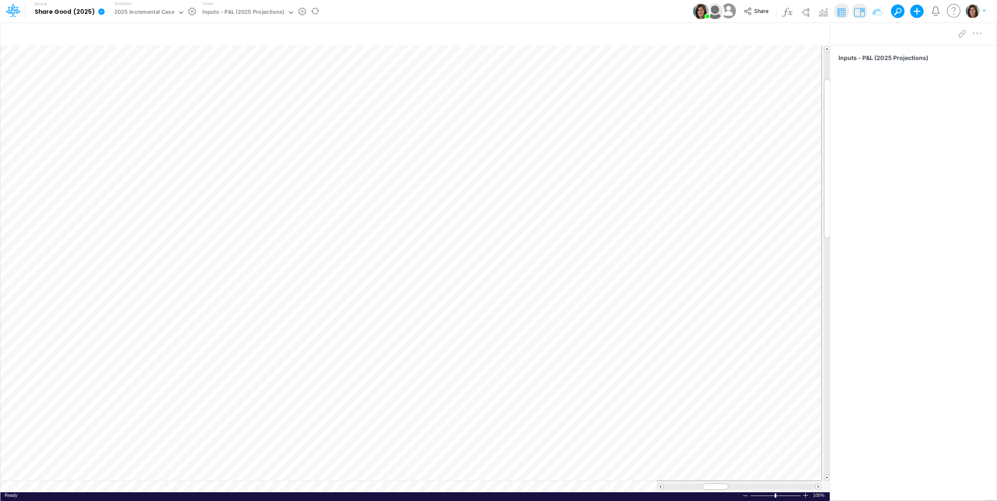
click at [101, 12] on icon at bounding box center [101, 11] width 6 height 6
click at [125, 84] on button "View model info" at bounding box center [143, 86] width 89 height 13
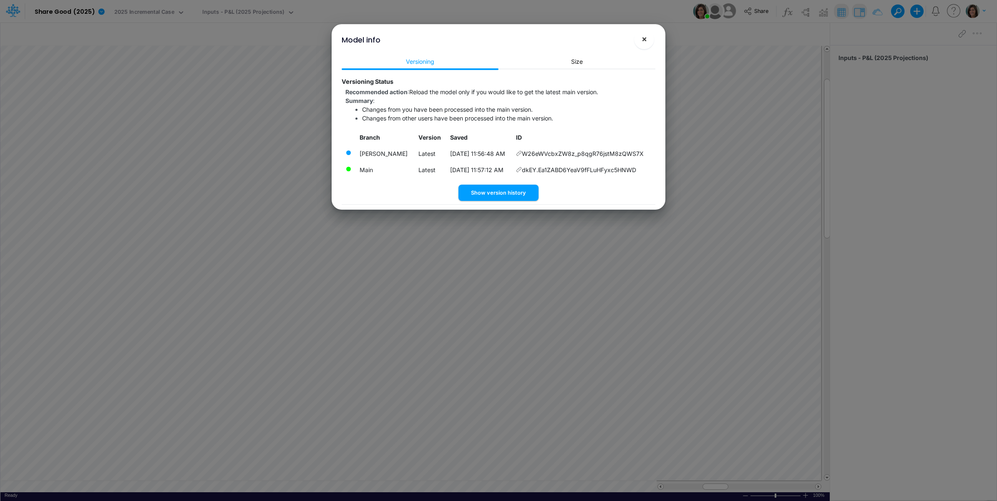
drag, startPoint x: 647, startPoint y: 40, endPoint x: 641, endPoint y: 39, distance: 5.5
click at [647, 40] on button "×" at bounding box center [644, 39] width 20 height 20
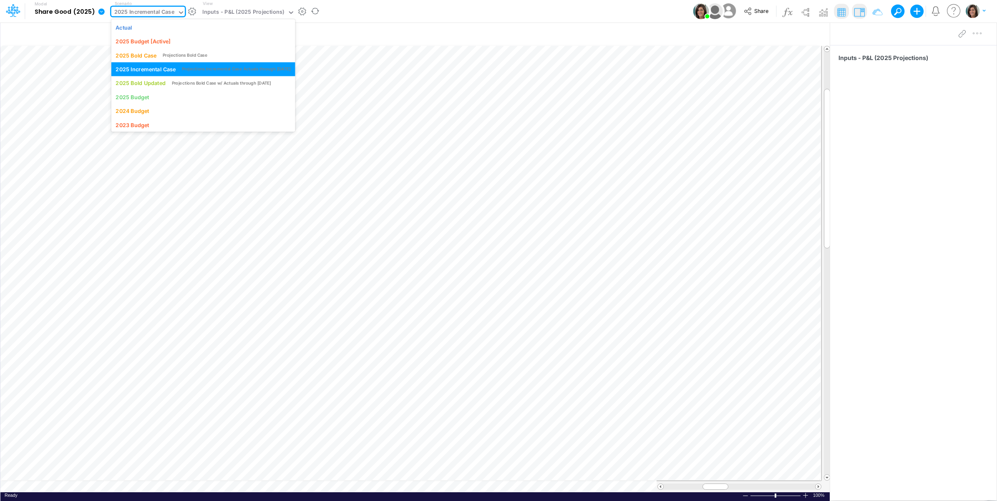
click at [134, 14] on div "2025 Incremental Case" at bounding box center [144, 13] width 60 height 10
drag, startPoint x: 138, startPoint y: 27, endPoint x: 984, endPoint y: 47, distance: 846.2
click at [138, 28] on div "Actual" at bounding box center [202, 27] width 175 height 8
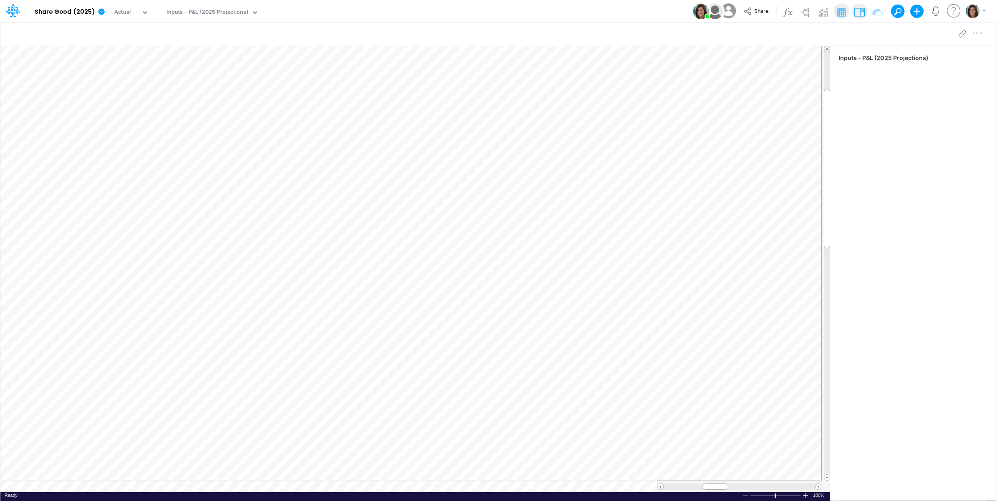
scroll to position [0, 0]
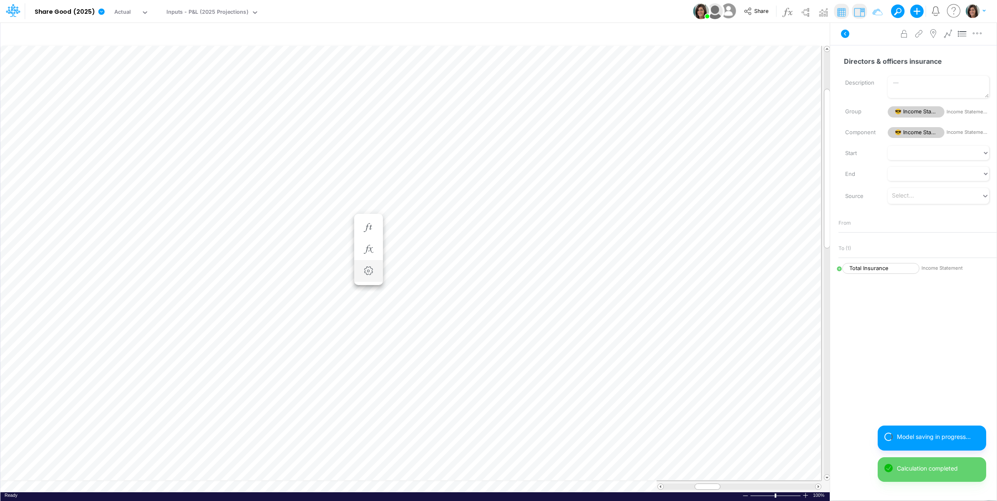
scroll to position [0, 0]
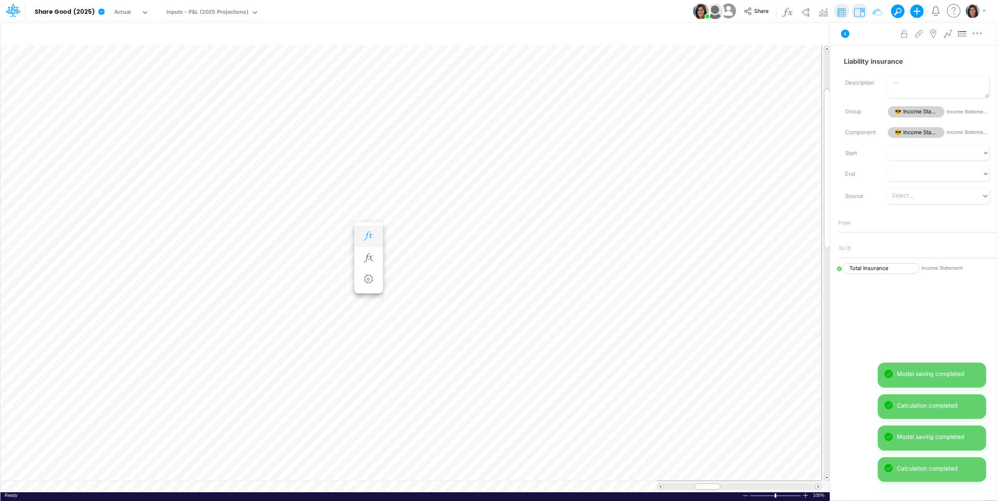
scroll to position [0, 0]
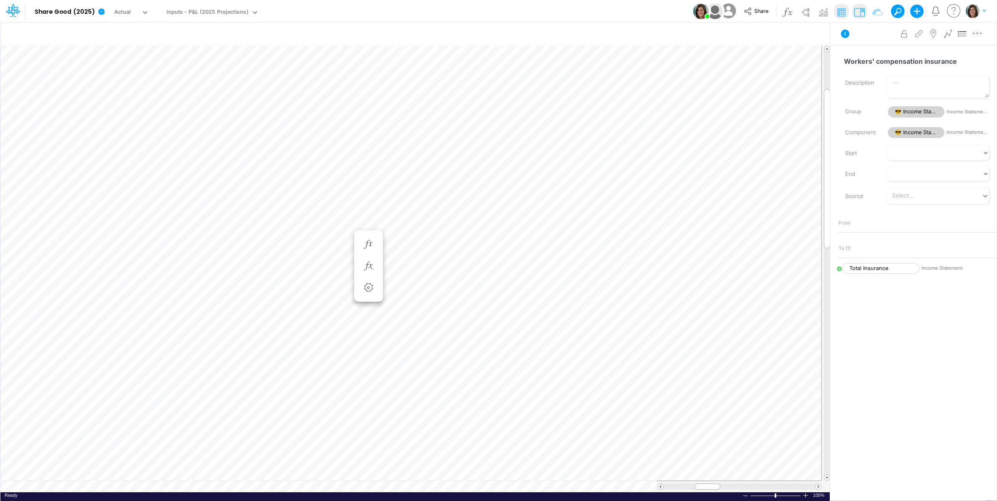
scroll to position [0, 0]
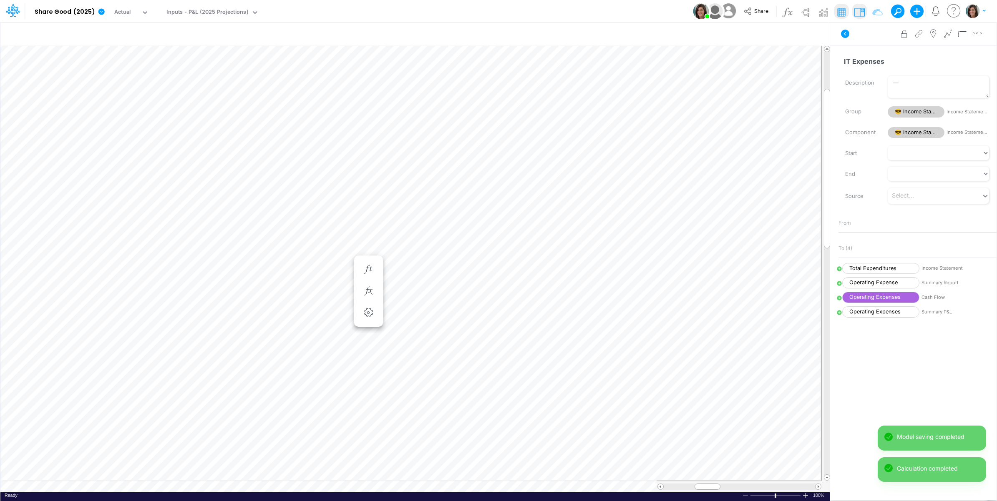
scroll to position [0, 0]
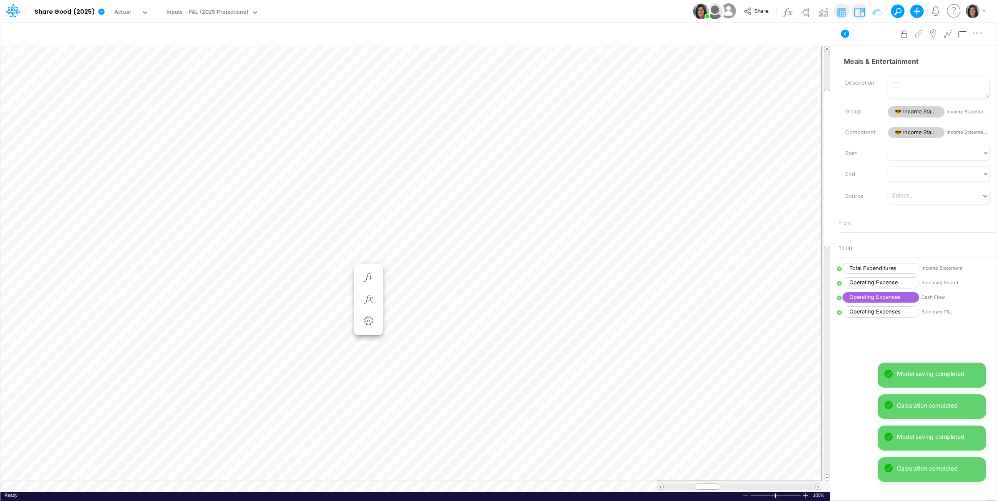
scroll to position [0, 0]
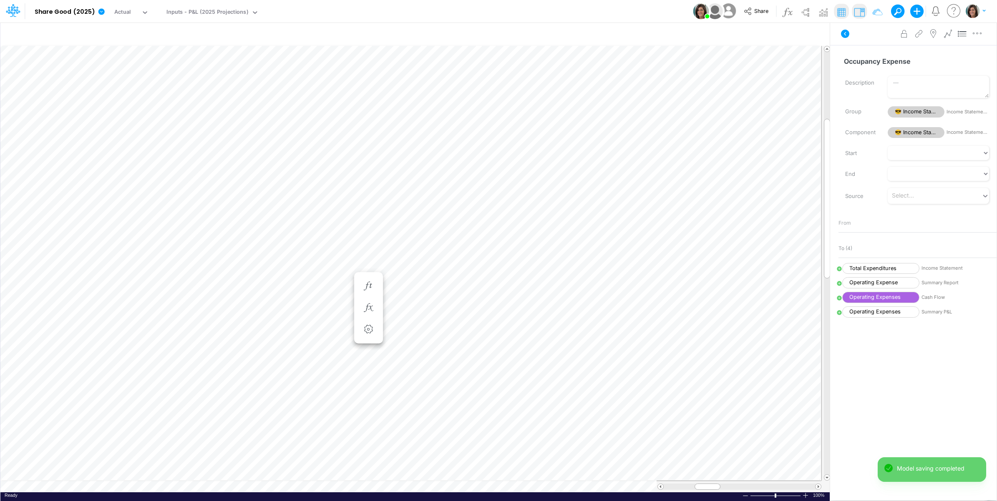
scroll to position [0, 0]
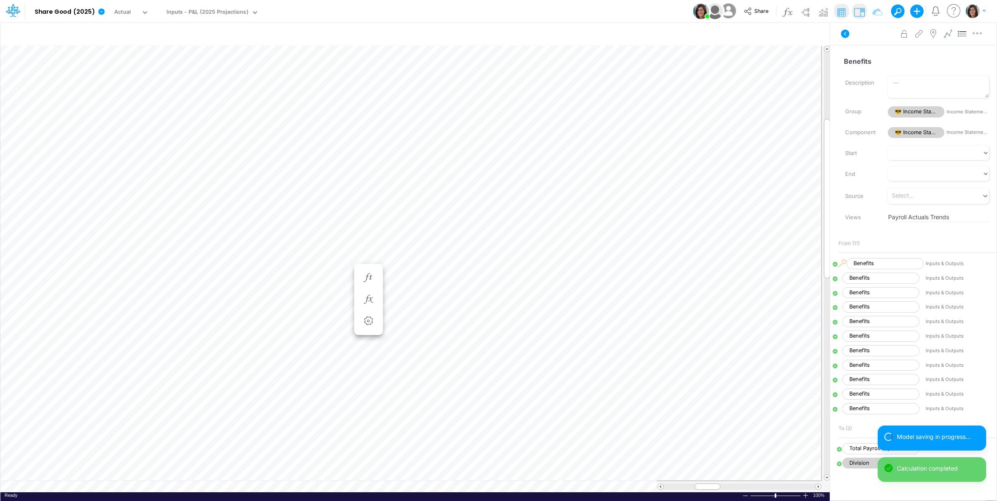
scroll to position [0, 0]
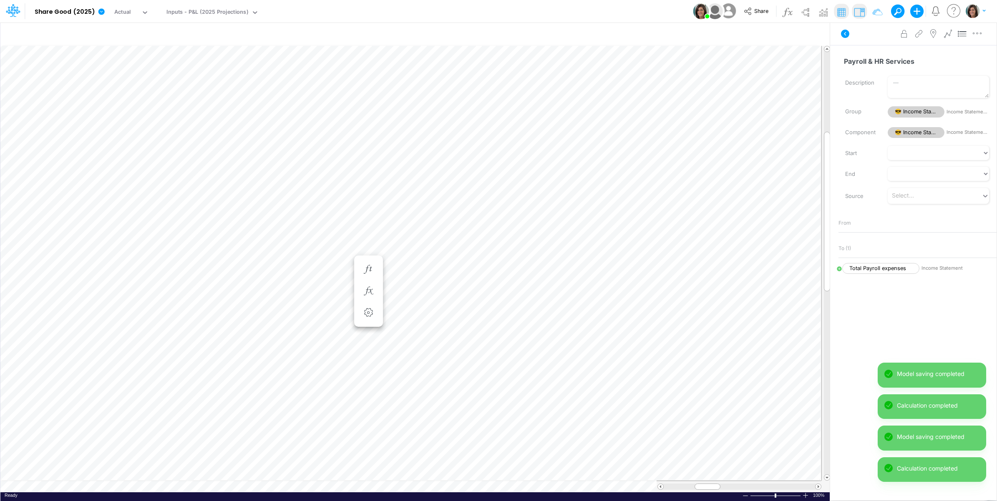
scroll to position [0, 0]
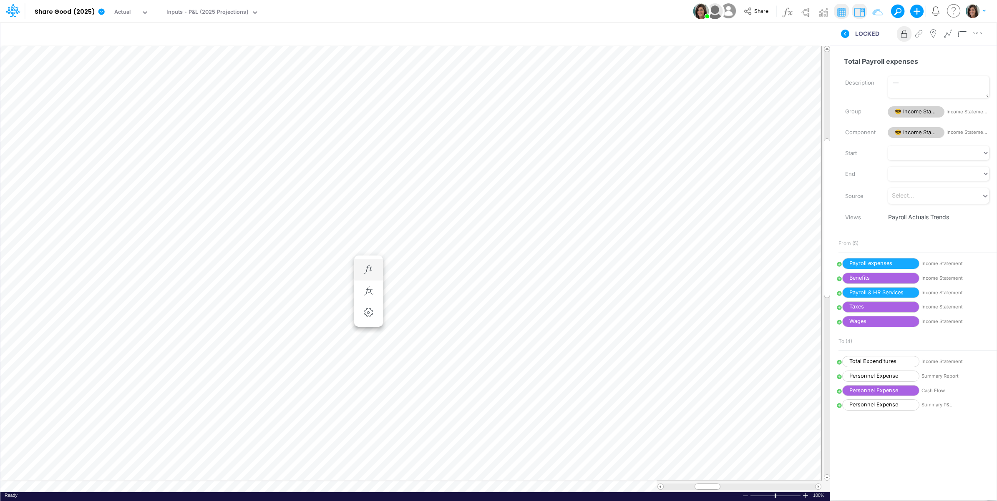
scroll to position [0, 0]
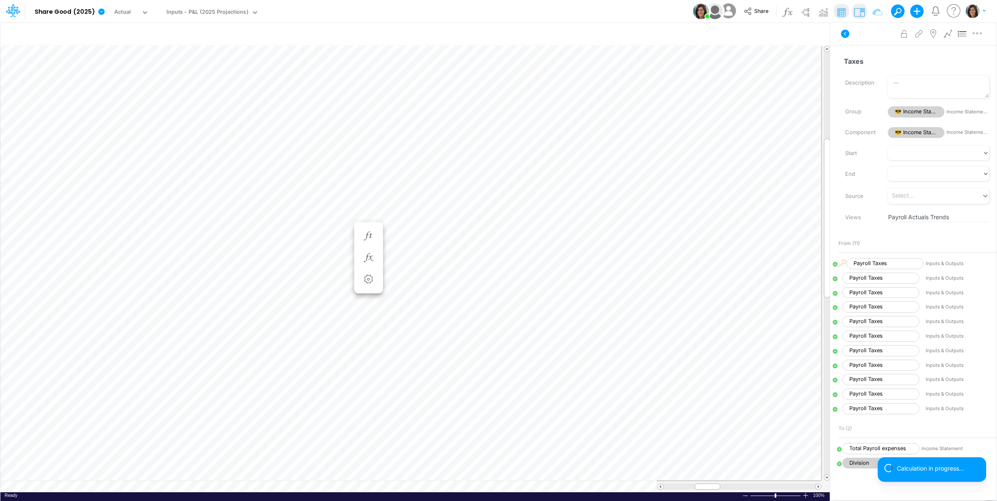
scroll to position [0, 0]
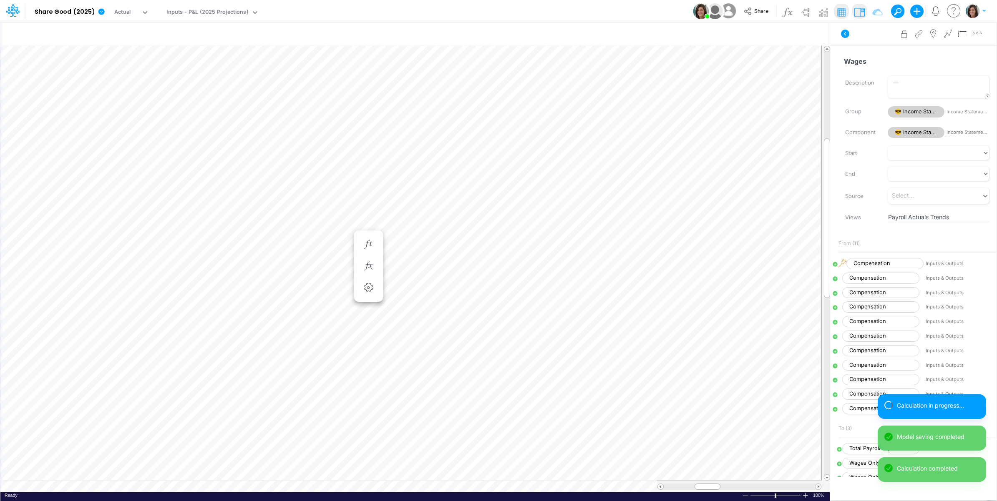
scroll to position [0, 0]
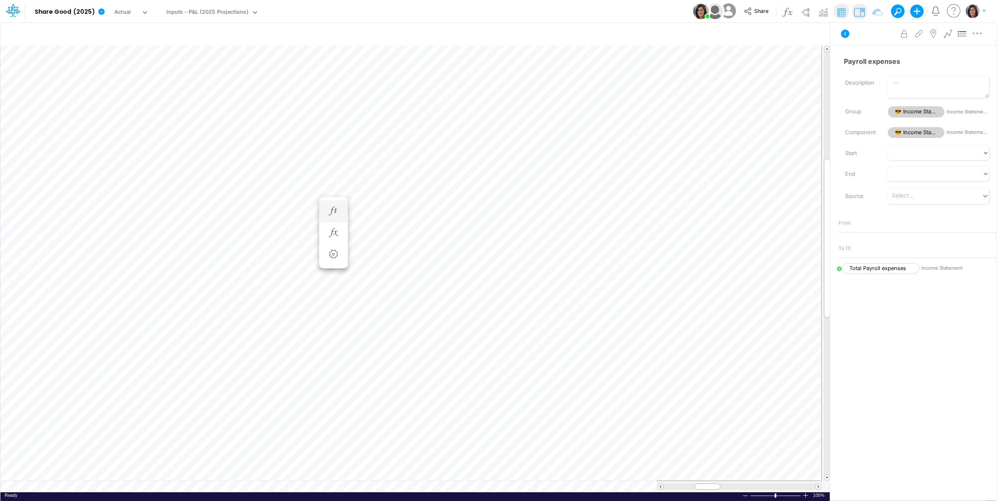
scroll to position [0, 0]
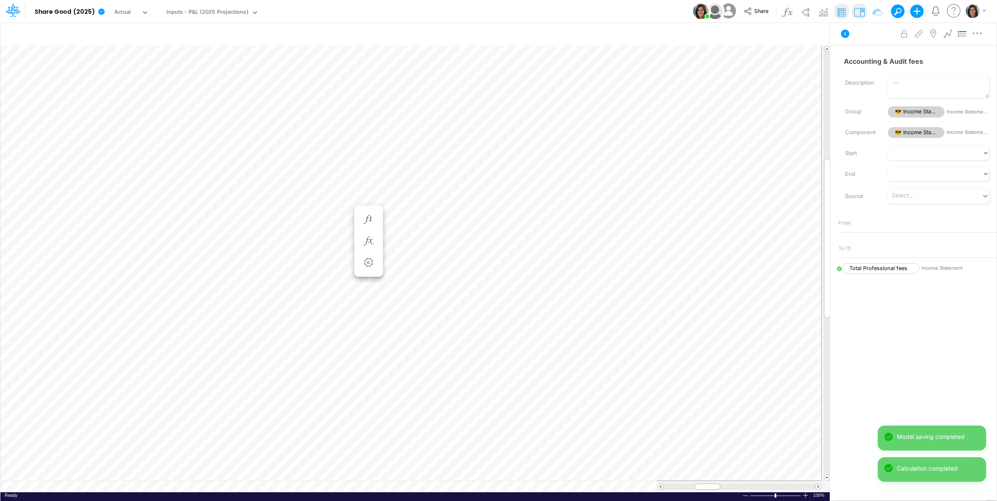
scroll to position [0, 0]
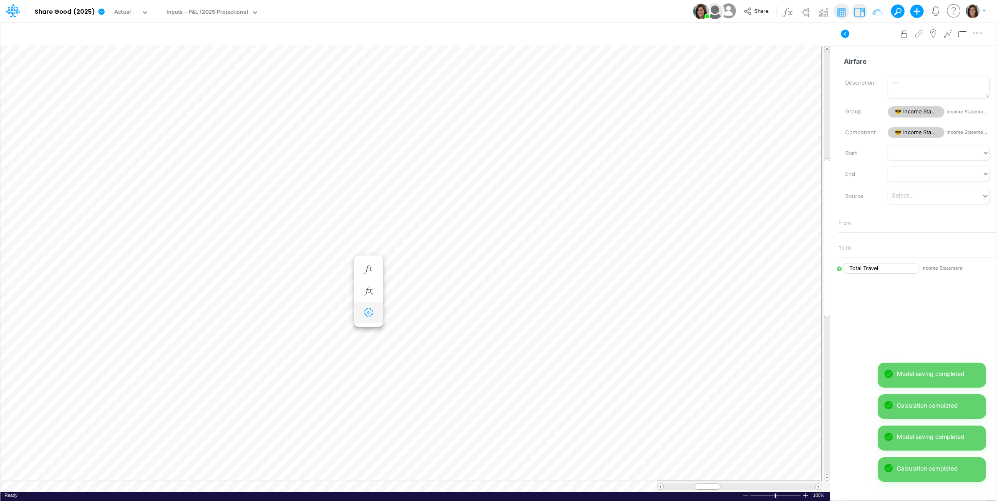
scroll to position [0, 0]
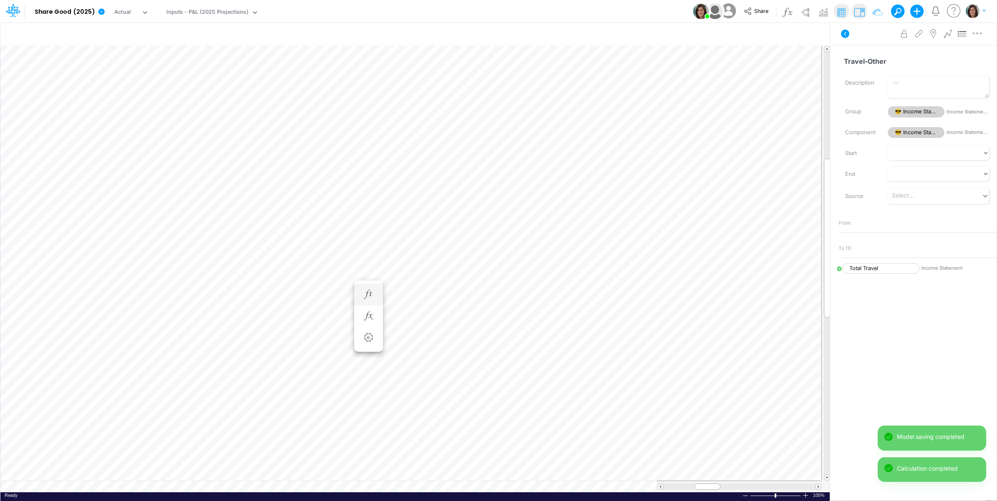
scroll to position [0, 0]
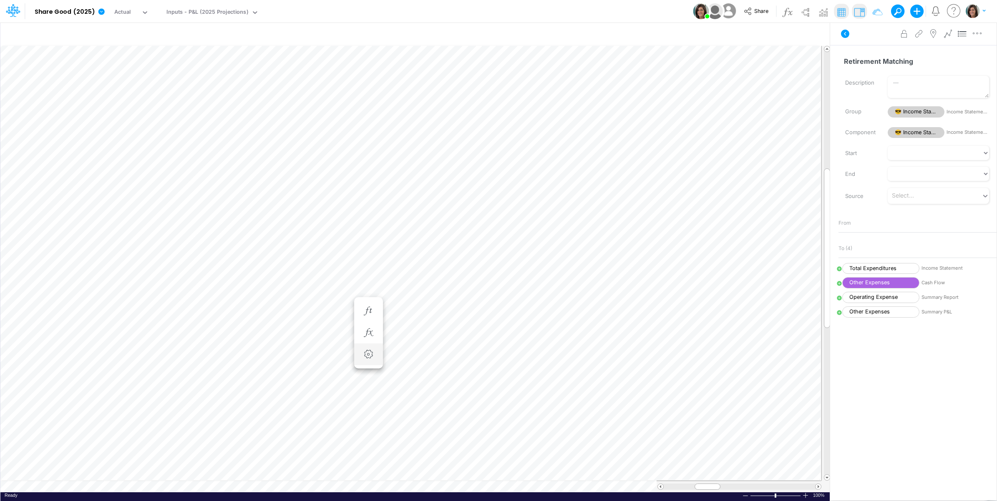
scroll to position [0, 0]
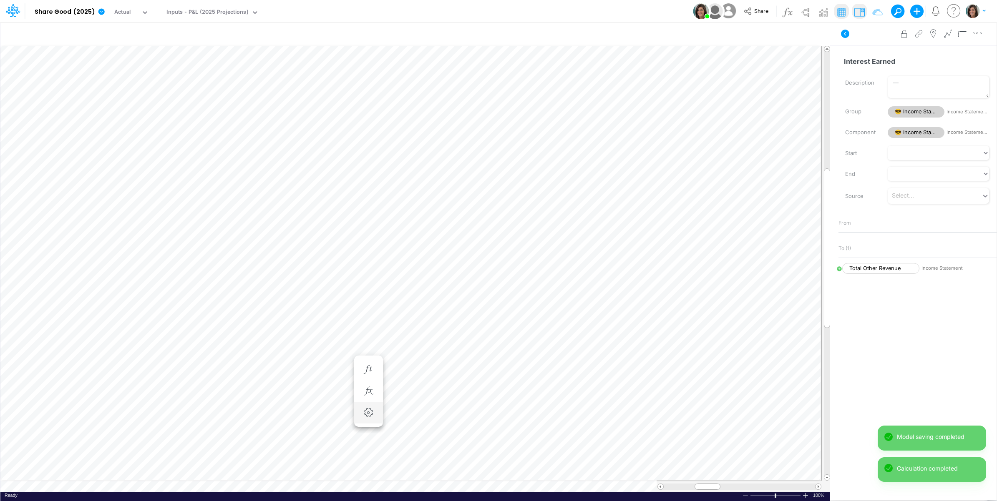
scroll to position [0, 0]
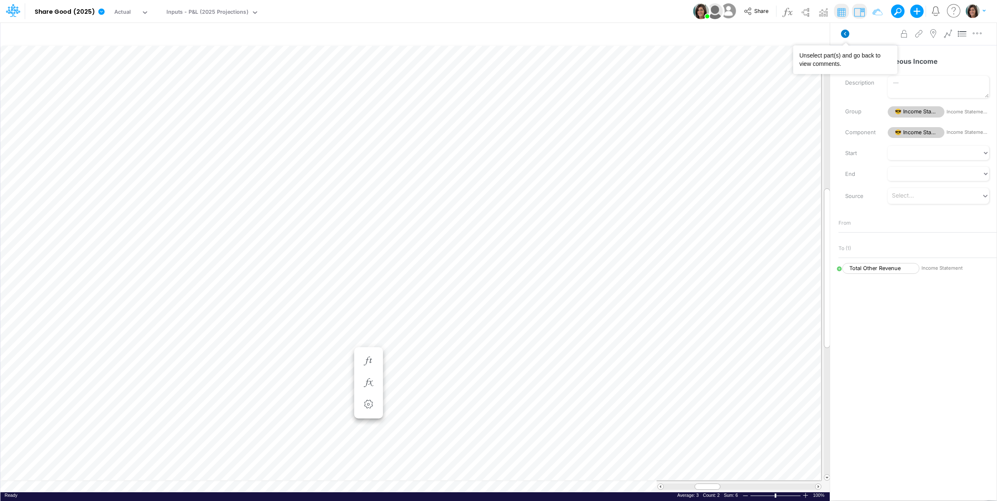
click at [845, 32] on icon at bounding box center [845, 34] width 8 height 8
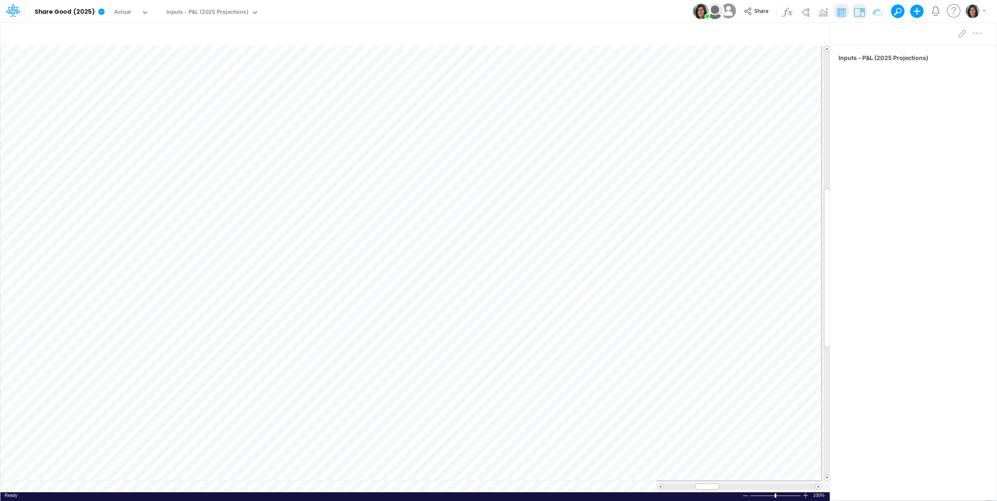
scroll to position [0, 0]
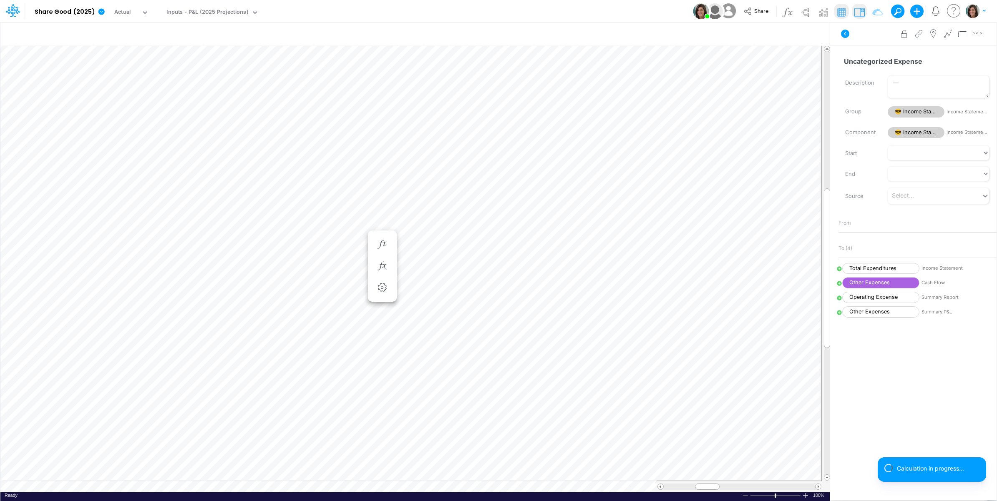
scroll to position [0, 0]
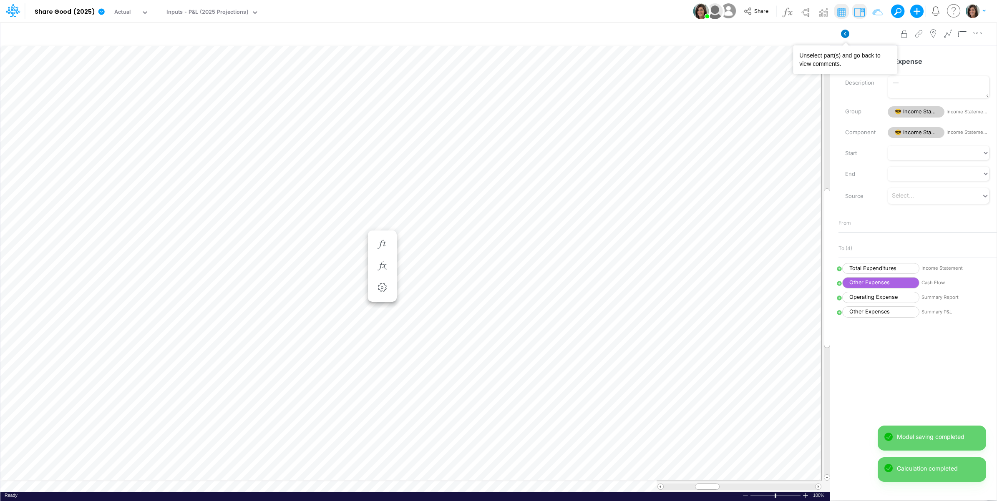
click at [843, 36] on icon at bounding box center [845, 34] width 8 height 8
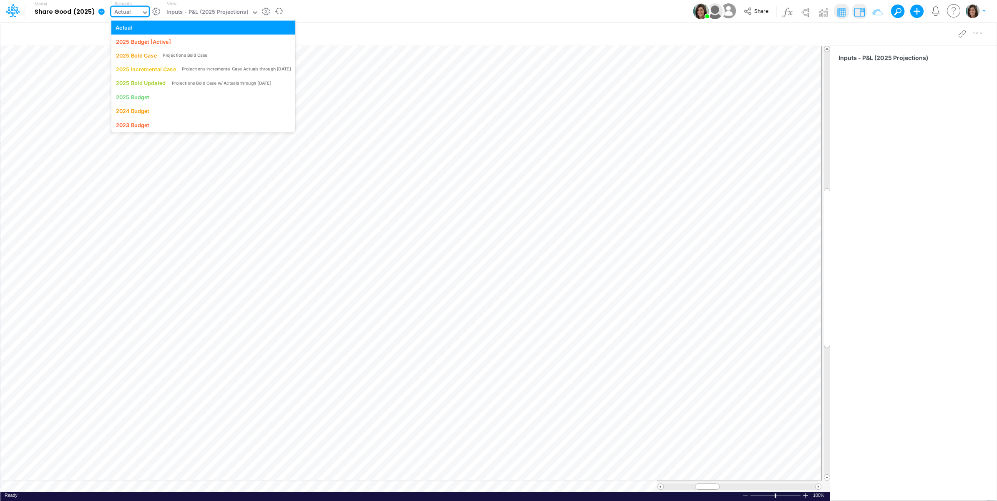
click at [129, 12] on div "Actual" at bounding box center [126, 13] width 30 height 13
click at [186, 69] on div "Projections Incremental Case Actuals through [DATE]" at bounding box center [236, 69] width 109 height 6
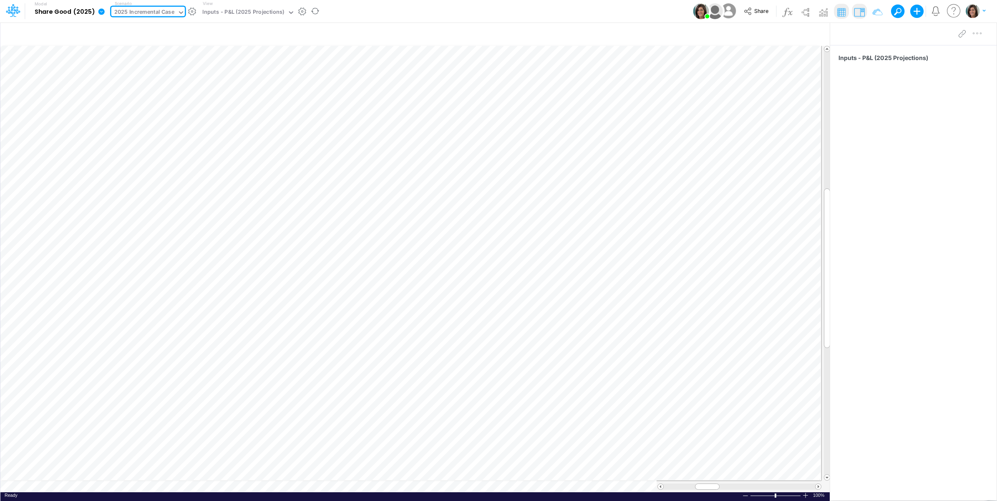
click at [406, 7] on div "Model Share Good (2025) Edit model settings Duplicate Import QuickBooks QuickBo…" at bounding box center [498, 11] width 897 height 23
